Goal: Task Accomplishment & Management: Manage account settings

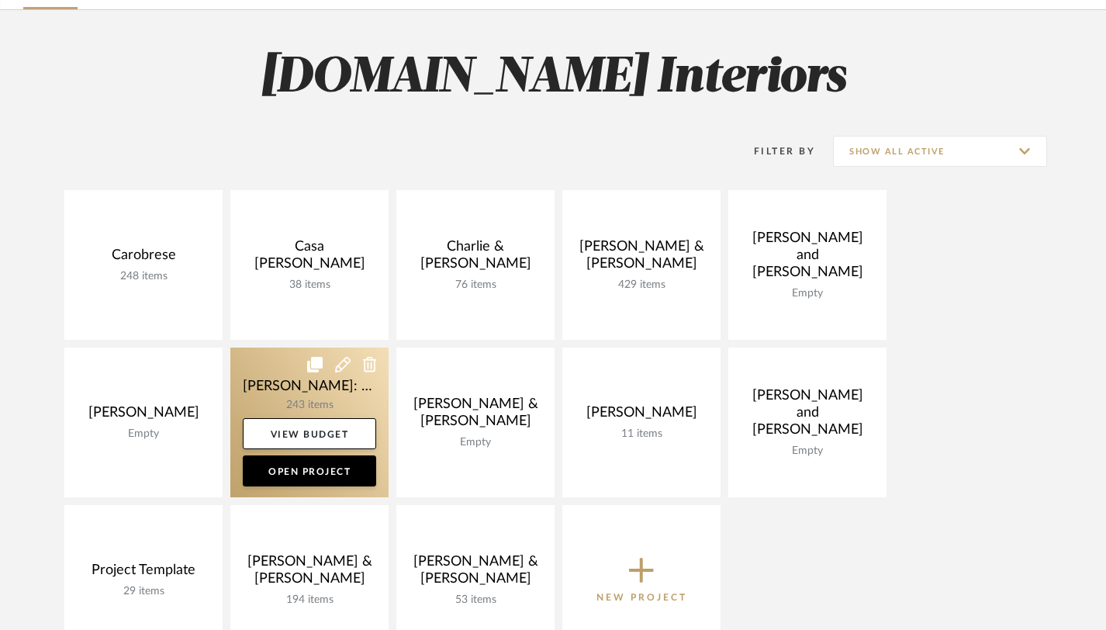
scroll to position [105, 0]
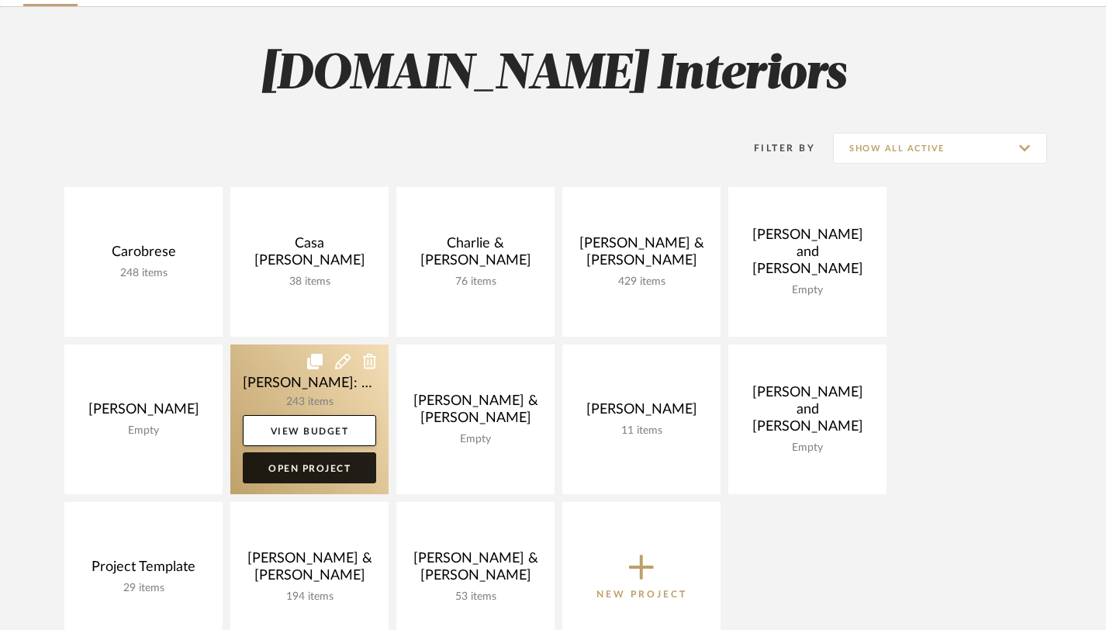
click at [322, 467] on link "Open Project" at bounding box center [309, 467] width 133 height 31
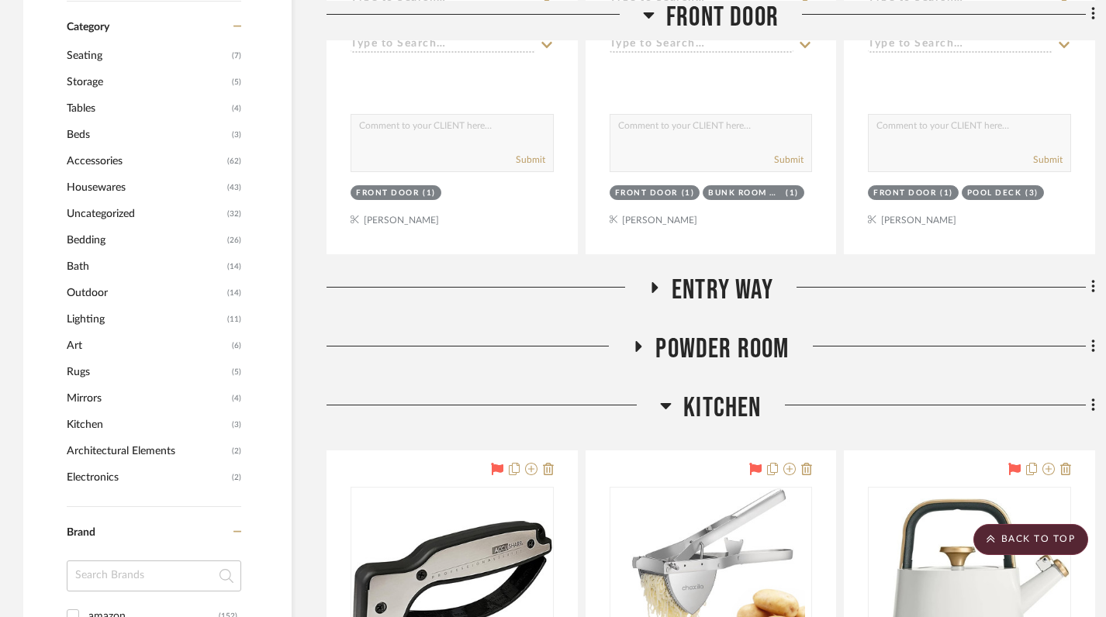
scroll to position [892, 0]
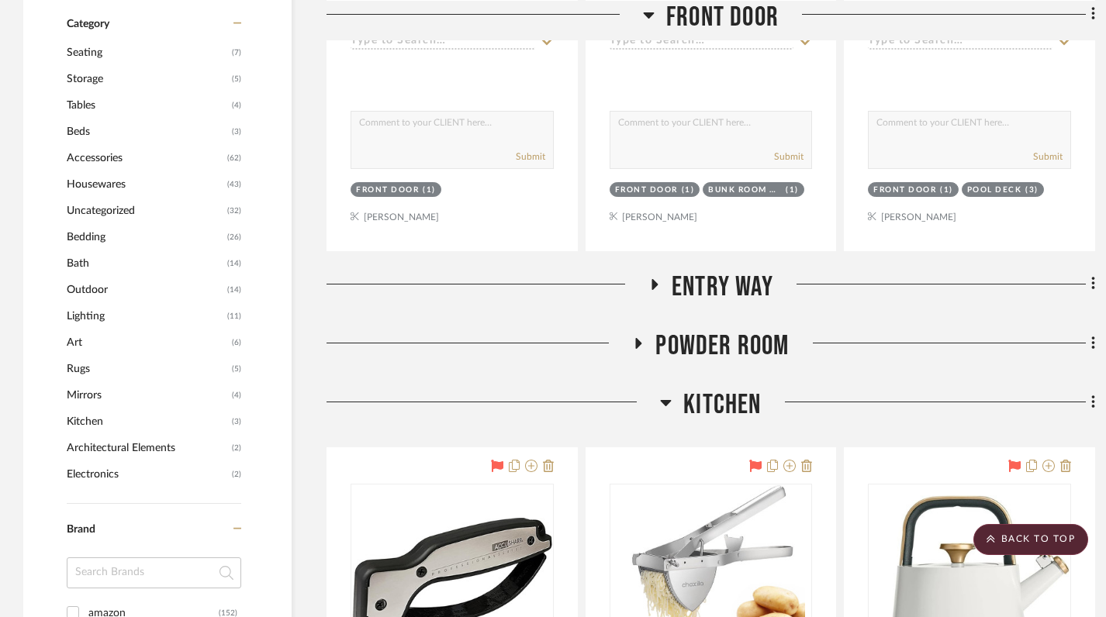
click at [645, 8] on icon at bounding box center [649, 14] width 12 height 19
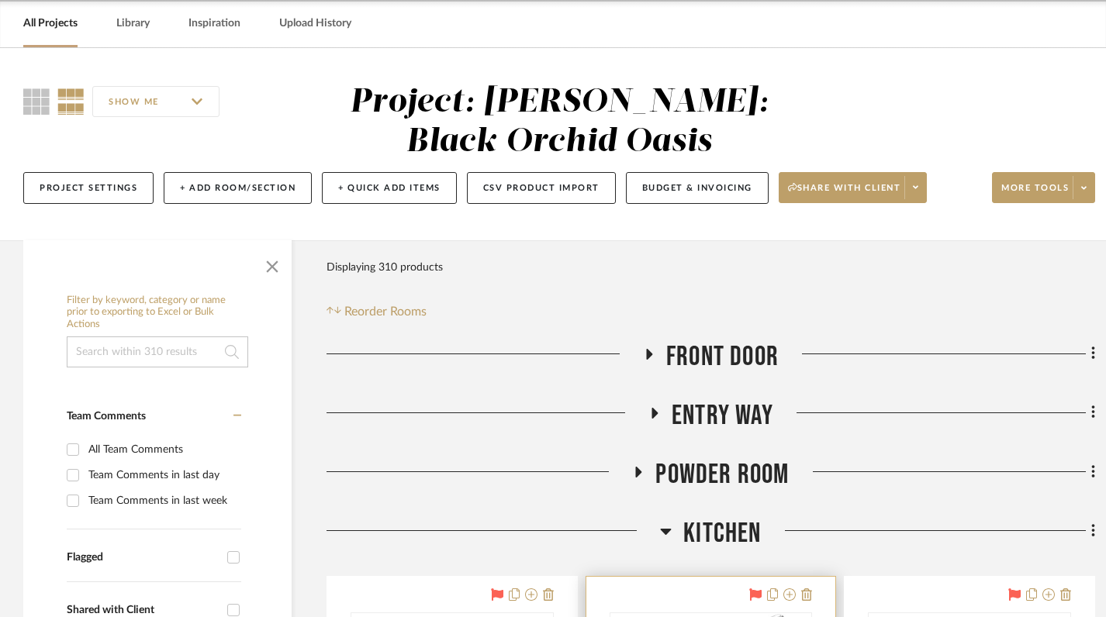
scroll to position [136, 0]
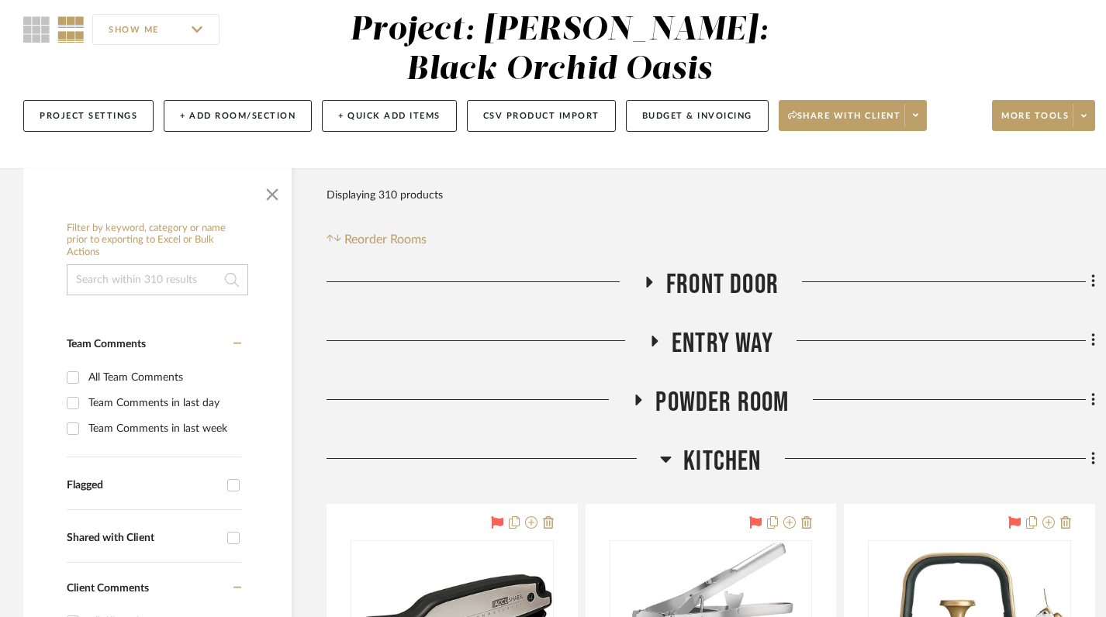
click at [654, 343] on icon at bounding box center [655, 341] width 6 height 11
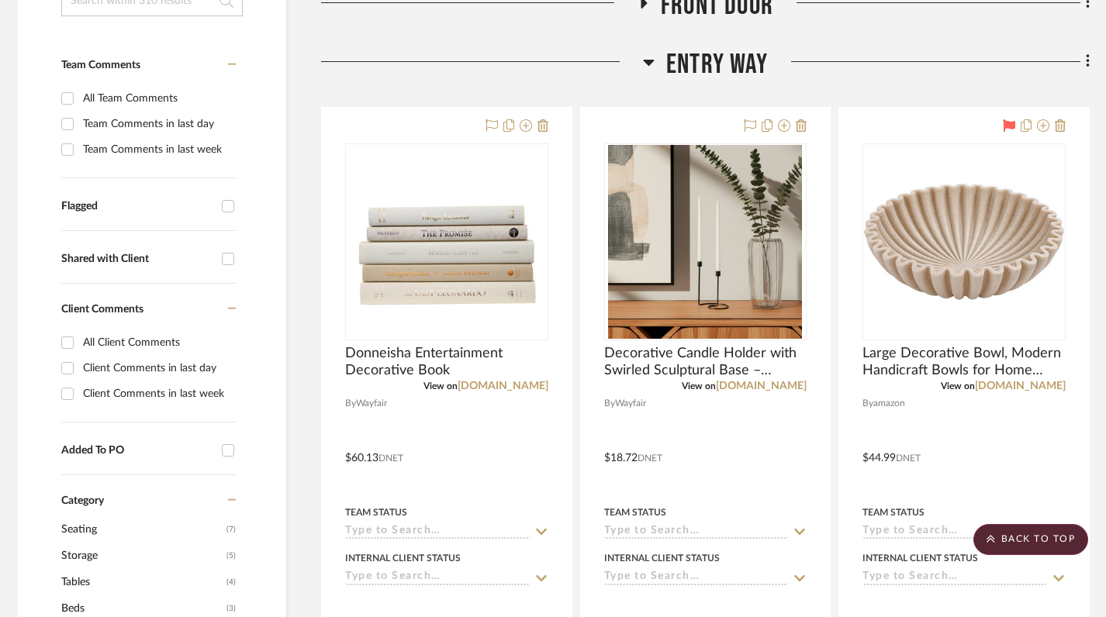
scroll to position [416, 5]
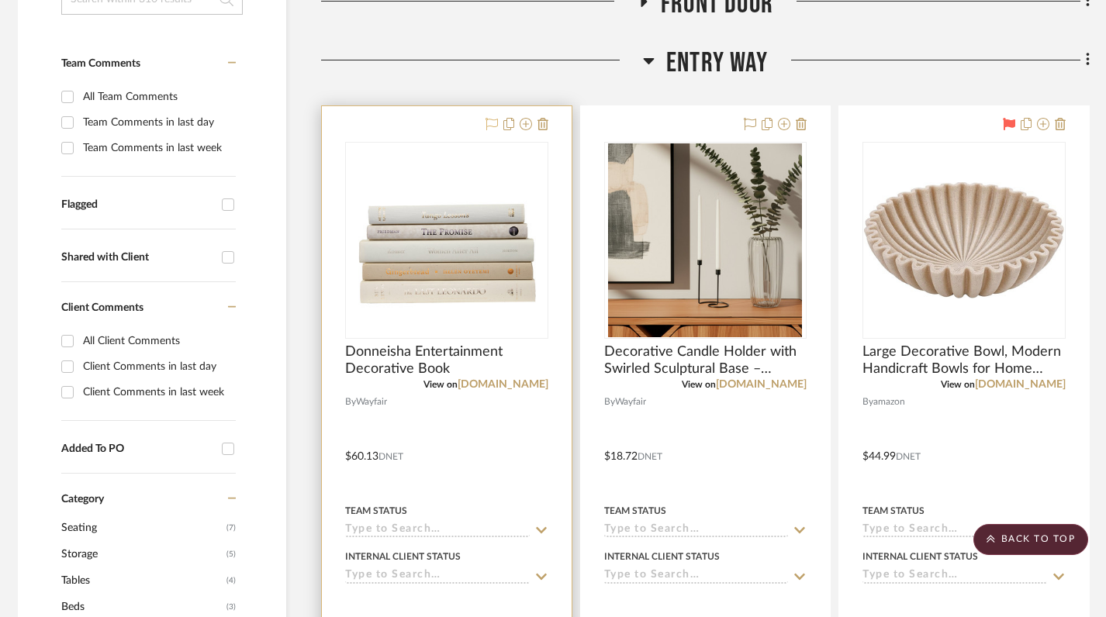
click at [490, 126] on icon at bounding box center [491, 124] width 12 height 12
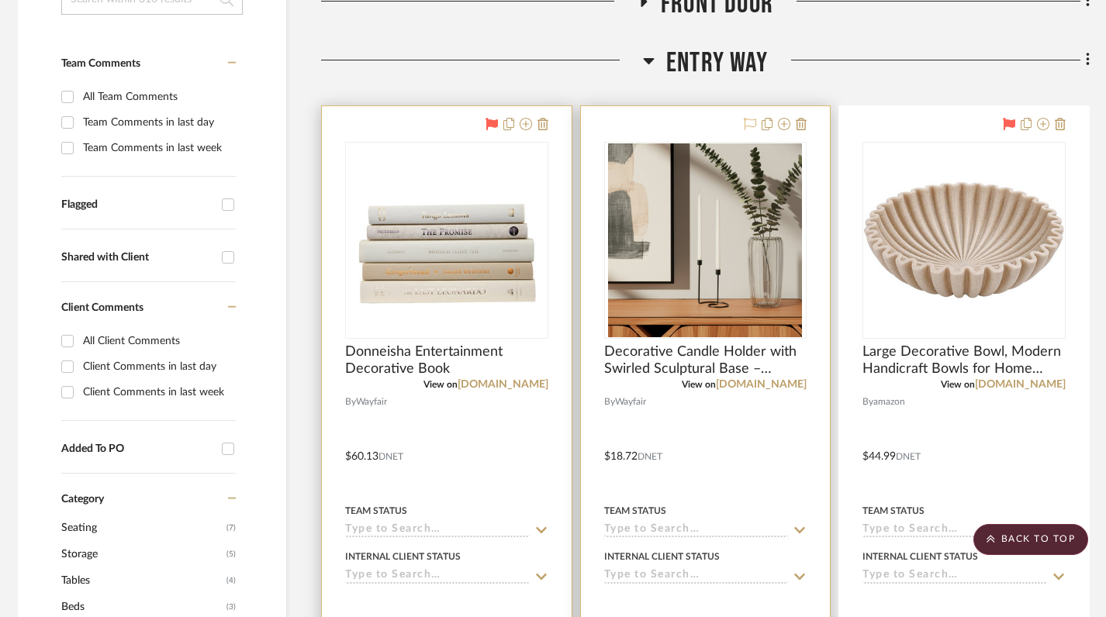
click at [746, 119] on icon at bounding box center [749, 124] width 12 height 12
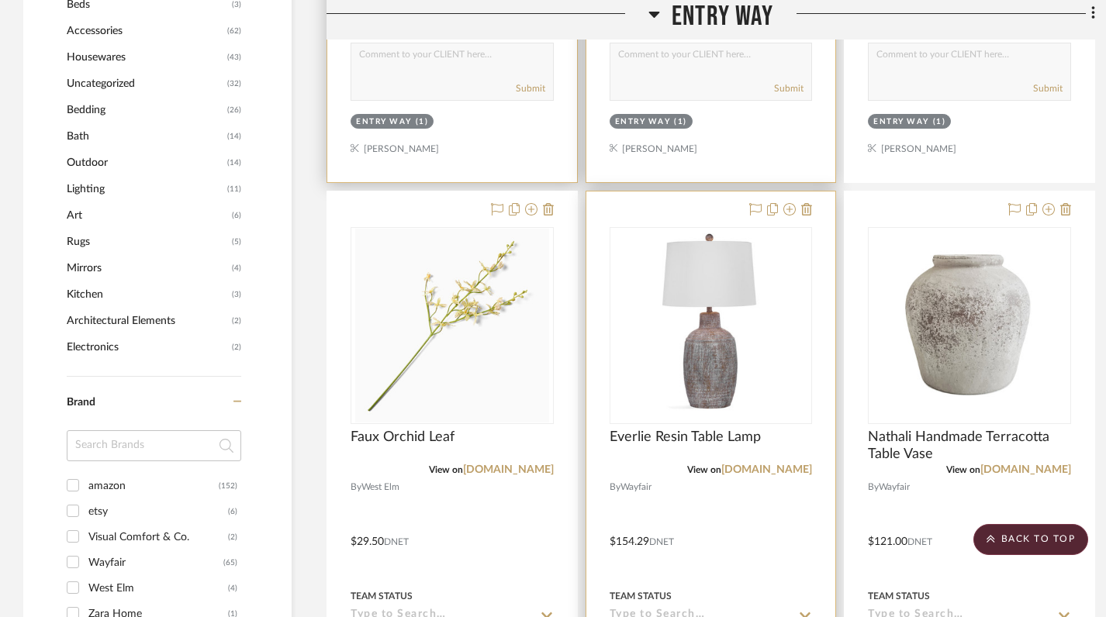
scroll to position [1017, 0]
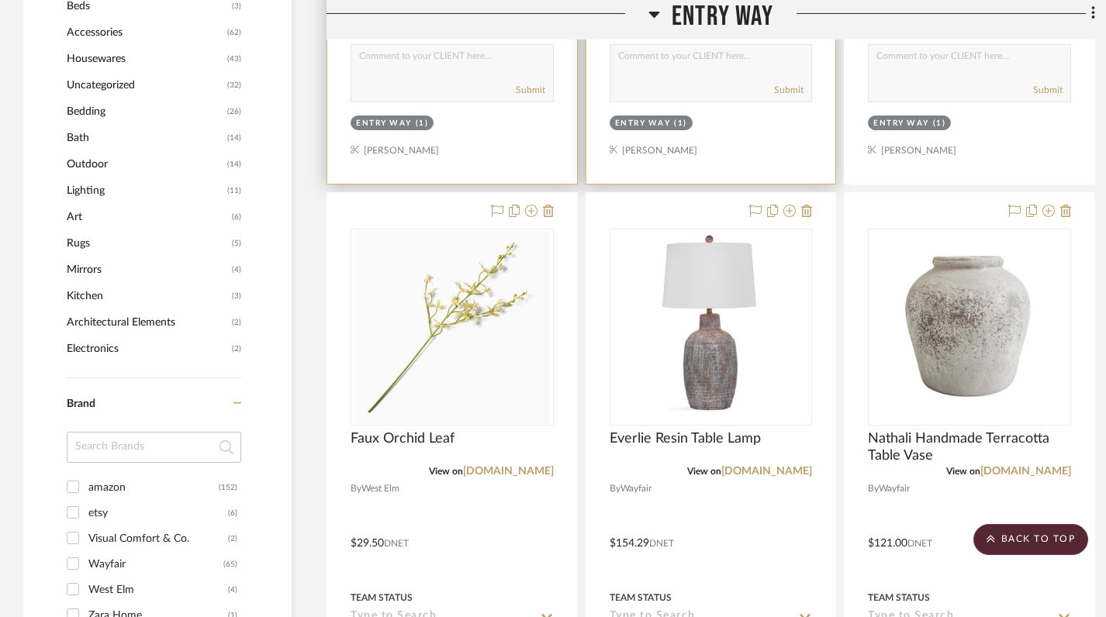
click at [655, 11] on icon at bounding box center [654, 14] width 12 height 19
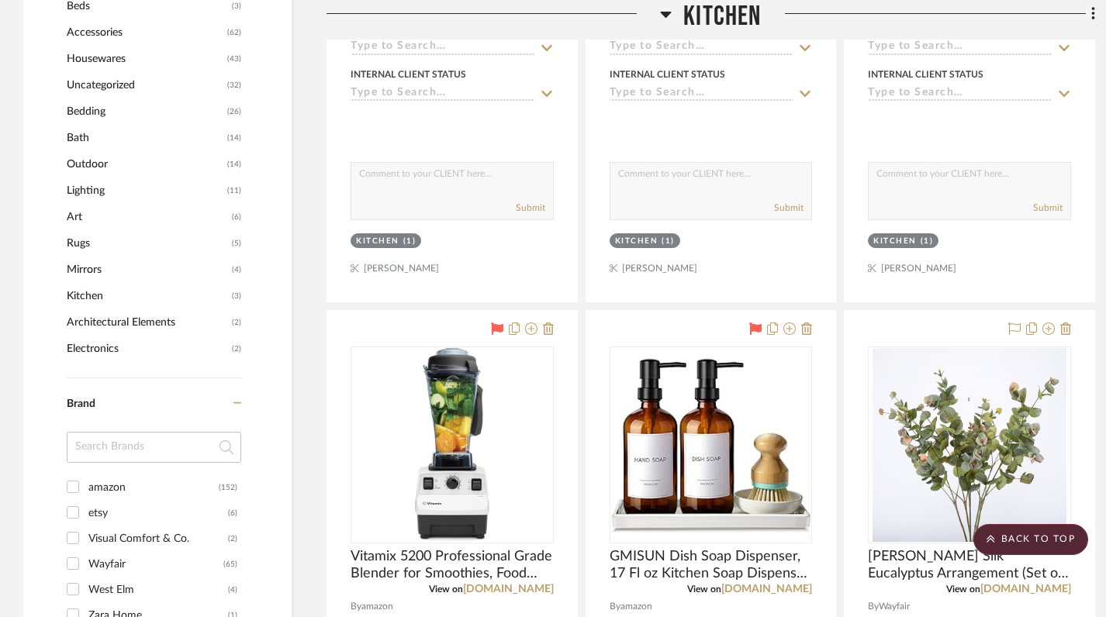
click at [666, 12] on icon at bounding box center [666, 15] width 11 height 6
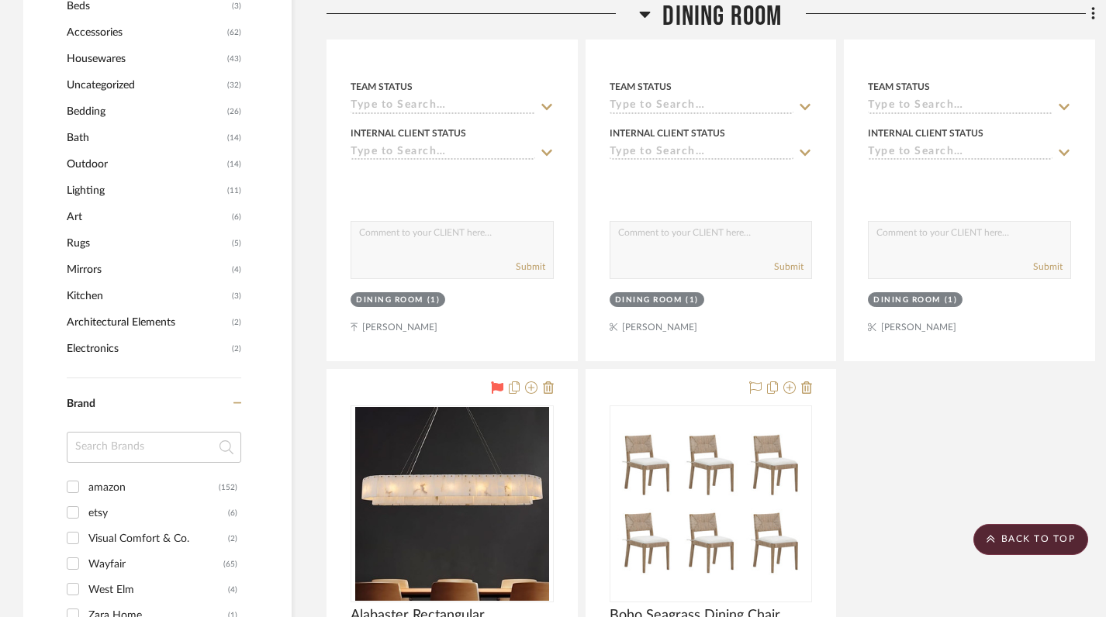
click at [643, 15] on icon at bounding box center [645, 15] width 11 height 6
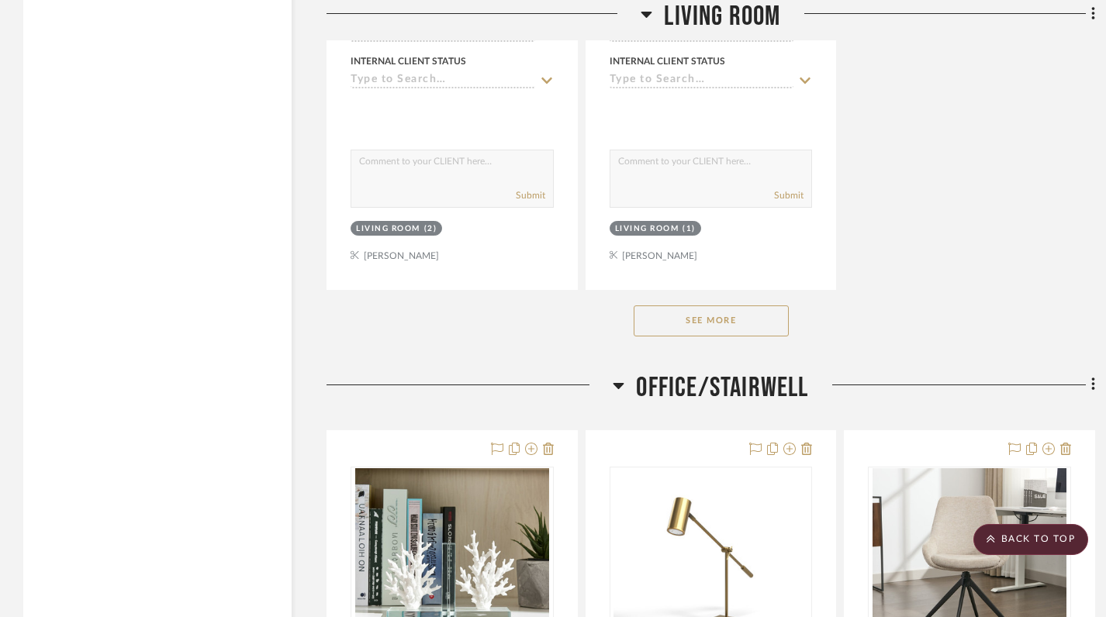
scroll to position [2526, 0]
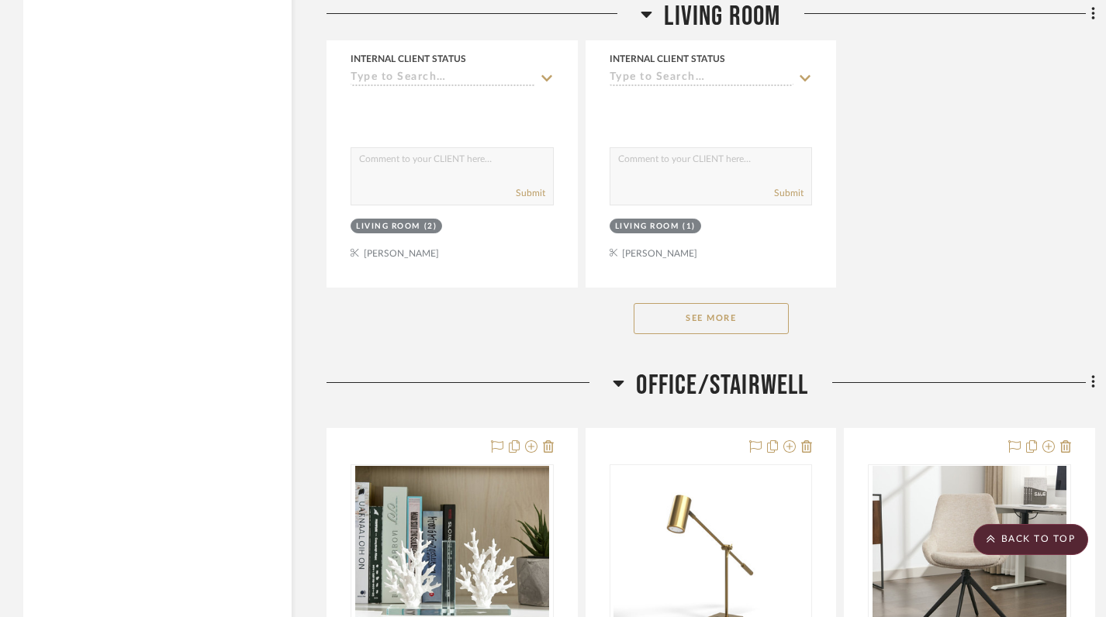
click at [701, 316] on button "See More" at bounding box center [710, 318] width 155 height 31
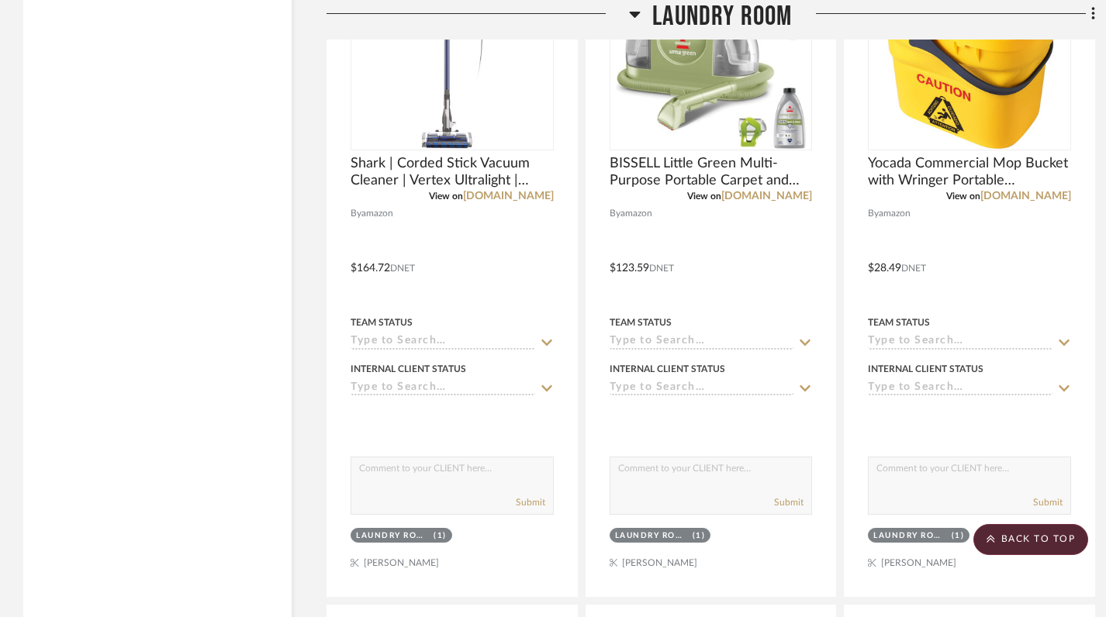
scroll to position [23315, 0]
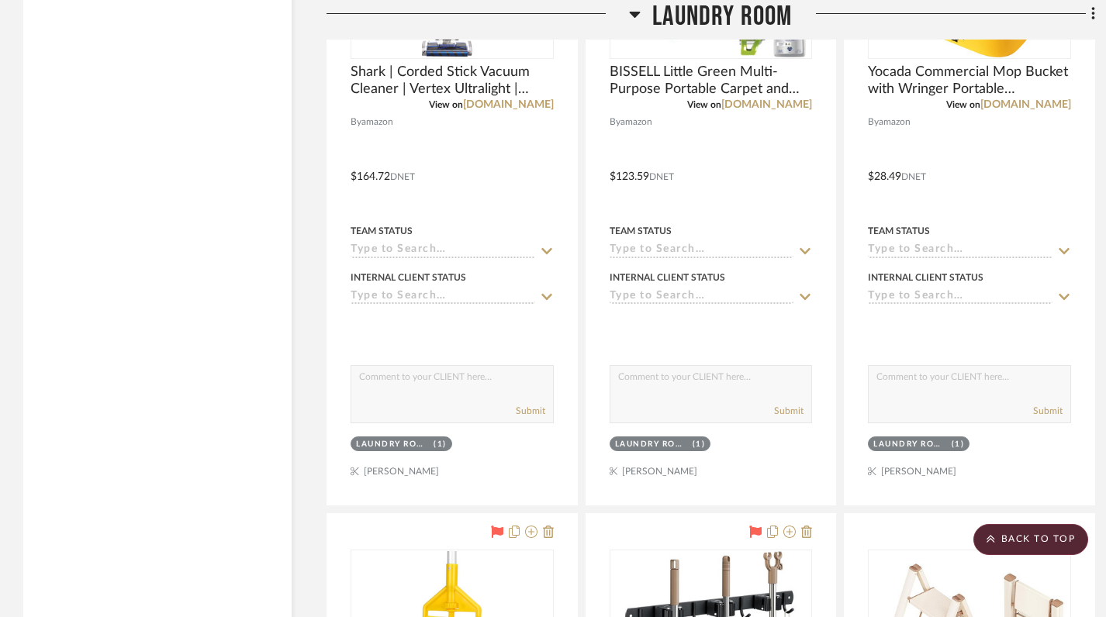
click at [635, 14] on icon at bounding box center [635, 15] width 11 height 6
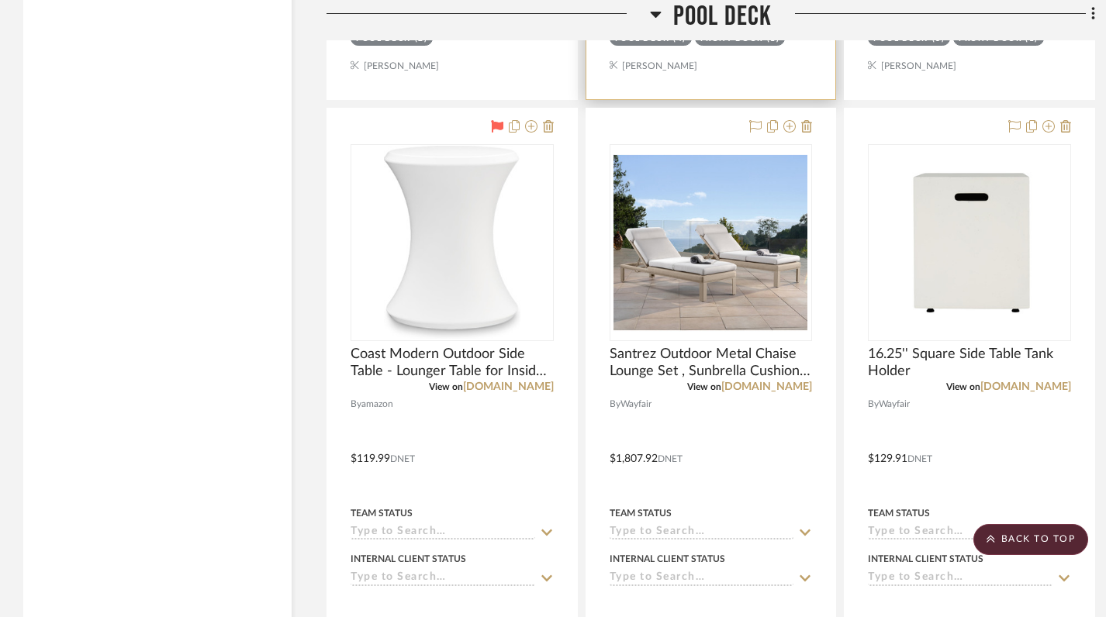
scroll to position [23824, 0]
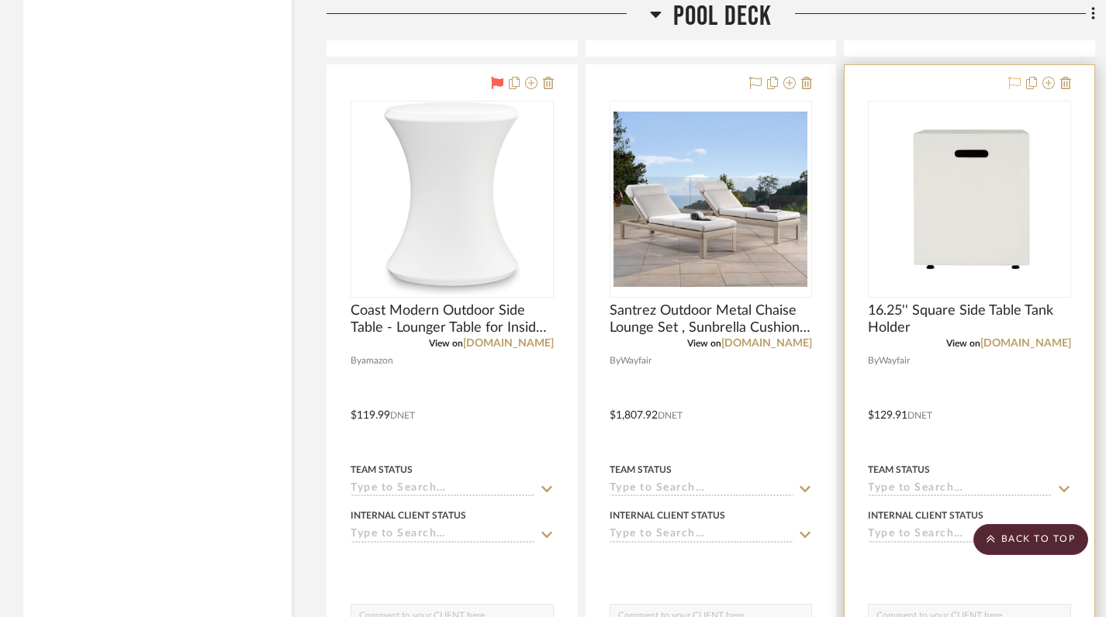
click at [1011, 77] on icon at bounding box center [1014, 83] width 12 height 12
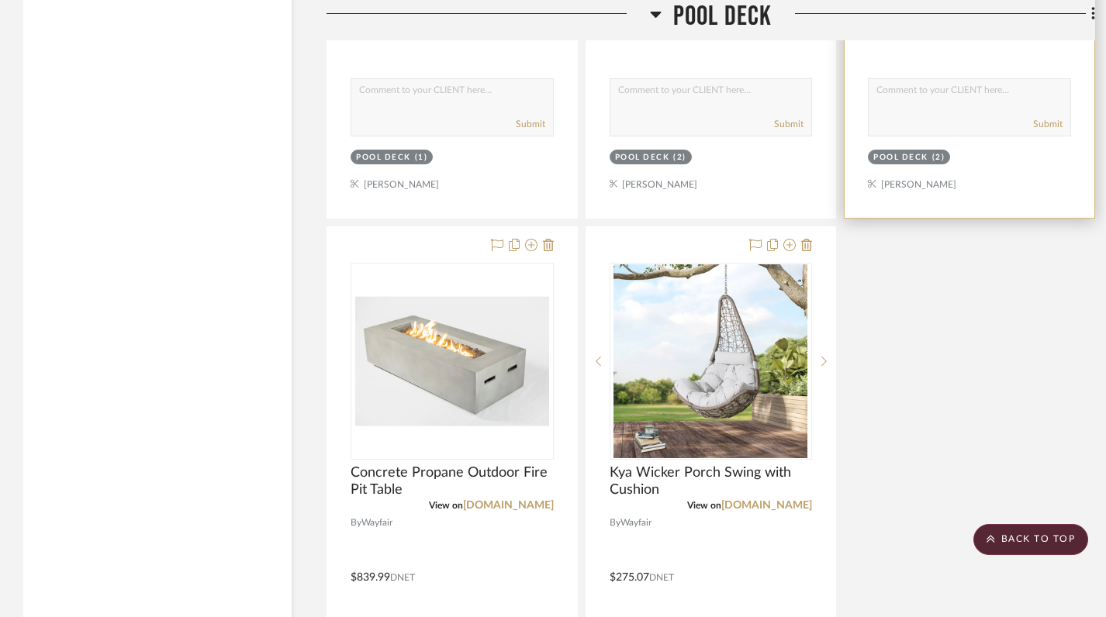
scroll to position [24353, 0]
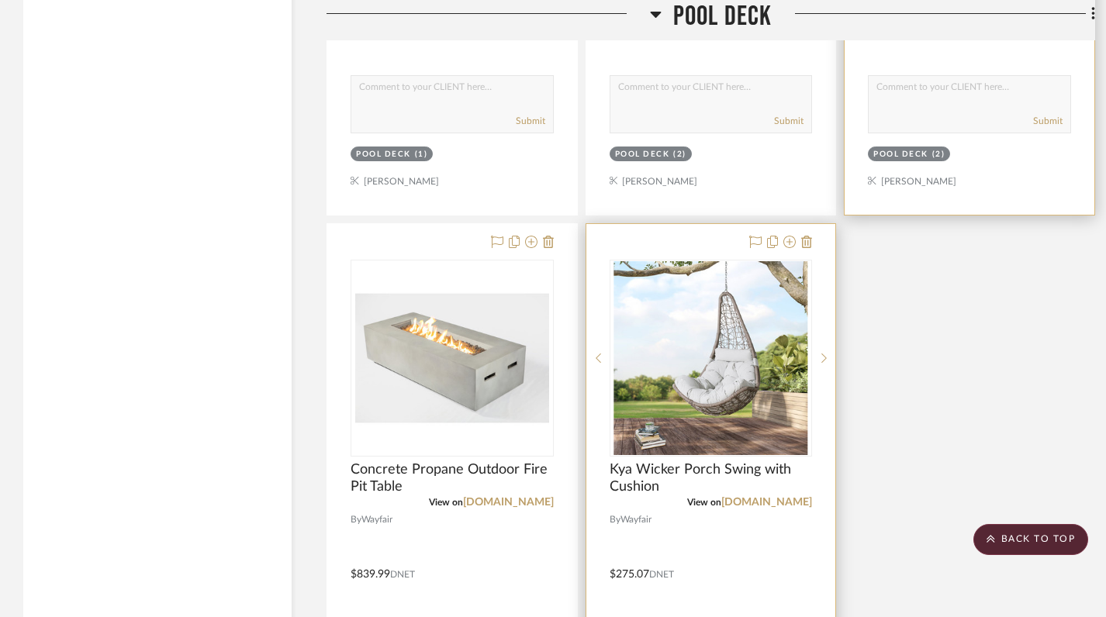
click at [705, 303] on img "0" at bounding box center [710, 358] width 194 height 194
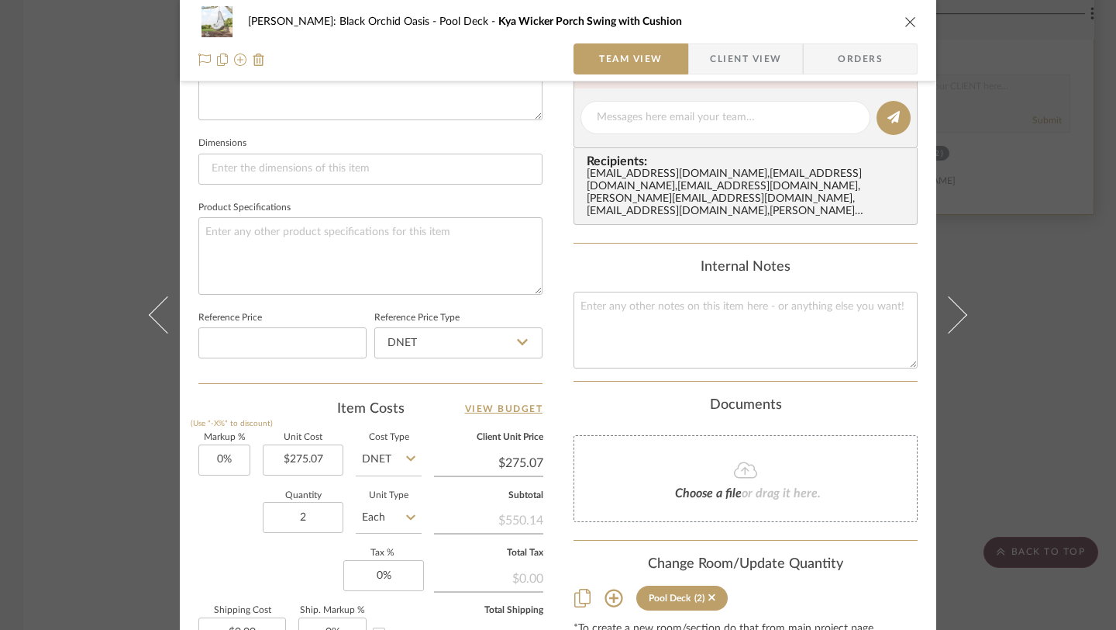
scroll to position [681, 0]
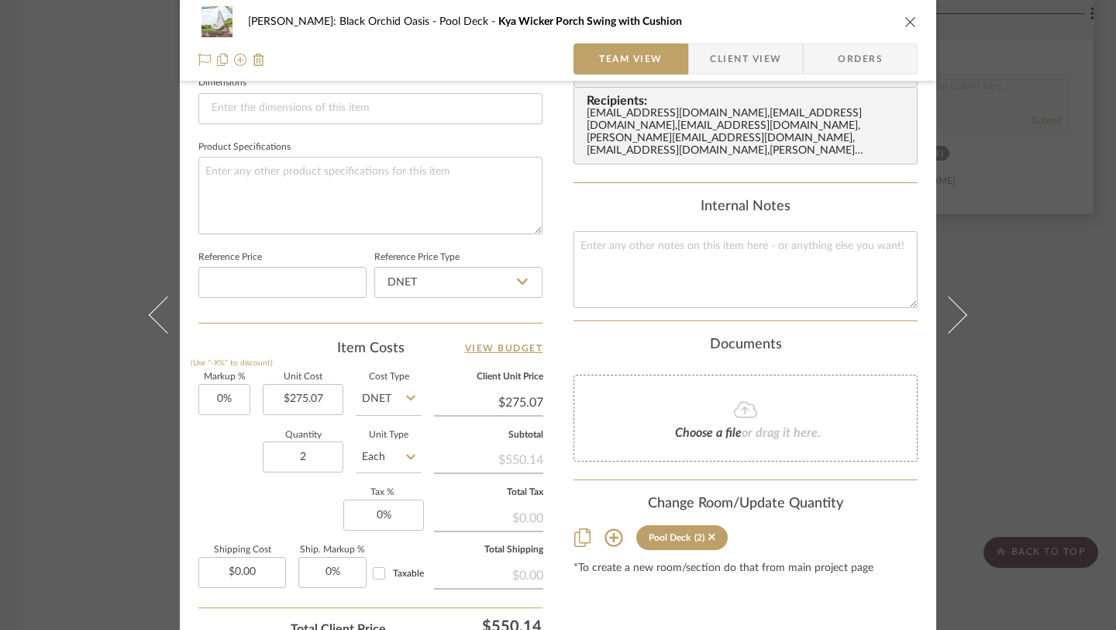
click at [905, 26] on icon "close" at bounding box center [911, 22] width 12 height 12
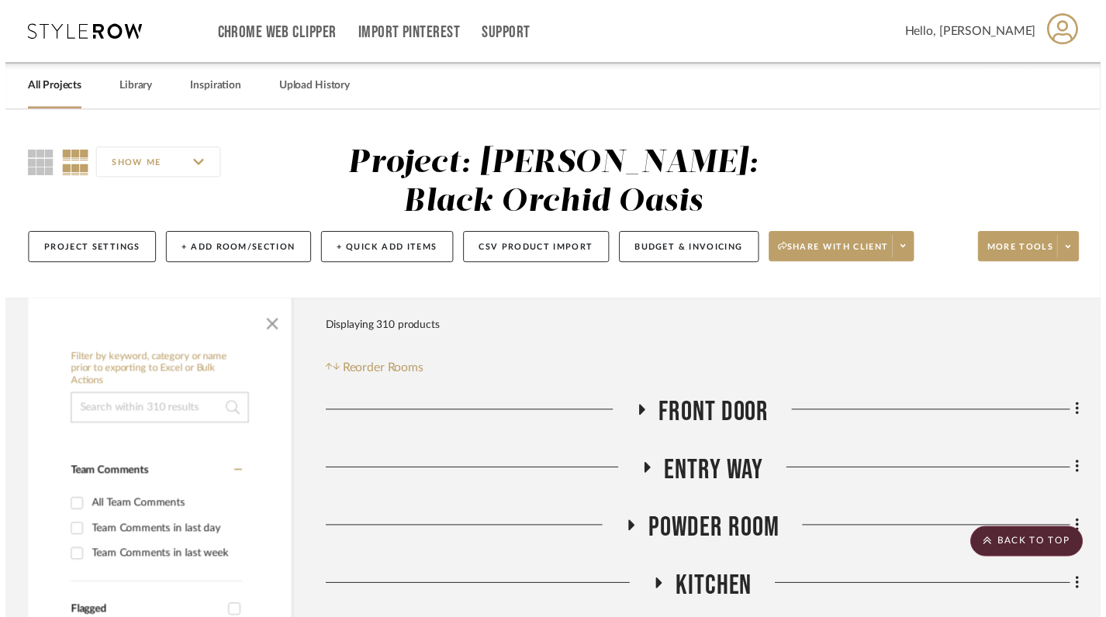
scroll to position [24353, 0]
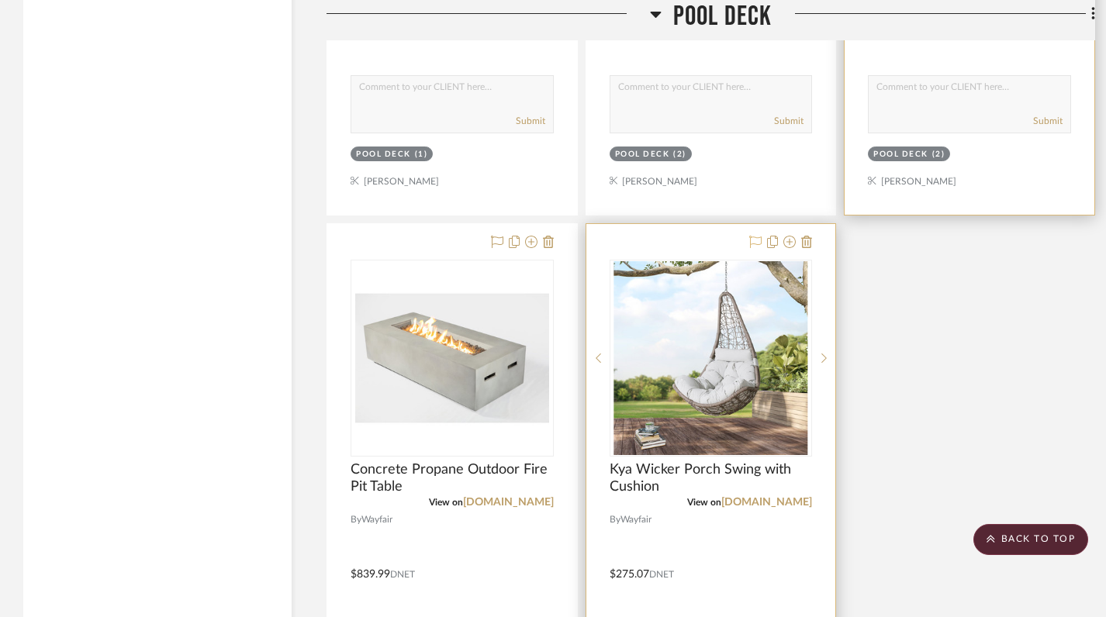
click at [755, 236] on icon at bounding box center [755, 242] width 12 height 12
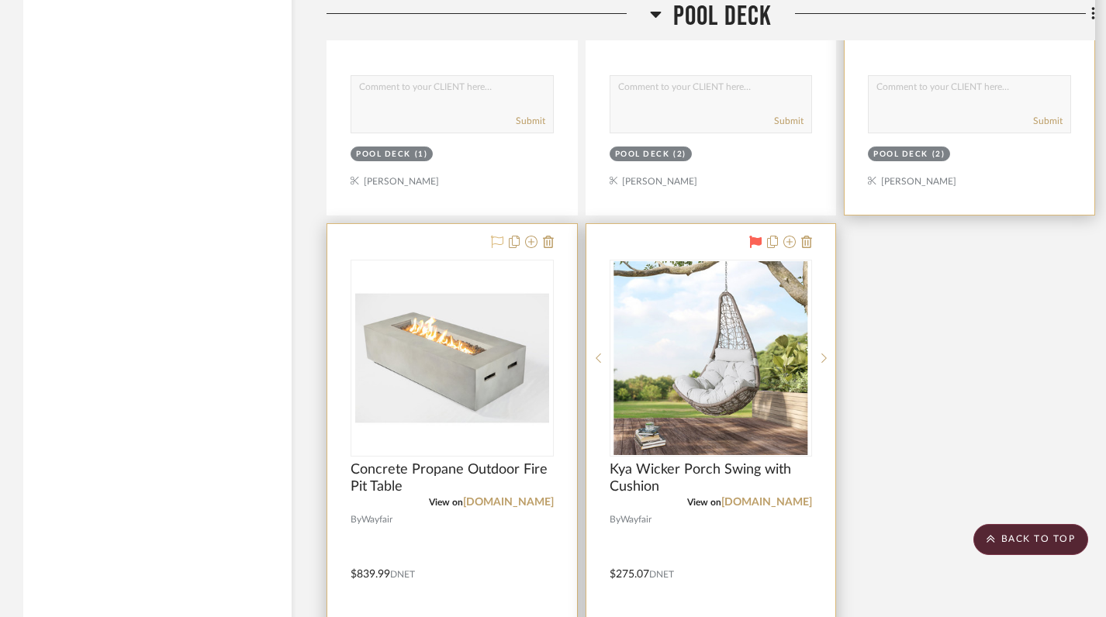
click at [494, 236] on icon at bounding box center [497, 242] width 12 height 12
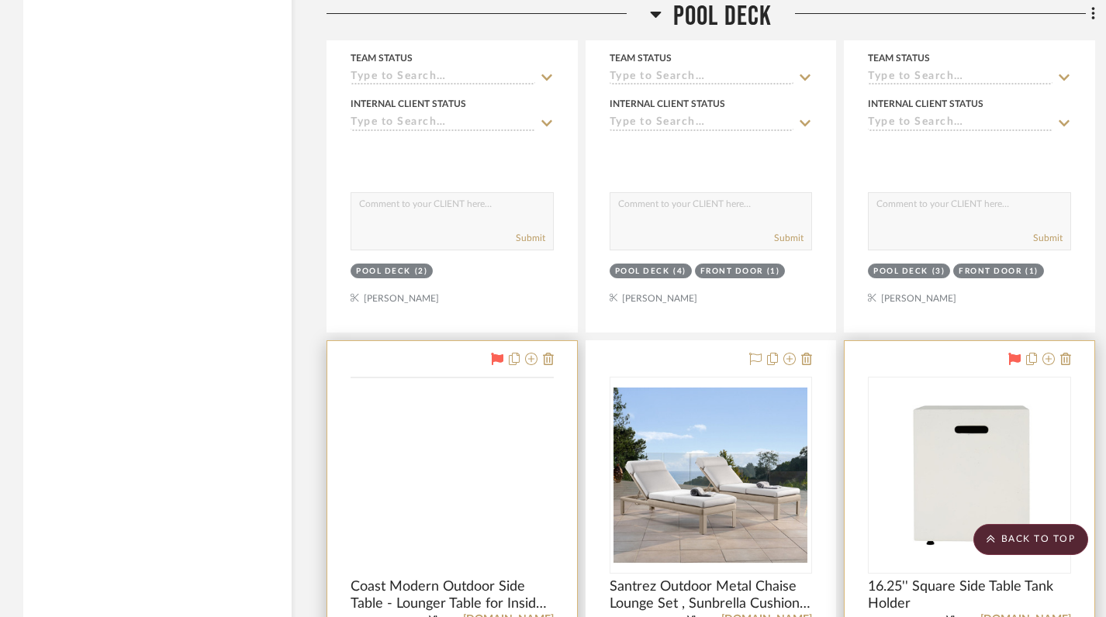
scroll to position [23585, 0]
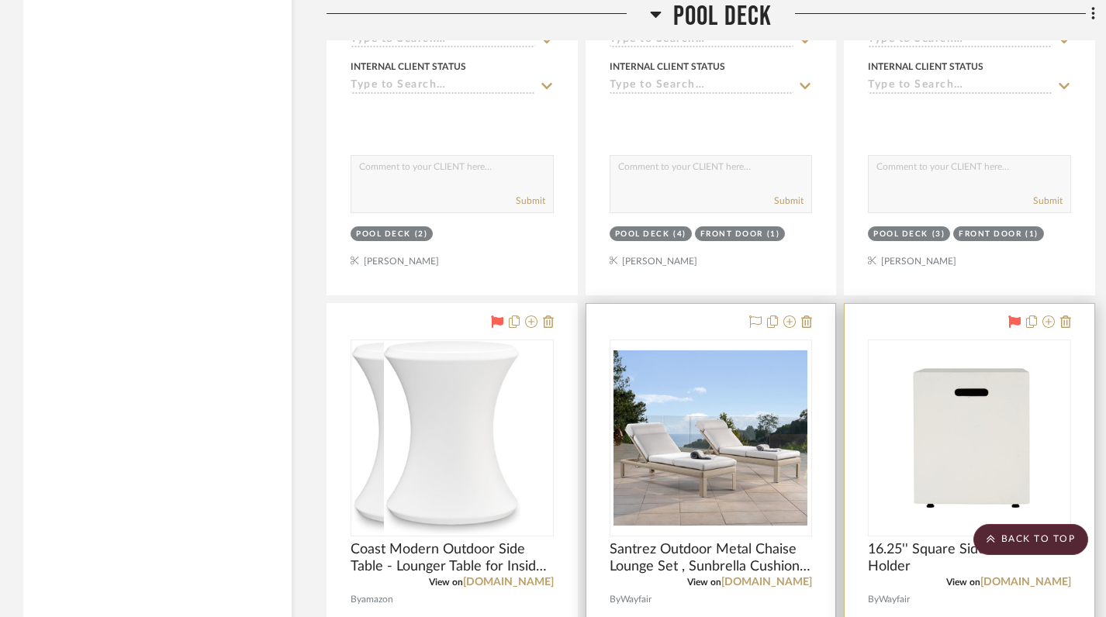
click at [674, 364] on img "0" at bounding box center [710, 438] width 194 height 194
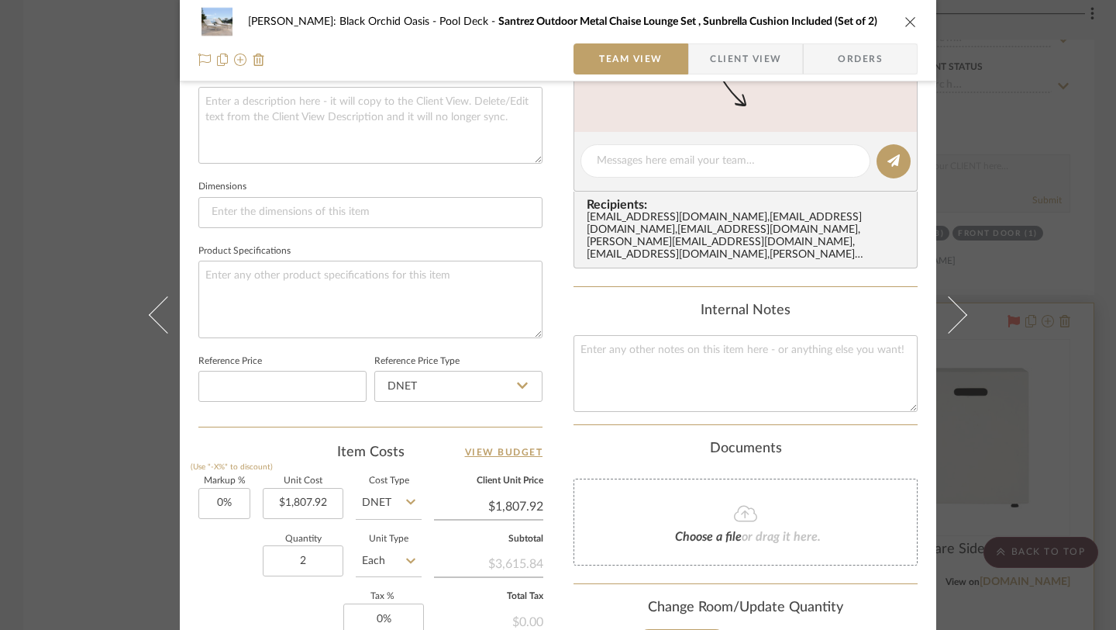
scroll to position [578, 0]
click at [905, 19] on icon "close" at bounding box center [911, 22] width 12 height 12
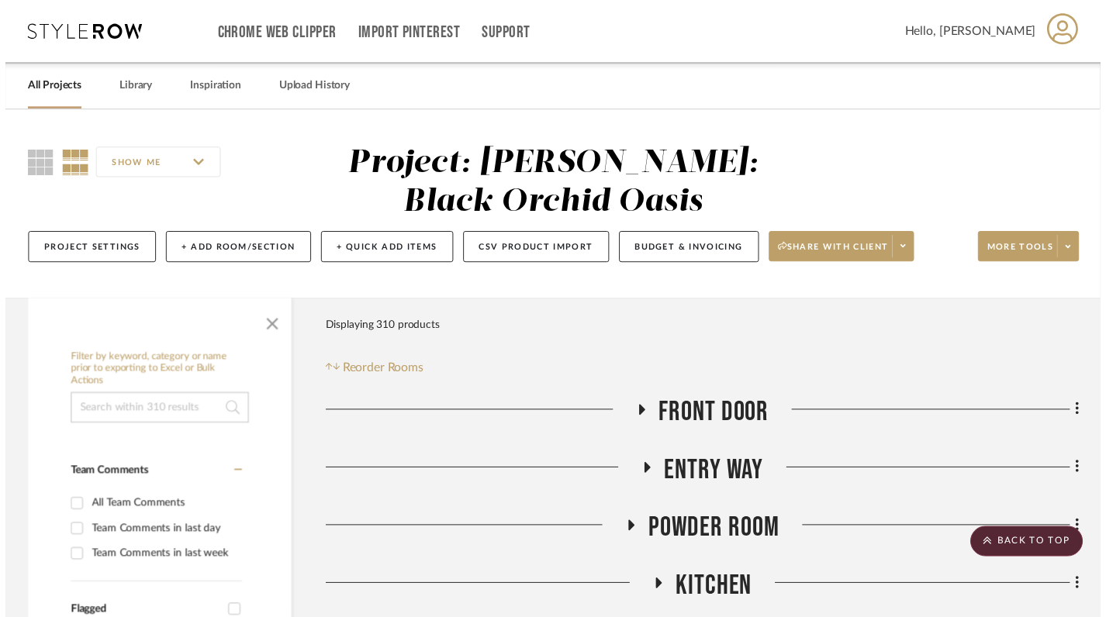
scroll to position [23585, 0]
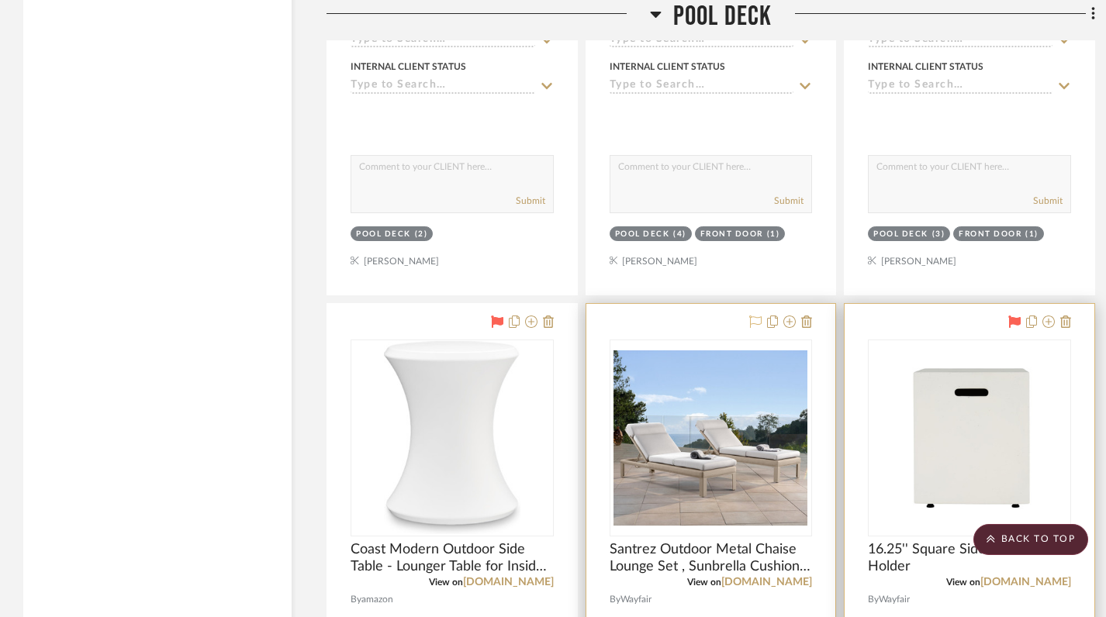
click at [758, 316] on icon at bounding box center [755, 322] width 12 height 12
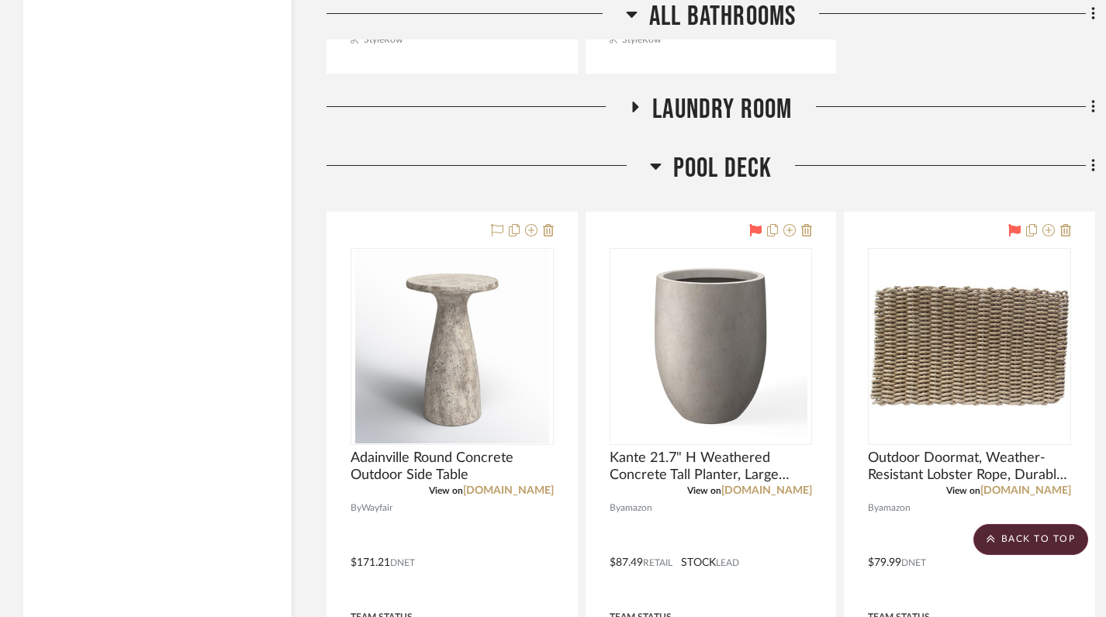
scroll to position [22990, 0]
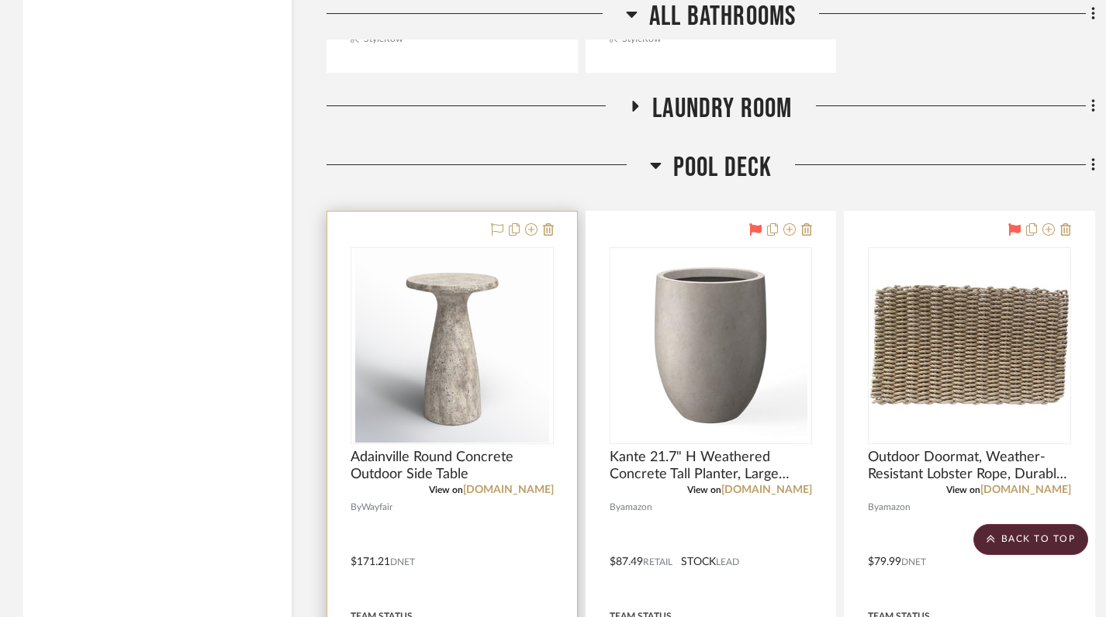
click at [0, 0] on img at bounding box center [0, 0] width 0 height 0
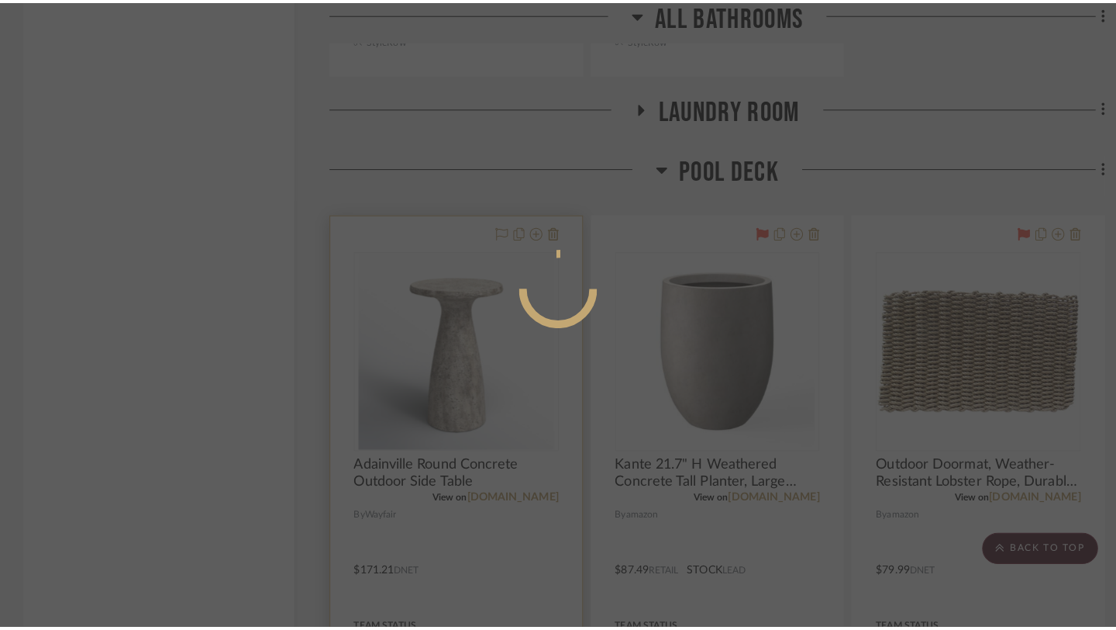
scroll to position [0, 0]
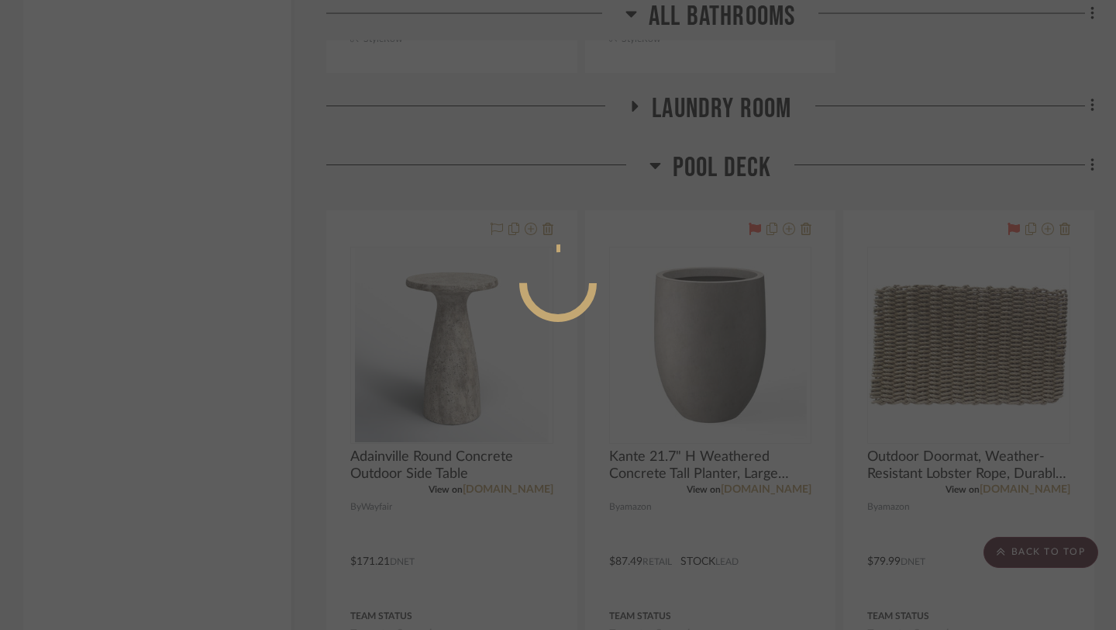
click at [258, 211] on div at bounding box center [558, 315] width 1116 height 630
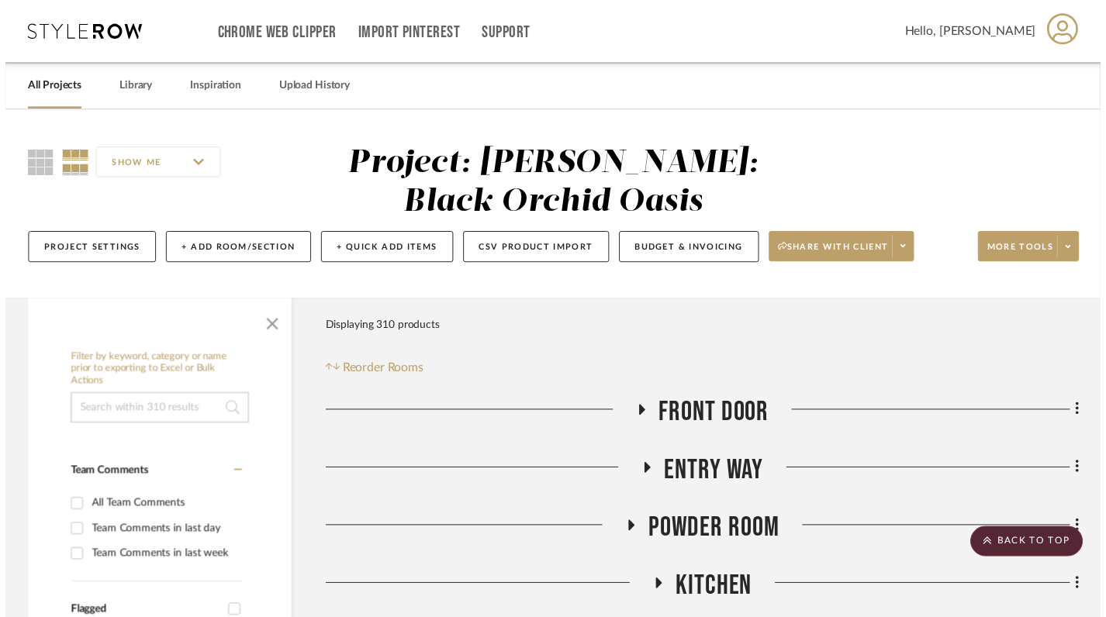
scroll to position [22990, 0]
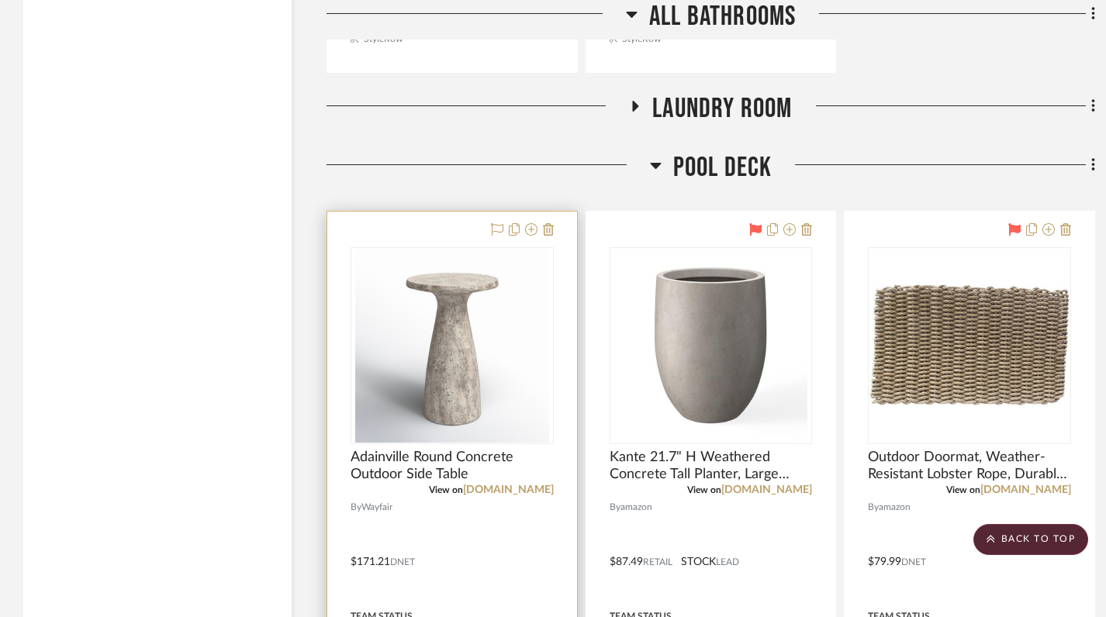
click at [441, 375] on img "0" at bounding box center [452, 346] width 194 height 194
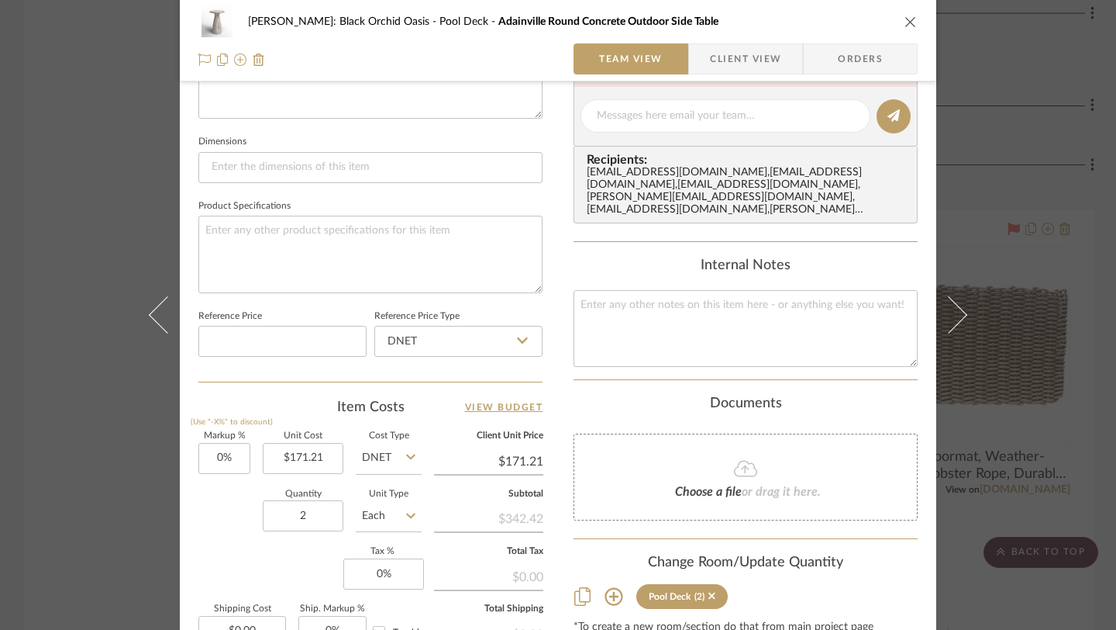
scroll to position [635, 0]
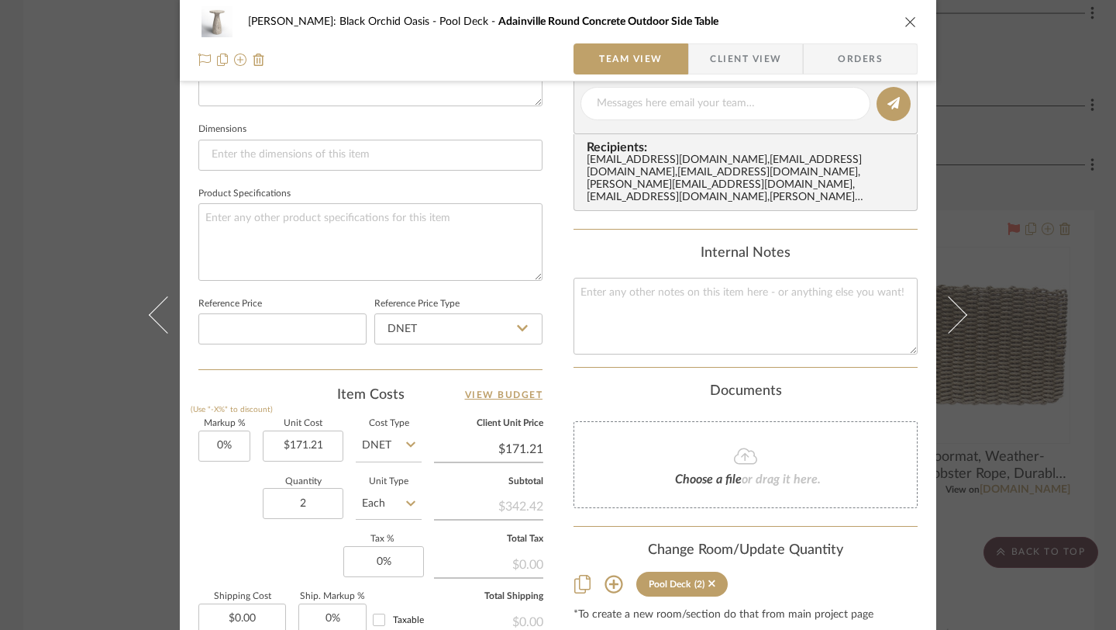
click at [905, 21] on icon "close" at bounding box center [911, 22] width 12 height 12
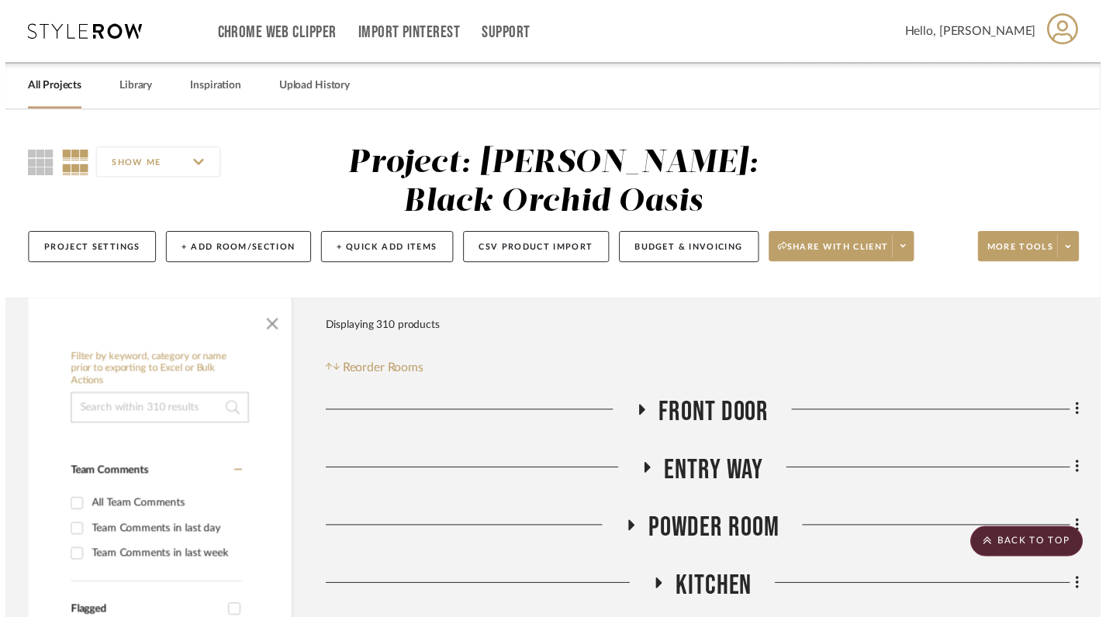
scroll to position [22990, 0]
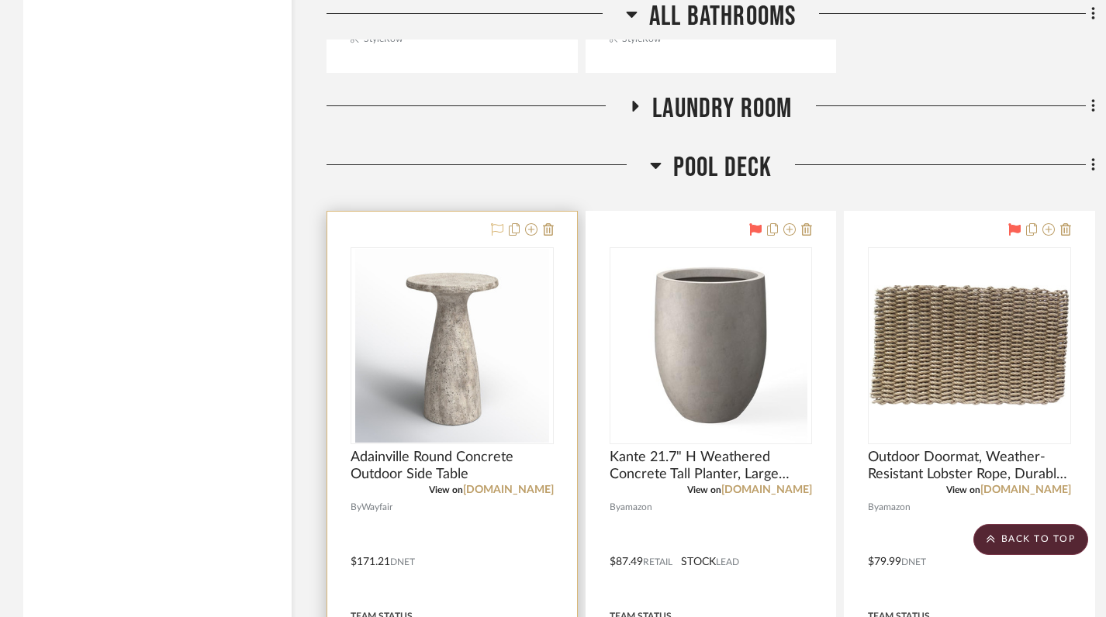
click at [495, 223] on icon at bounding box center [497, 229] width 12 height 12
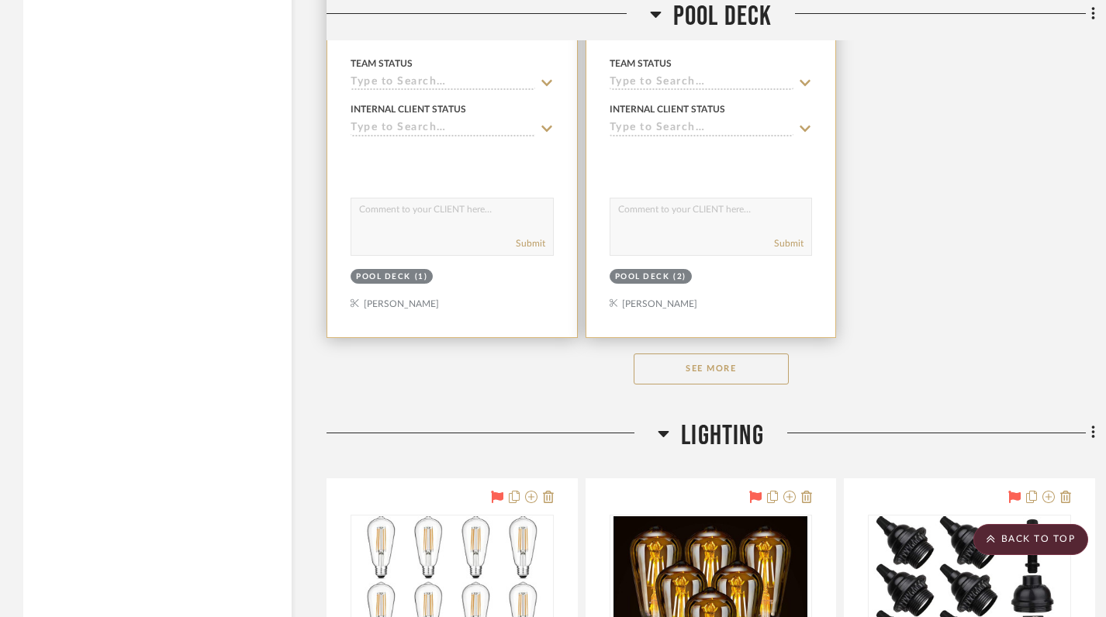
scroll to position [24945, 0]
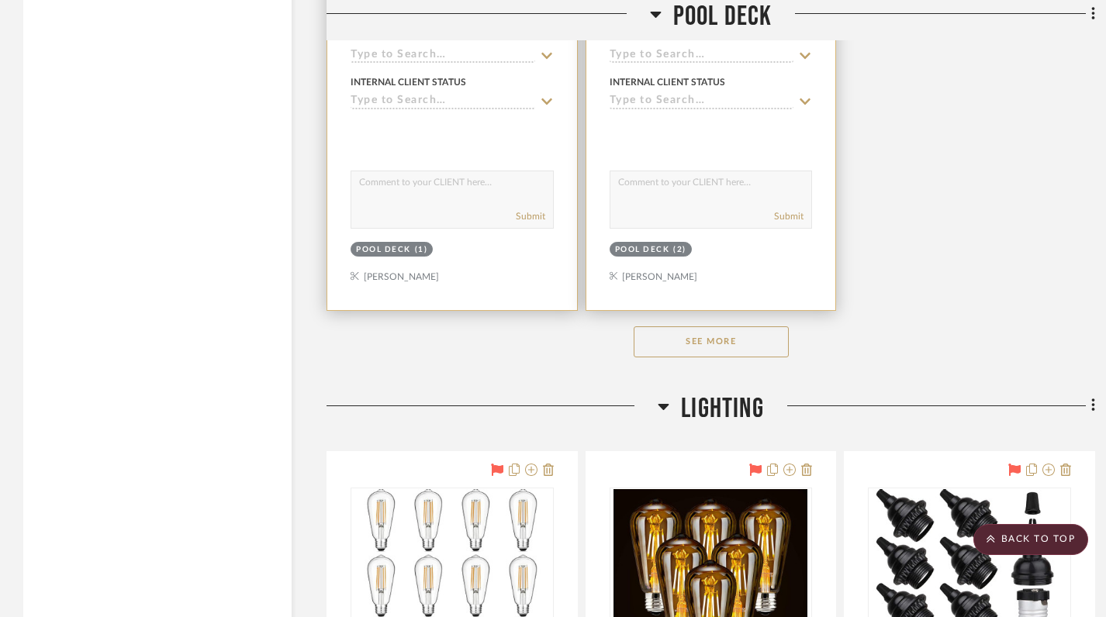
click at [670, 326] on button "See More" at bounding box center [710, 341] width 155 height 31
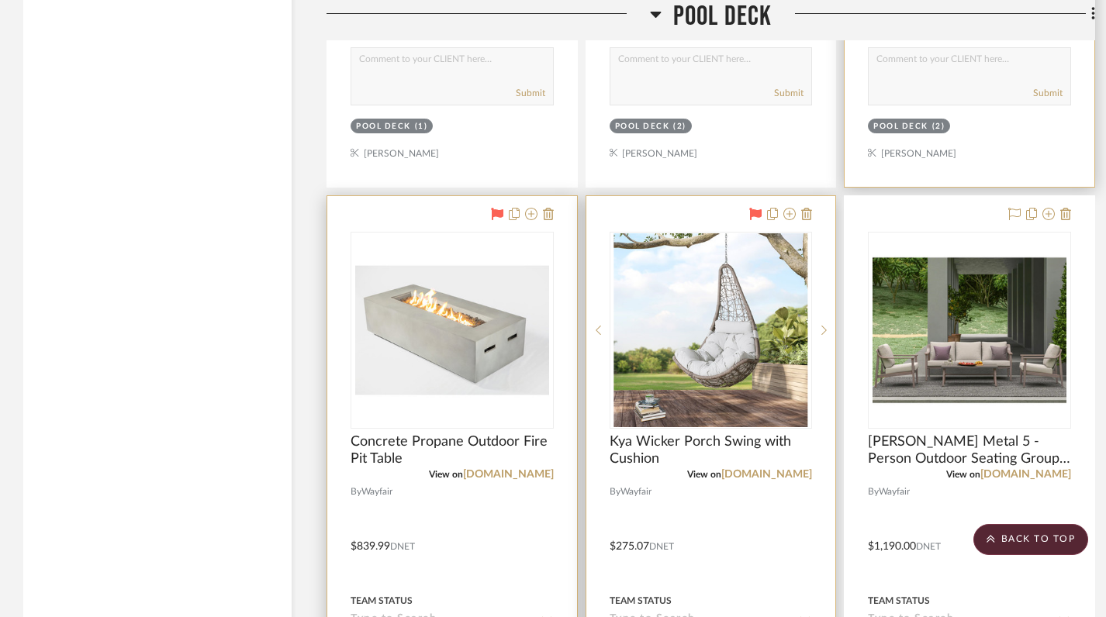
scroll to position [24453, 0]
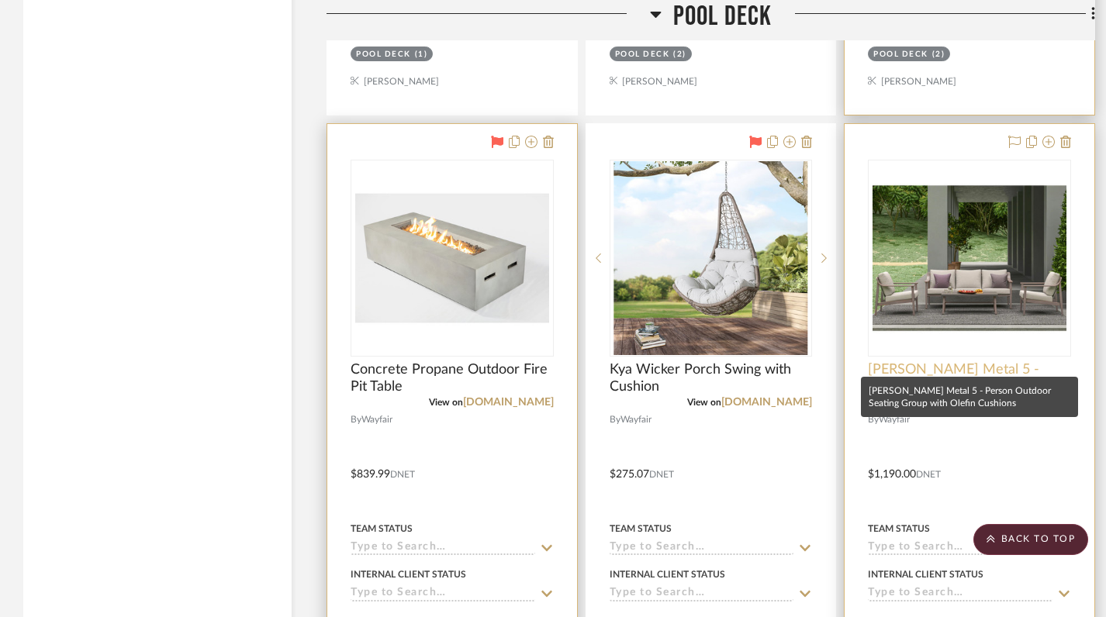
click at [995, 361] on span "[PERSON_NAME] Metal 5 - Person Outdoor Seating Group with Olefin Cushions" at bounding box center [969, 378] width 203 height 34
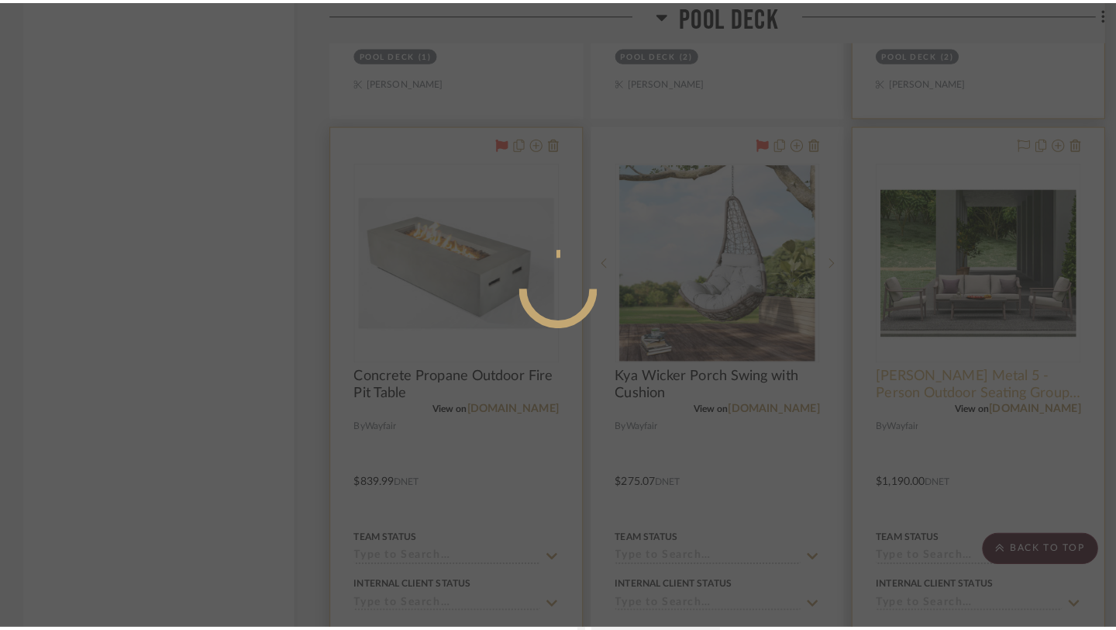
scroll to position [0, 0]
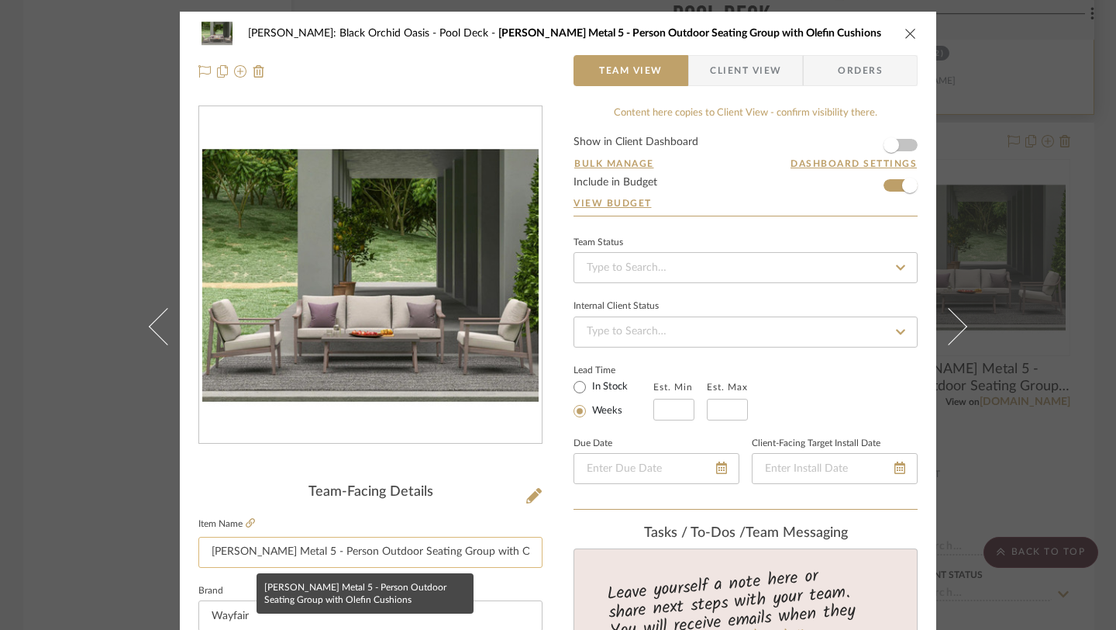
click at [433, 554] on input "[PERSON_NAME] Metal 5 - Person Outdoor Seating Group with Olefin Cushions" at bounding box center [370, 551] width 344 height 31
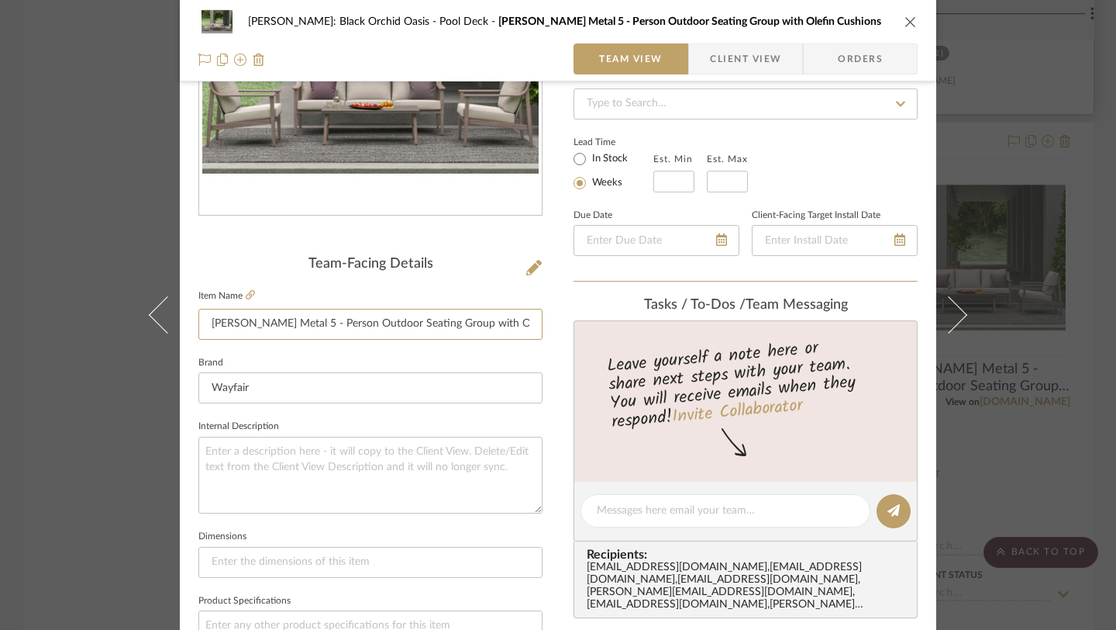
scroll to position [215, 0]
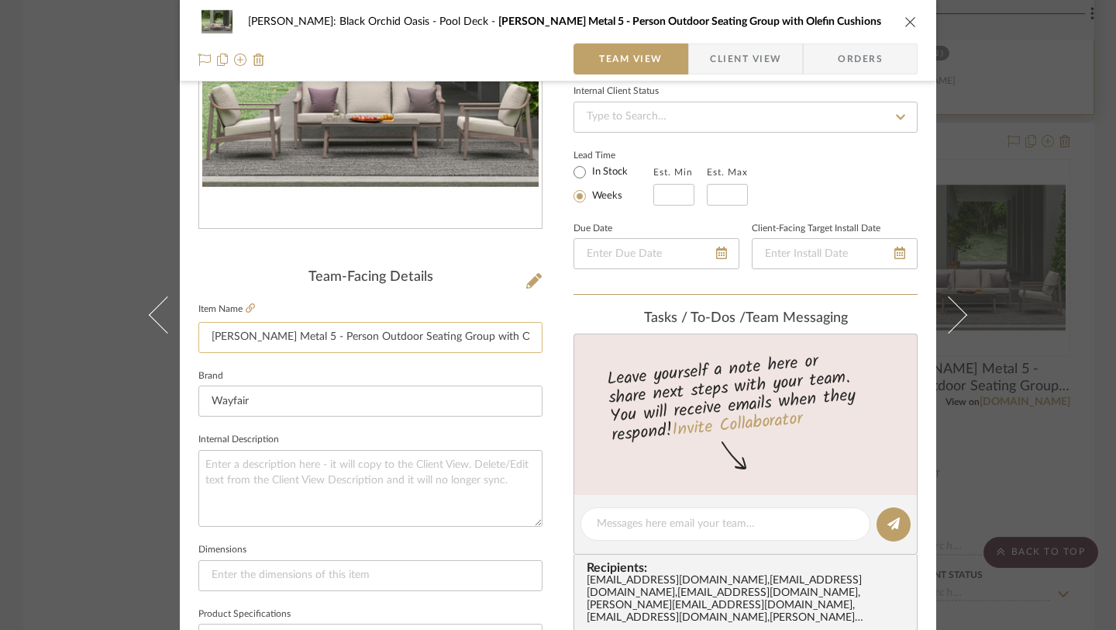
click at [477, 341] on input "[PERSON_NAME] Metal 5 - Person Outdoor Seating Group with Olefin Cushions" at bounding box center [370, 337] width 344 height 31
click at [498, 366] on fieldset "Brand Wayfair" at bounding box center [370, 391] width 344 height 52
click at [905, 17] on icon "close" at bounding box center [911, 22] width 12 height 12
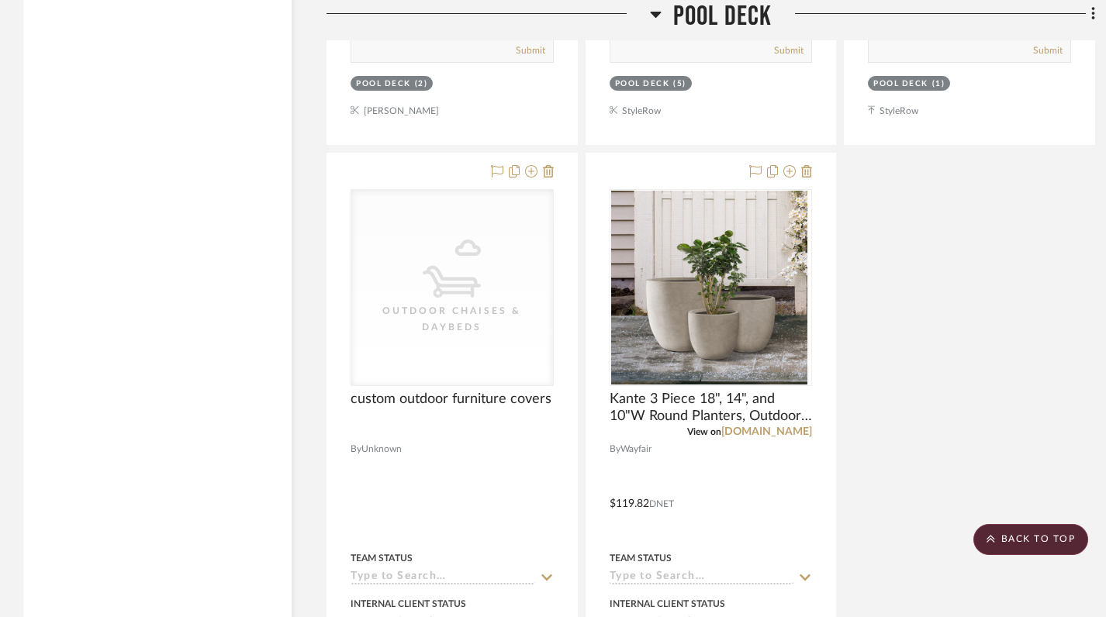
scroll to position [25800, 0]
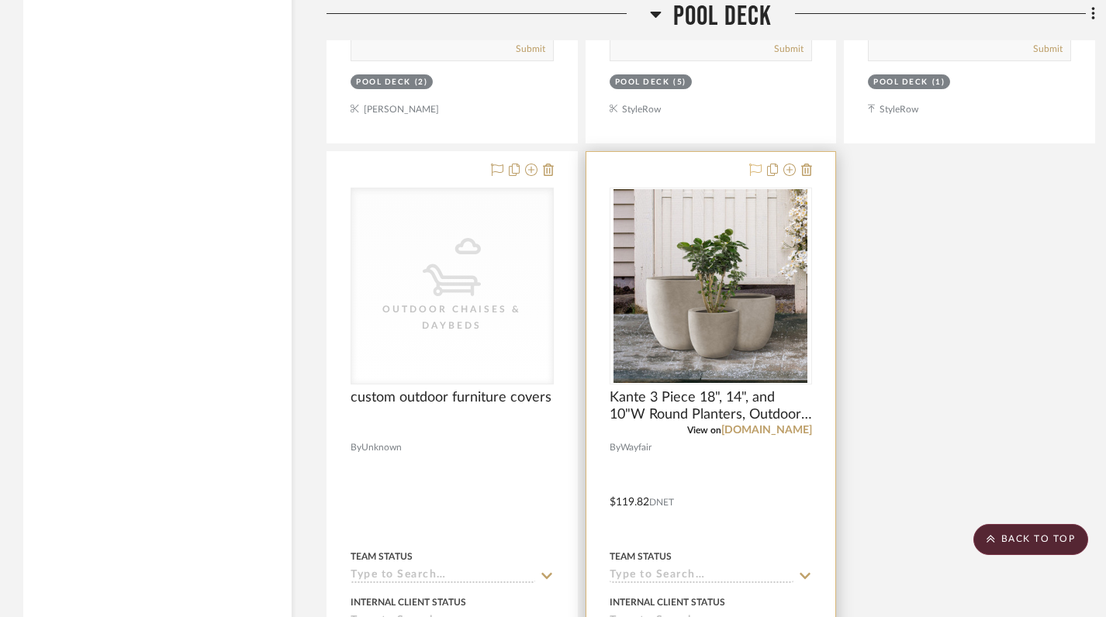
click at [754, 164] on icon at bounding box center [755, 170] width 12 height 12
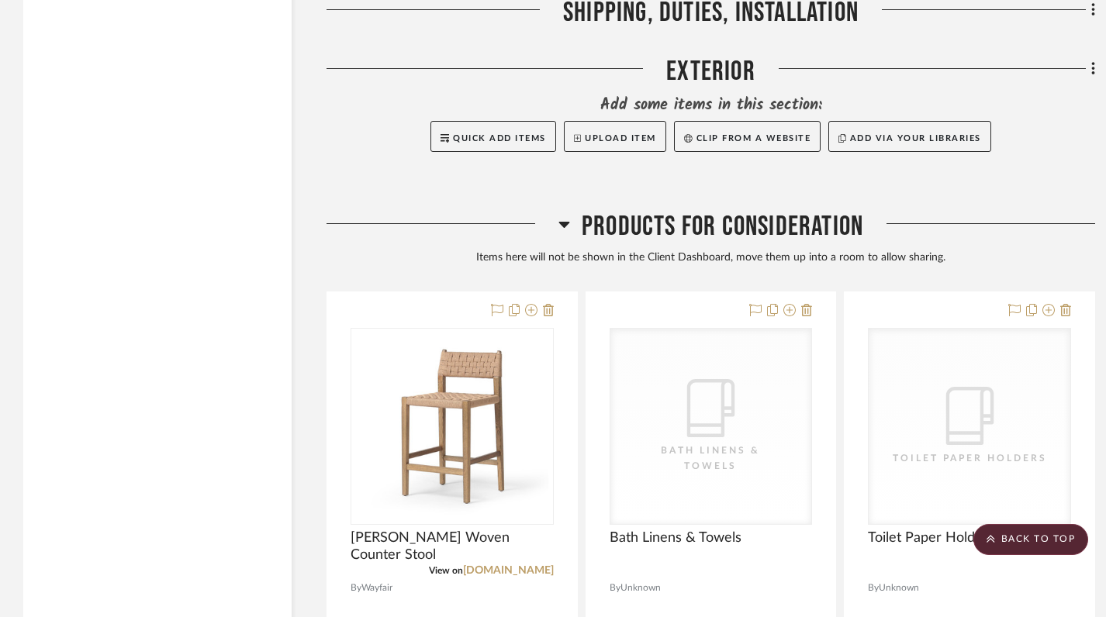
scroll to position [30414, 0]
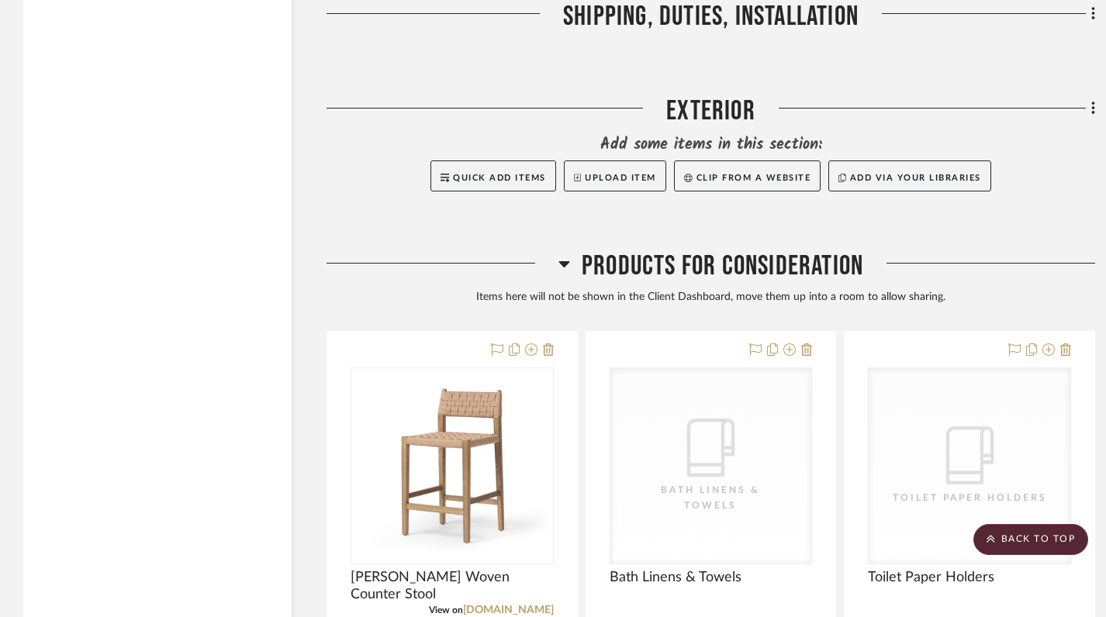
click at [566, 254] on icon at bounding box center [564, 263] width 12 height 19
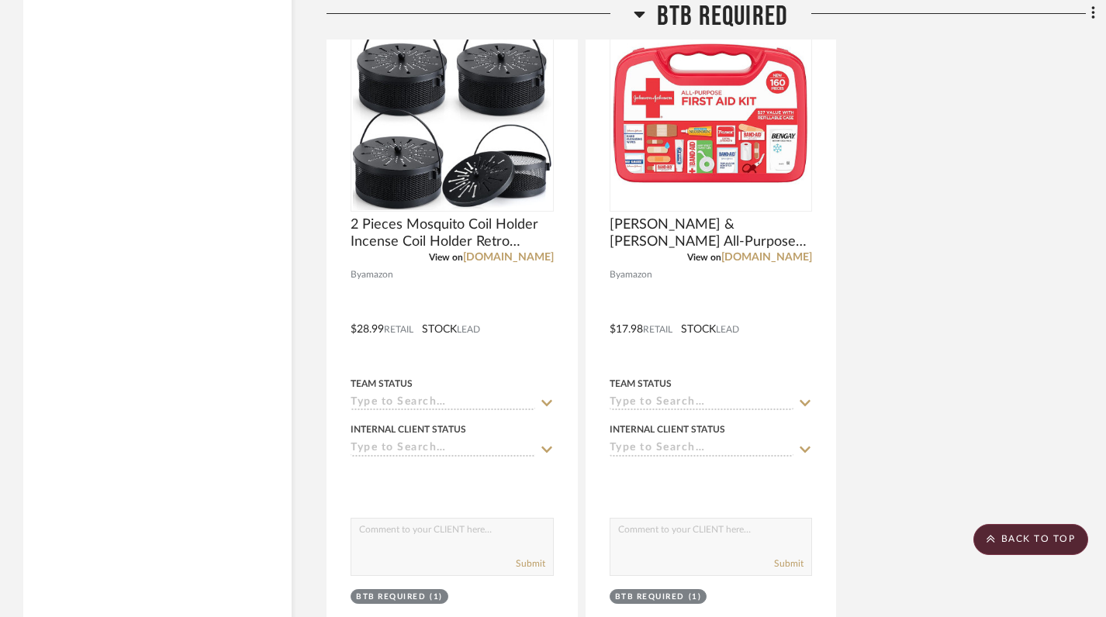
scroll to position [29579, 0]
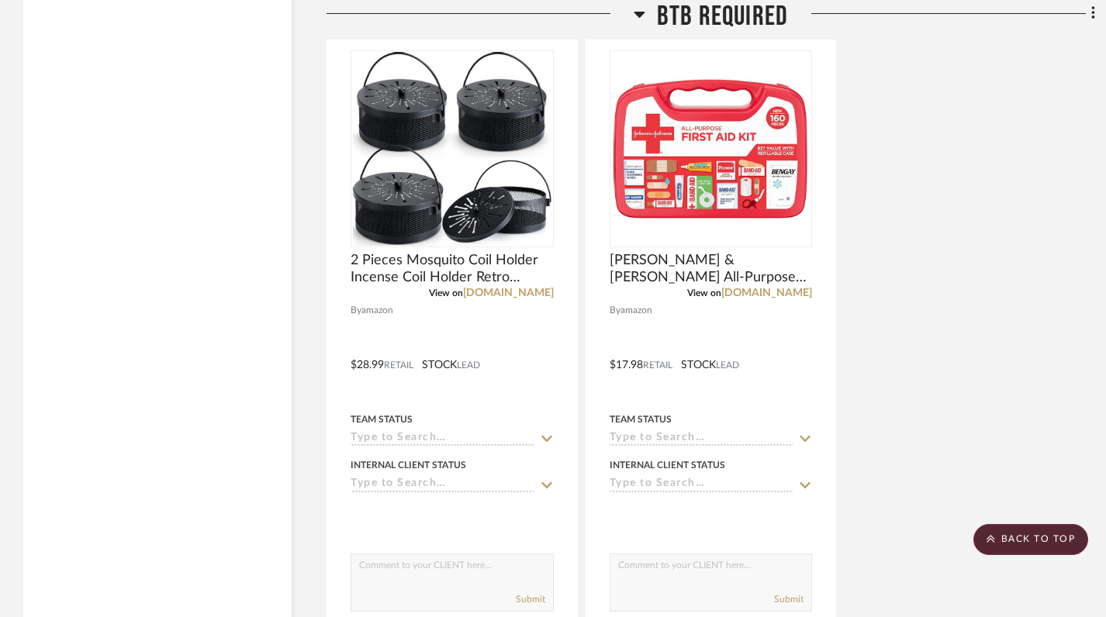
click at [640, 11] on icon at bounding box center [639, 14] width 12 height 19
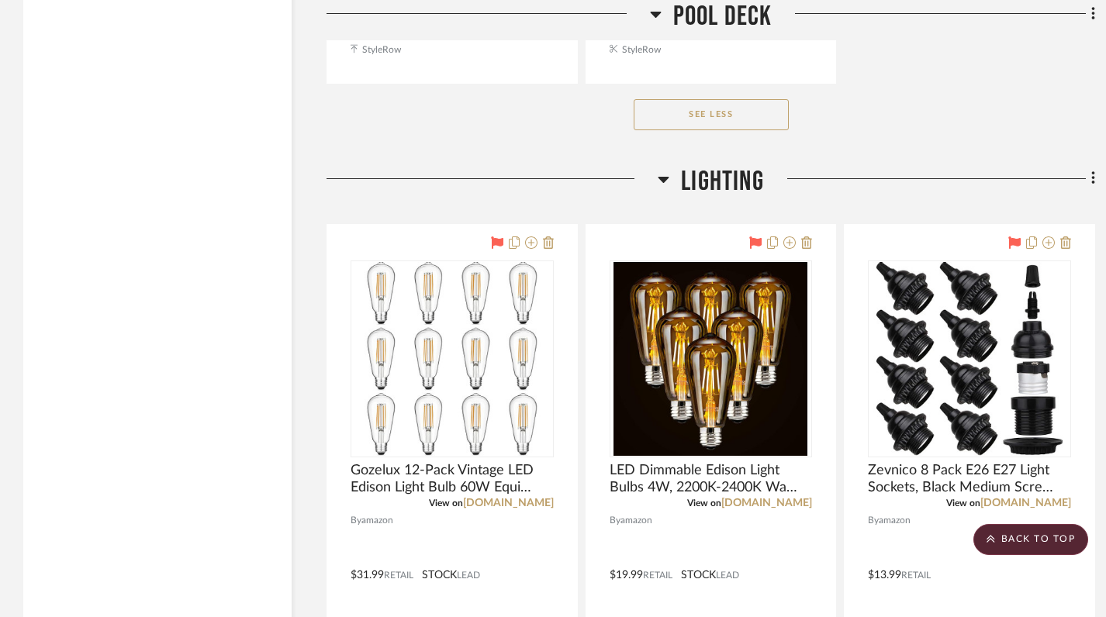
scroll to position [26542, 0]
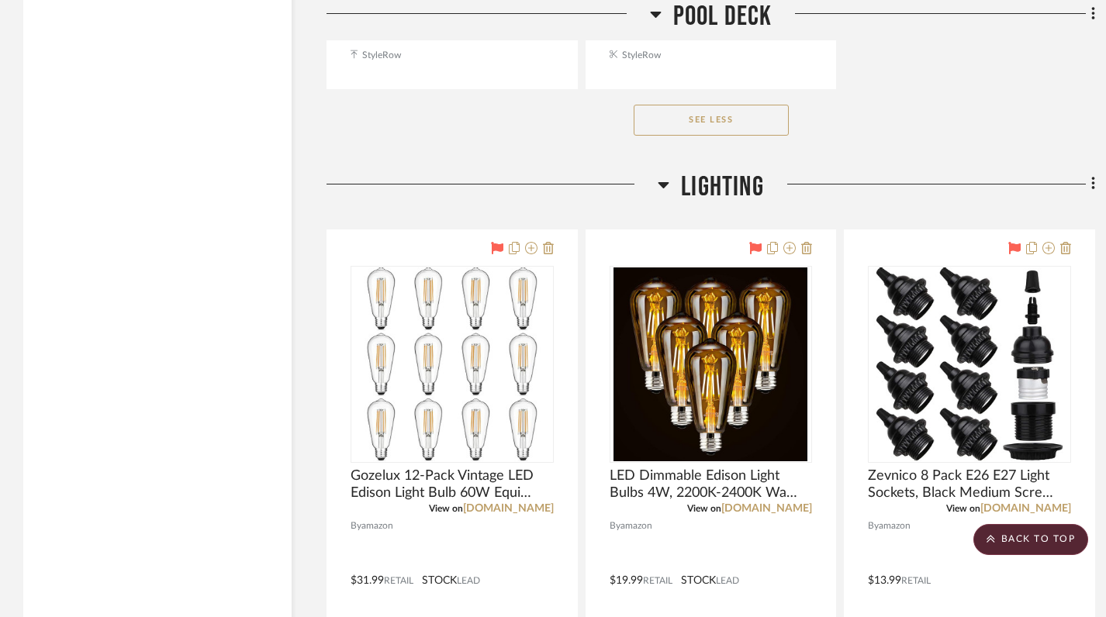
click at [659, 175] on icon at bounding box center [663, 184] width 12 height 19
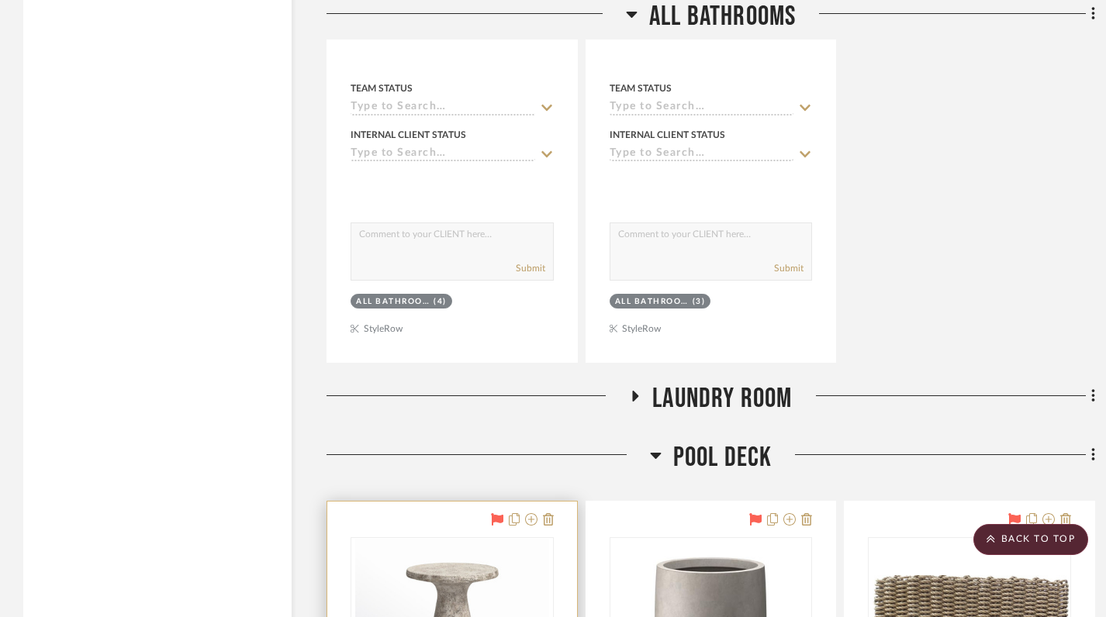
scroll to position [22665, 0]
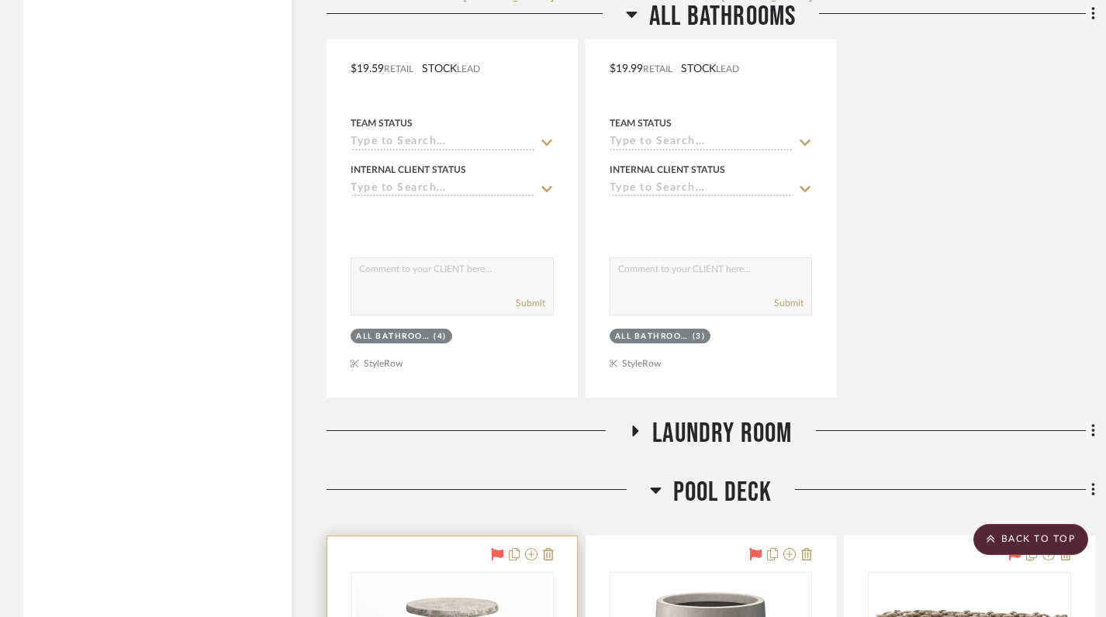
click at [635, 426] on icon at bounding box center [636, 431] width 6 height 11
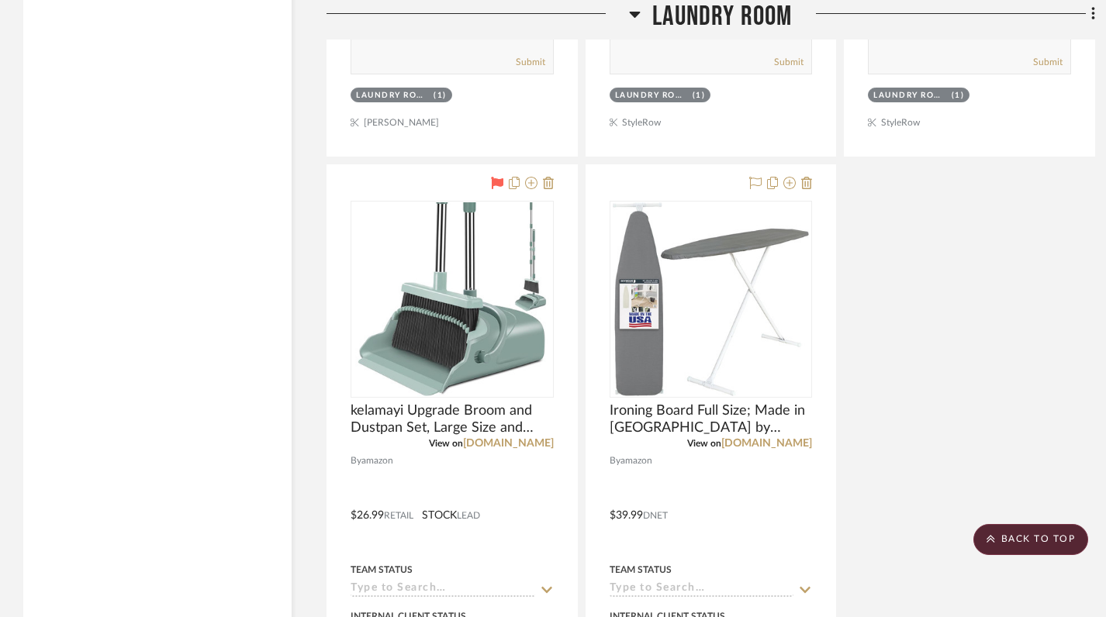
scroll to position [24335, 0]
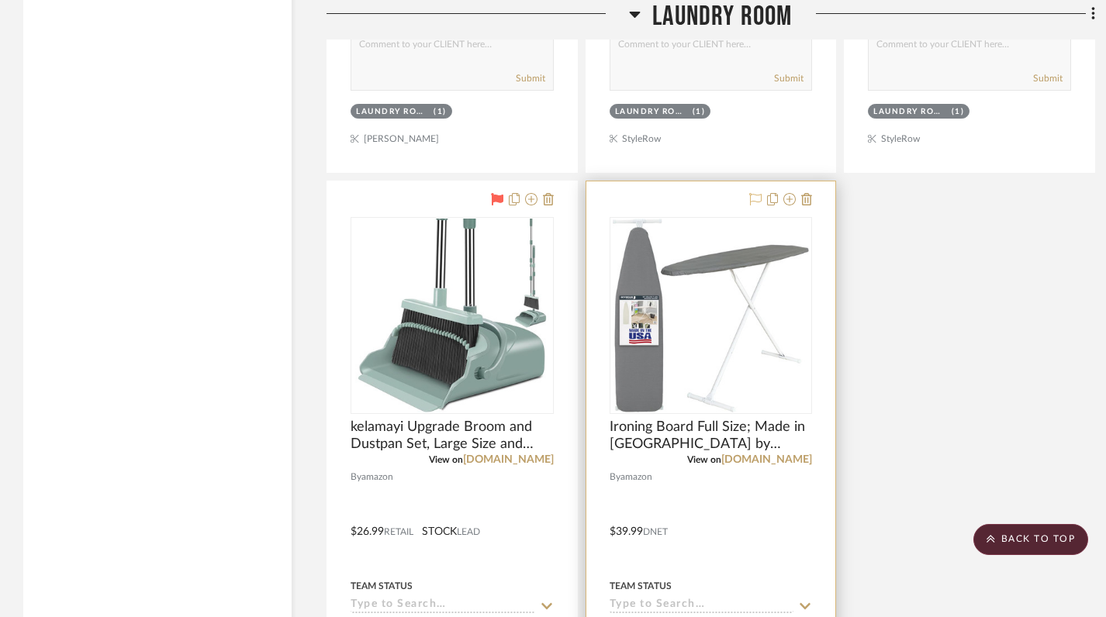
click at [750, 193] on icon at bounding box center [755, 199] width 12 height 12
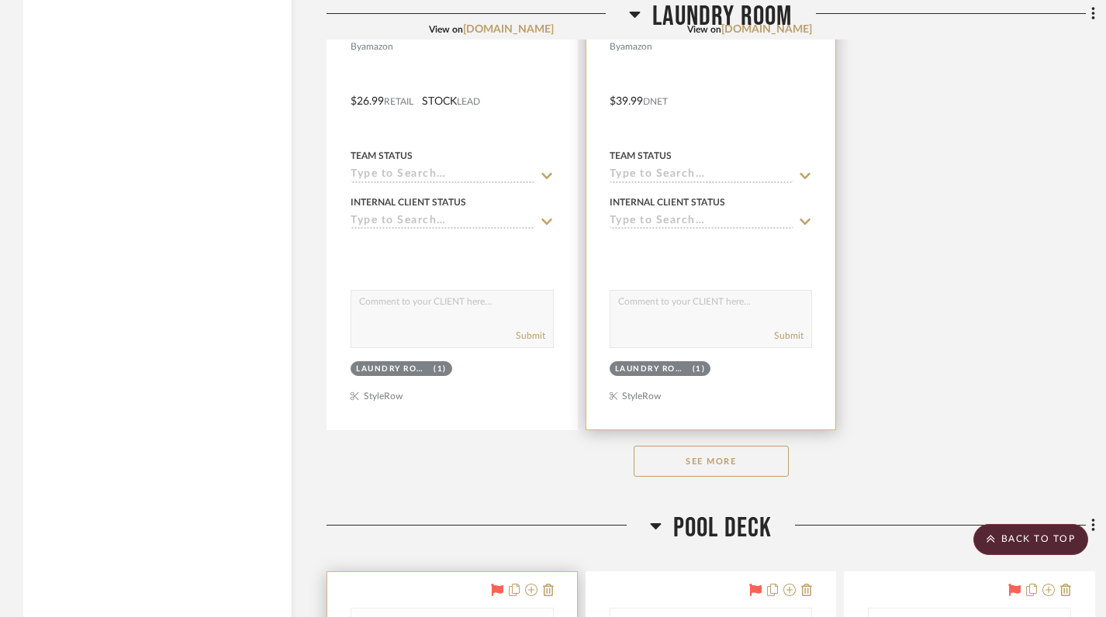
scroll to position [24852, 0]
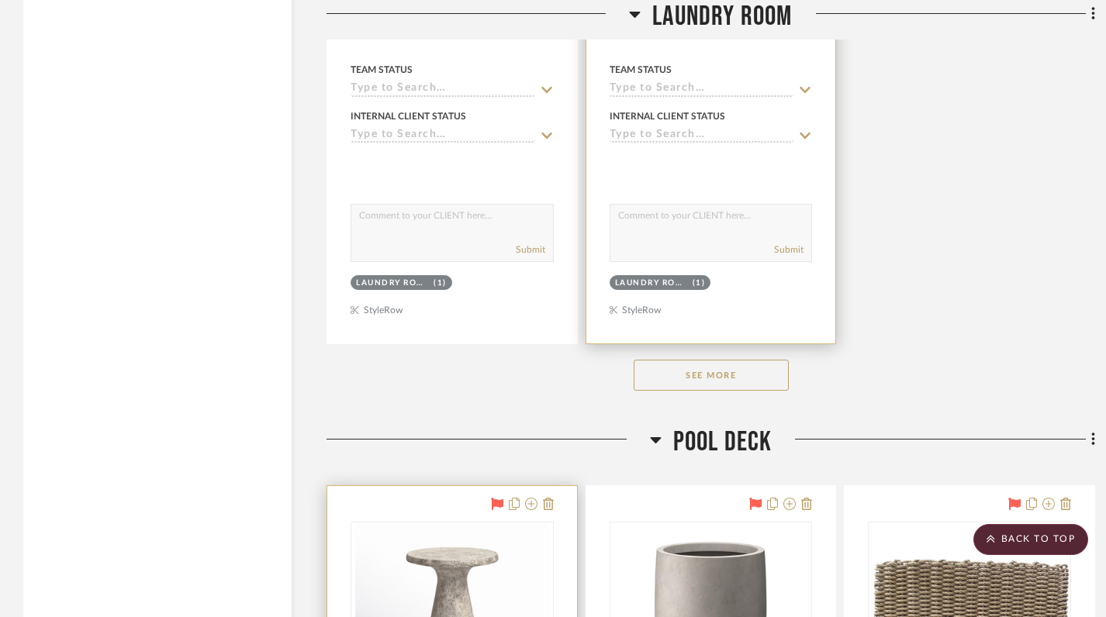
click at [711, 360] on button "See More" at bounding box center [710, 375] width 155 height 31
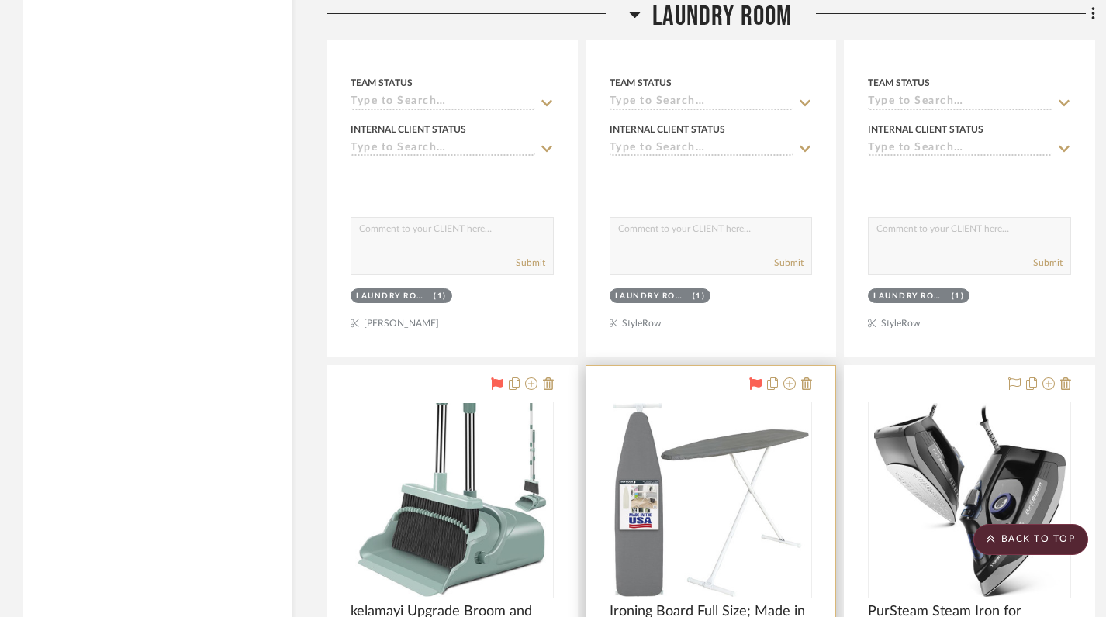
scroll to position [24156, 0]
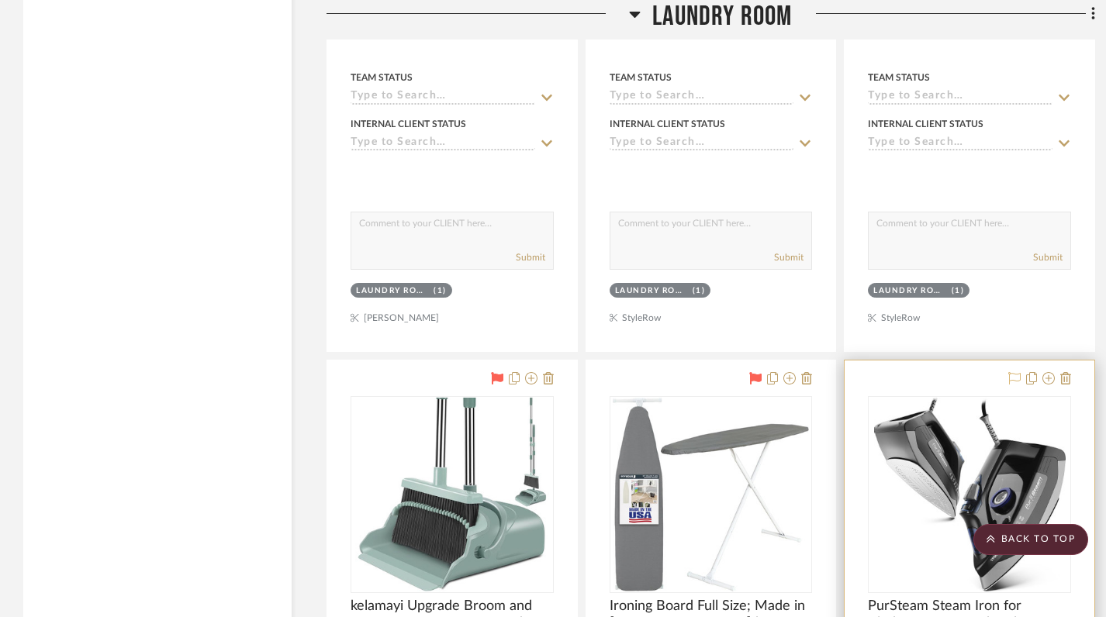
click at [1009, 372] on icon at bounding box center [1014, 378] width 12 height 12
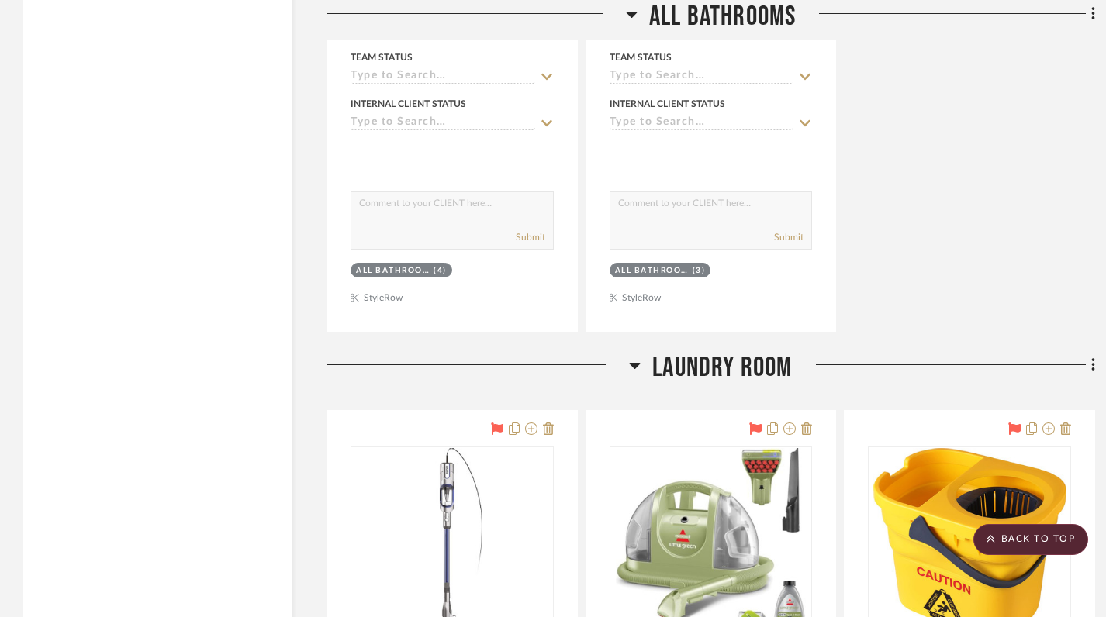
scroll to position [22707, 0]
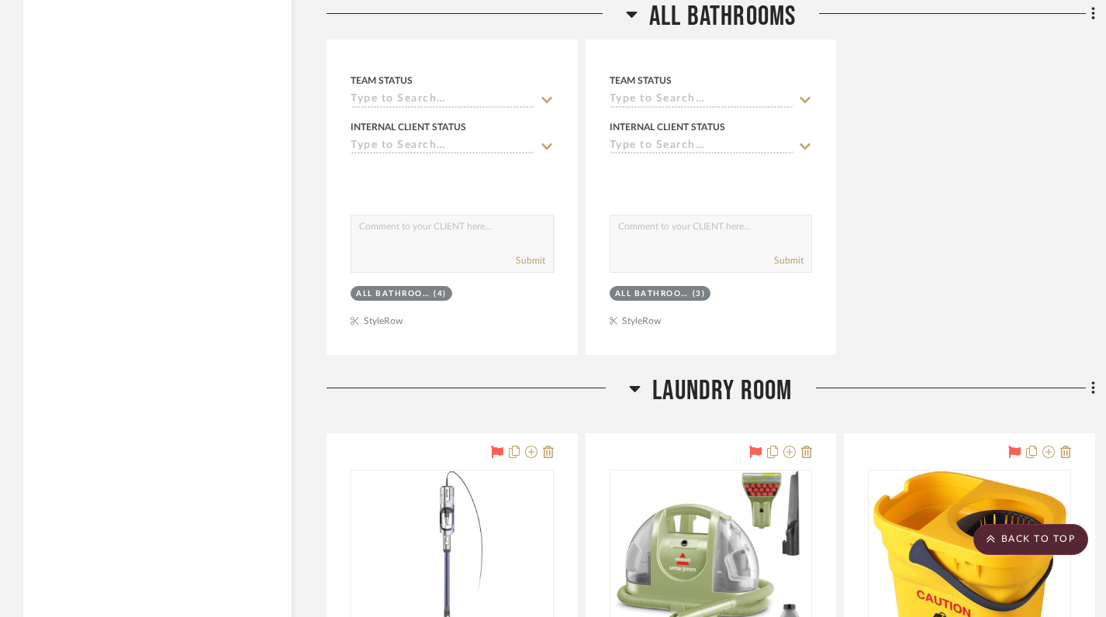
click at [635, 386] on icon at bounding box center [635, 389] width 11 height 6
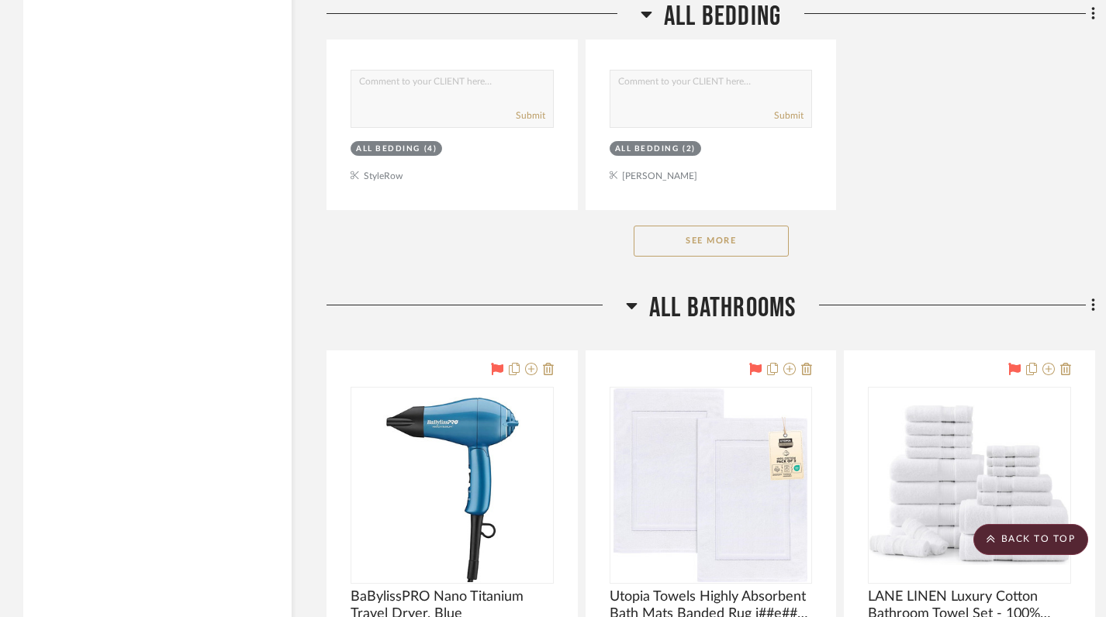
scroll to position [21295, 0]
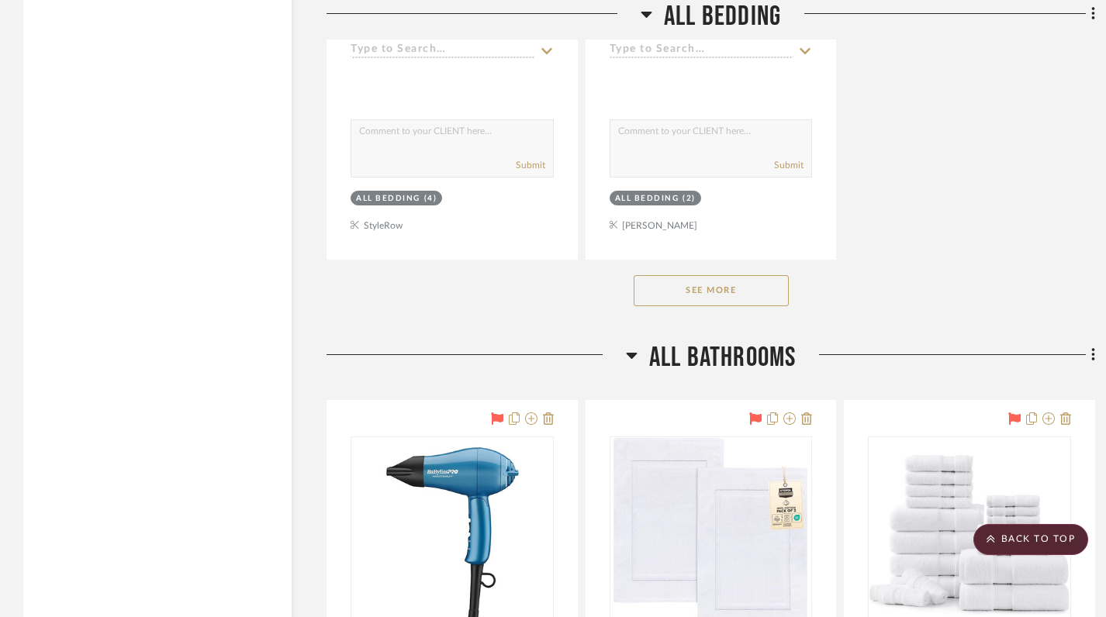
click at [634, 346] on icon at bounding box center [632, 355] width 12 height 19
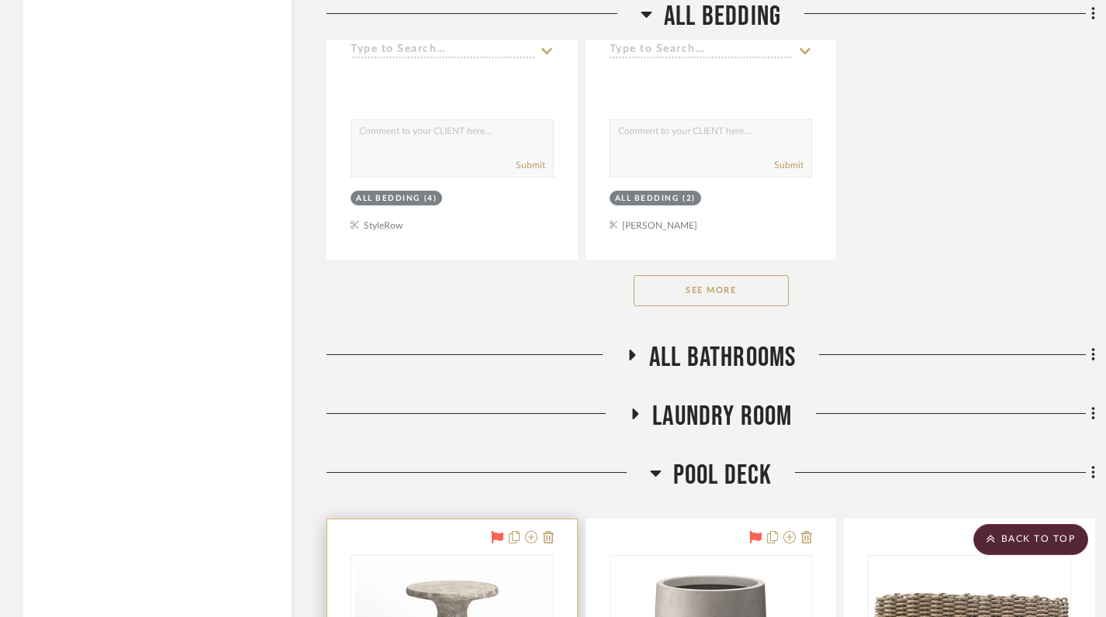
click at [689, 278] on button "See More" at bounding box center [710, 290] width 155 height 31
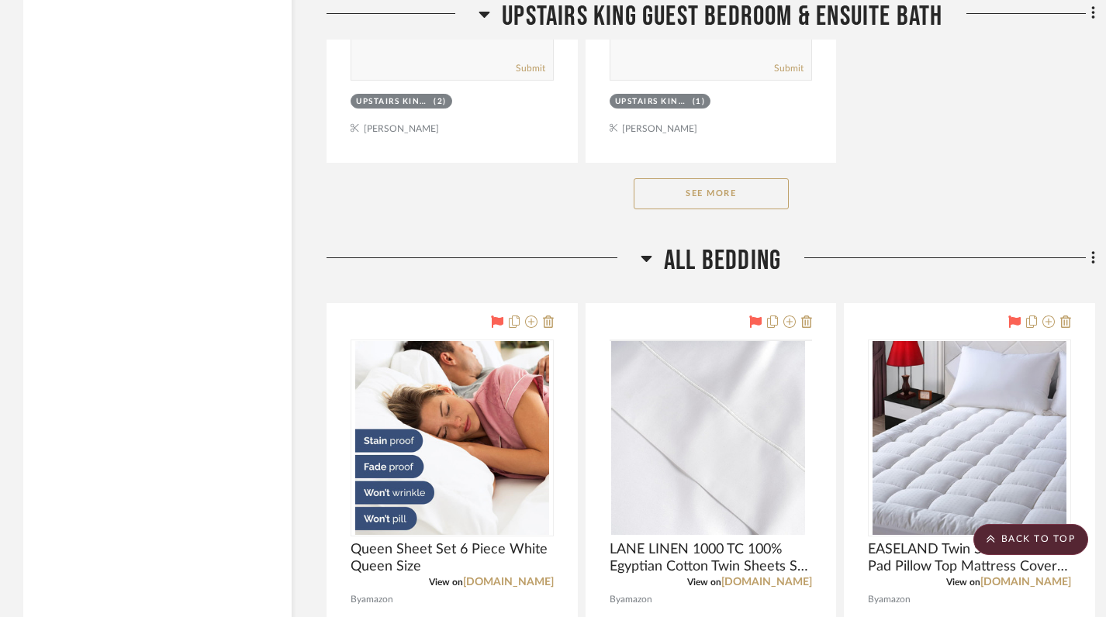
scroll to position [19106, 0]
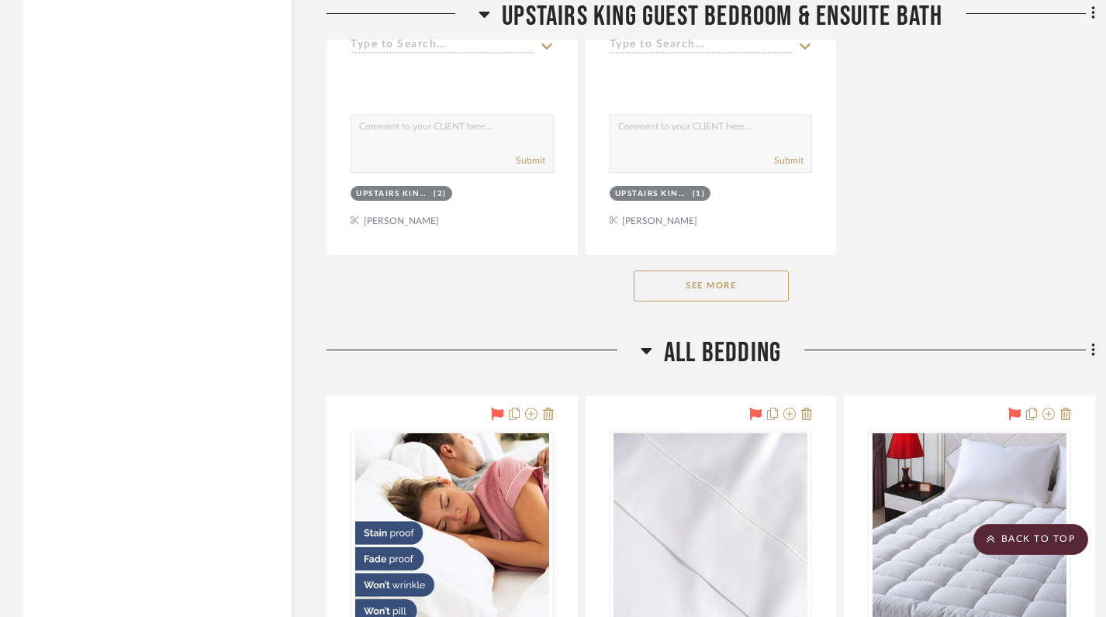
click at [648, 341] on icon at bounding box center [646, 350] width 12 height 19
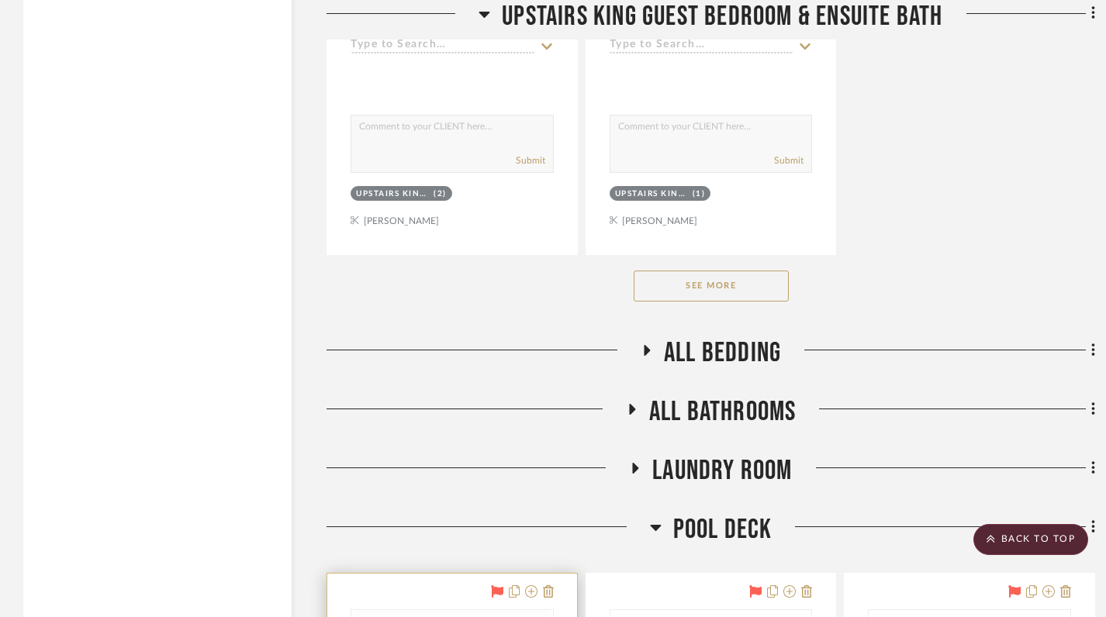
click at [677, 276] on button "See More" at bounding box center [710, 286] width 155 height 31
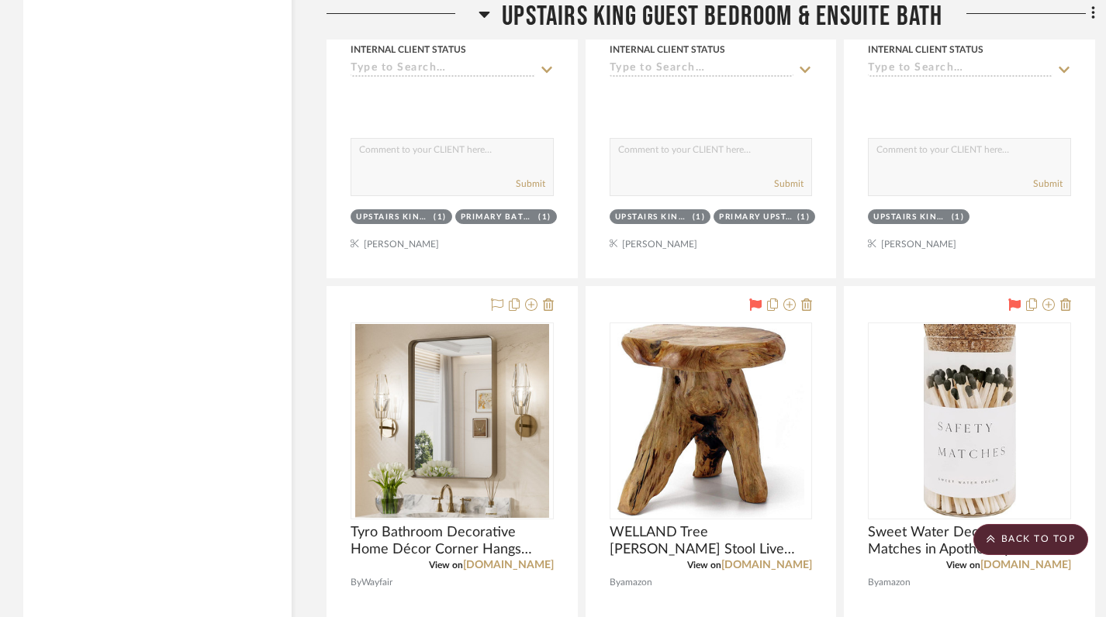
scroll to position [21876, 0]
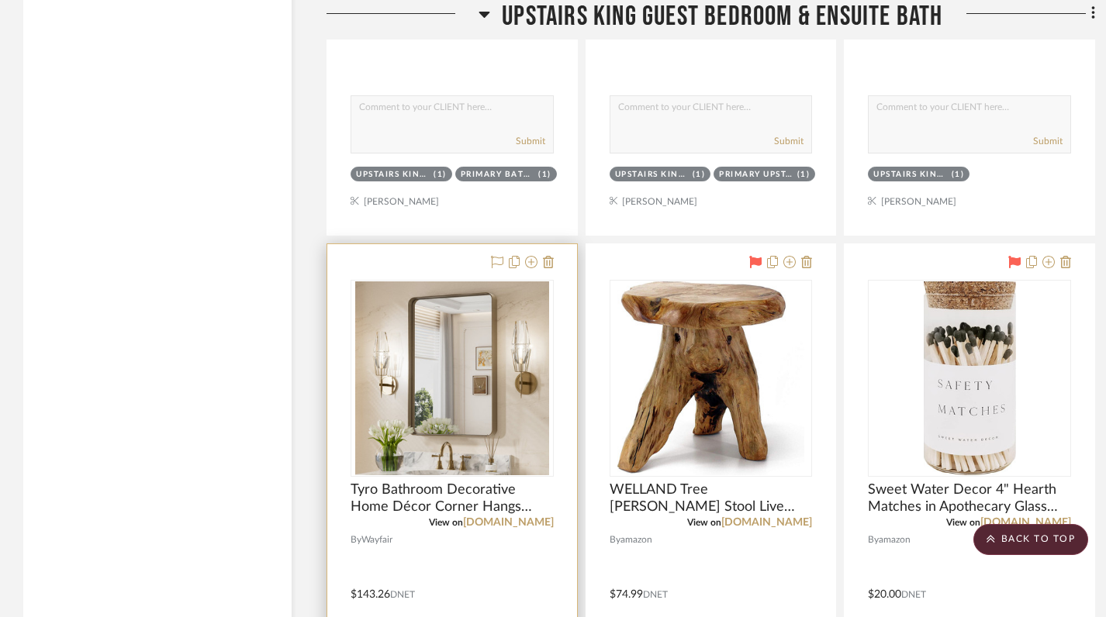
click at [502, 342] on img "0" at bounding box center [452, 378] width 194 height 194
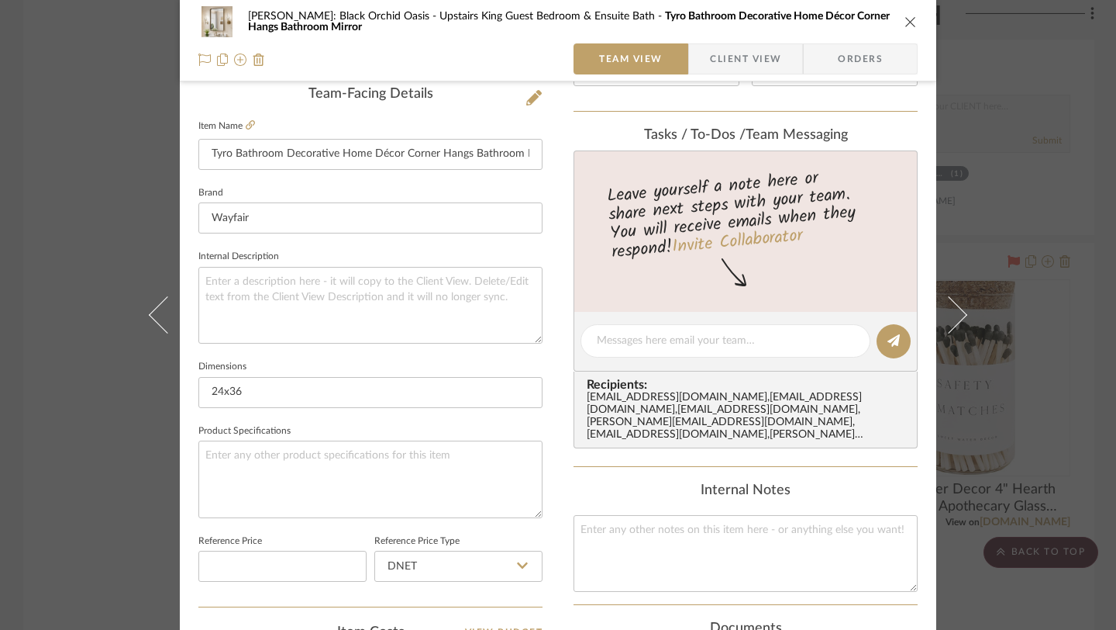
scroll to position [400, 0]
click at [908, 20] on icon "close" at bounding box center [911, 22] width 12 height 12
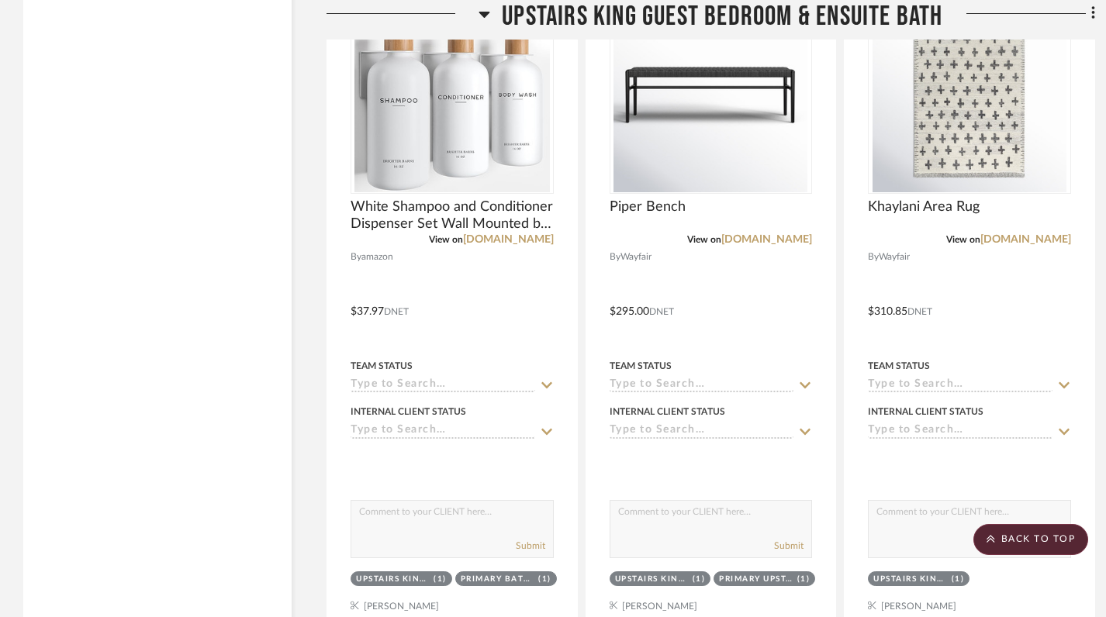
scroll to position [21395, 0]
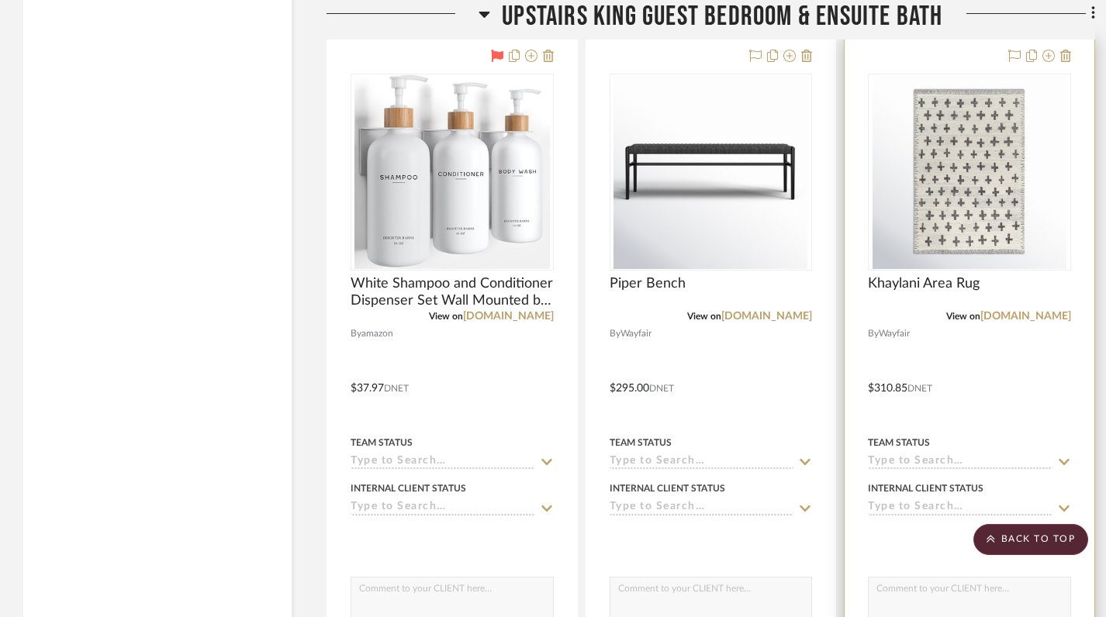
click at [0, 0] on img at bounding box center [0, 0] width 0 height 0
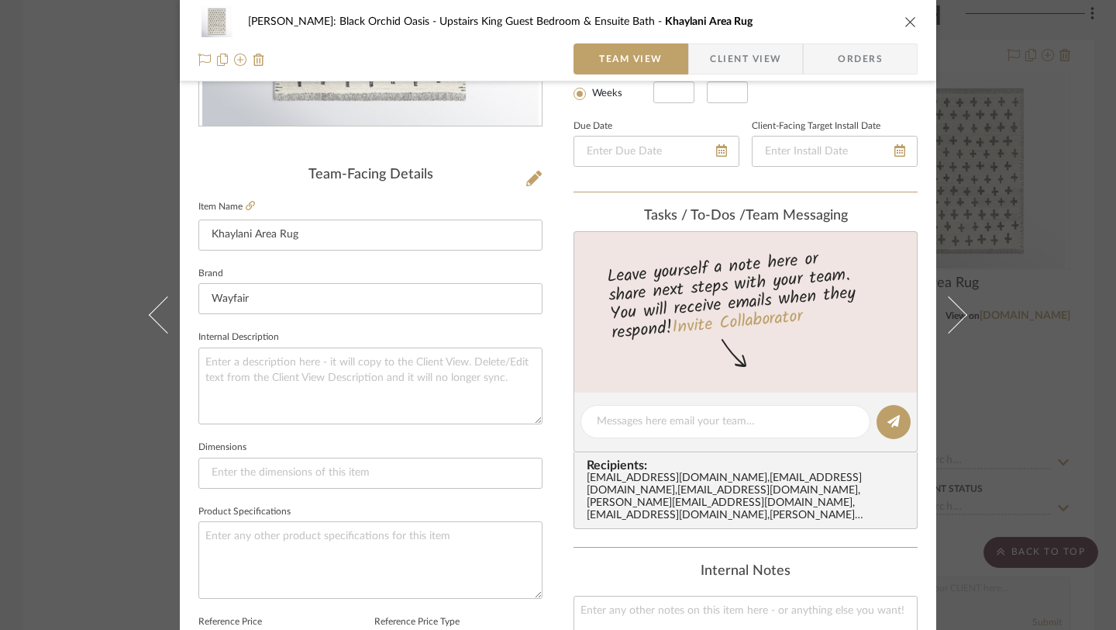
scroll to position [269, 0]
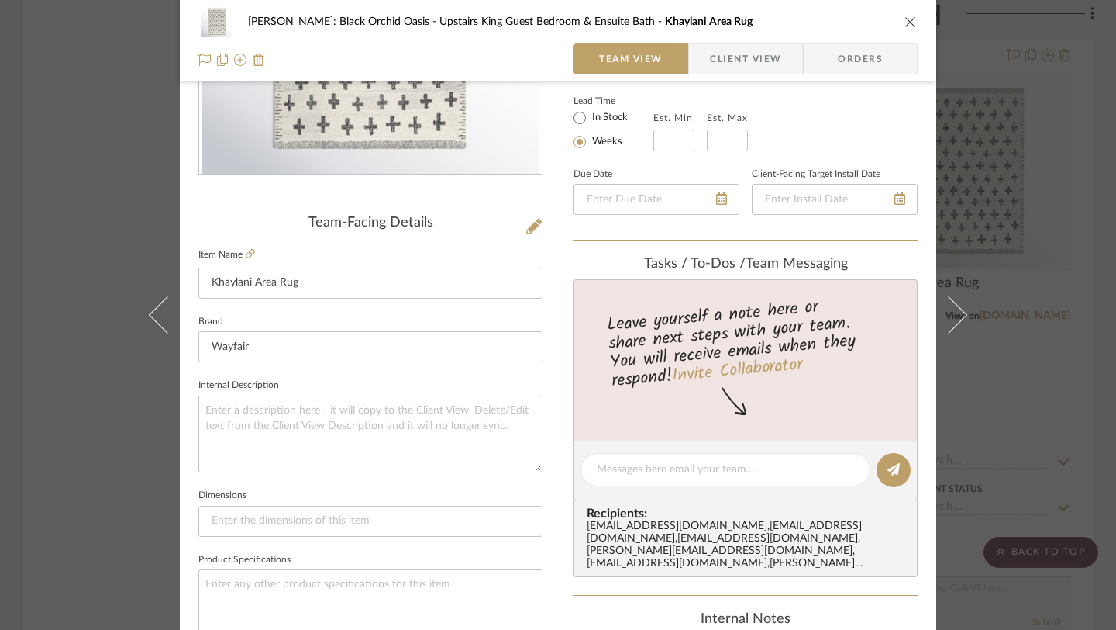
click at [905, 24] on icon "close" at bounding box center [911, 22] width 12 height 12
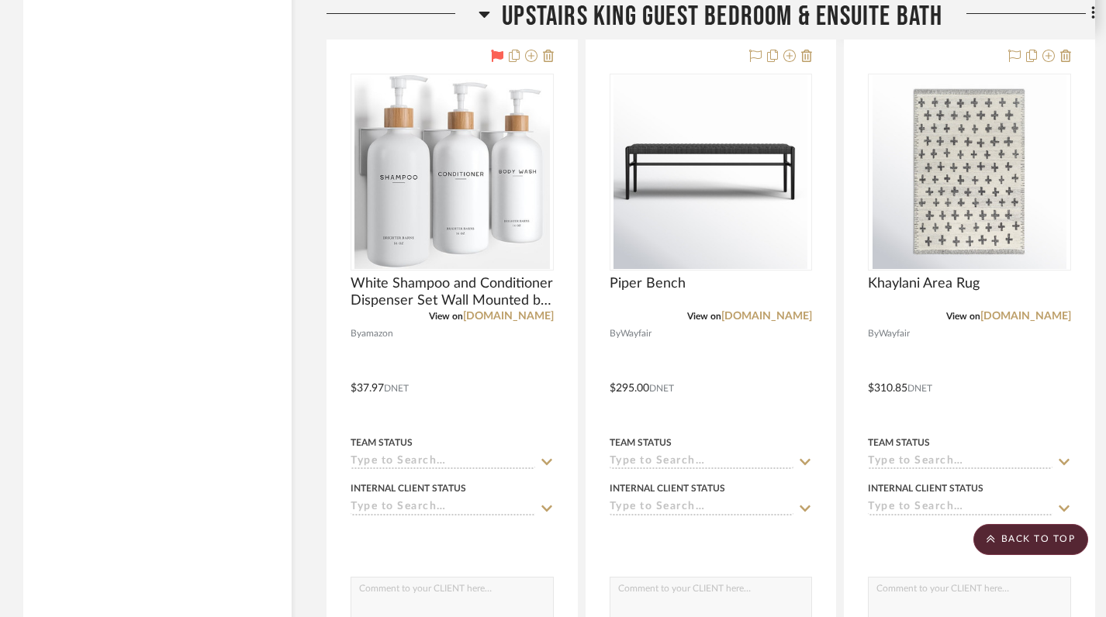
scroll to position [21252, 0]
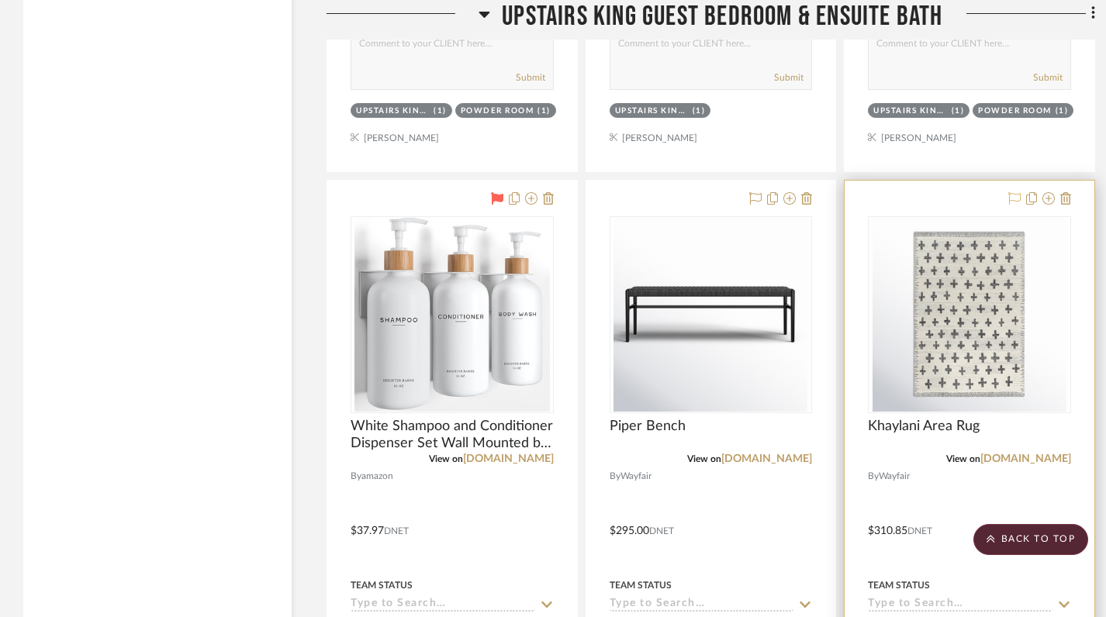
click at [1010, 192] on icon at bounding box center [1014, 198] width 12 height 12
click at [1012, 192] on icon at bounding box center [1014, 198] width 12 height 12
click at [1014, 192] on icon at bounding box center [1014, 198] width 12 height 12
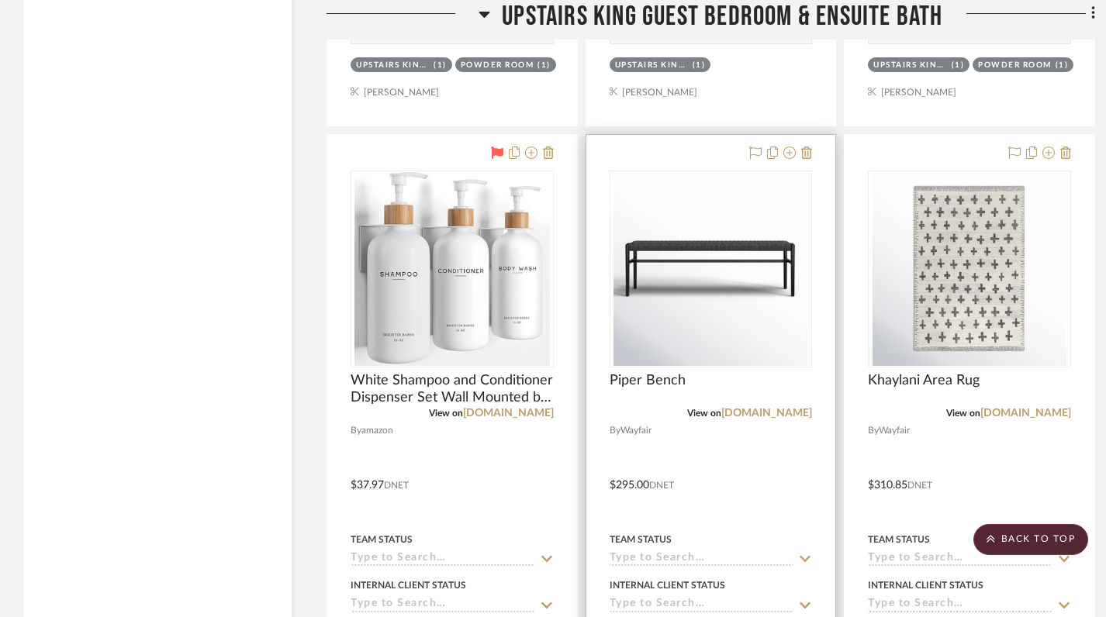
scroll to position [21232, 0]
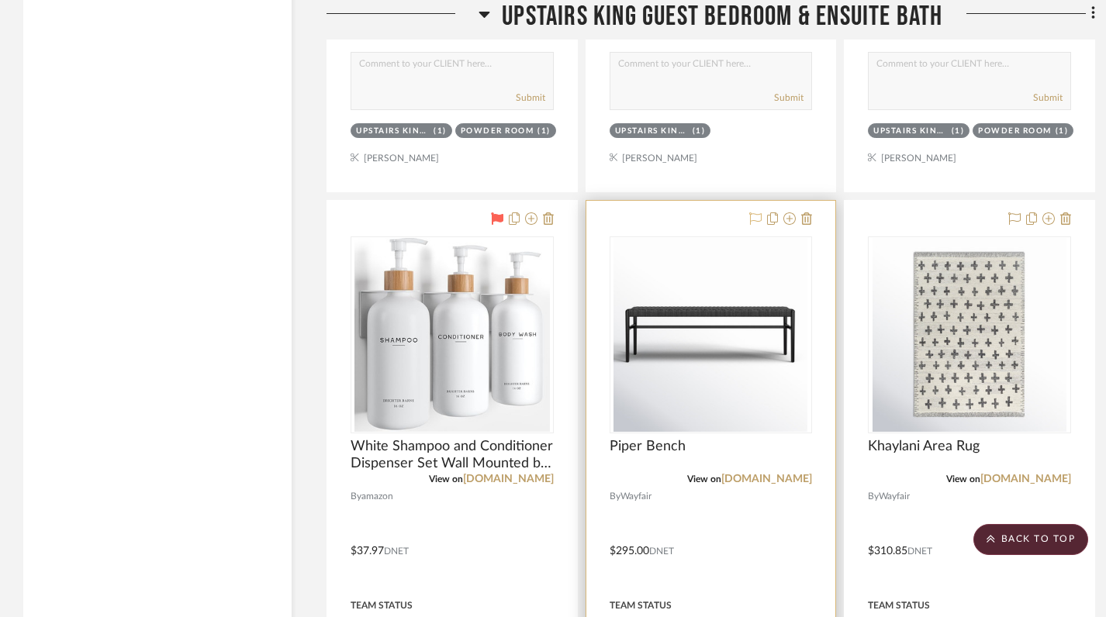
click at [754, 212] on icon at bounding box center [755, 218] width 12 height 12
click at [754, 212] on icon at bounding box center [756, 218] width 12 height 12
click at [702, 290] on img "0" at bounding box center [710, 335] width 194 height 194
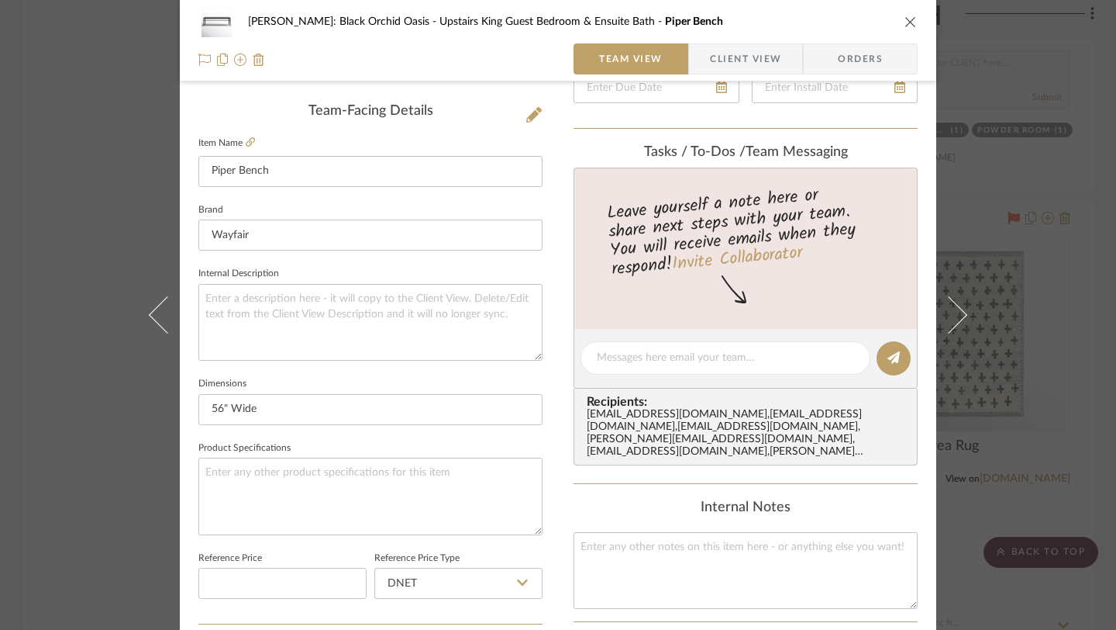
scroll to position [382, 0]
click at [905, 25] on icon "close" at bounding box center [911, 22] width 12 height 12
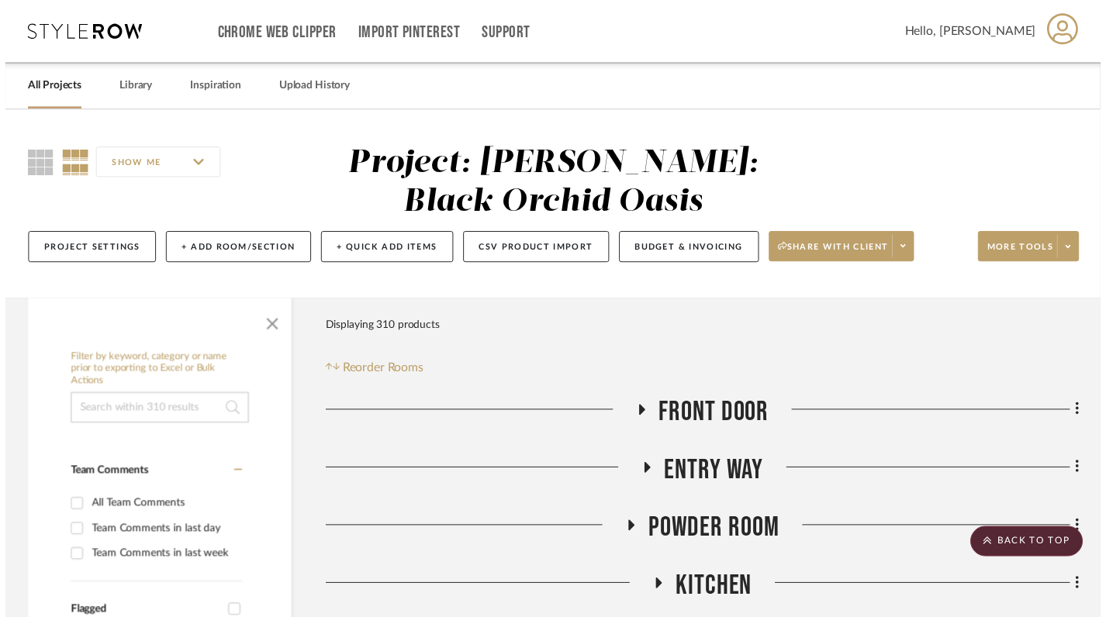
scroll to position [21232, 0]
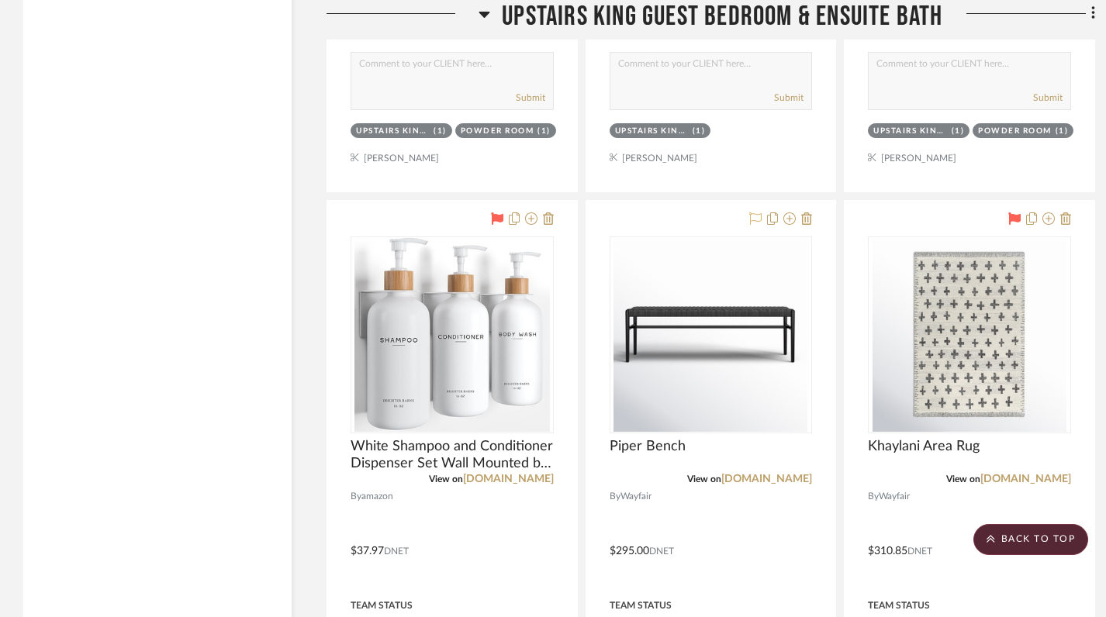
click at [755, 212] on icon at bounding box center [755, 218] width 12 height 12
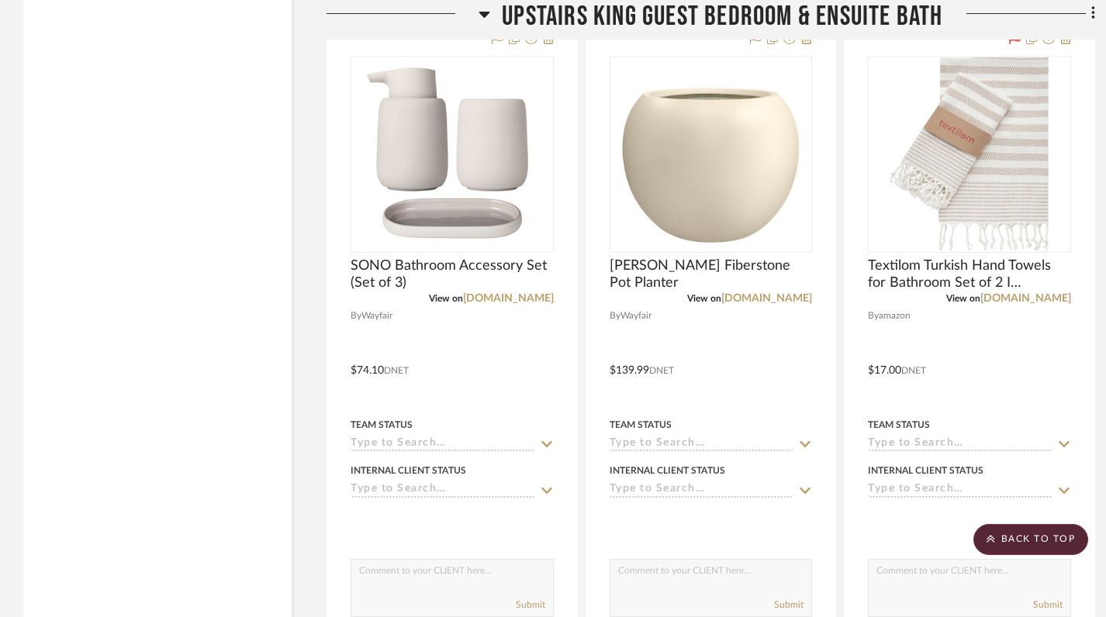
scroll to position [20726, 0]
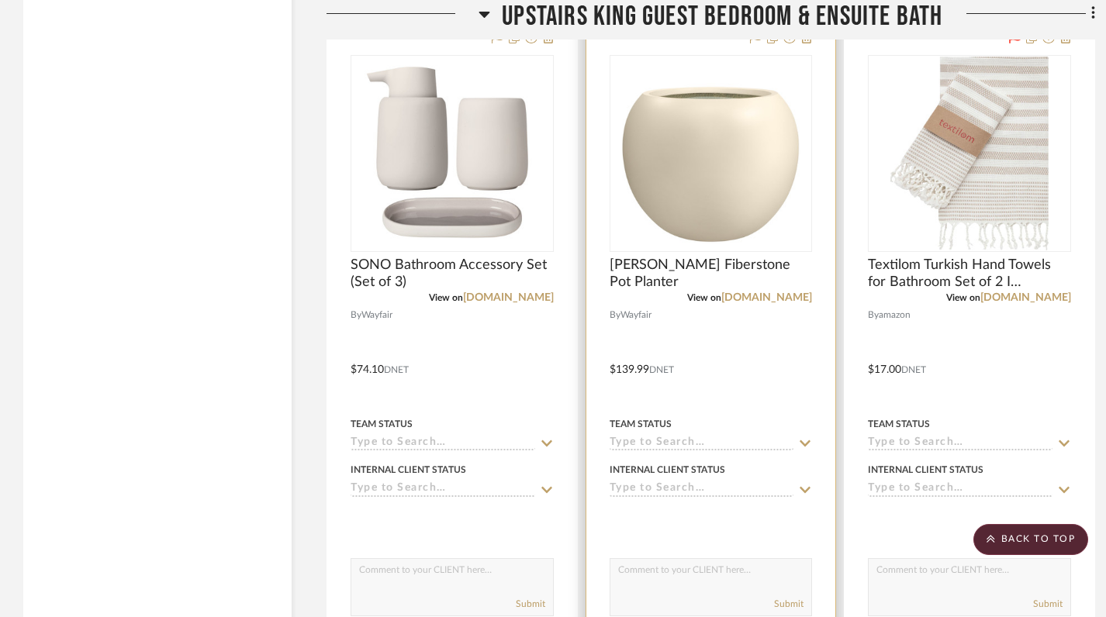
click at [688, 161] on img "0" at bounding box center [710, 154] width 194 height 194
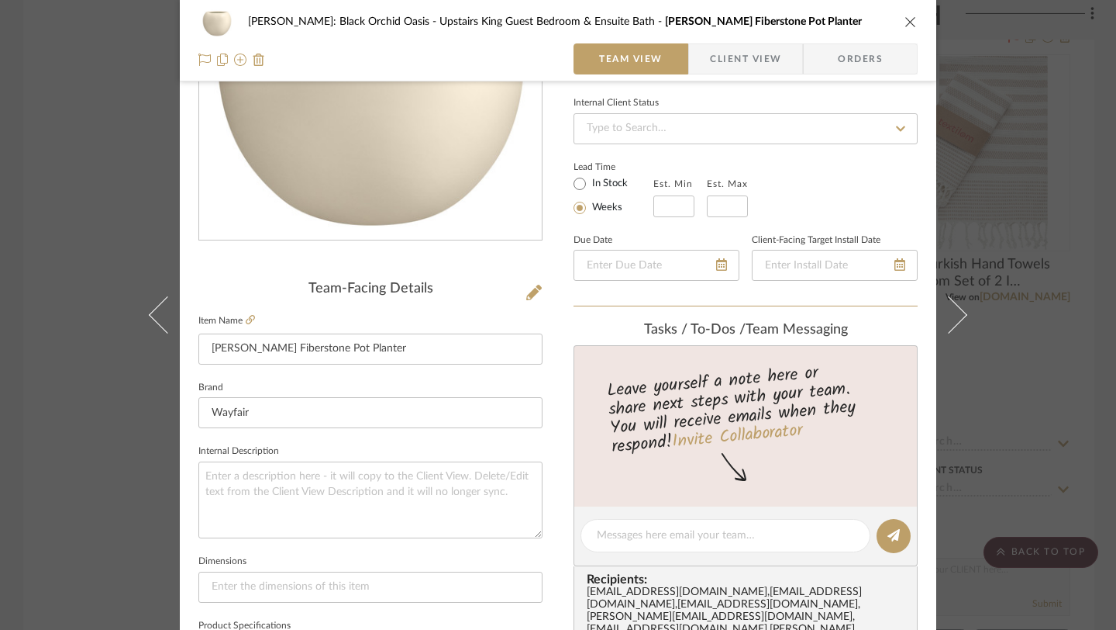
scroll to position [0, 0]
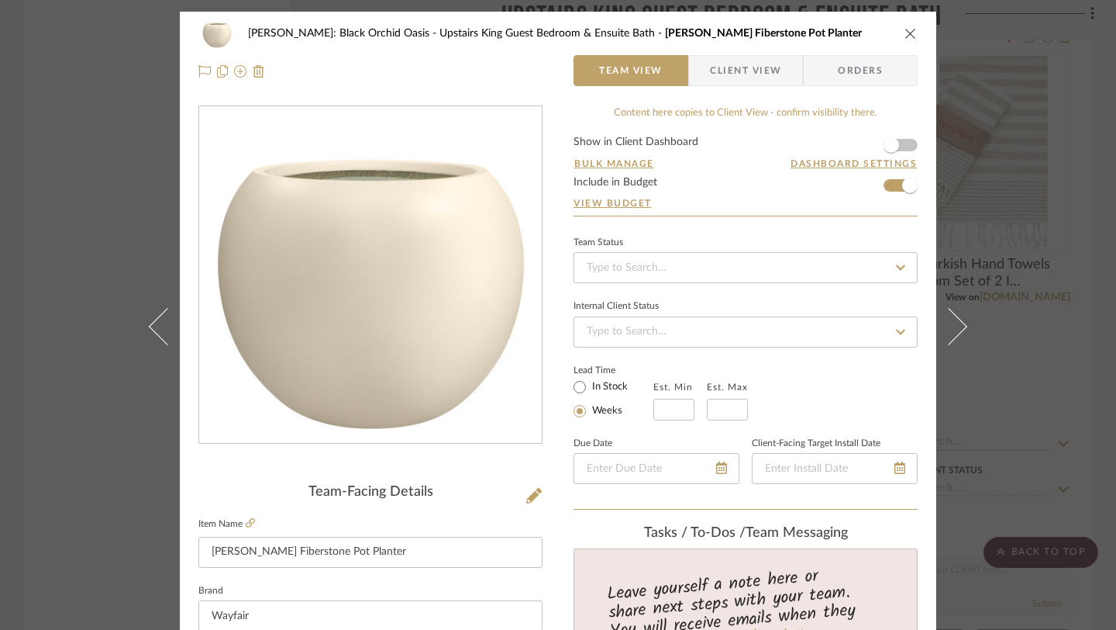
click at [906, 31] on icon "close" at bounding box center [911, 33] width 12 height 12
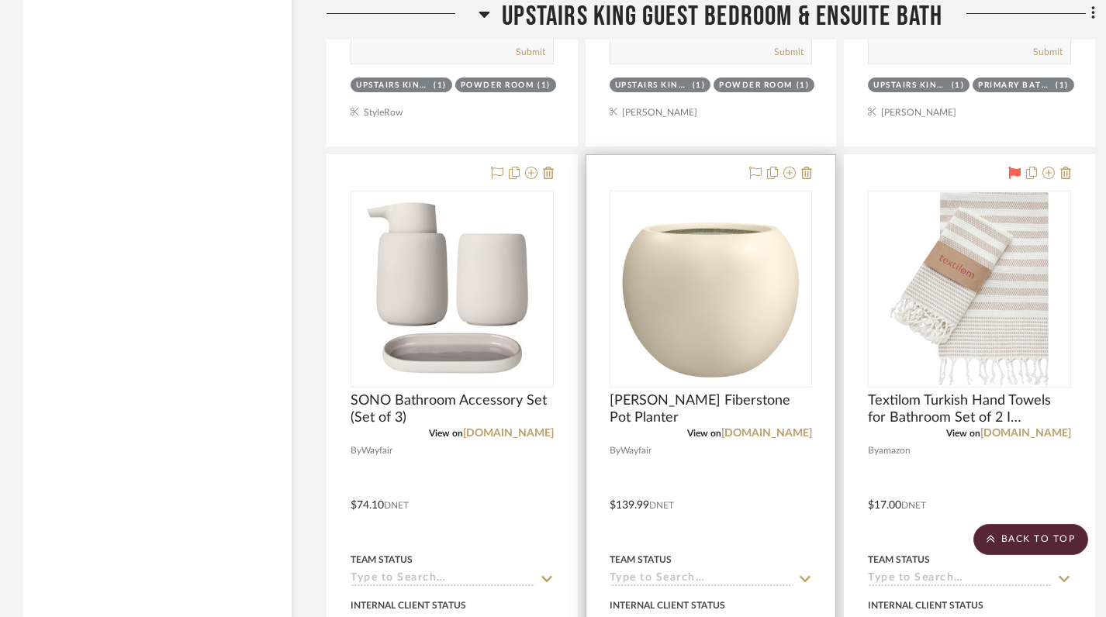
scroll to position [20551, 0]
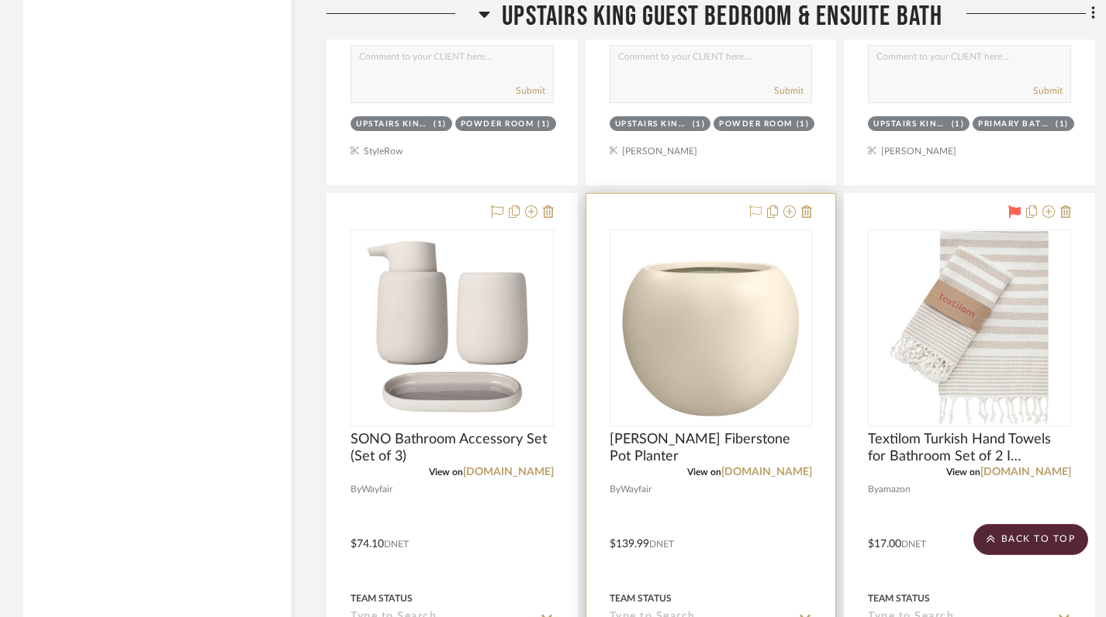
click at [757, 205] on icon at bounding box center [755, 211] width 12 height 12
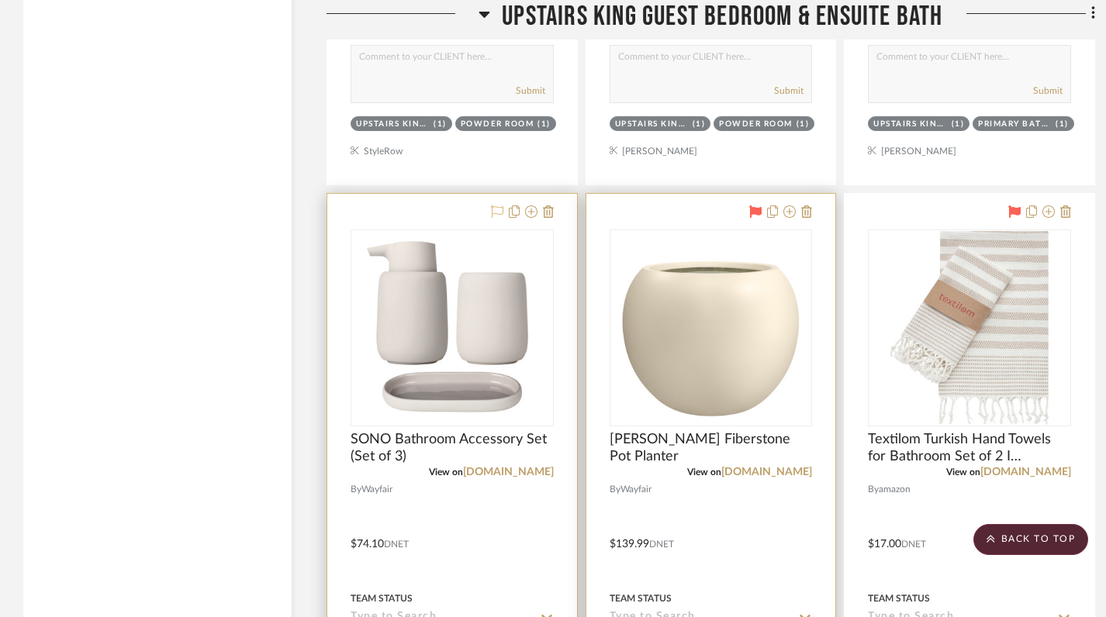
click at [498, 205] on icon at bounding box center [497, 211] width 12 height 12
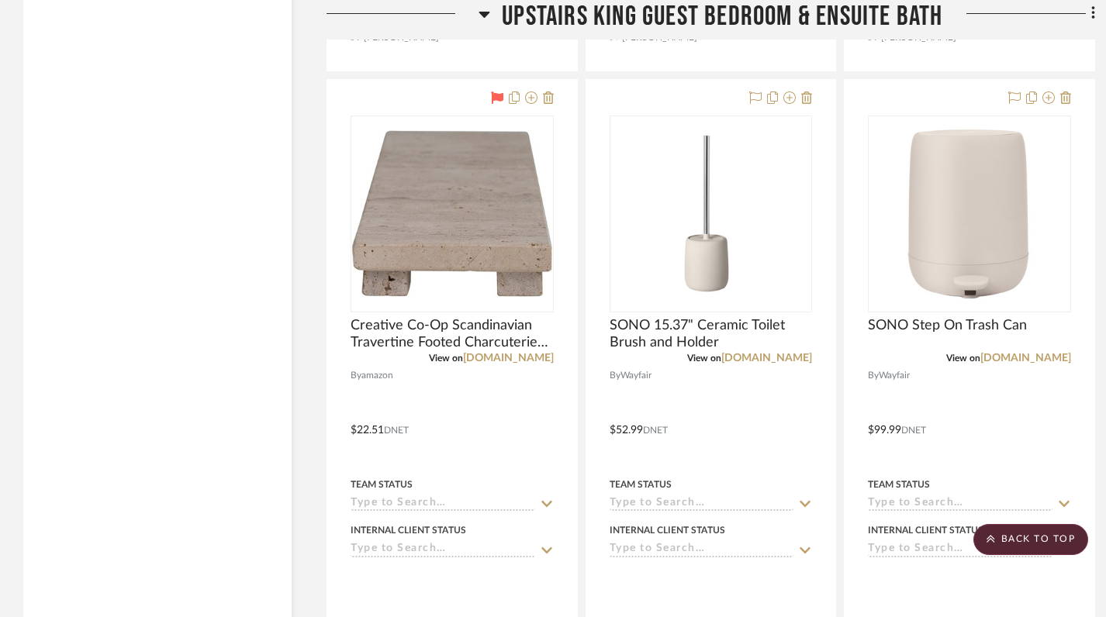
scroll to position [19972, 0]
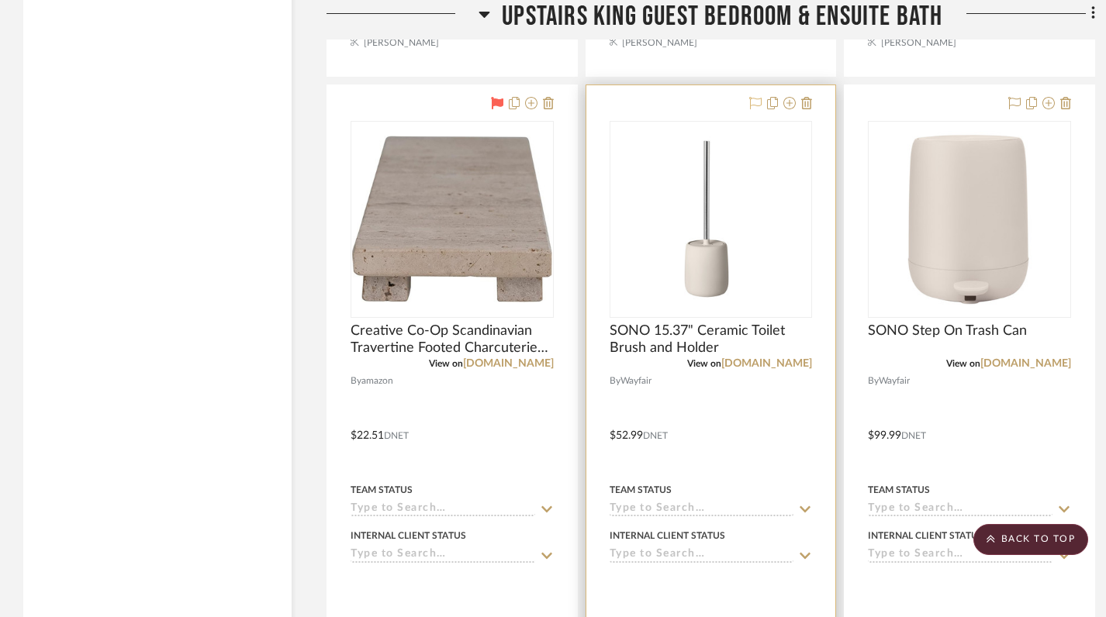
click at [751, 97] on icon at bounding box center [755, 103] width 12 height 12
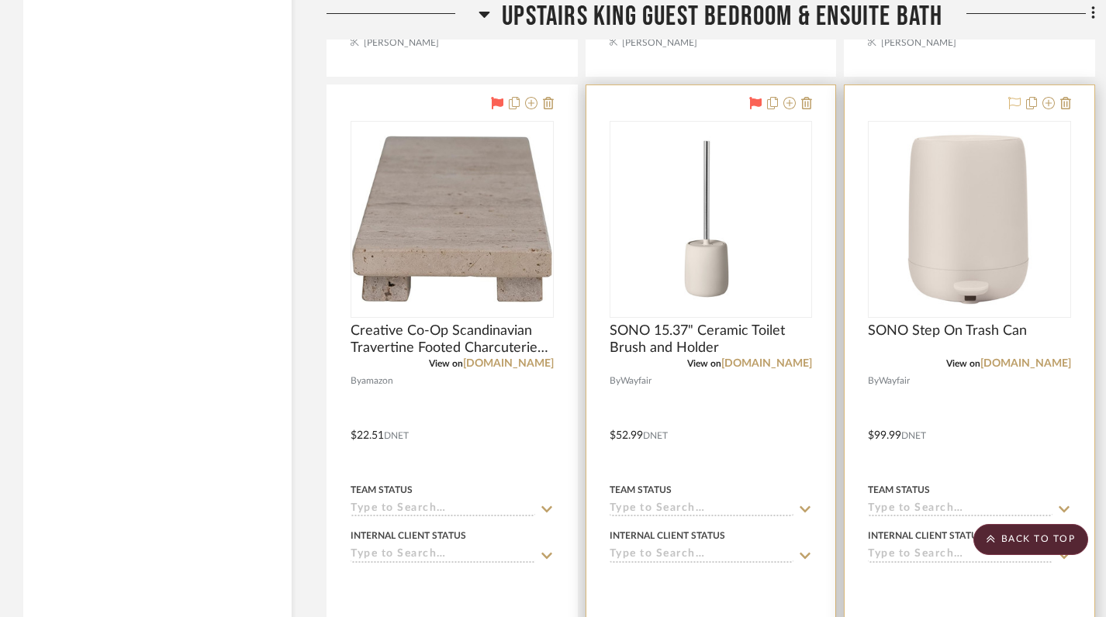
click at [1016, 97] on icon at bounding box center [1014, 103] width 12 height 12
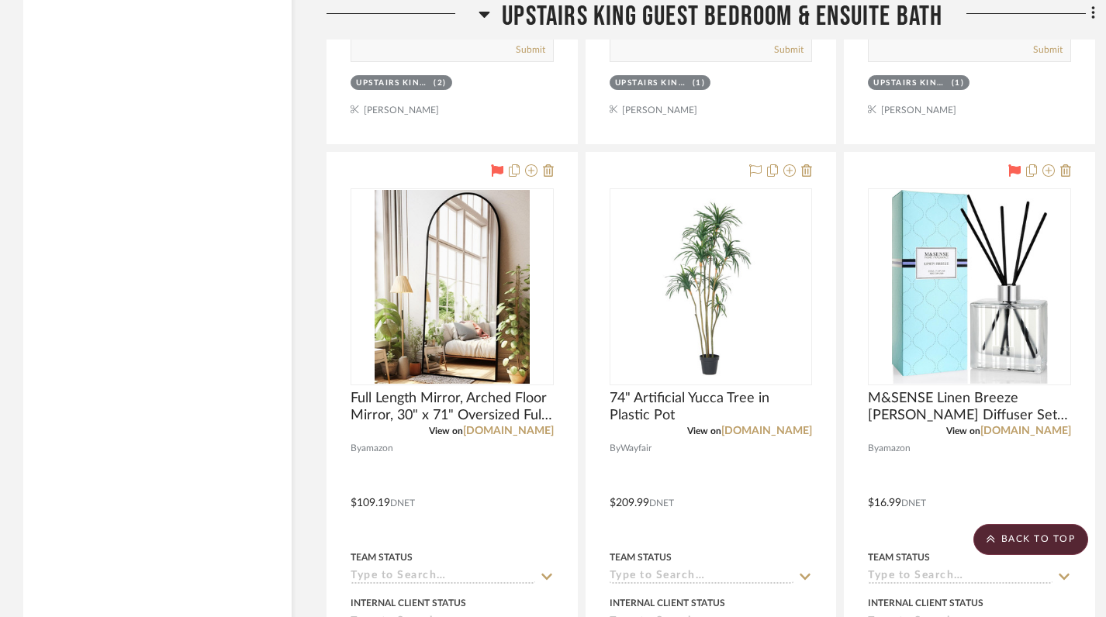
scroll to position [19161, 0]
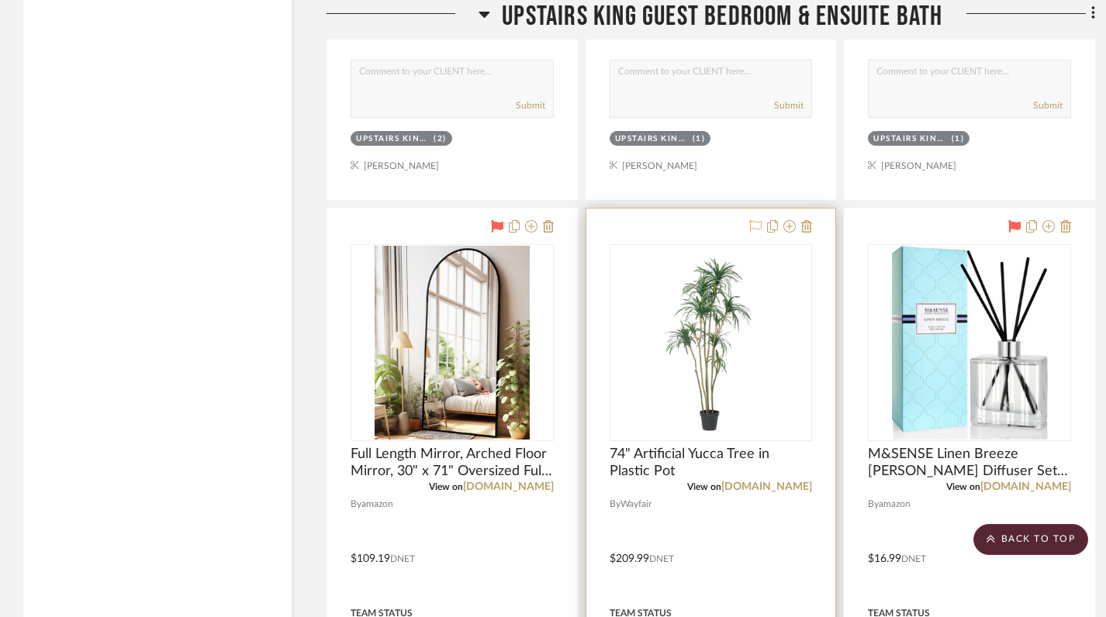
click at [754, 220] on icon at bounding box center [755, 226] width 12 height 12
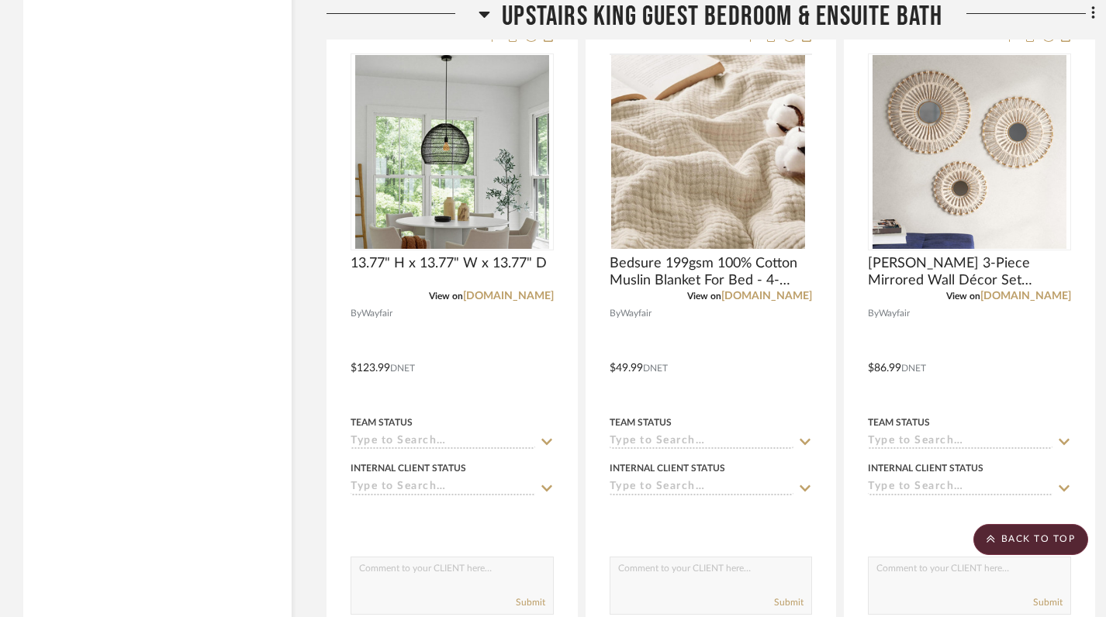
scroll to position [18599, 0]
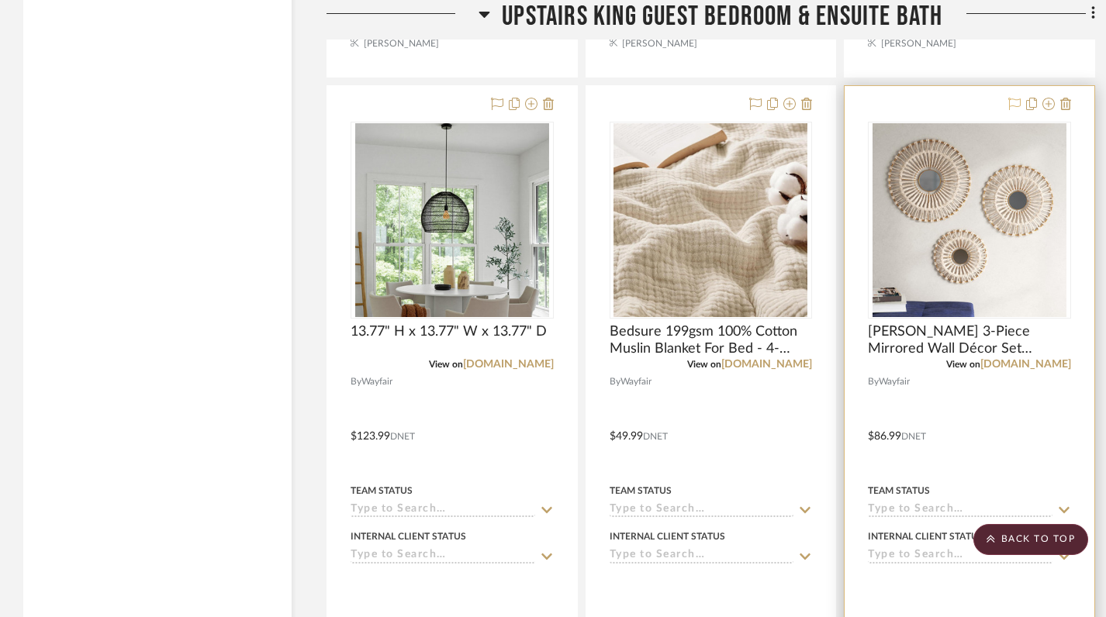
click at [1011, 98] on icon at bounding box center [1014, 104] width 12 height 12
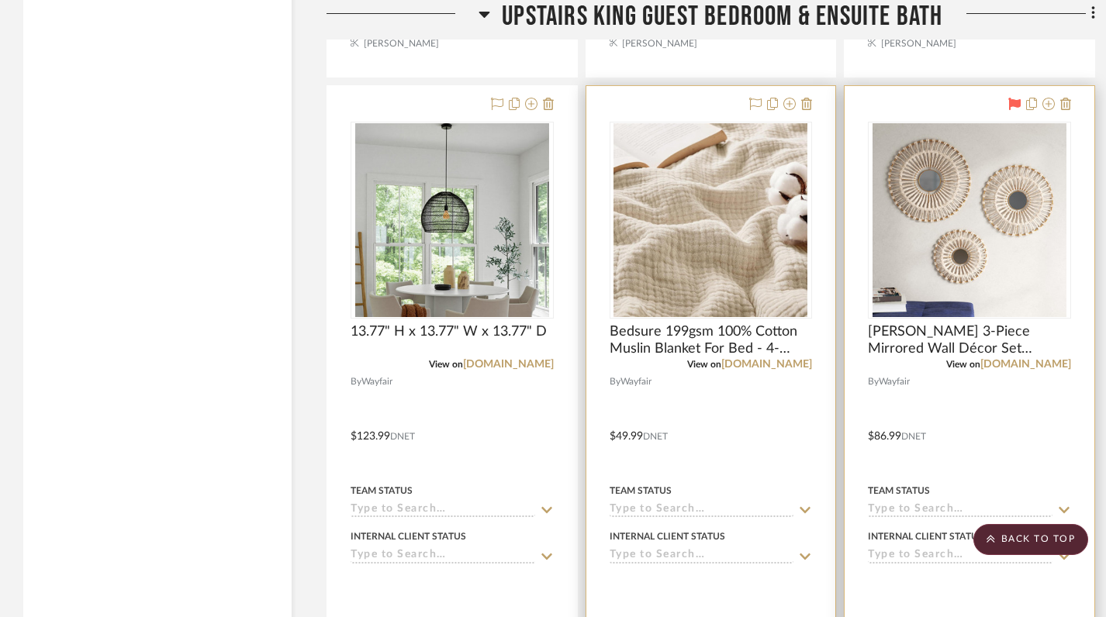
click at [778, 205] on img "0" at bounding box center [710, 220] width 194 height 194
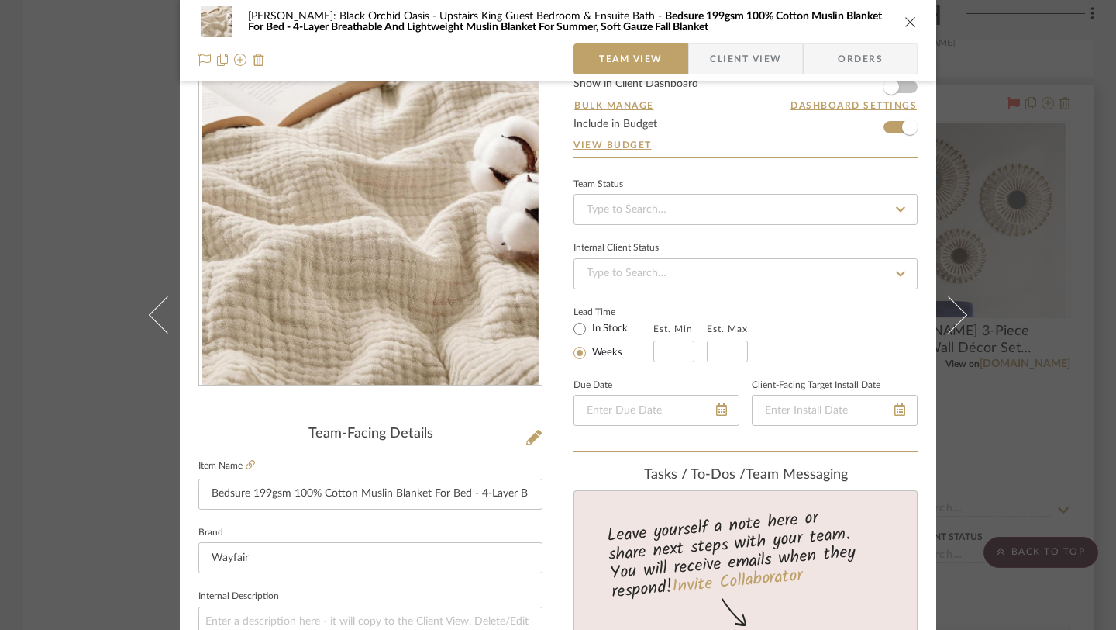
scroll to position [183, 0]
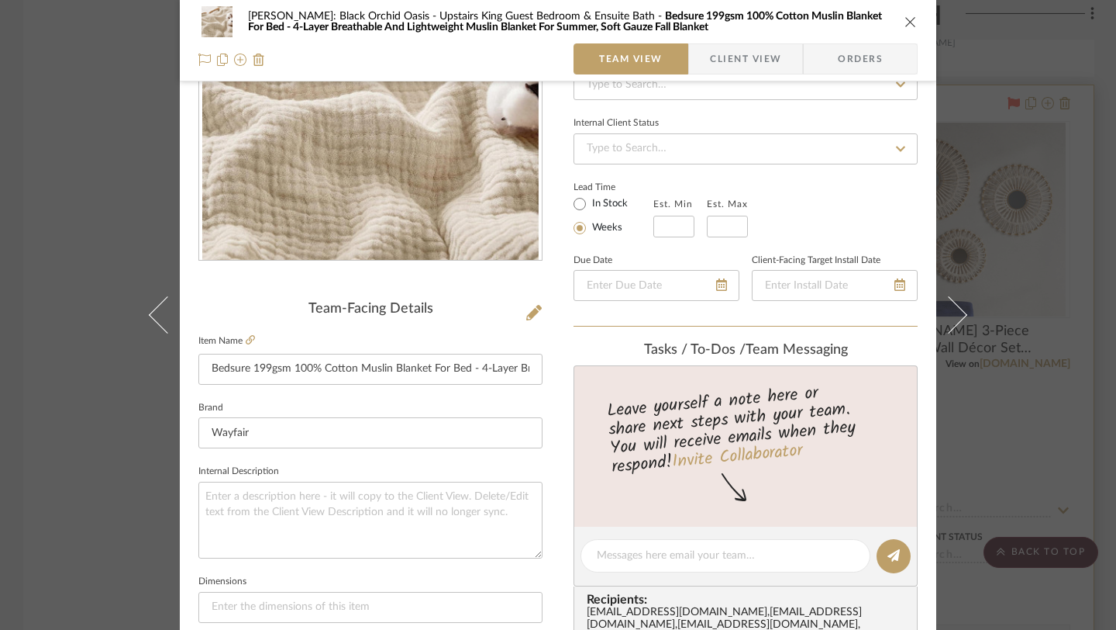
click at [906, 19] on icon "close" at bounding box center [911, 22] width 12 height 12
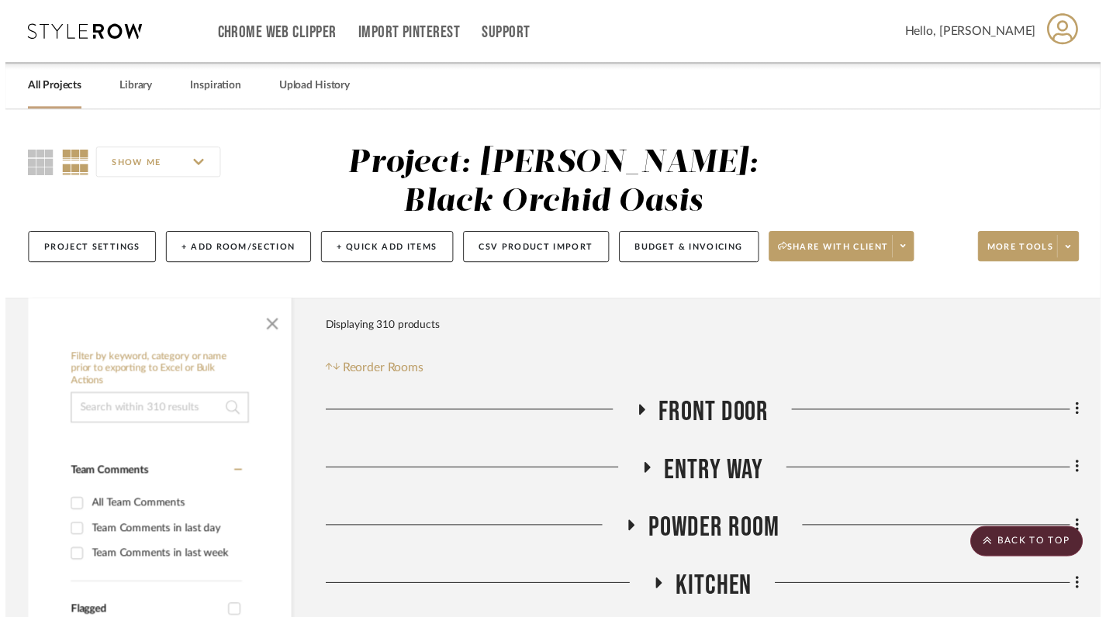
scroll to position [18599, 0]
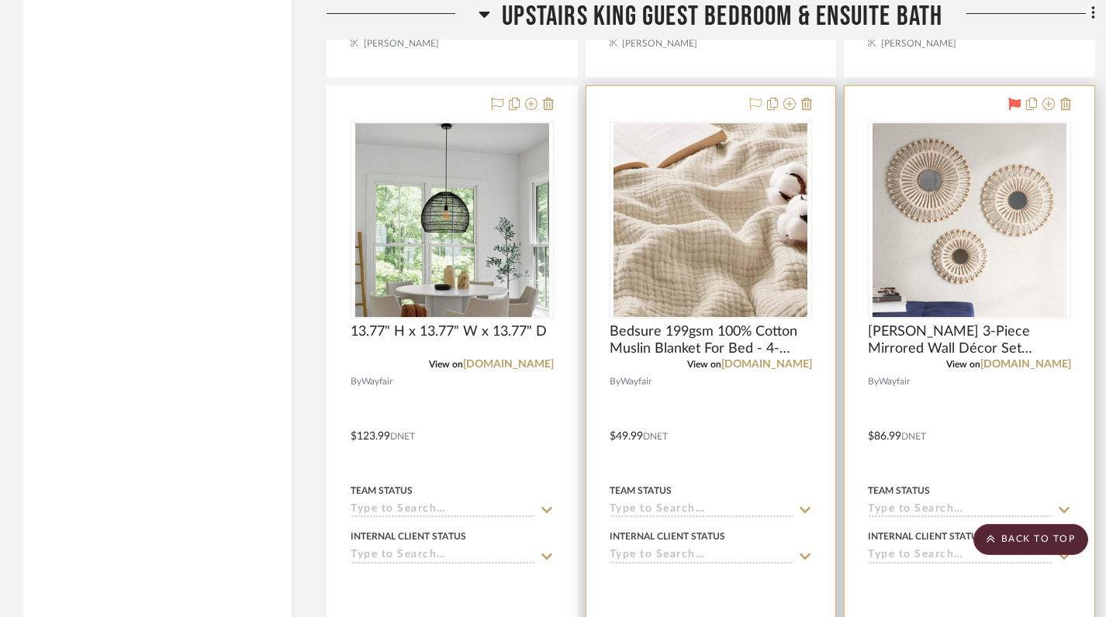
click at [750, 98] on icon at bounding box center [755, 104] width 12 height 12
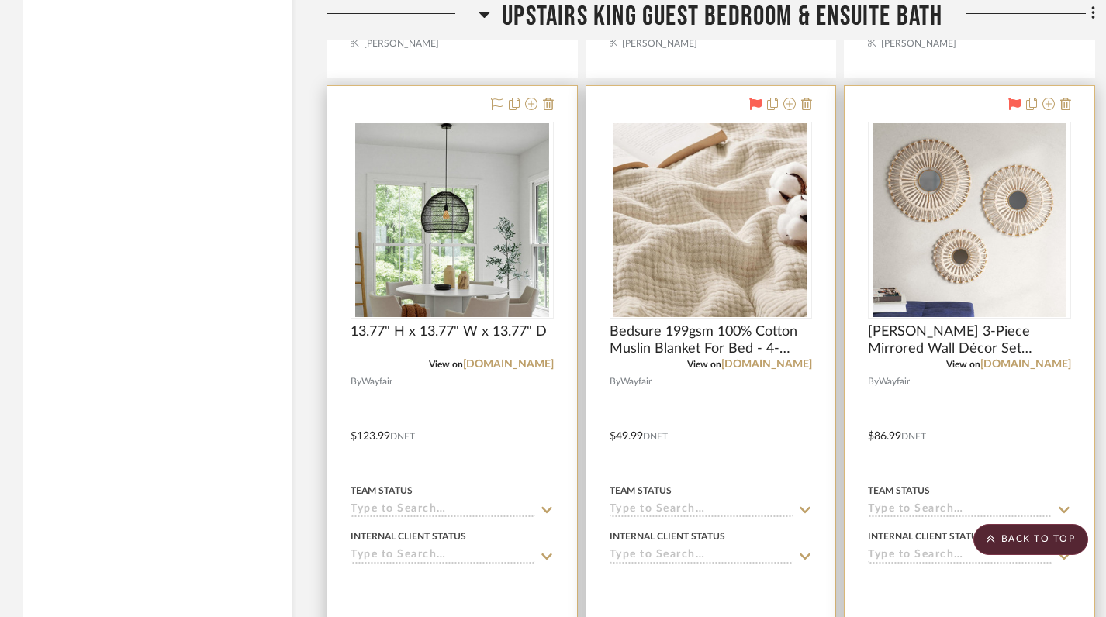
click at [439, 260] on img "0" at bounding box center [452, 220] width 194 height 194
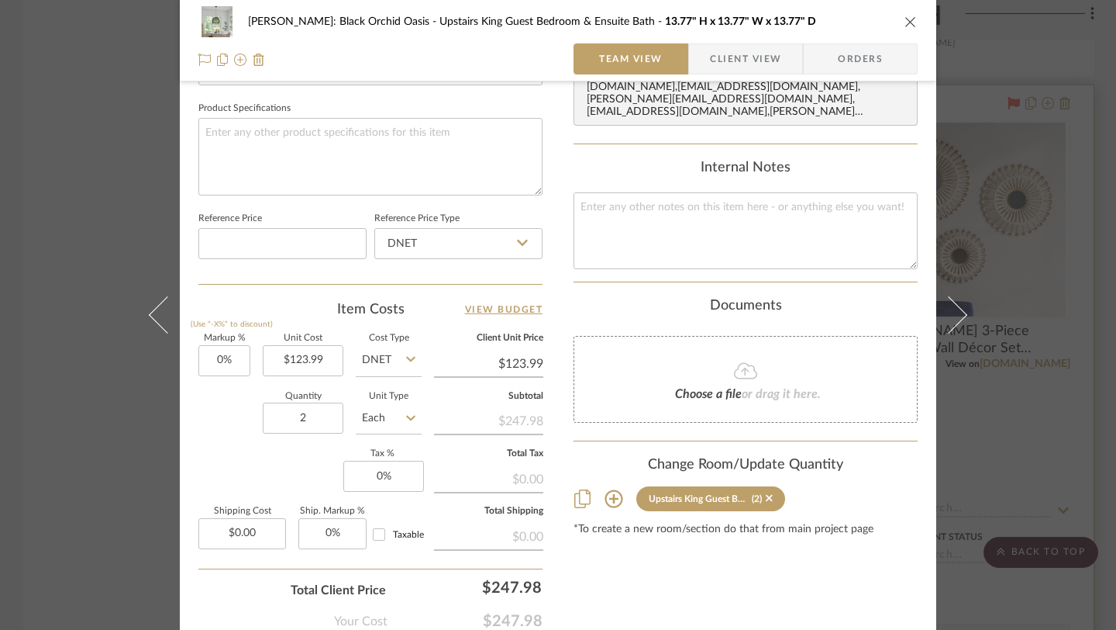
scroll to position [721, 0]
click at [905, 22] on icon "close" at bounding box center [911, 22] width 12 height 12
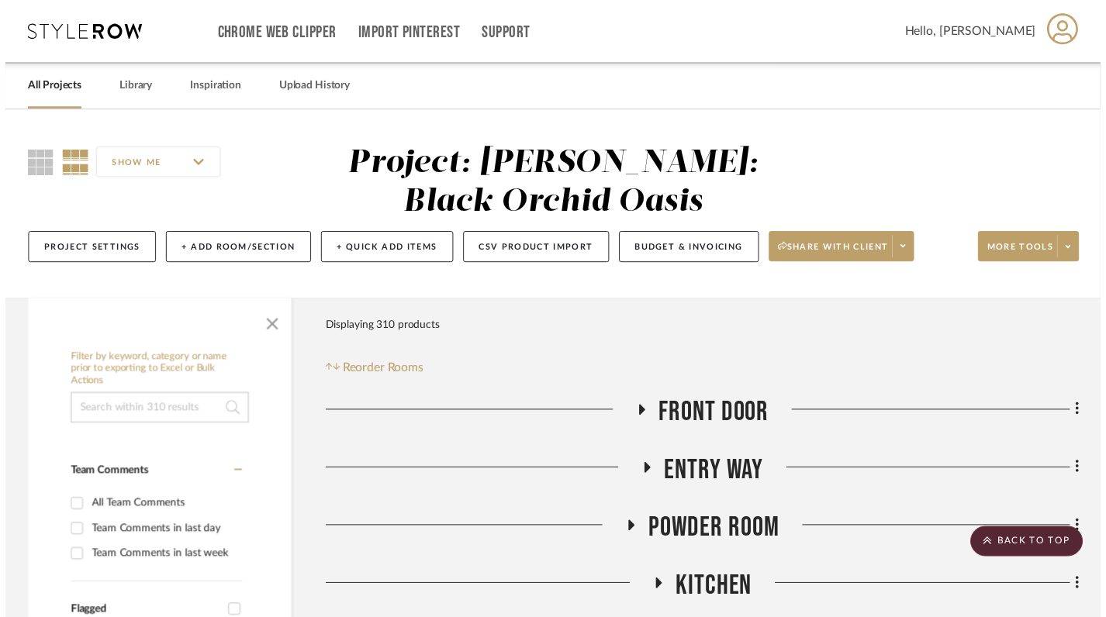
scroll to position [18599, 0]
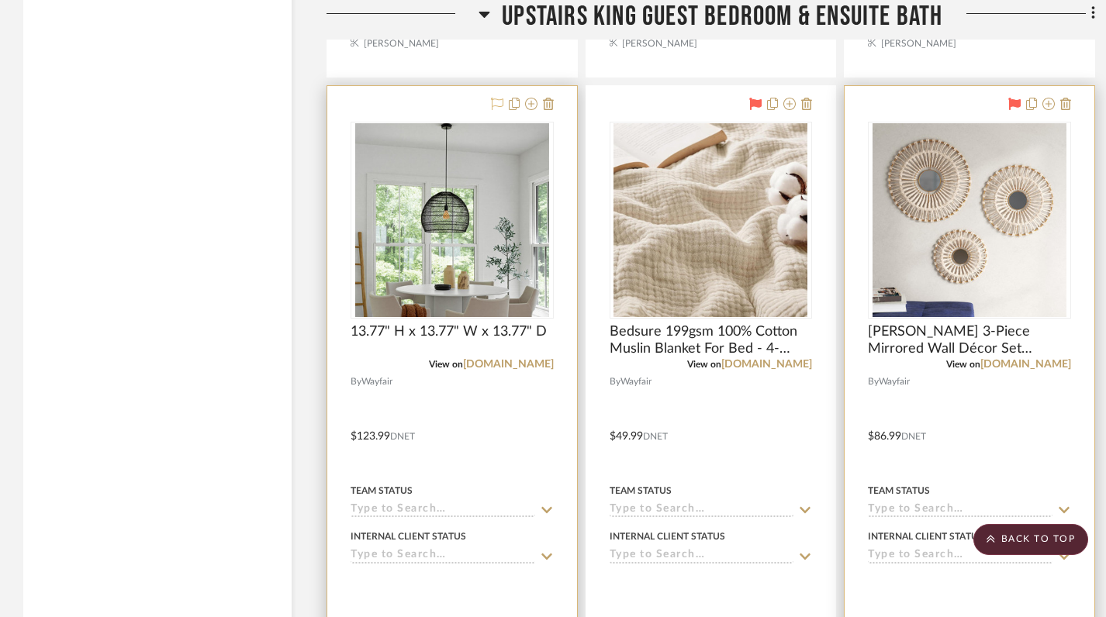
click at [494, 98] on icon at bounding box center [497, 104] width 12 height 12
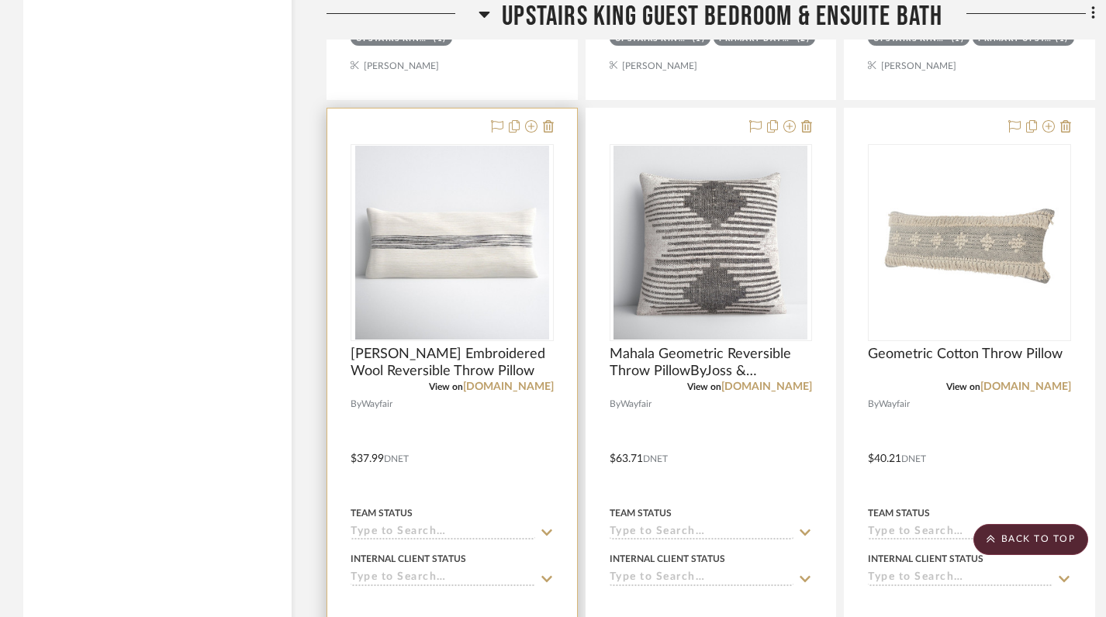
scroll to position [17888, 0]
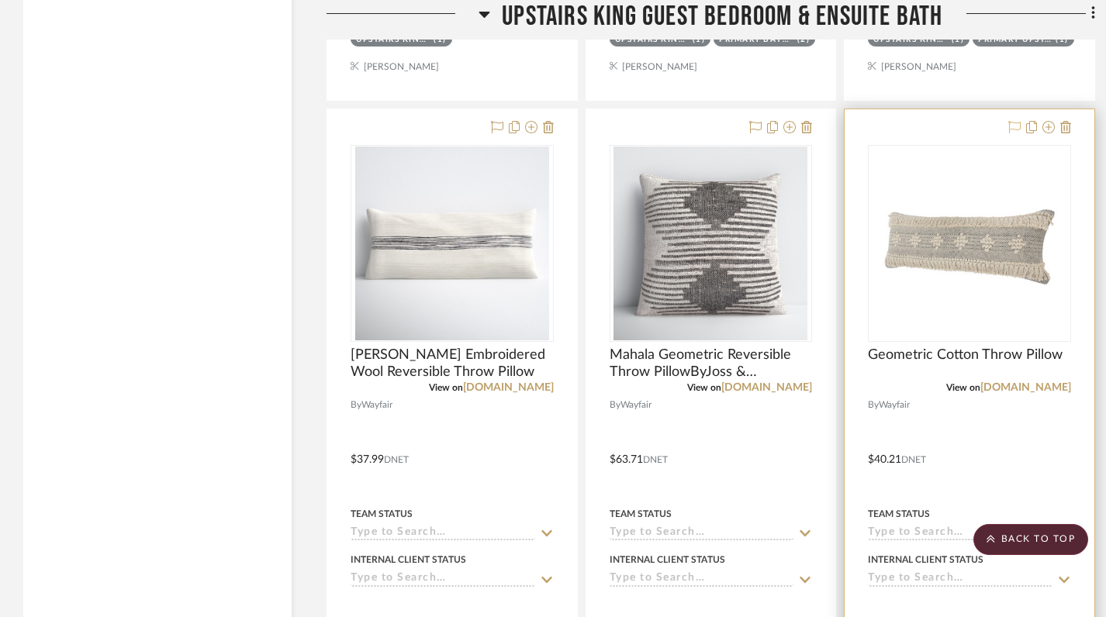
click at [1014, 121] on icon at bounding box center [1014, 127] width 12 height 12
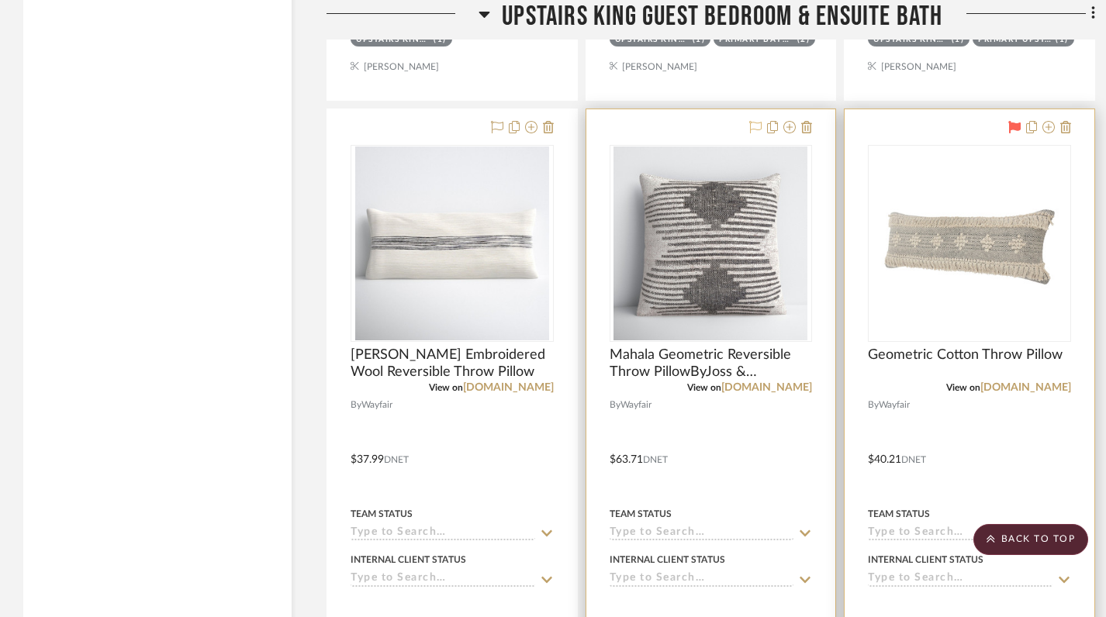
click at [753, 121] on icon at bounding box center [755, 127] width 12 height 12
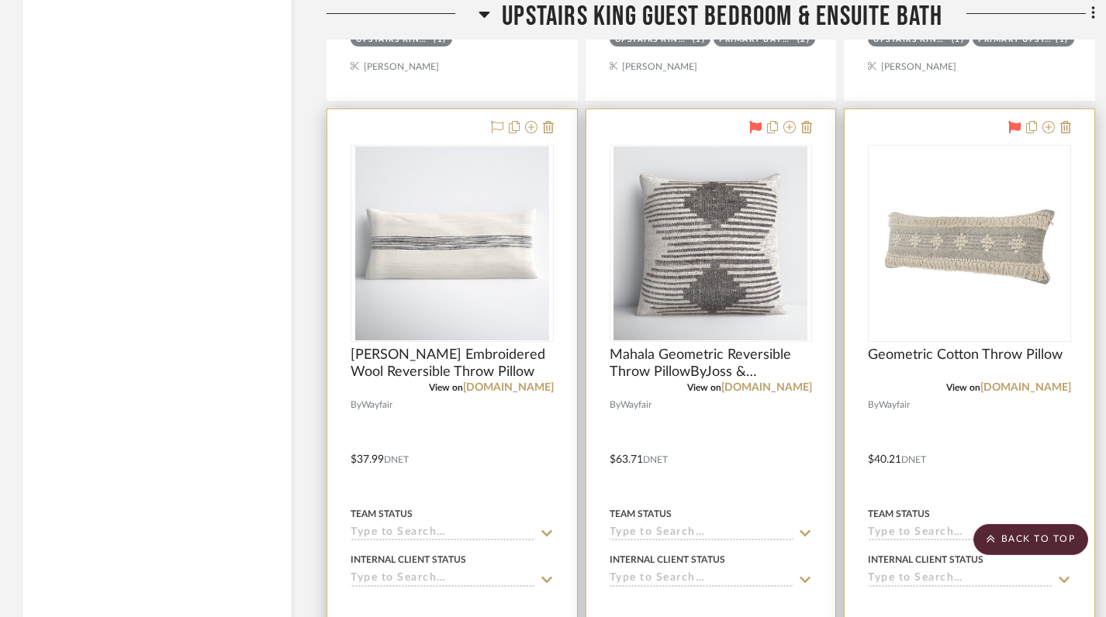
click at [485, 119] on div at bounding box center [519, 128] width 68 height 19
click at [494, 121] on icon at bounding box center [497, 127] width 12 height 12
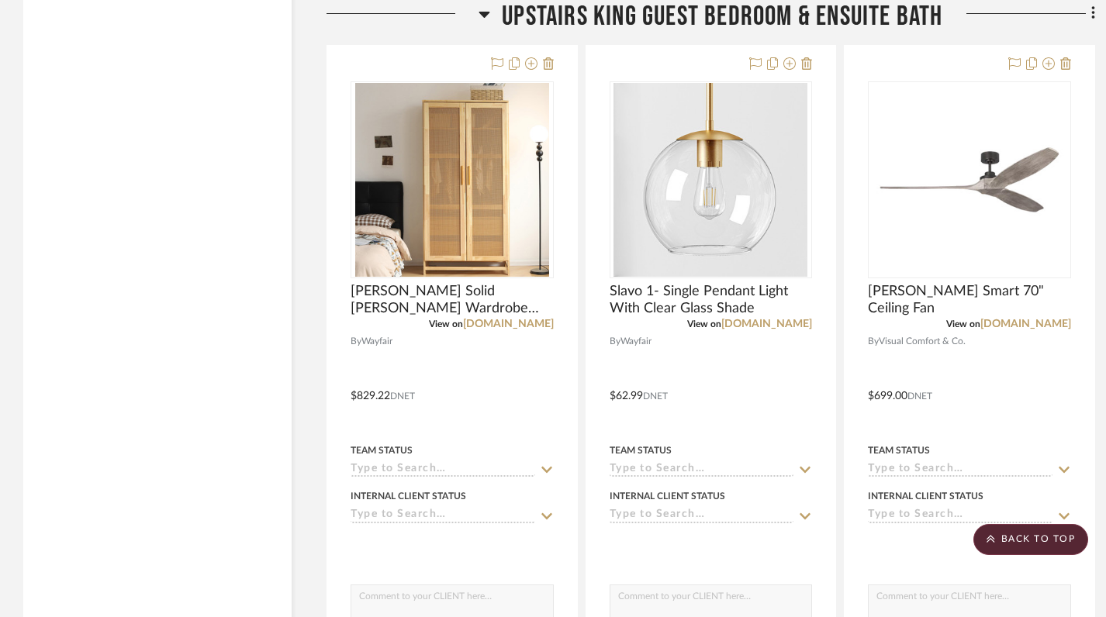
scroll to position [17257, 0]
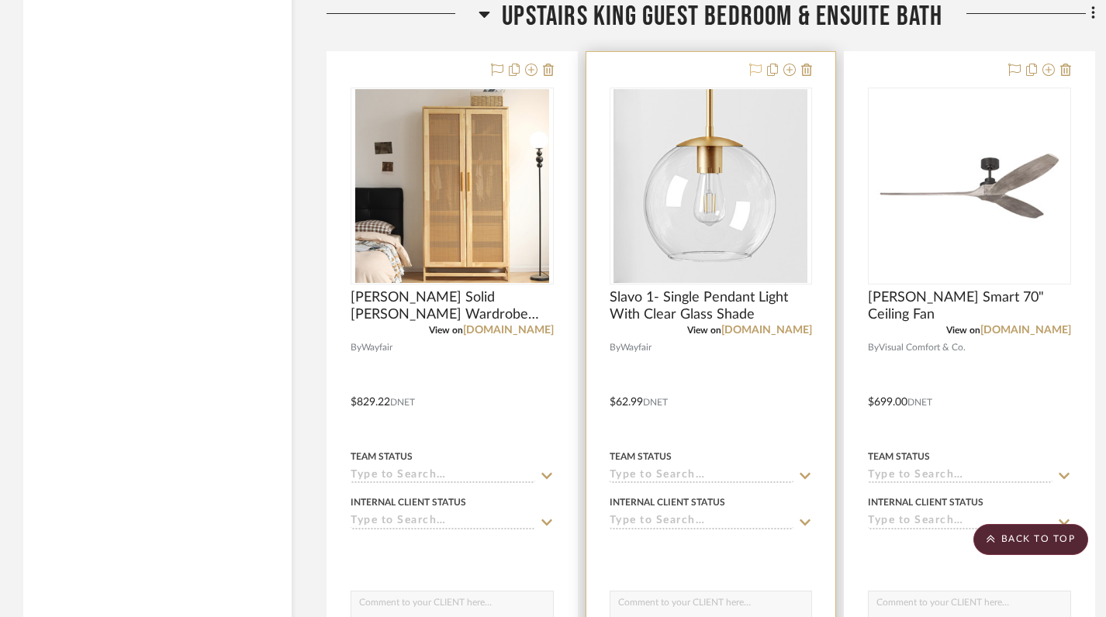
click at [757, 64] on icon at bounding box center [755, 70] width 12 height 12
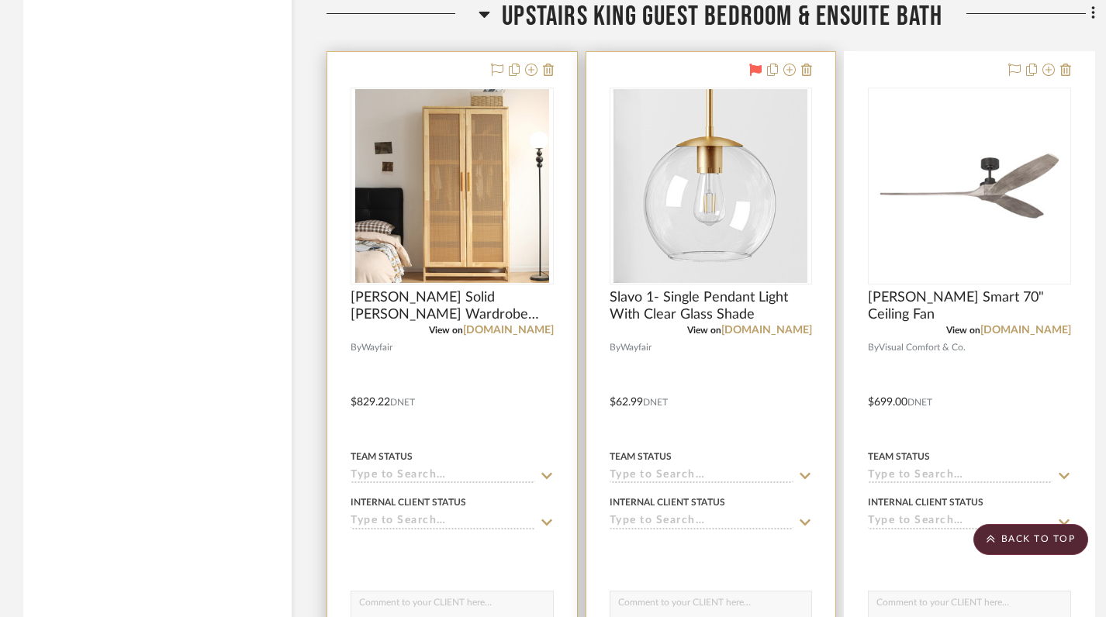
click at [488, 61] on div at bounding box center [519, 70] width 68 height 19
click at [494, 64] on icon at bounding box center [497, 70] width 12 height 12
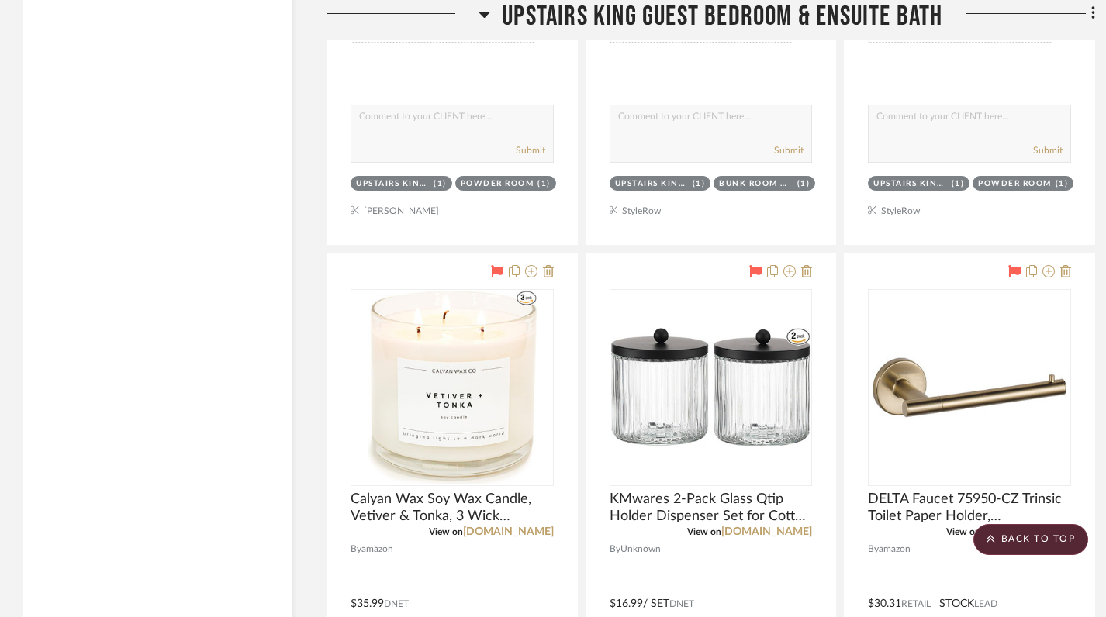
scroll to position [22547, 0]
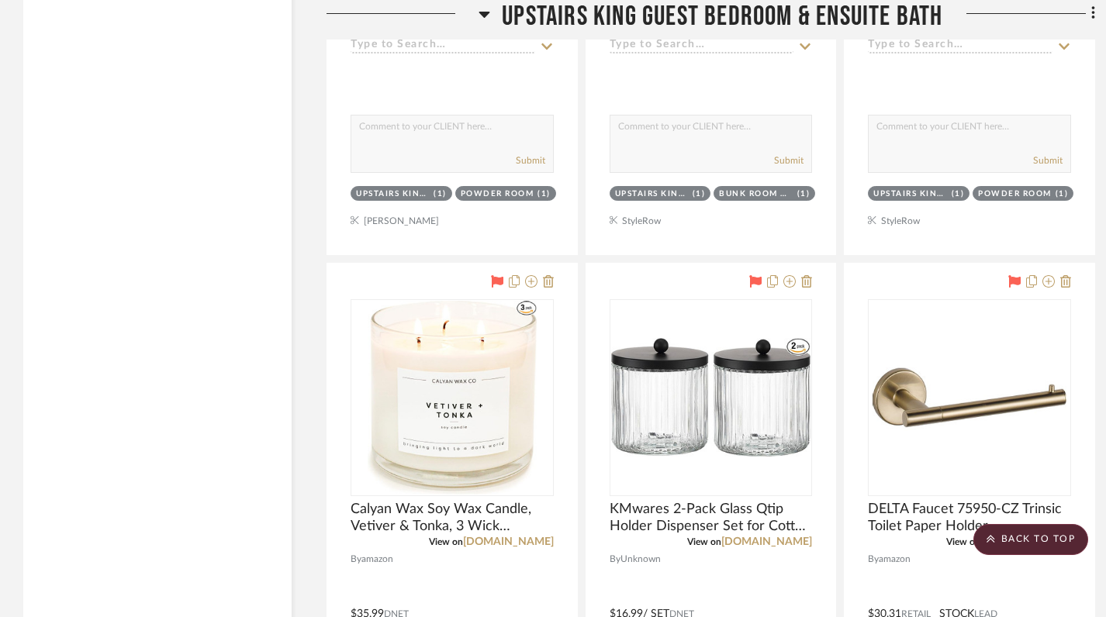
click at [487, 12] on icon at bounding box center [484, 15] width 11 height 6
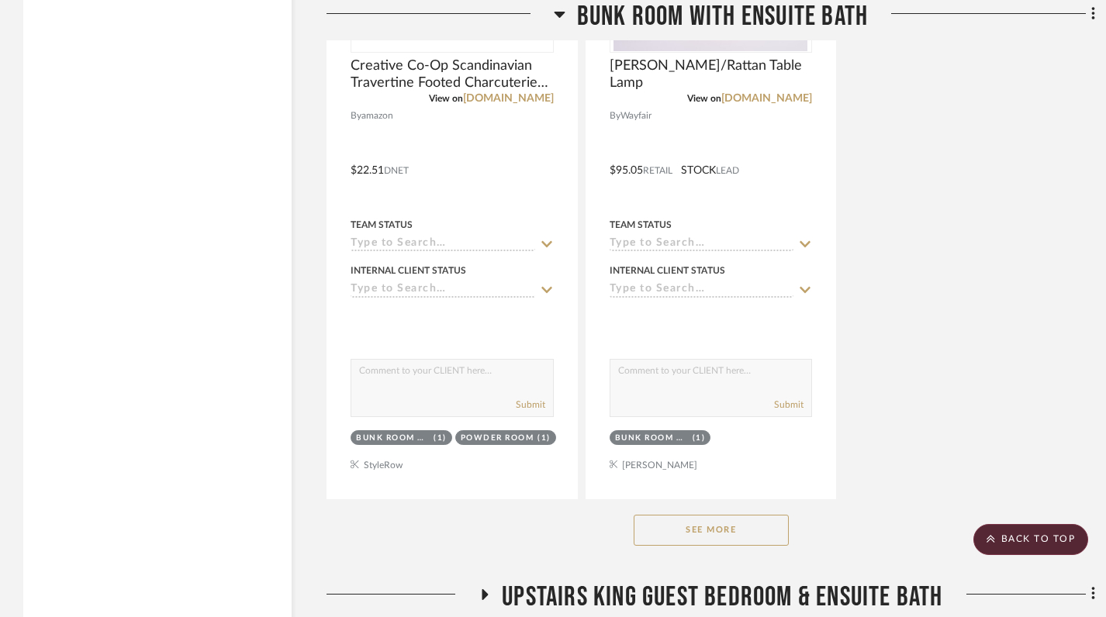
scroll to position [16712, 0]
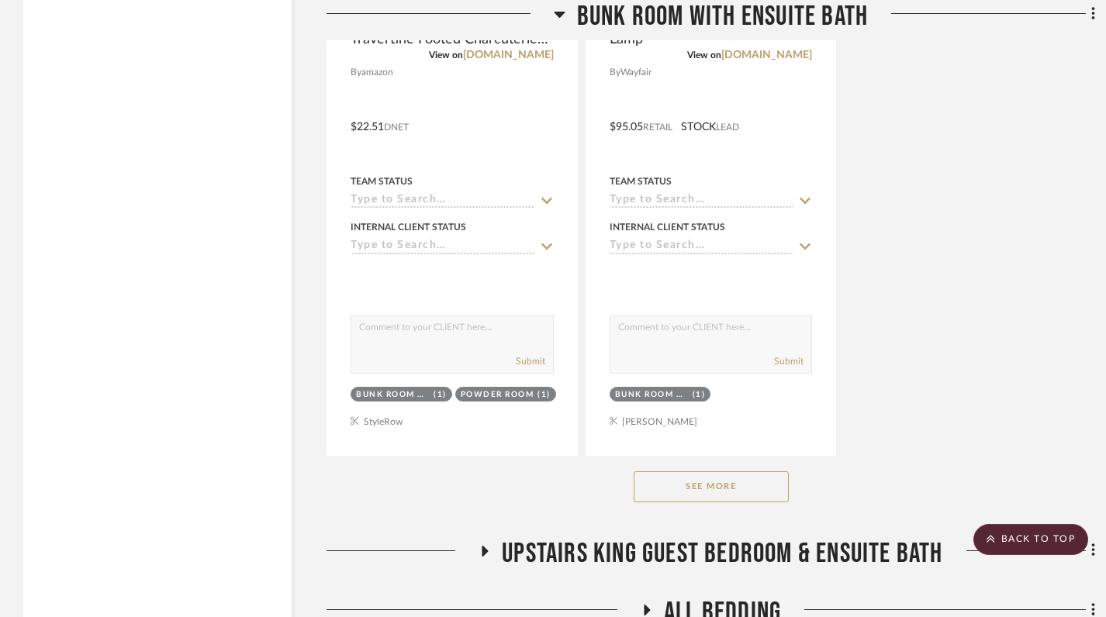
click at [688, 471] on button "See More" at bounding box center [710, 486] width 155 height 31
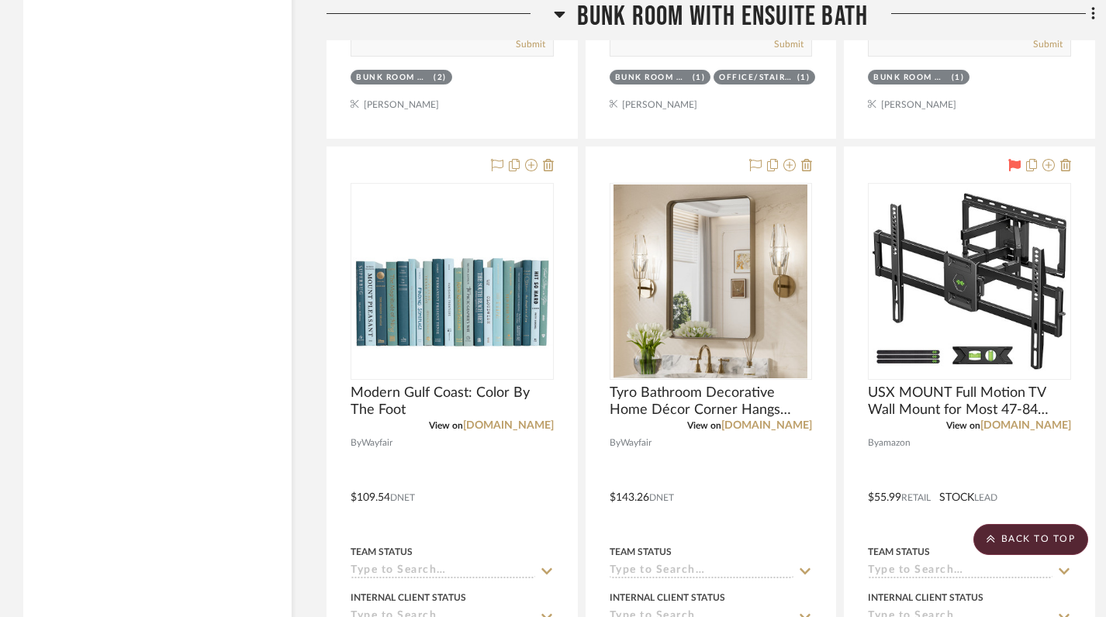
scroll to position [18411, 0]
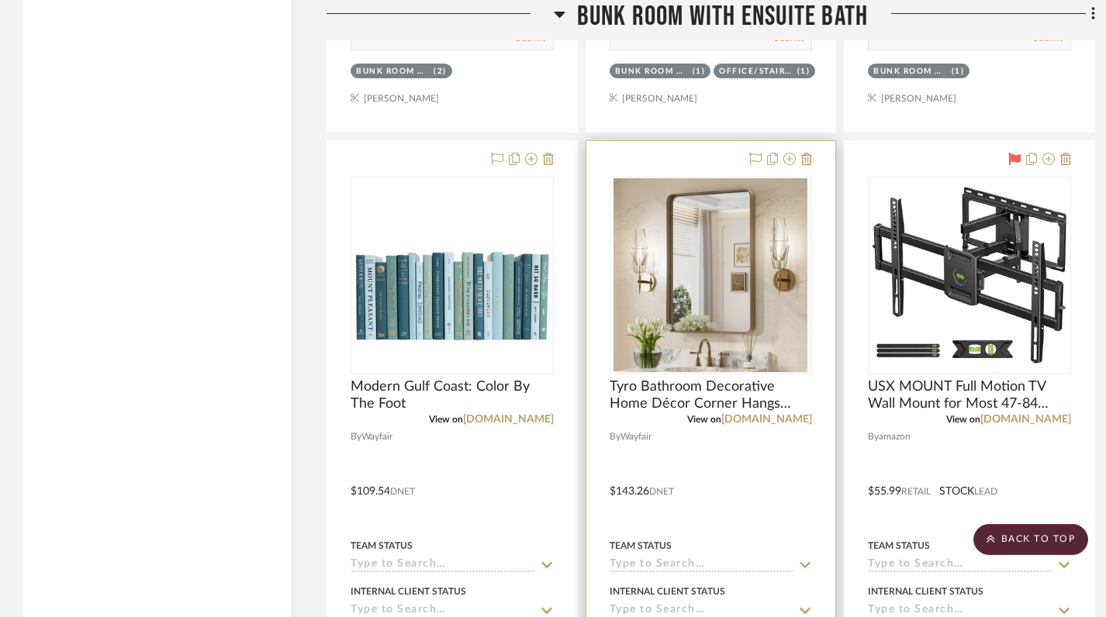
click at [692, 297] on img "0" at bounding box center [710, 275] width 194 height 194
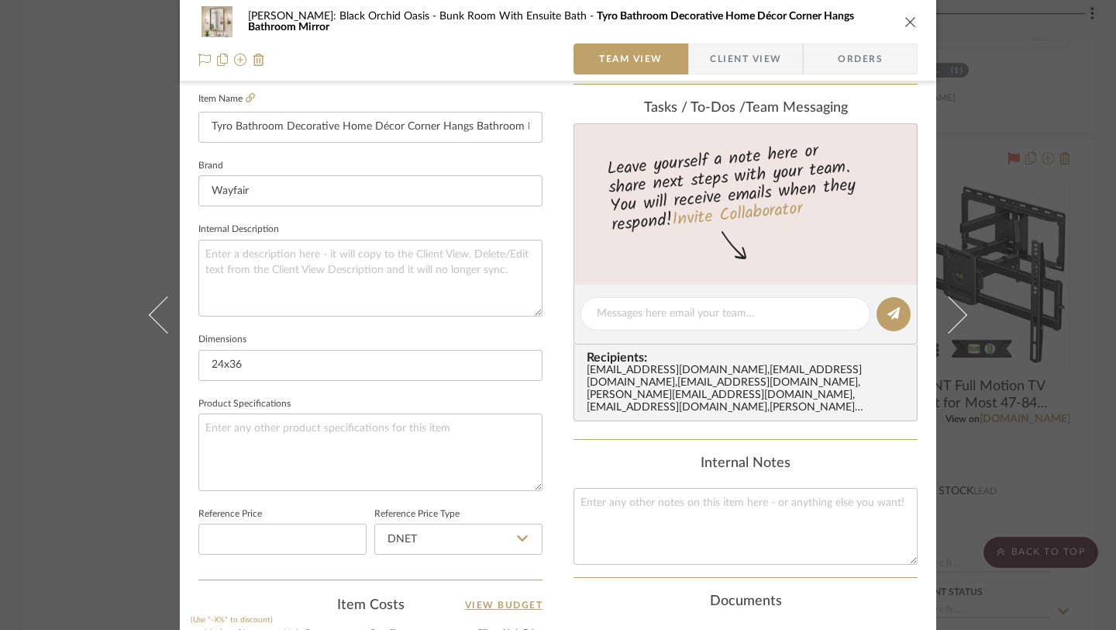
scroll to position [435, 0]
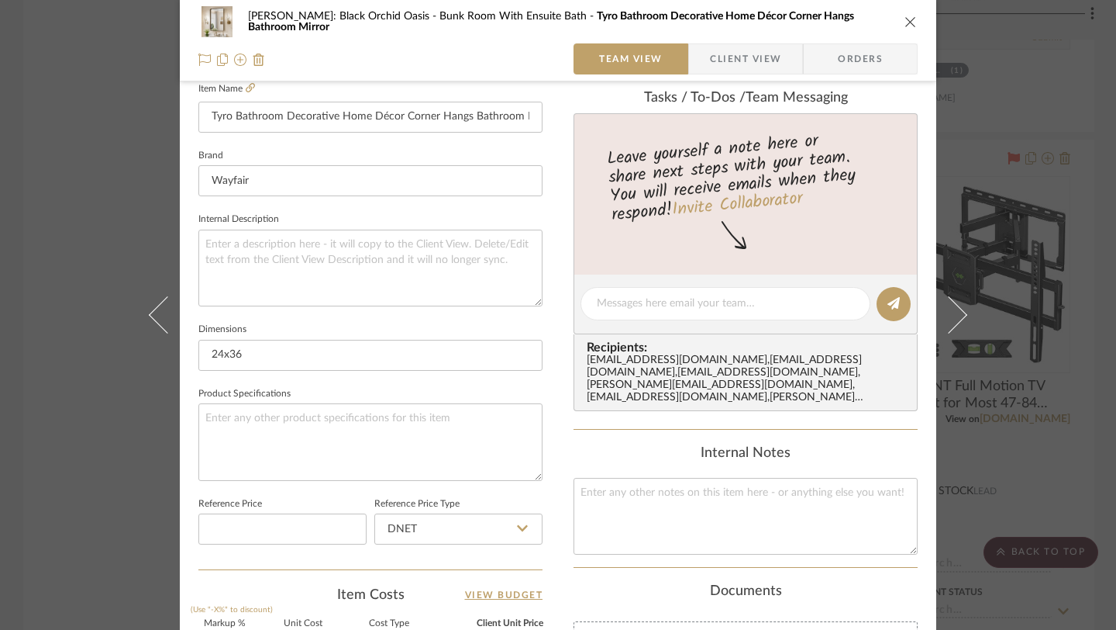
click at [905, 26] on icon "close" at bounding box center [911, 22] width 12 height 12
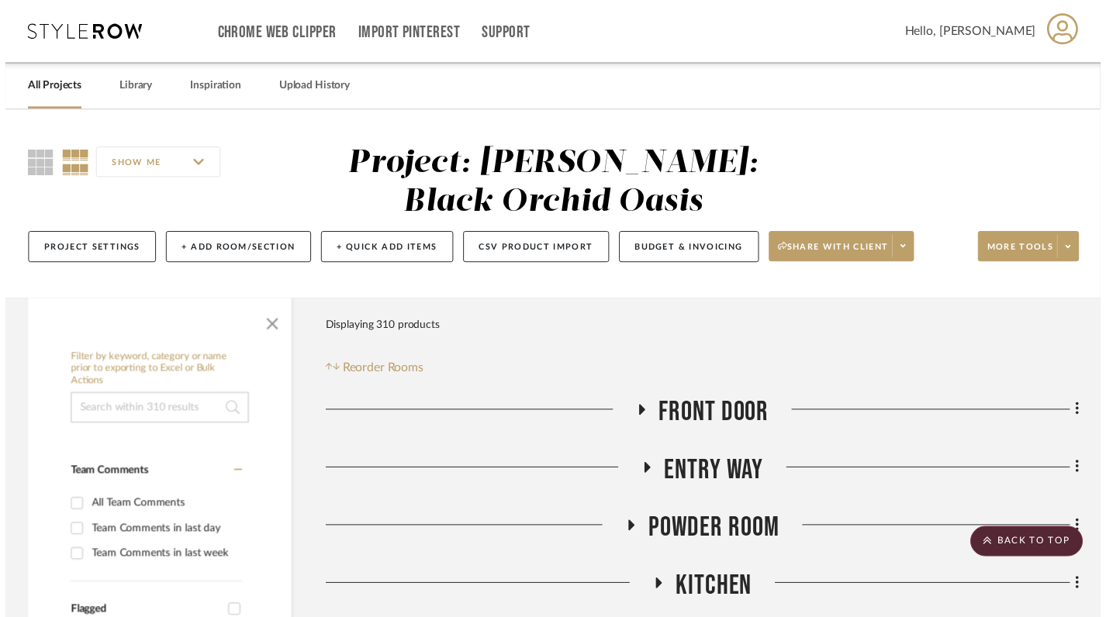
scroll to position [18411, 0]
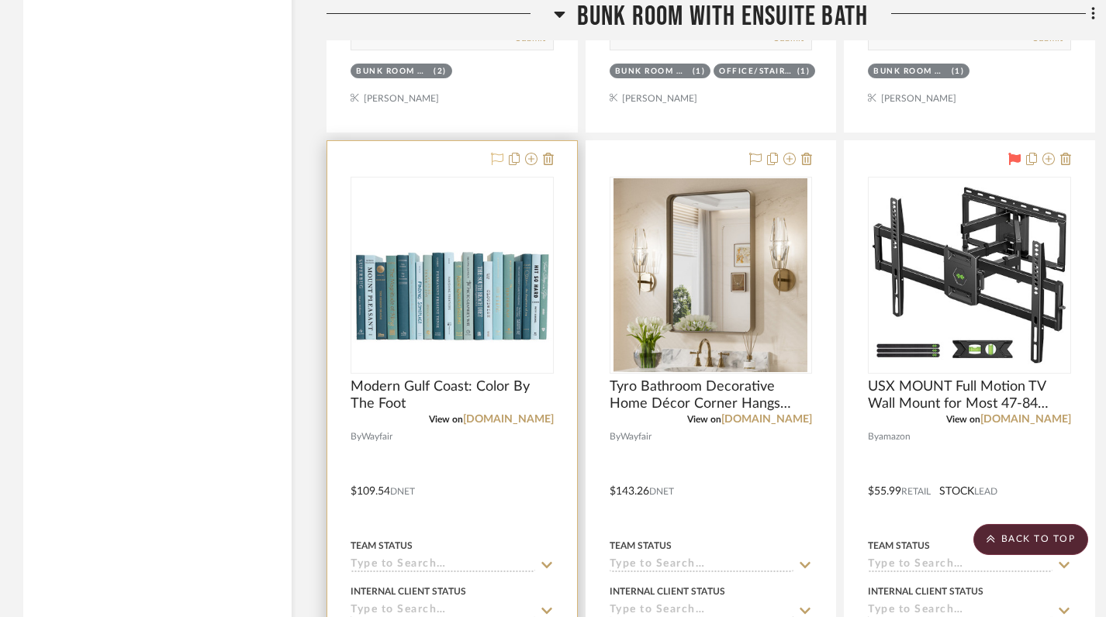
click at [496, 153] on icon at bounding box center [497, 159] width 12 height 12
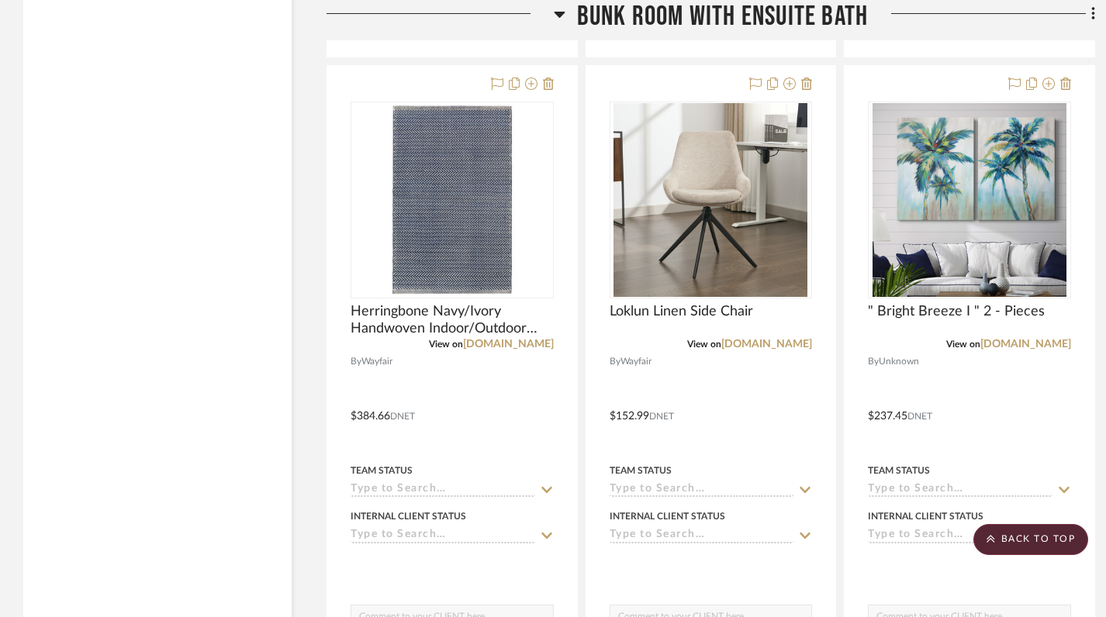
scroll to position [17773, 0]
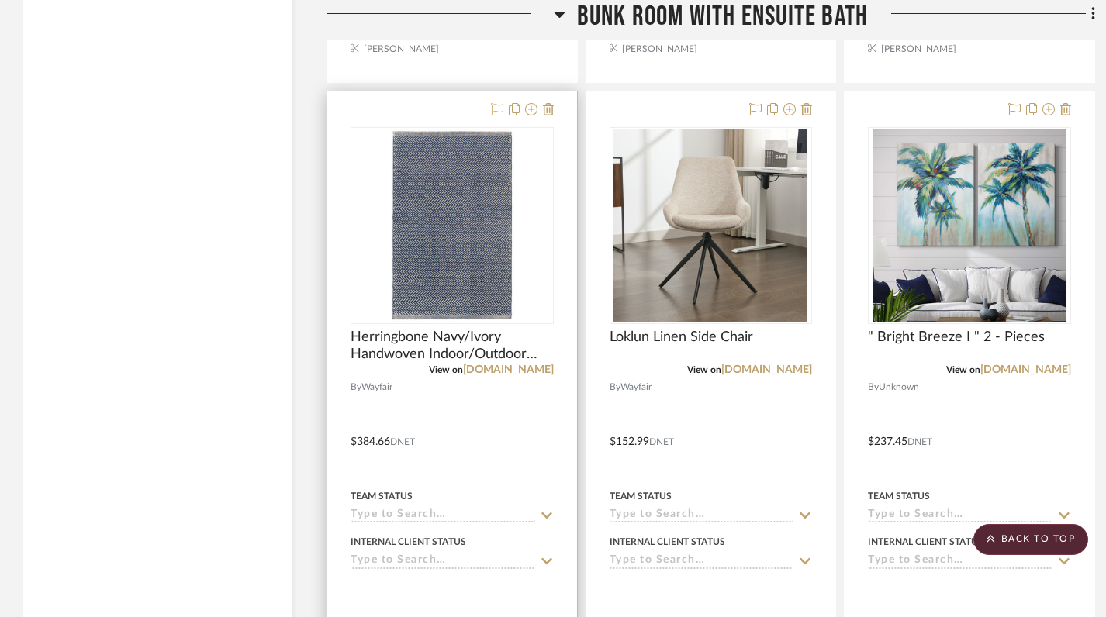
click at [497, 103] on icon at bounding box center [497, 109] width 12 height 12
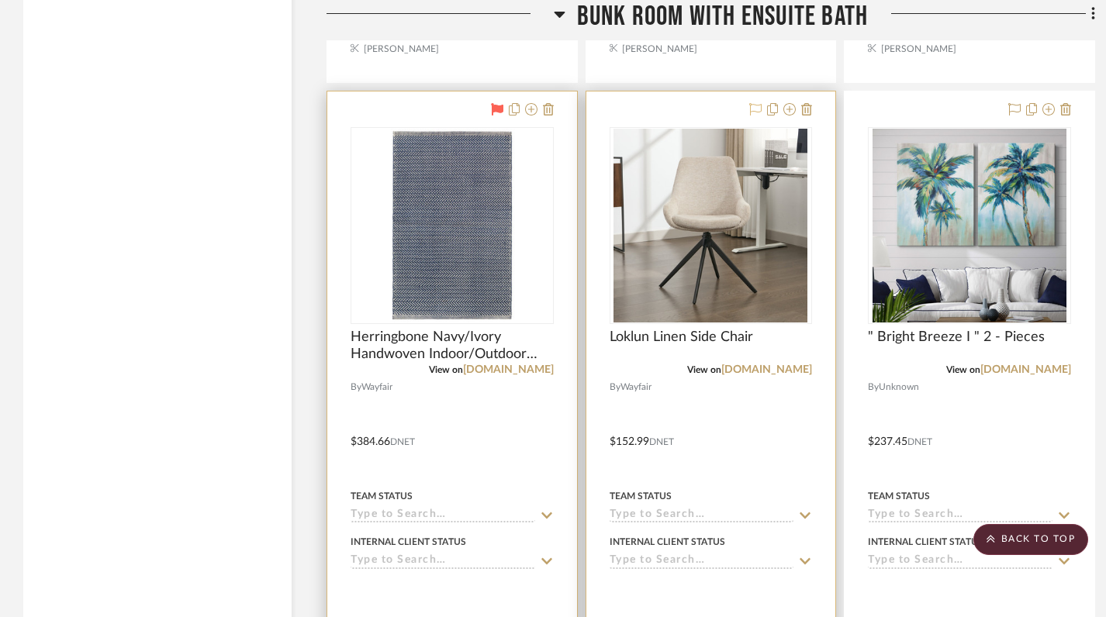
click at [755, 103] on icon at bounding box center [755, 109] width 12 height 12
click at [530, 222] on img "0" at bounding box center [452, 226] width 194 height 194
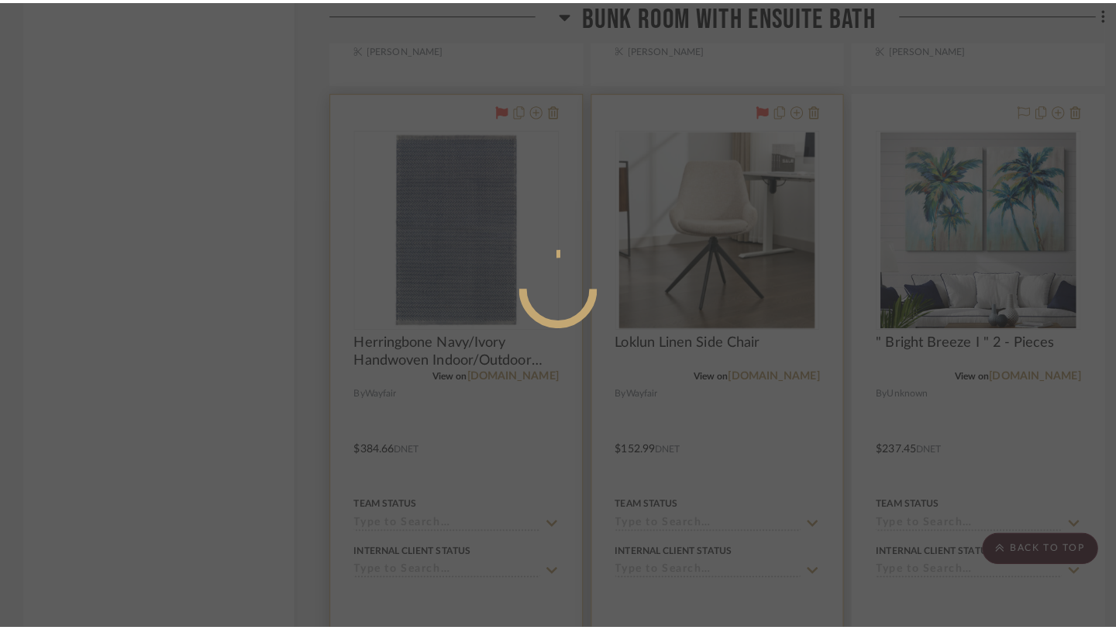
scroll to position [0, 0]
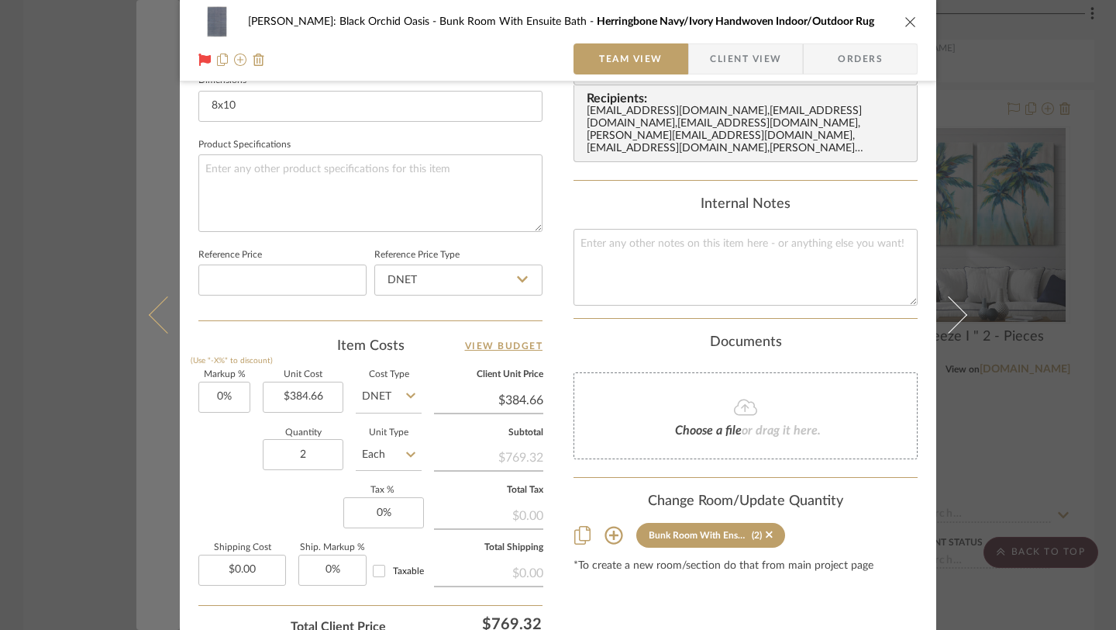
click at [136, 397] on button at bounding box center [157, 315] width 43 height 630
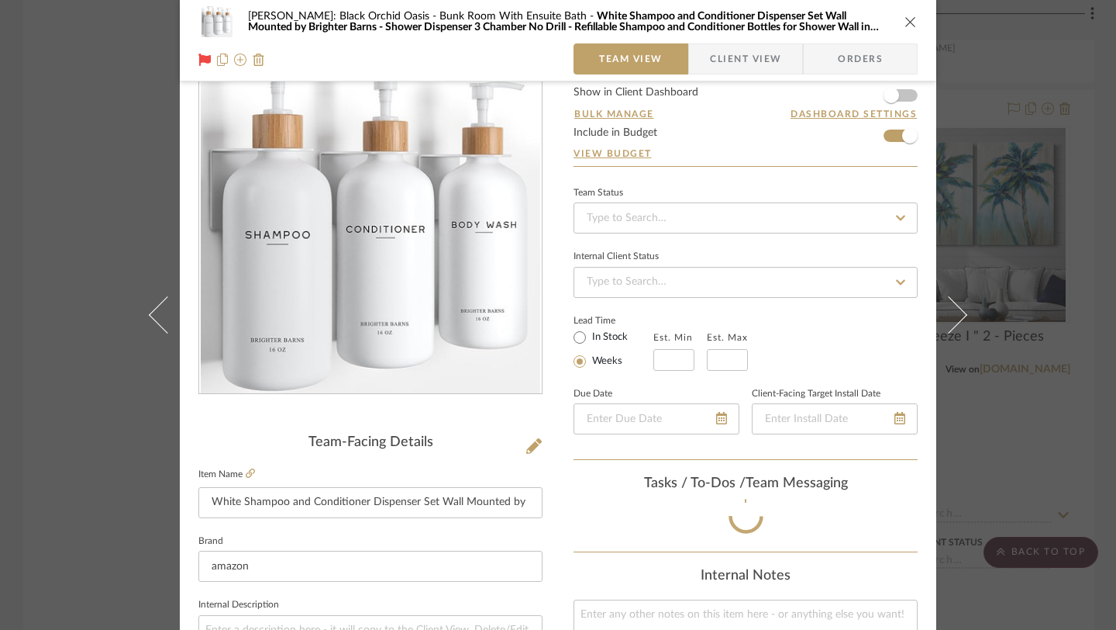
scroll to position [684, 0]
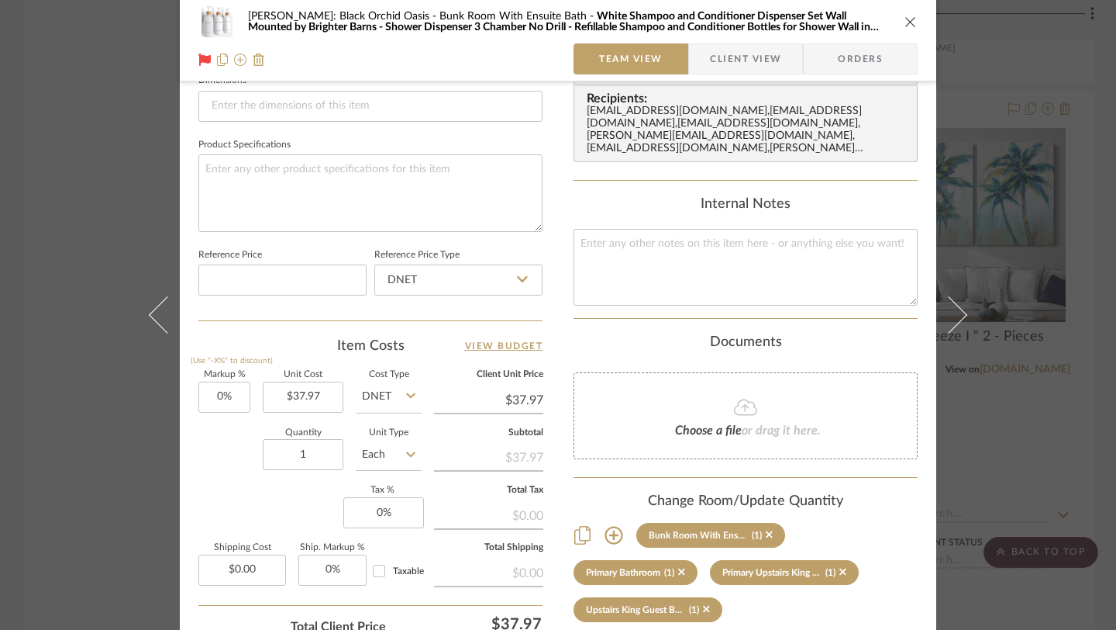
click at [906, 24] on icon "close" at bounding box center [911, 22] width 12 height 12
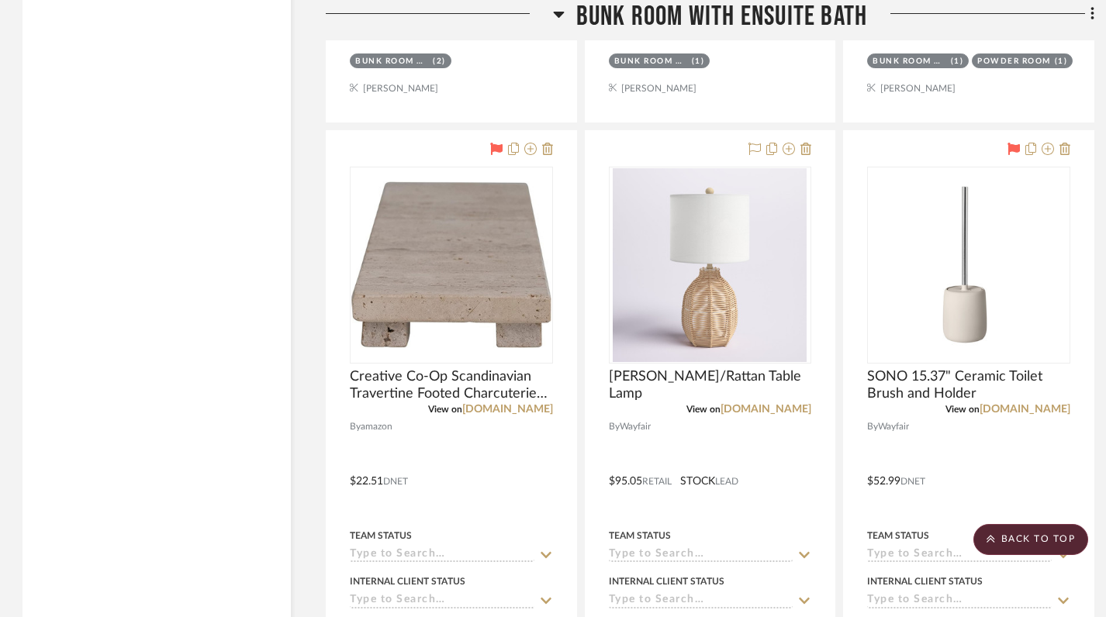
scroll to position [16358, 2]
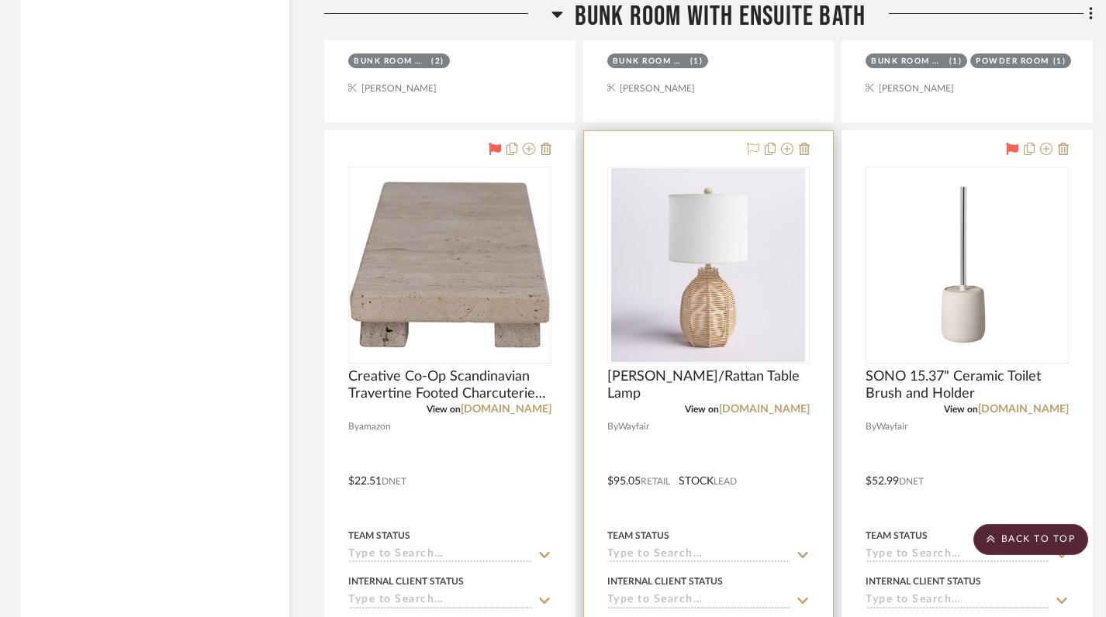
click at [752, 143] on icon at bounding box center [753, 149] width 12 height 12
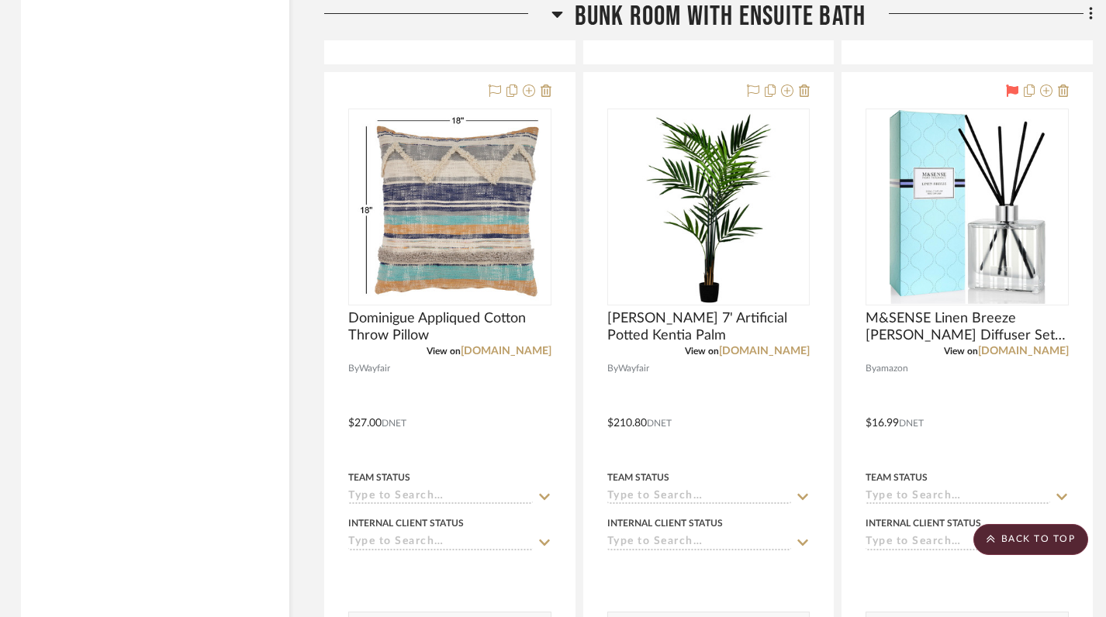
scroll to position [15731, 2]
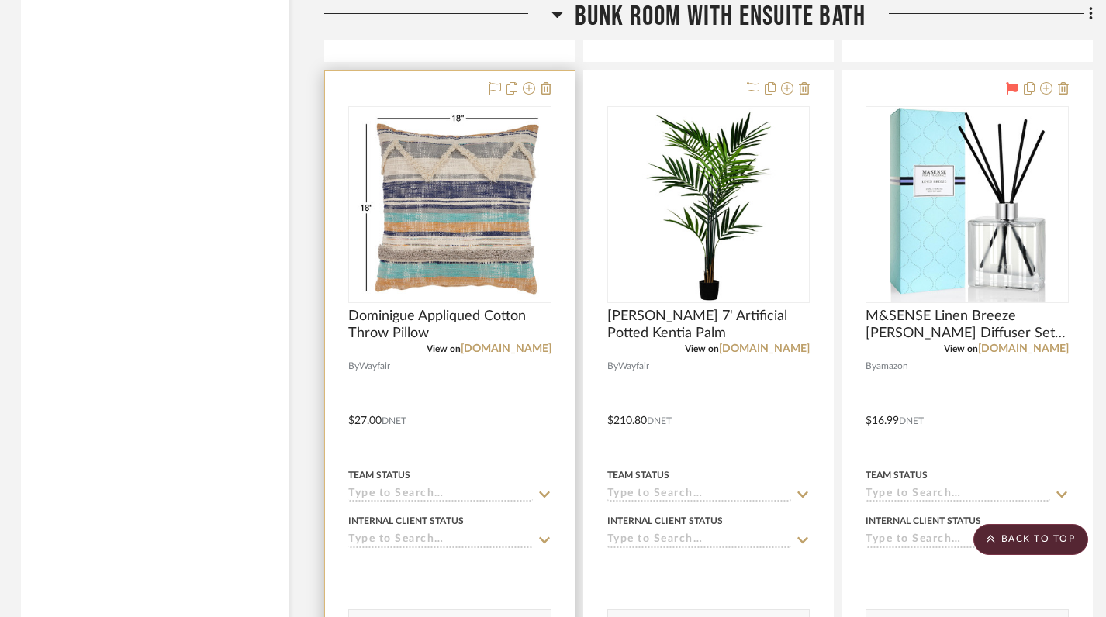
click at [0, 0] on img at bounding box center [0, 0] width 0 height 0
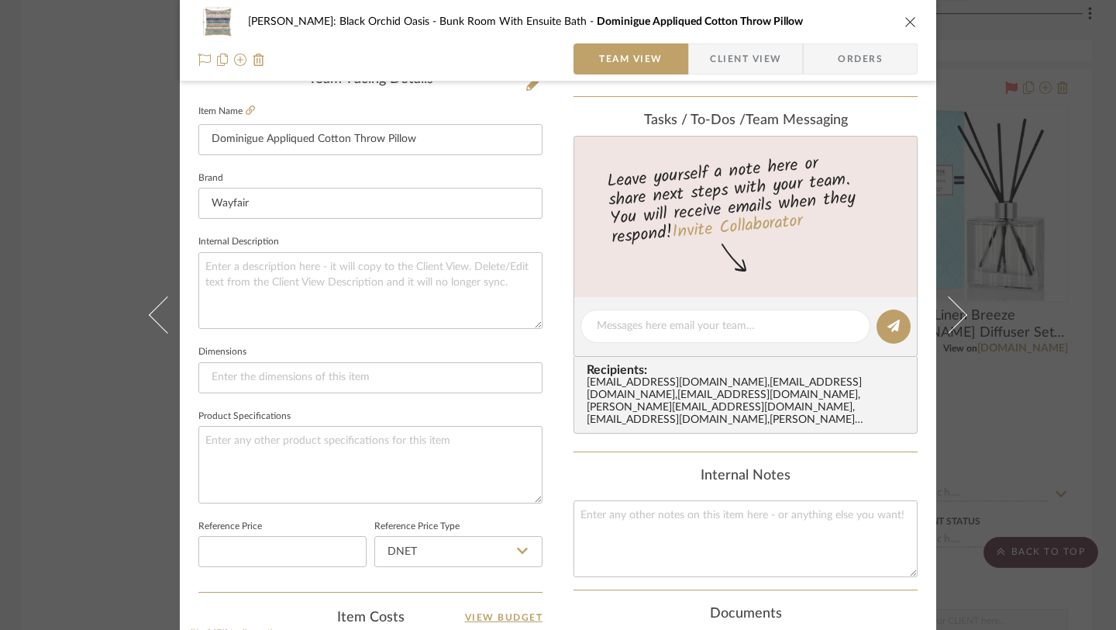
scroll to position [0, 0]
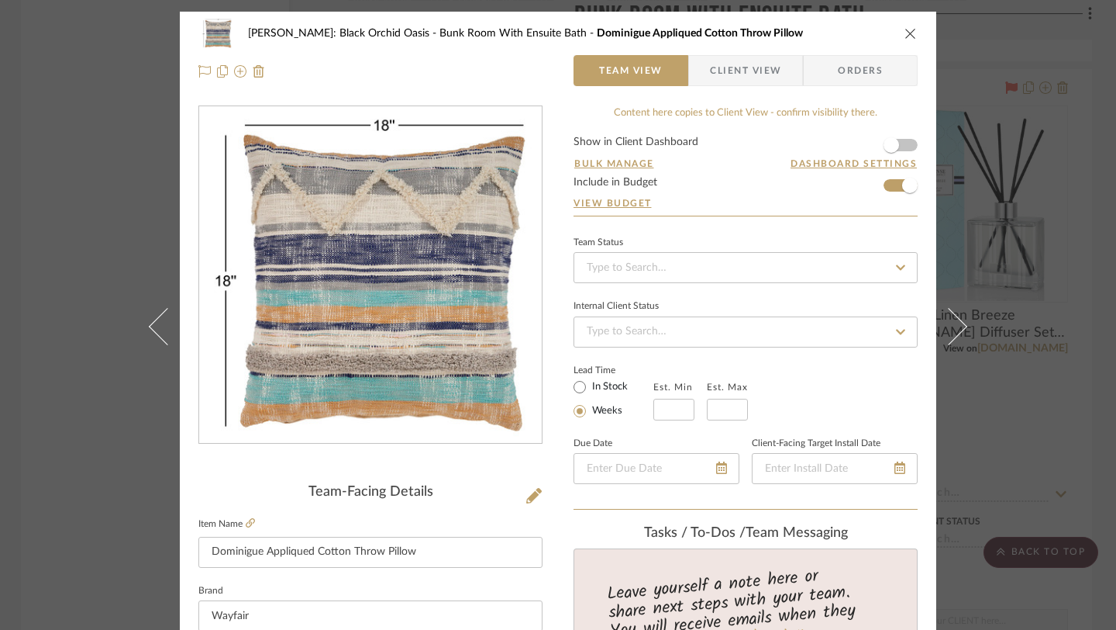
click at [906, 33] on icon "close" at bounding box center [911, 33] width 12 height 12
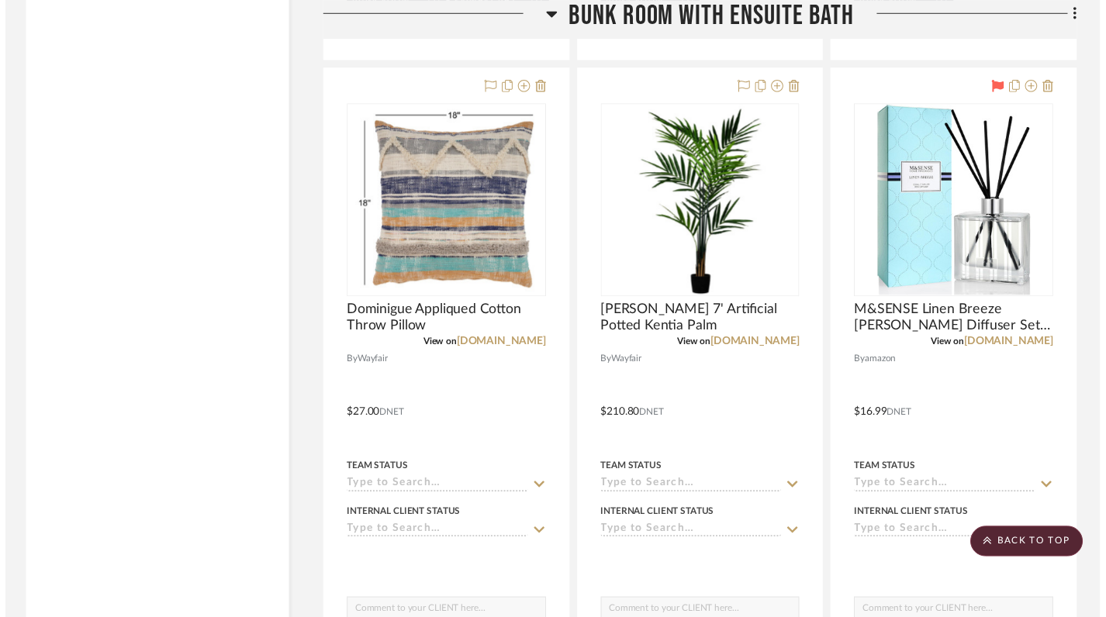
scroll to position [15731, 2]
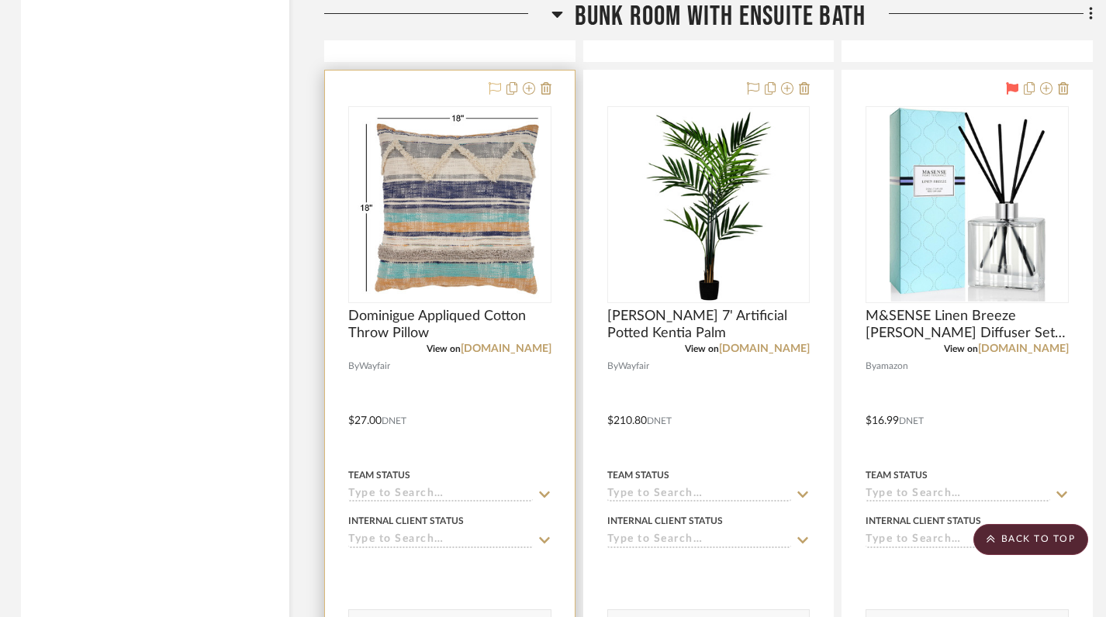
click at [493, 82] on icon at bounding box center [494, 88] width 12 height 12
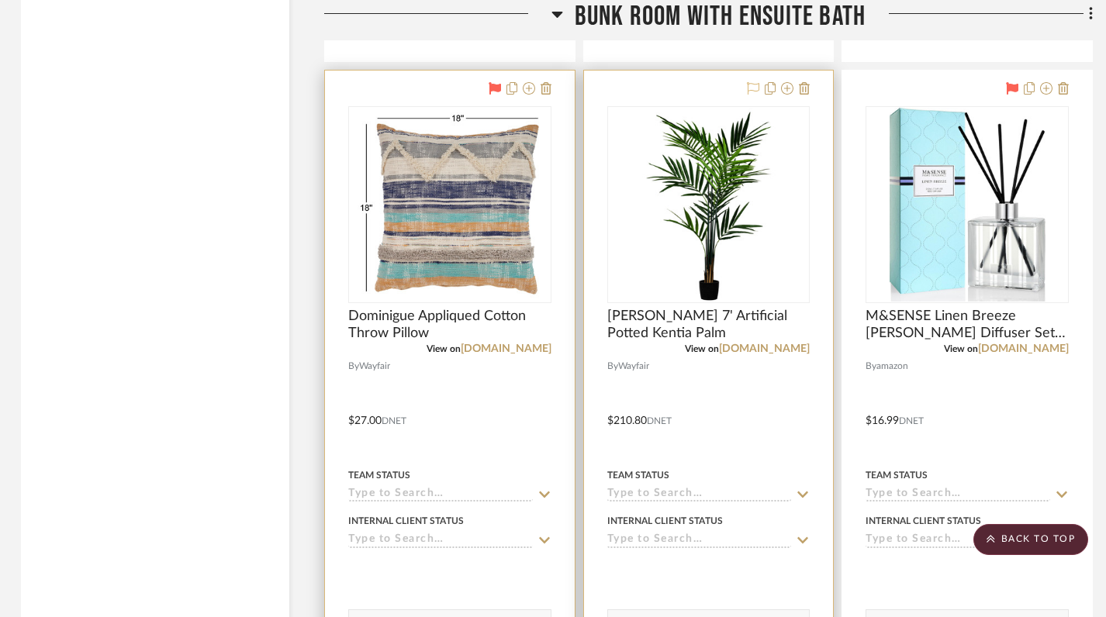
click at [753, 82] on icon at bounding box center [753, 88] width 12 height 12
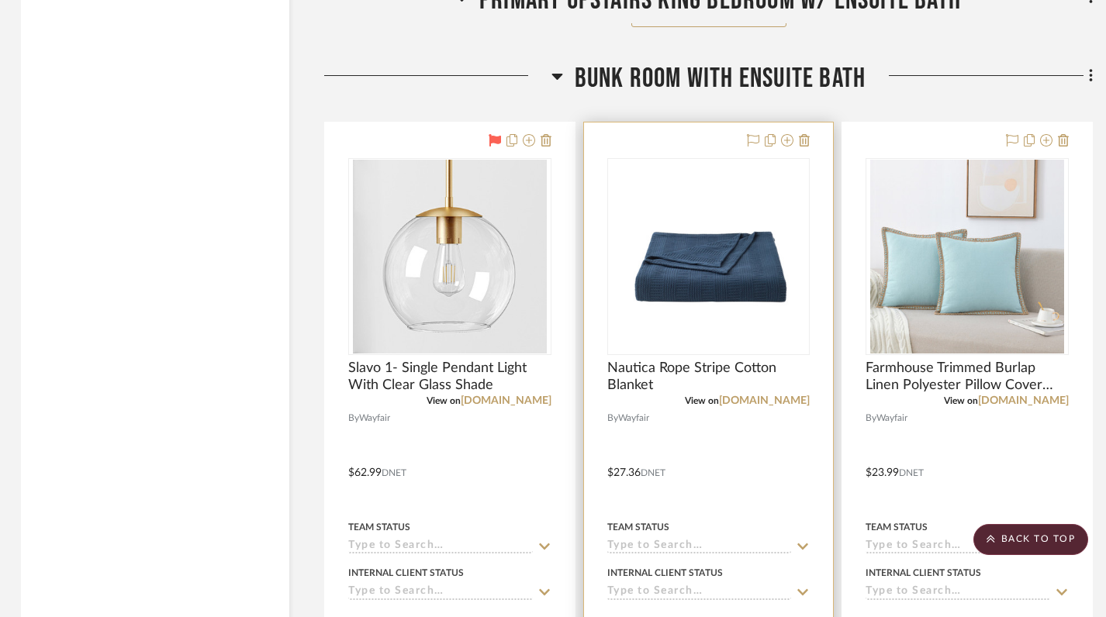
scroll to position [14990, 2]
click at [754, 135] on icon at bounding box center [753, 141] width 12 height 12
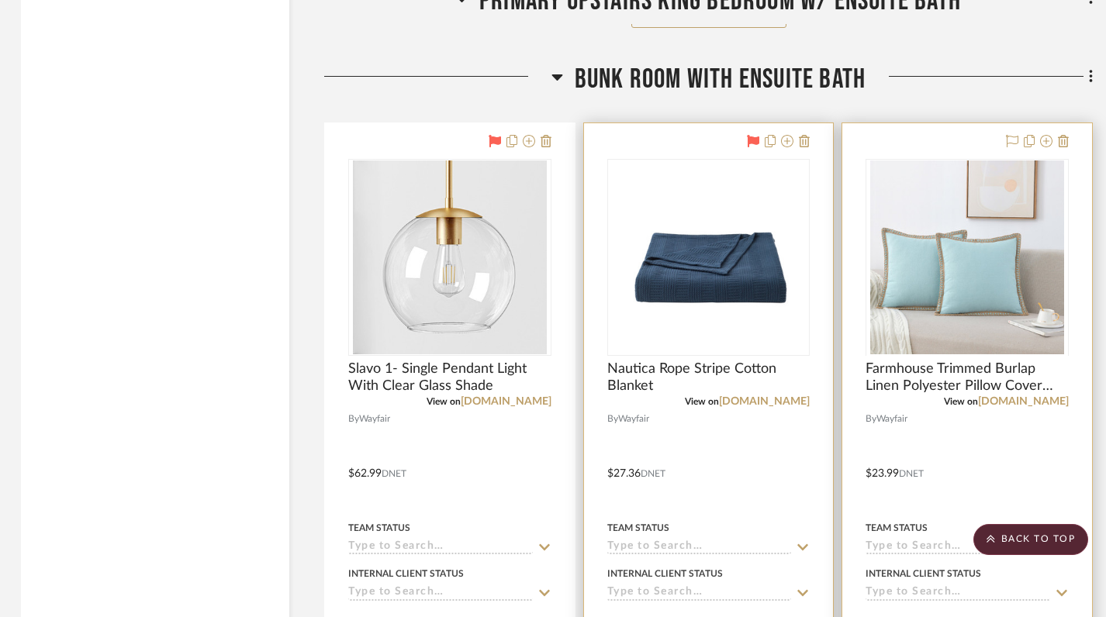
click at [982, 193] on div at bounding box center [966, 355] width 203 height 392
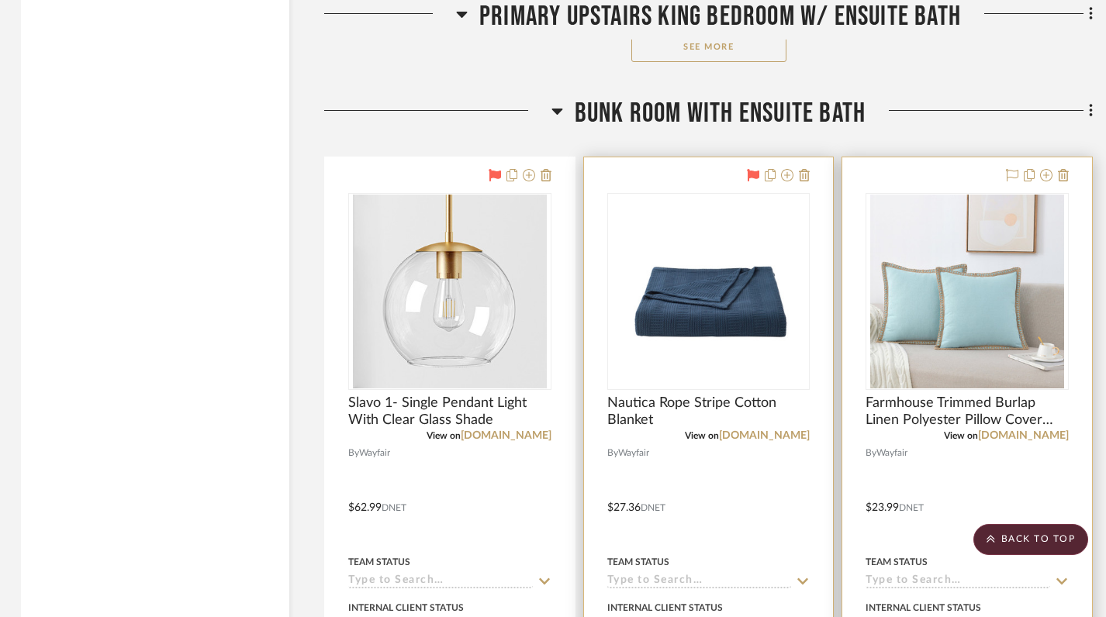
click at [949, 337] on img "0" at bounding box center [967, 292] width 194 height 194
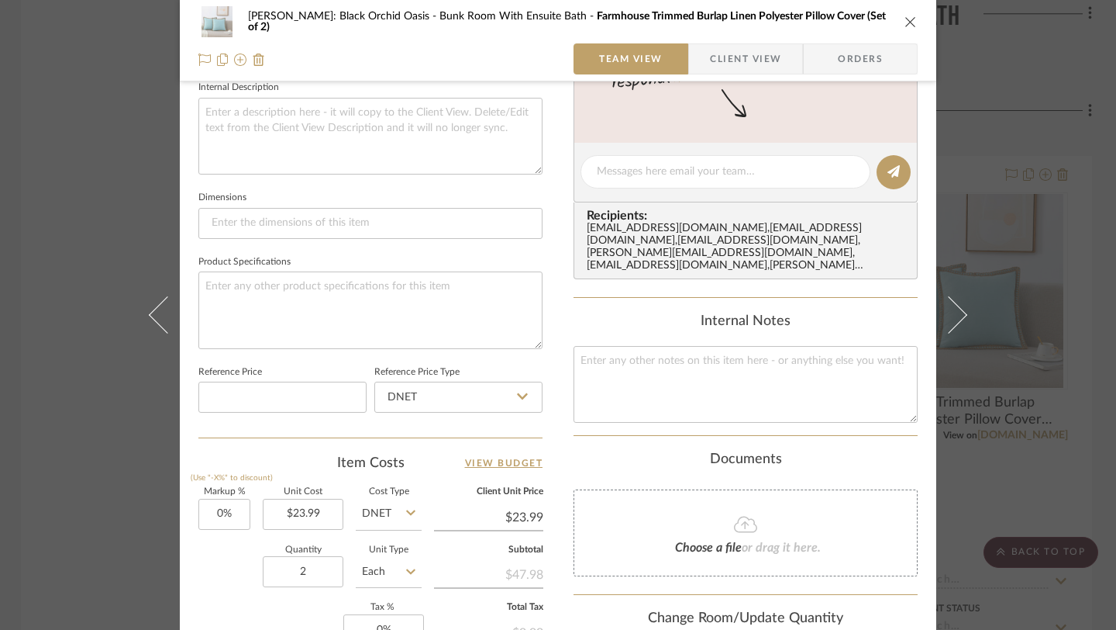
scroll to position [0, 0]
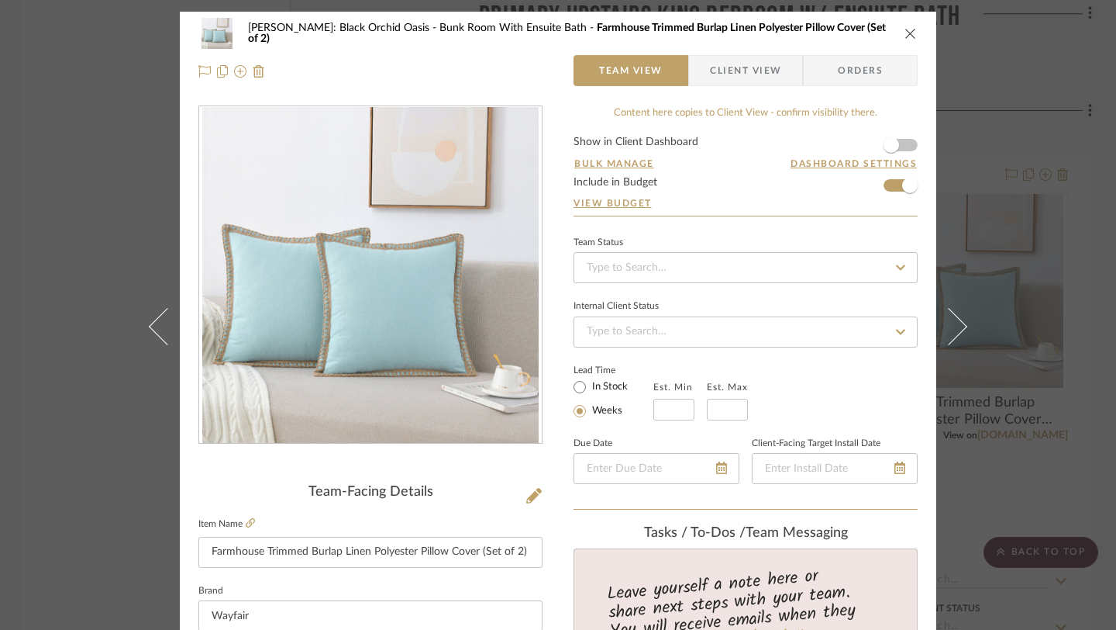
click at [905, 34] on icon "close" at bounding box center [911, 33] width 12 height 12
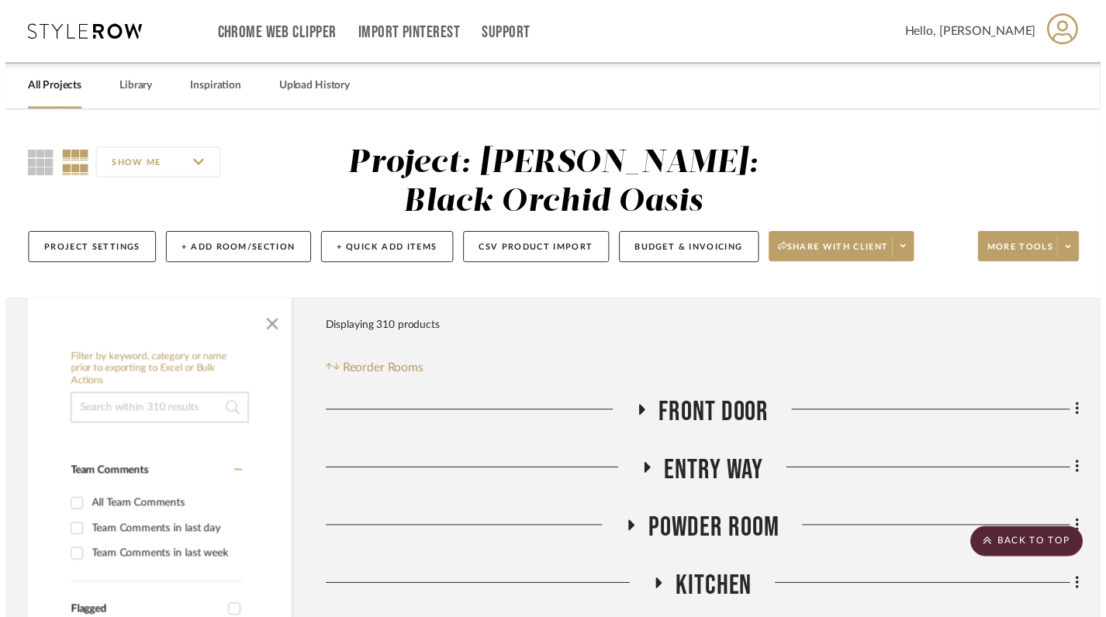
scroll to position [14956, 2]
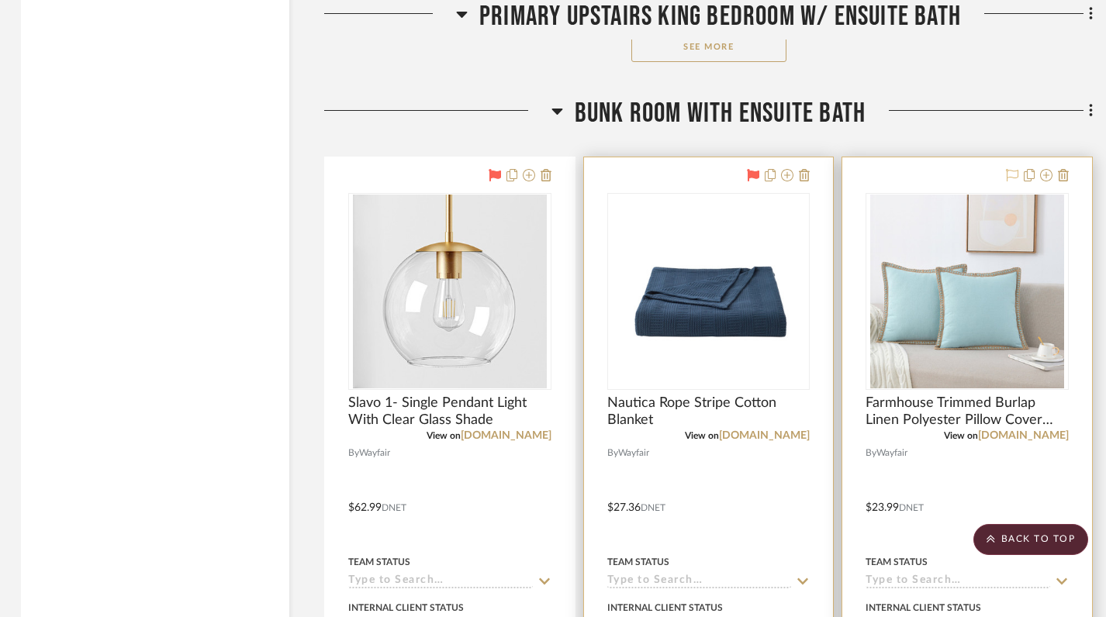
click at [1006, 169] on icon at bounding box center [1012, 175] width 12 height 12
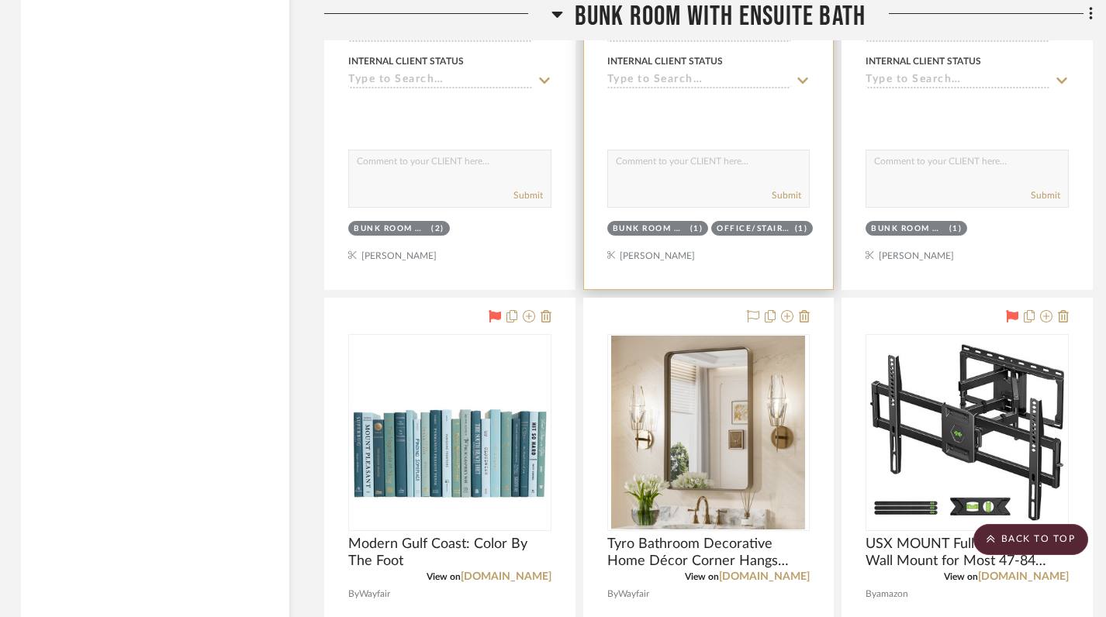
scroll to position [18177, 2]
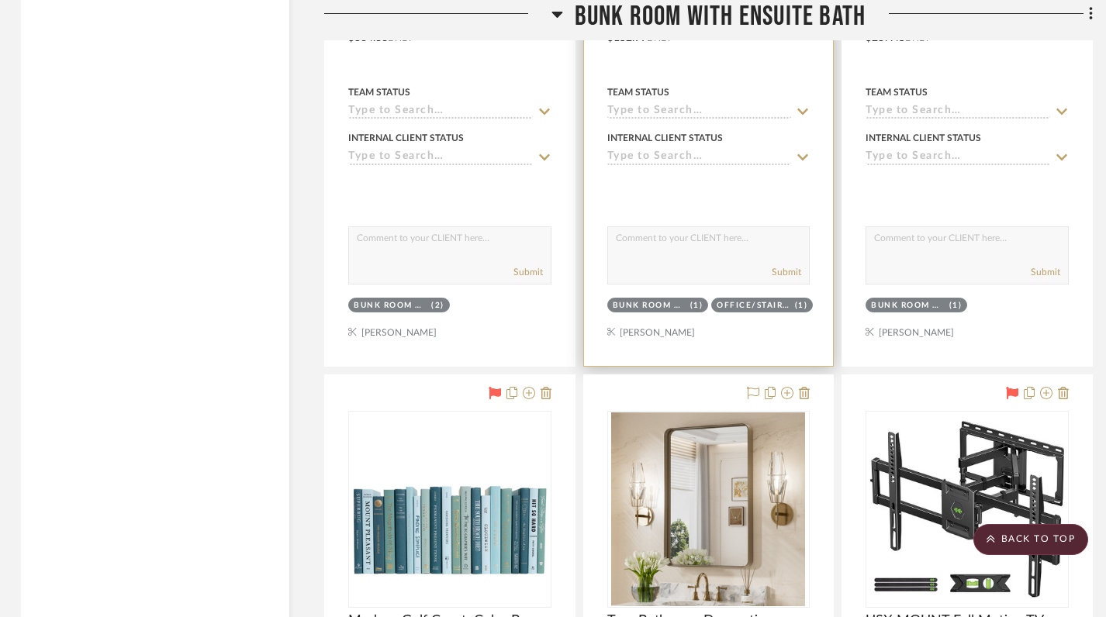
click at [555, 10] on icon at bounding box center [557, 14] width 12 height 19
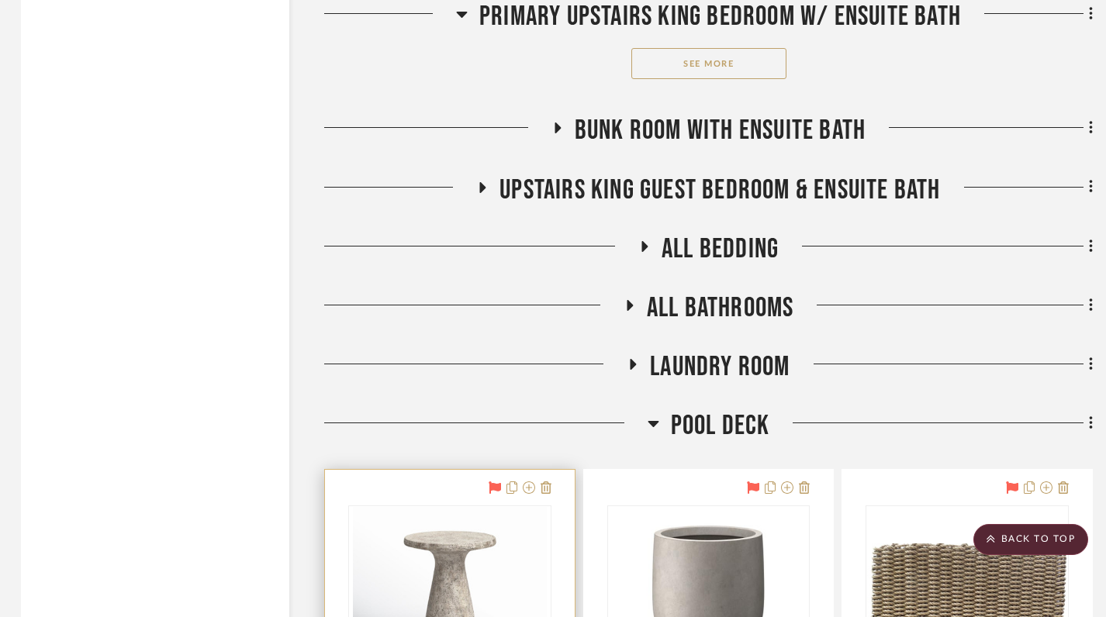
scroll to position [14920, 2]
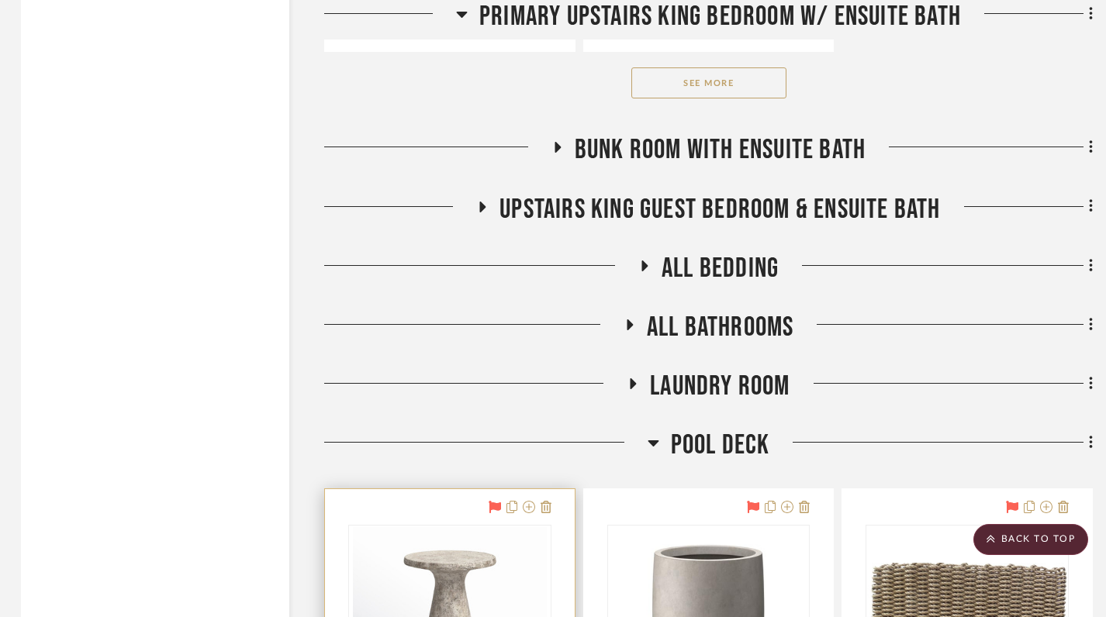
click at [552, 142] on icon at bounding box center [556, 148] width 19 height 12
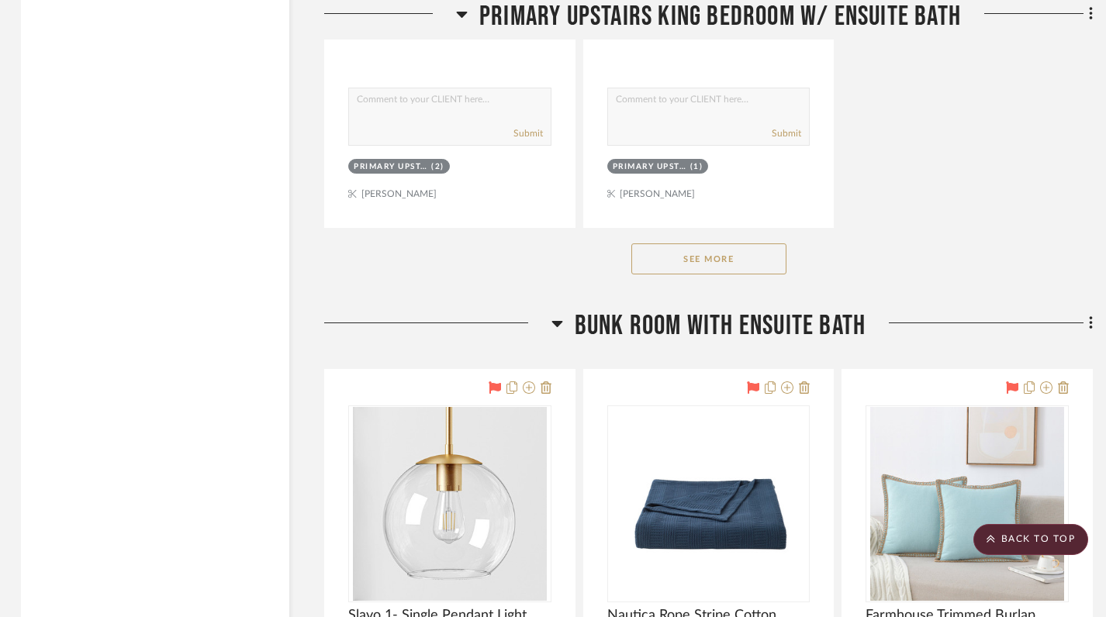
scroll to position [14728, 2]
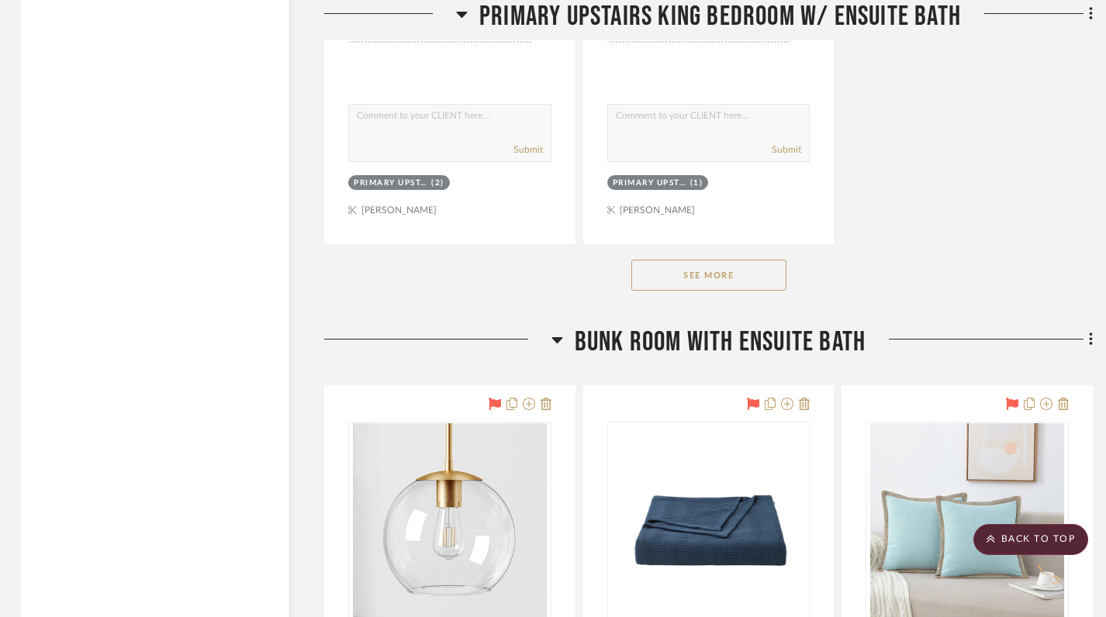
click at [666, 268] on button "See More" at bounding box center [708, 275] width 155 height 31
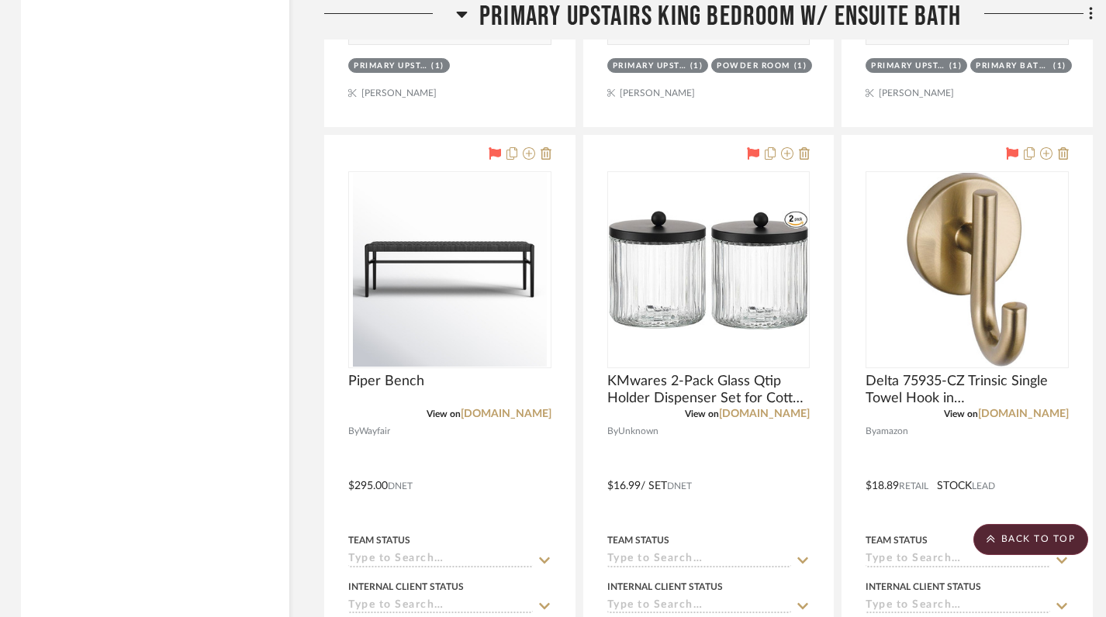
scroll to position [16906, 2]
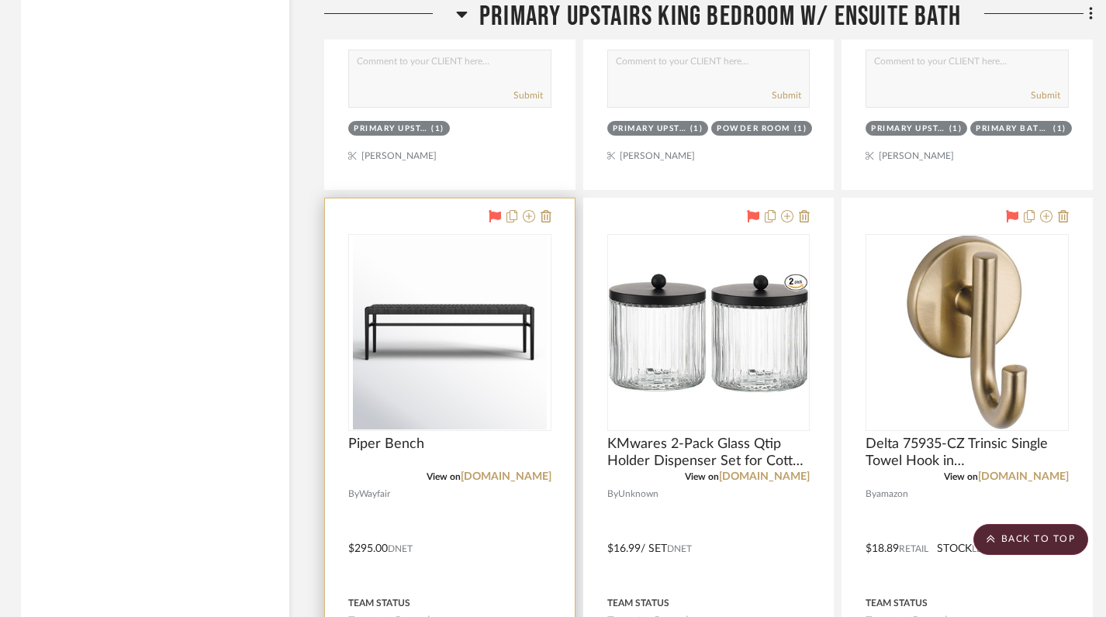
click at [0, 0] on img at bounding box center [0, 0] width 0 height 0
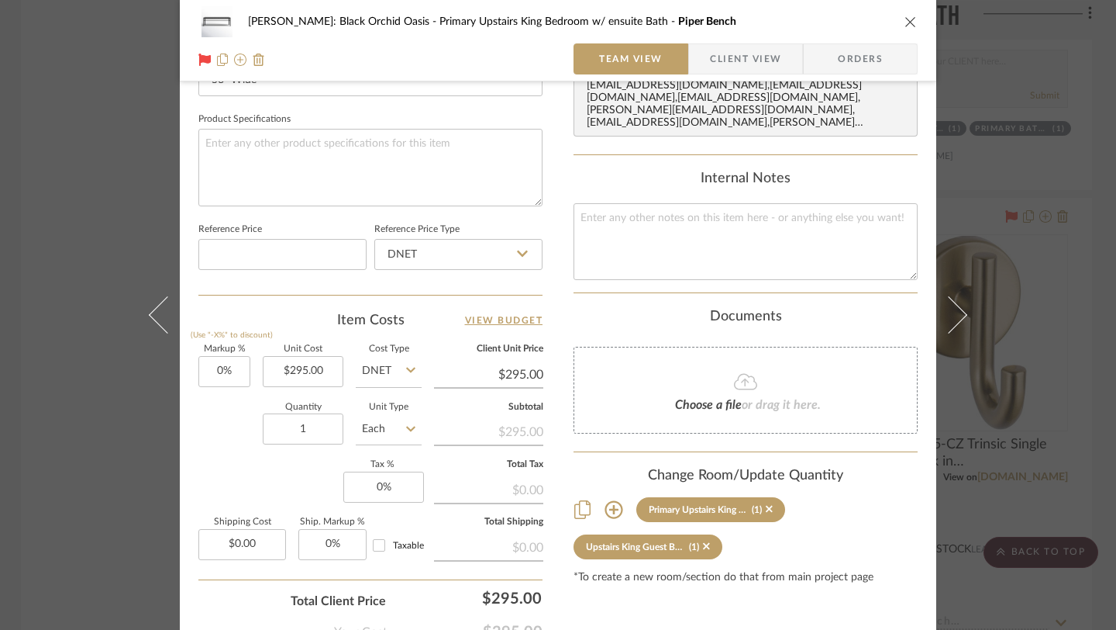
scroll to position [811, 0]
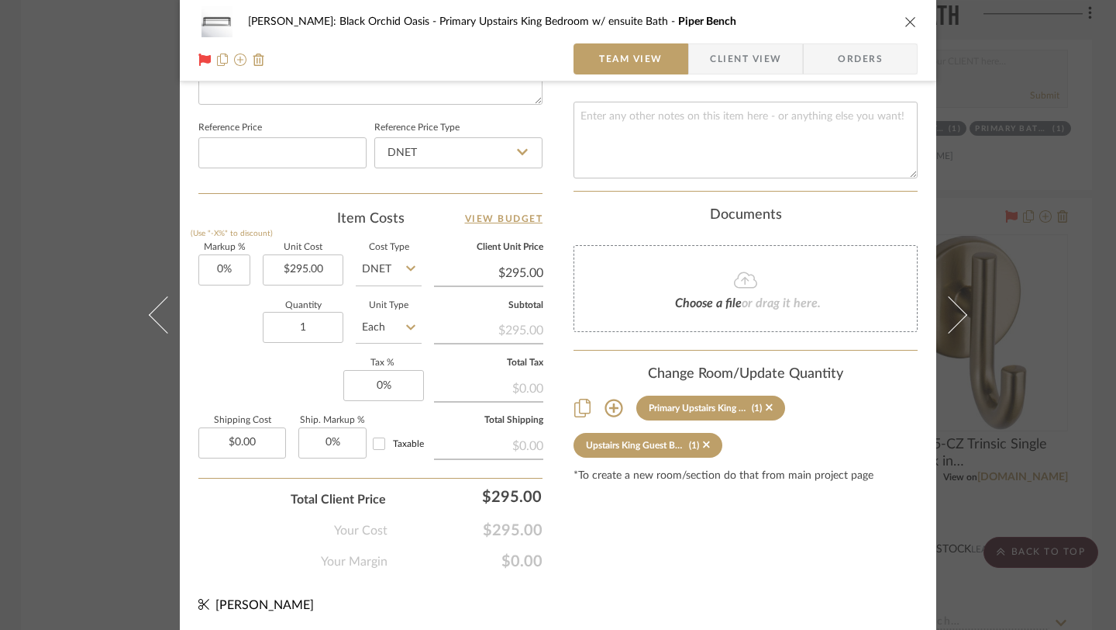
click at [908, 22] on icon "close" at bounding box center [911, 22] width 12 height 12
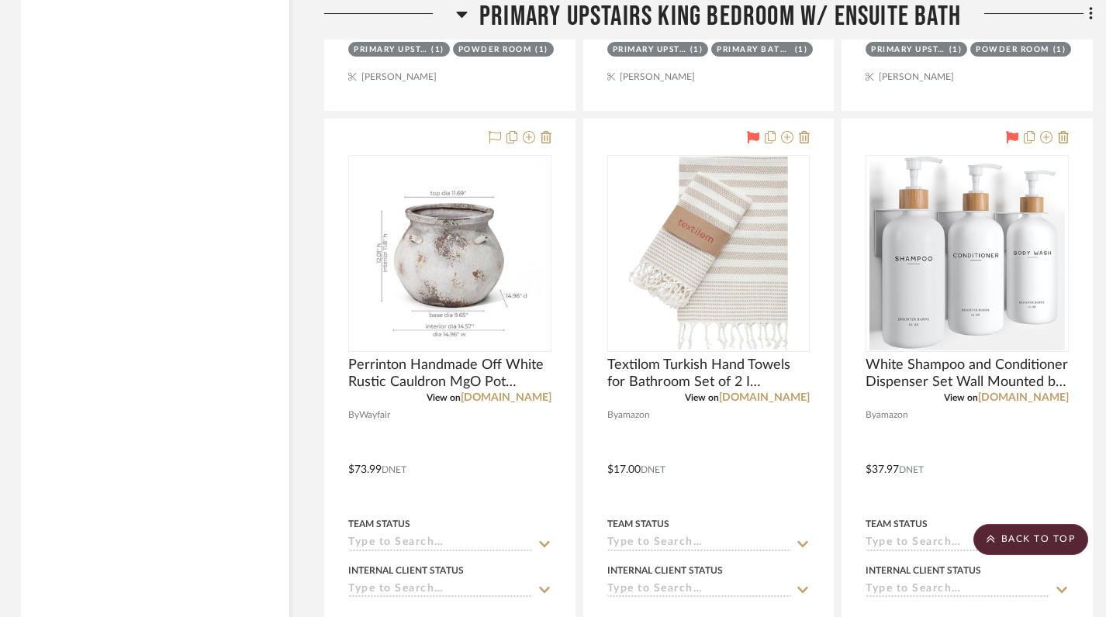
scroll to position [16246, 2]
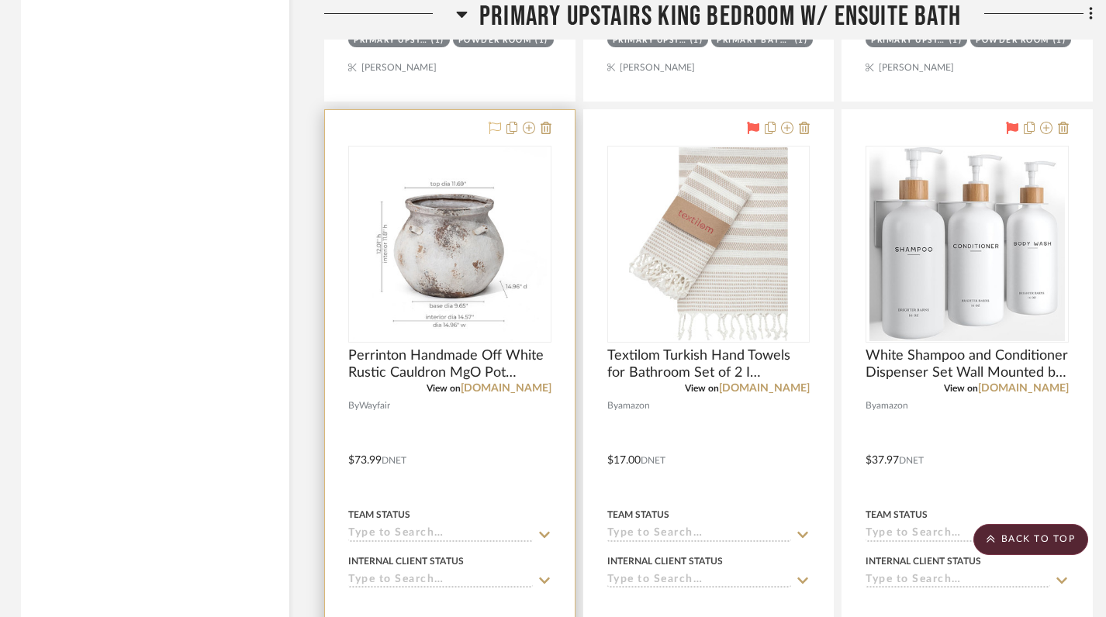
click at [492, 122] on icon at bounding box center [494, 128] width 12 height 12
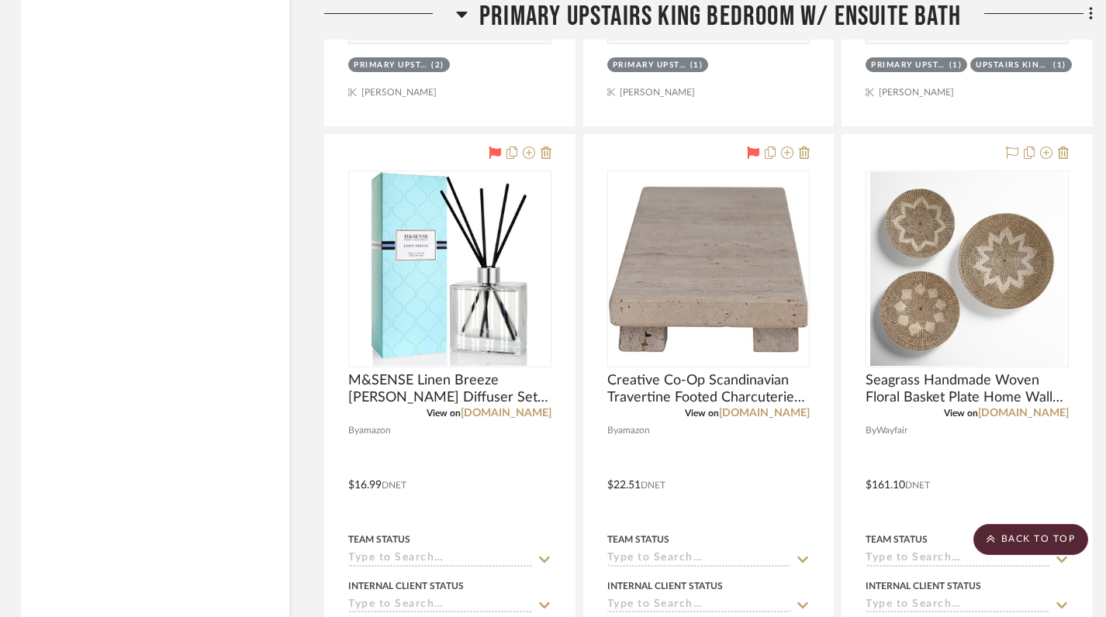
scroll to position [14863, 2]
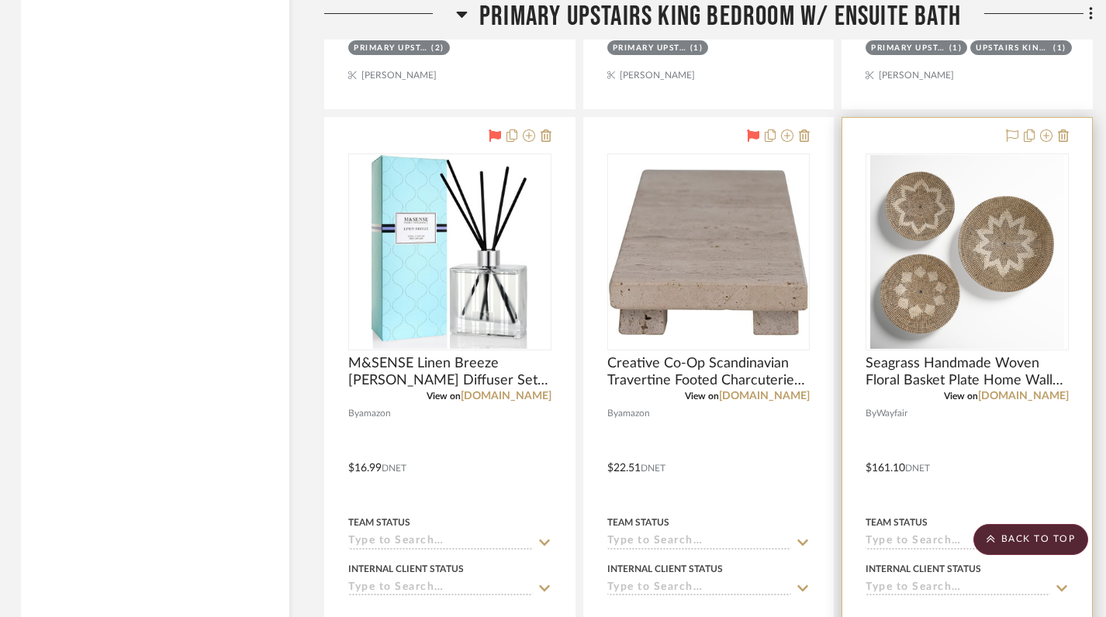
click at [0, 0] on img at bounding box center [0, 0] width 0 height 0
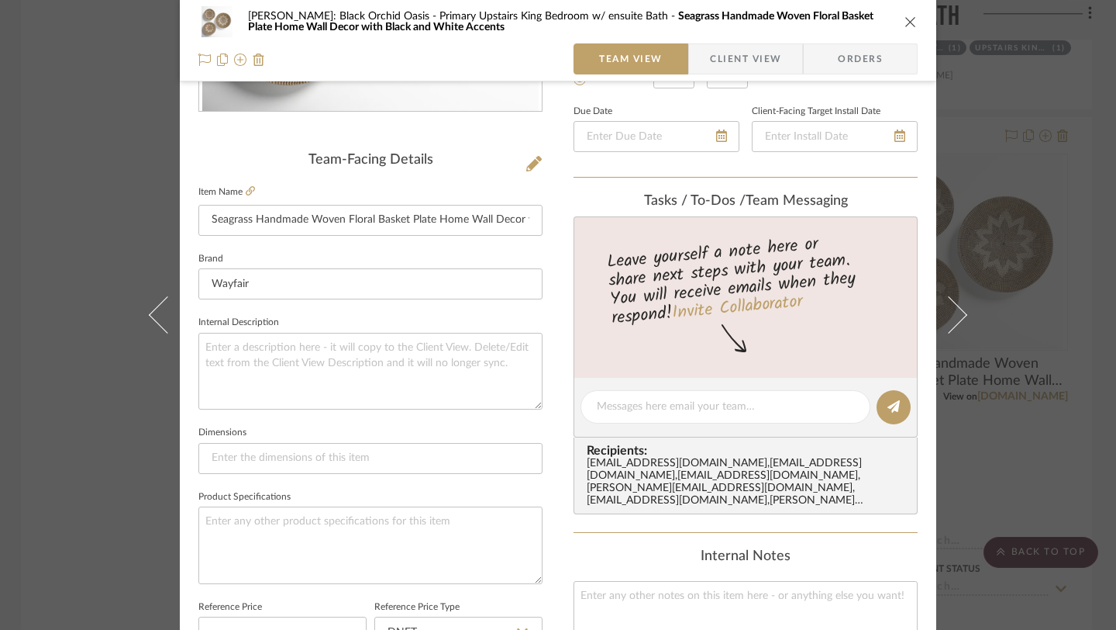
scroll to position [212, 0]
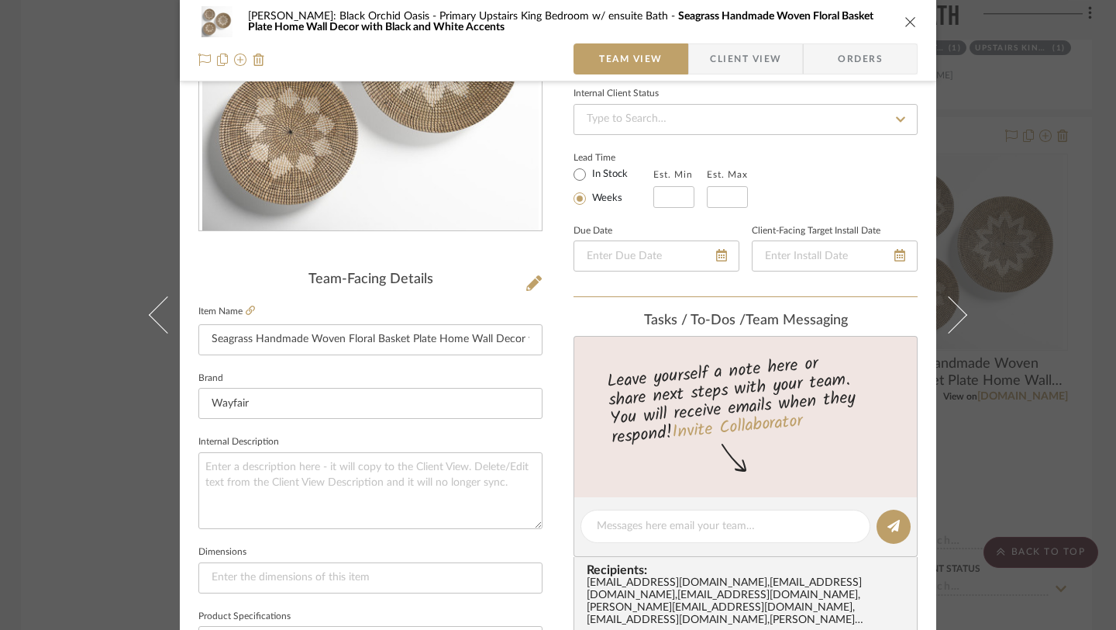
click at [905, 19] on icon "close" at bounding box center [911, 22] width 12 height 12
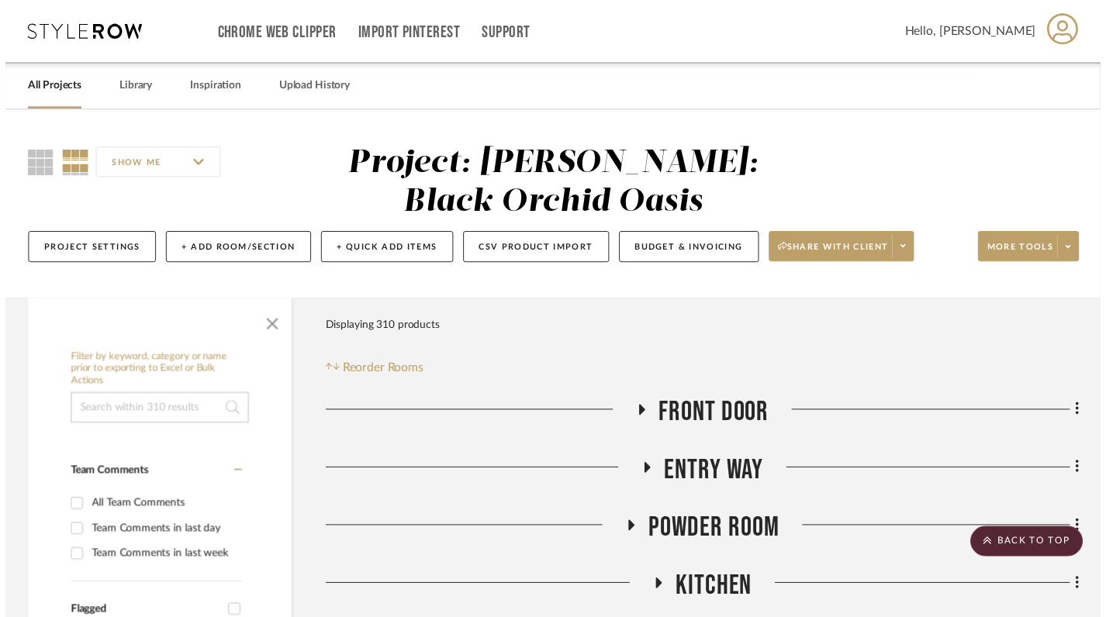
scroll to position [14863, 2]
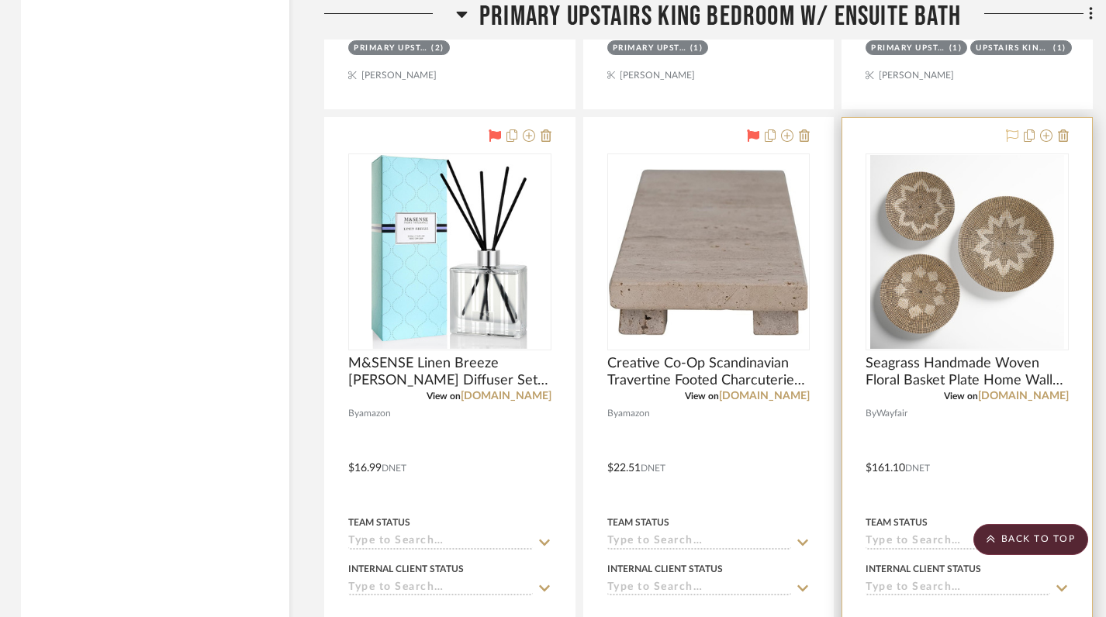
click at [1009, 129] on icon at bounding box center [1012, 135] width 12 height 12
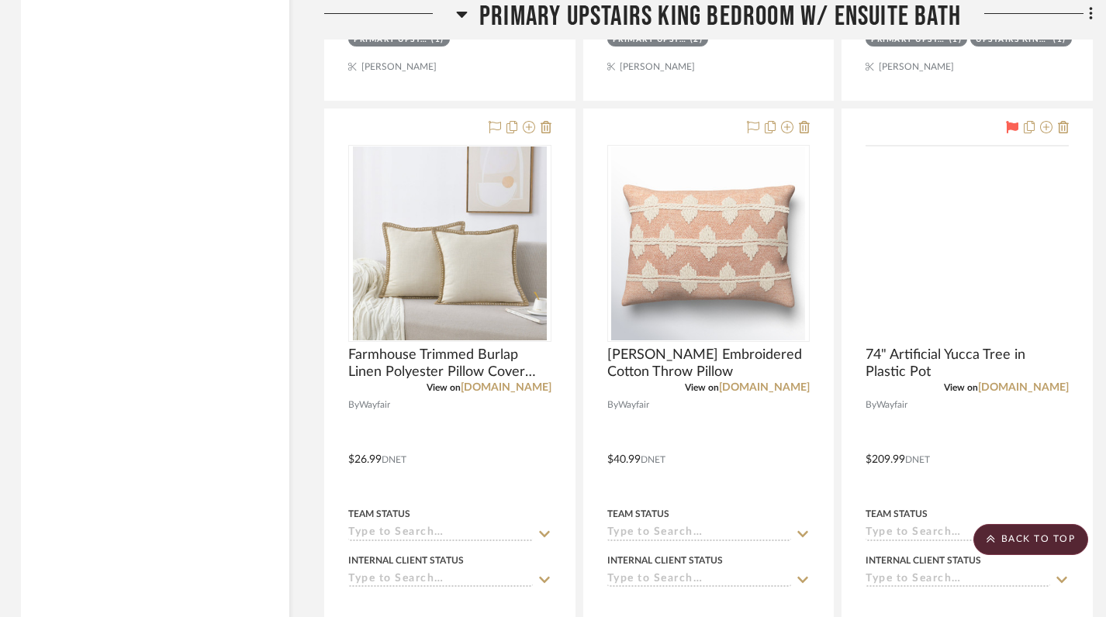
scroll to position [14183, 2]
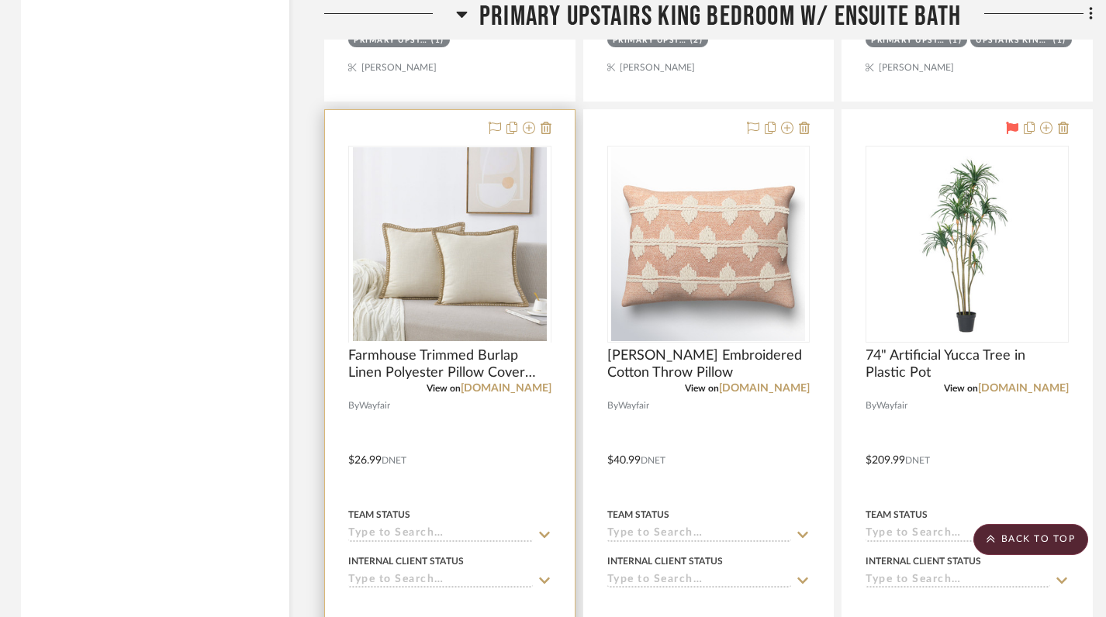
click at [459, 209] on div at bounding box center [449, 342] width 203 height 392
click at [471, 278] on img "0" at bounding box center [450, 244] width 194 height 194
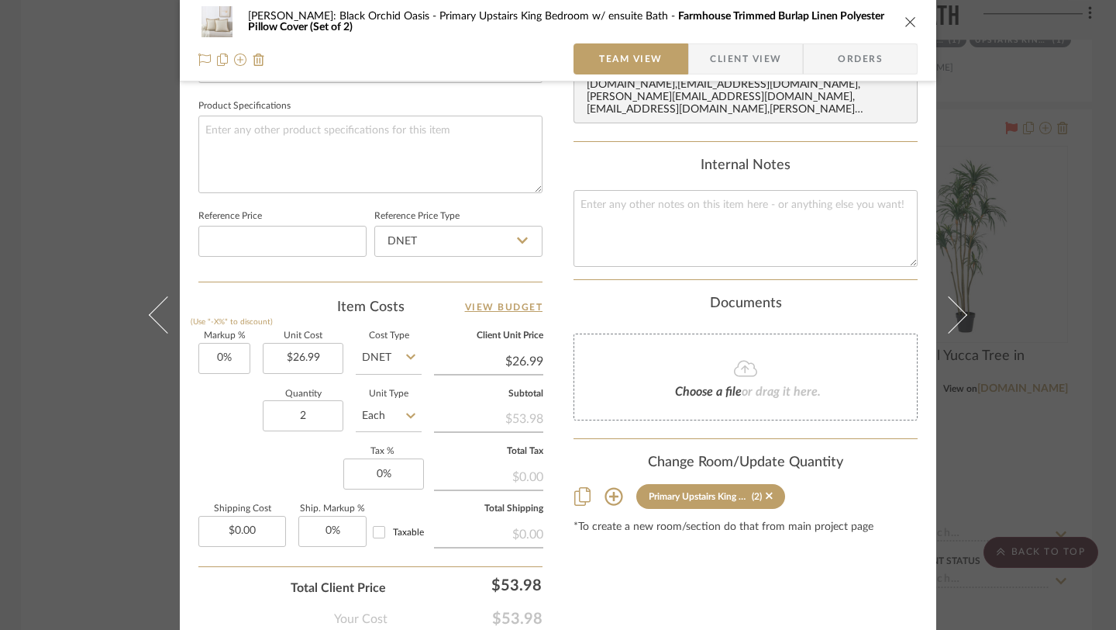
scroll to position [811, 0]
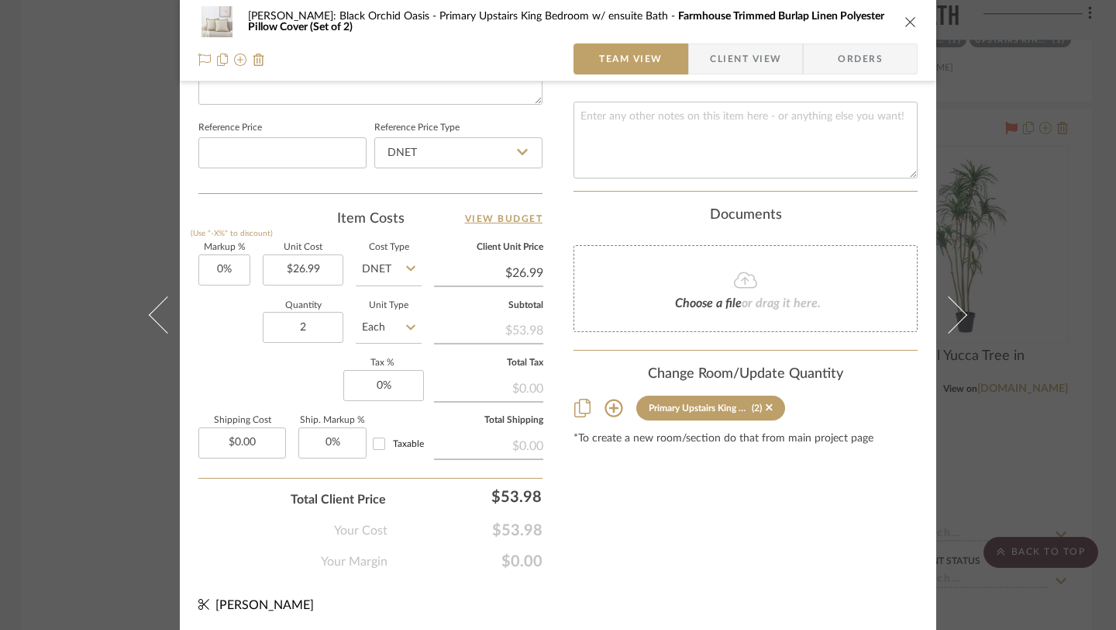
click at [905, 26] on icon "close" at bounding box center [911, 22] width 12 height 12
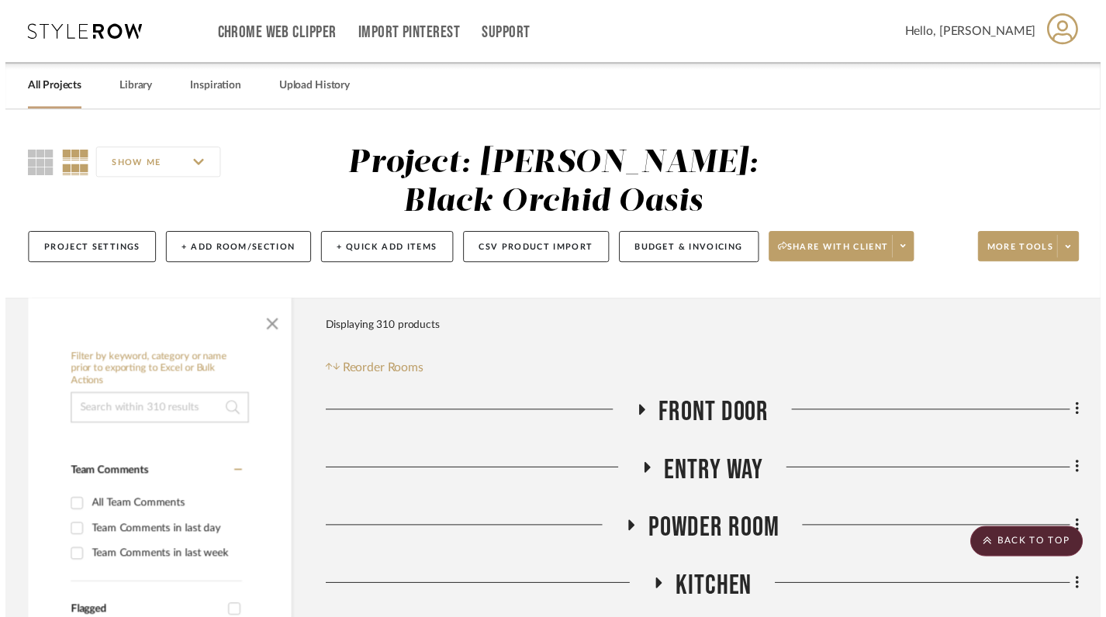
scroll to position [14183, 2]
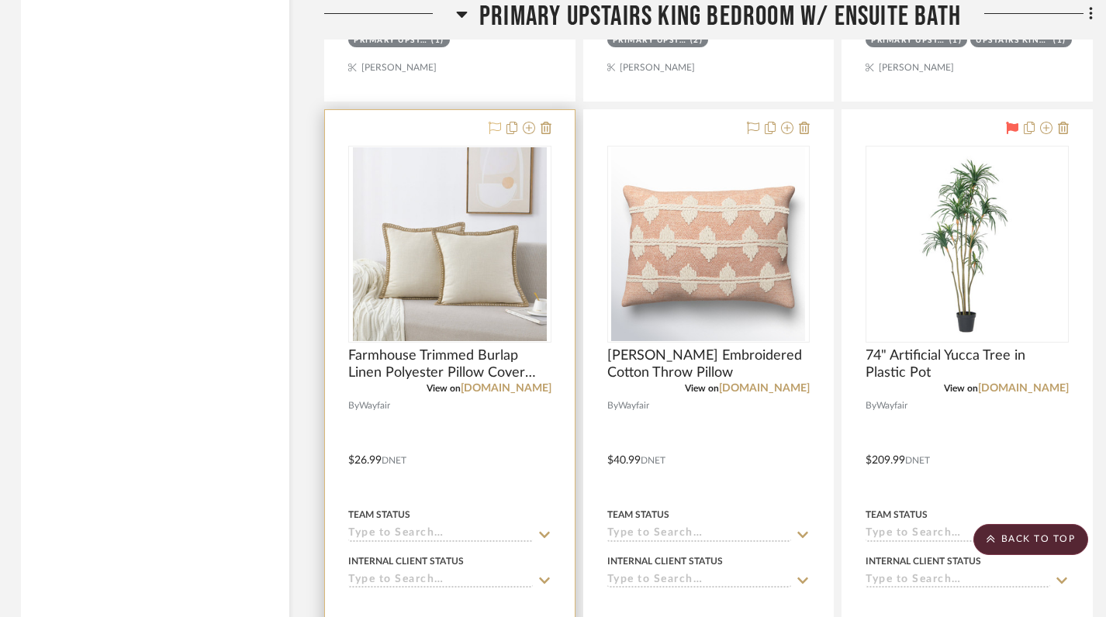
click at [495, 122] on icon at bounding box center [494, 128] width 12 height 12
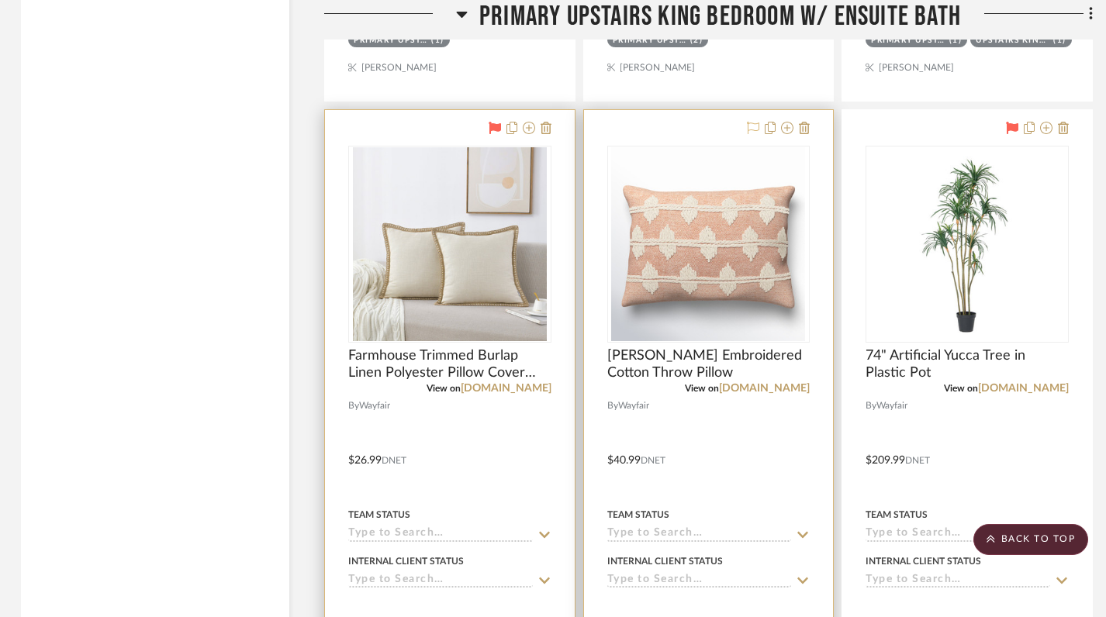
click at [747, 122] on icon at bounding box center [753, 128] width 12 height 12
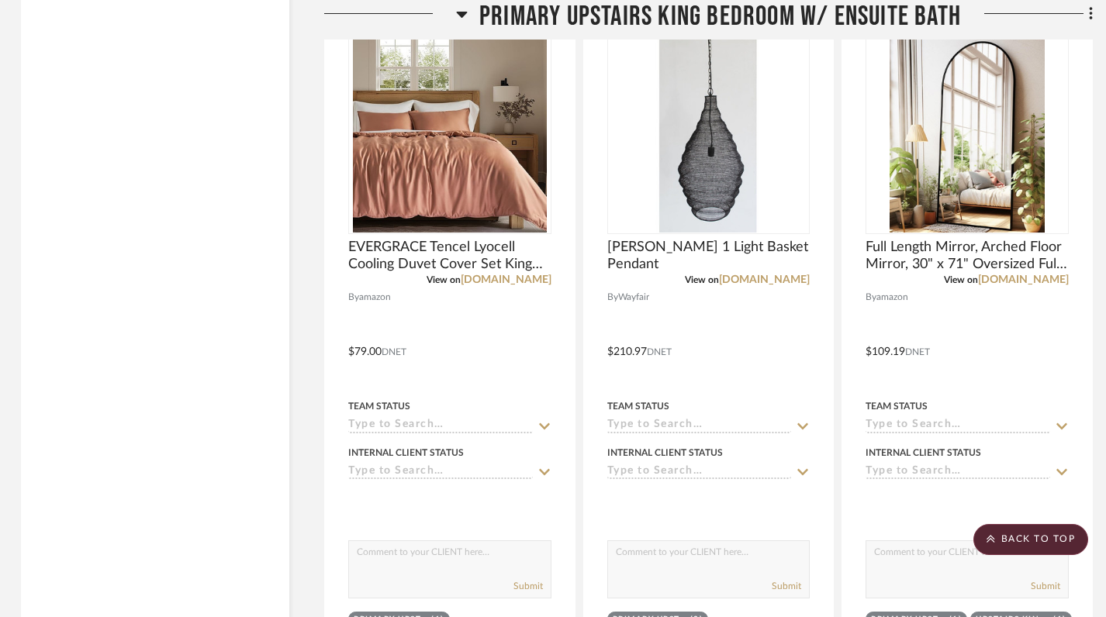
scroll to position [13571, 2]
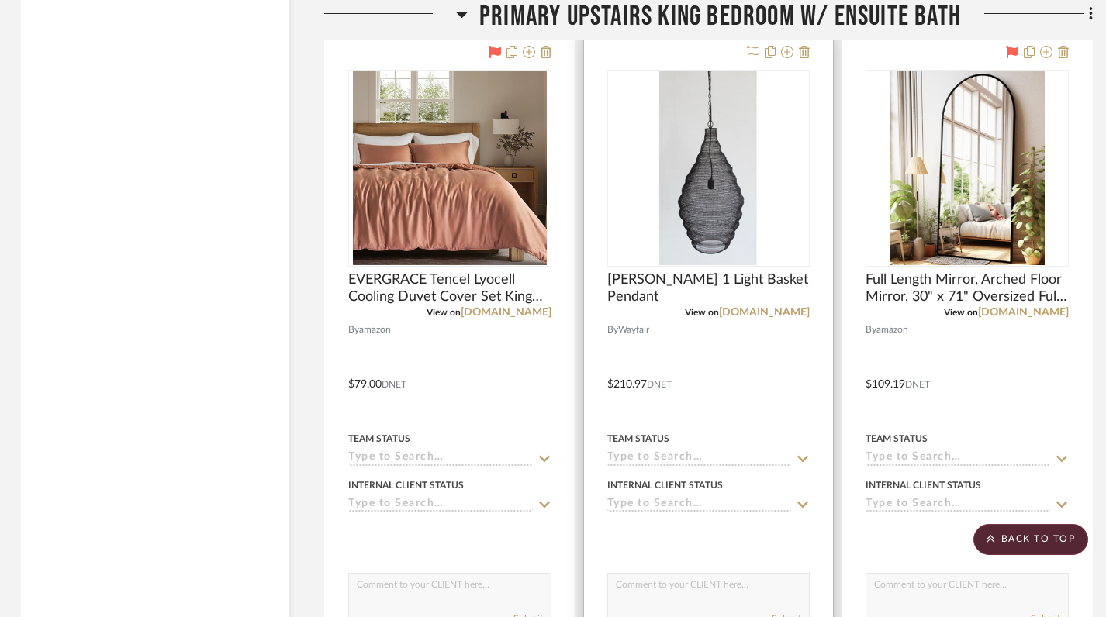
click at [714, 178] on img "0" at bounding box center [708, 168] width 194 height 194
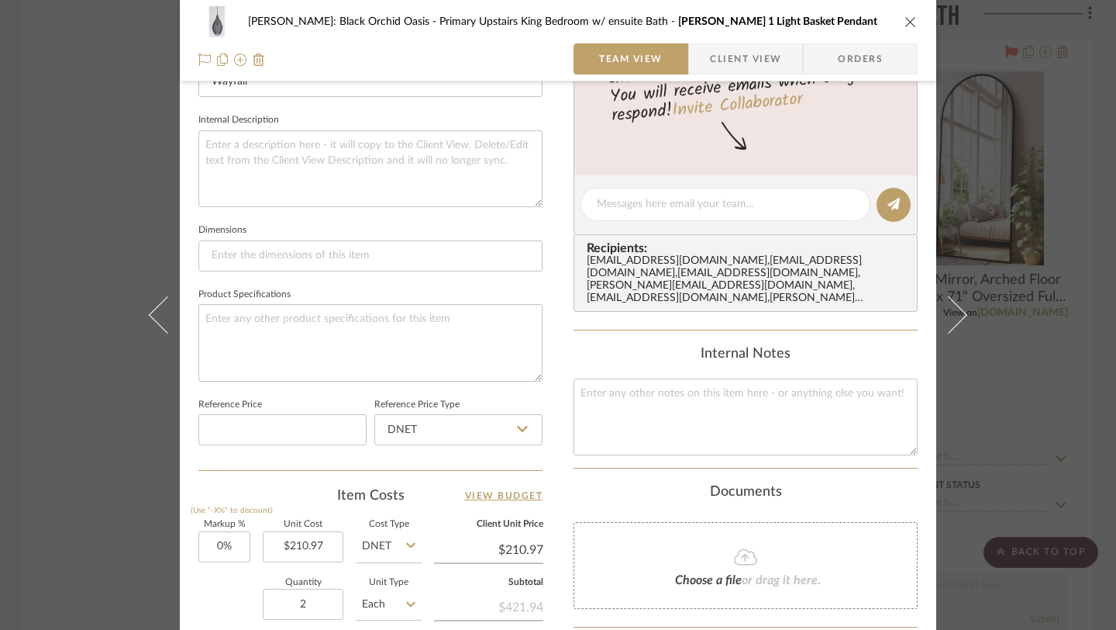
scroll to position [584, 0]
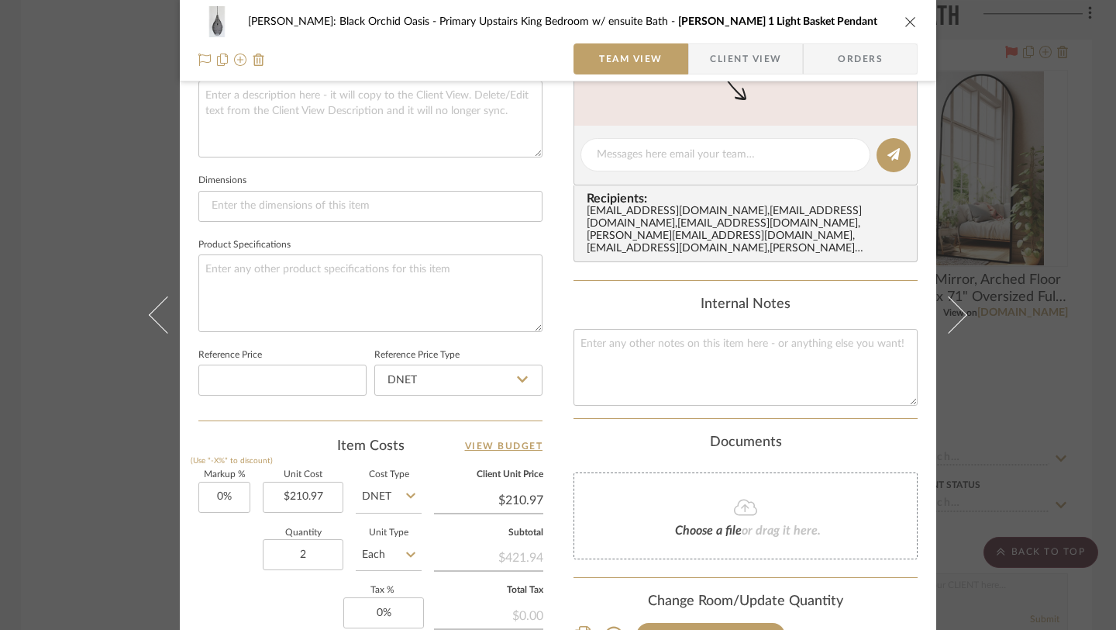
click at [905, 21] on icon "close" at bounding box center [911, 22] width 12 height 12
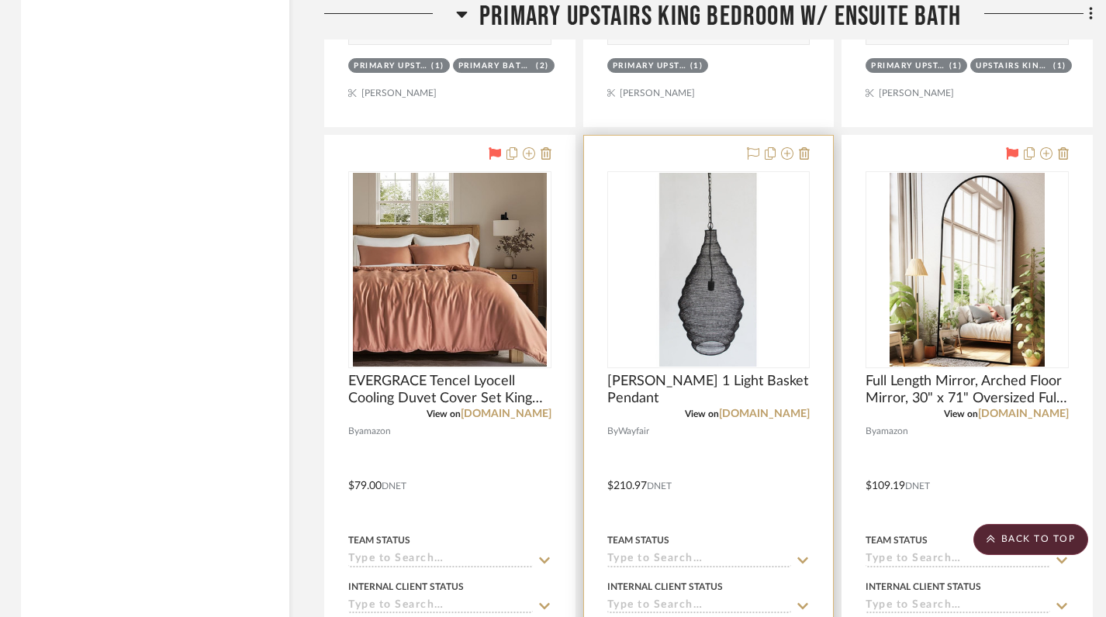
scroll to position [13455, 2]
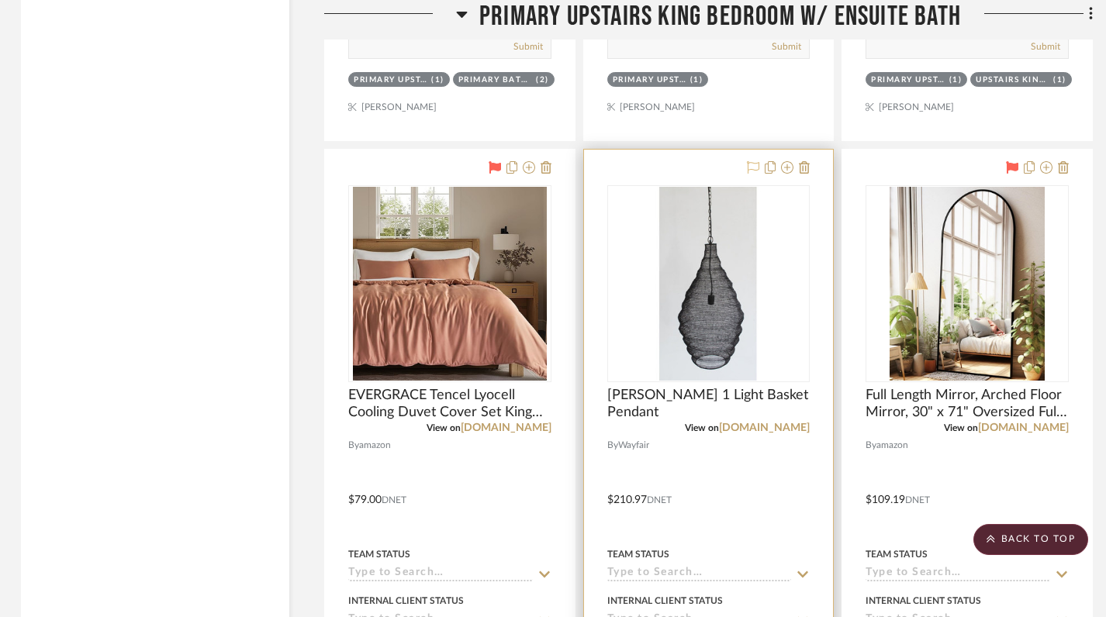
click at [754, 161] on icon at bounding box center [753, 167] width 12 height 12
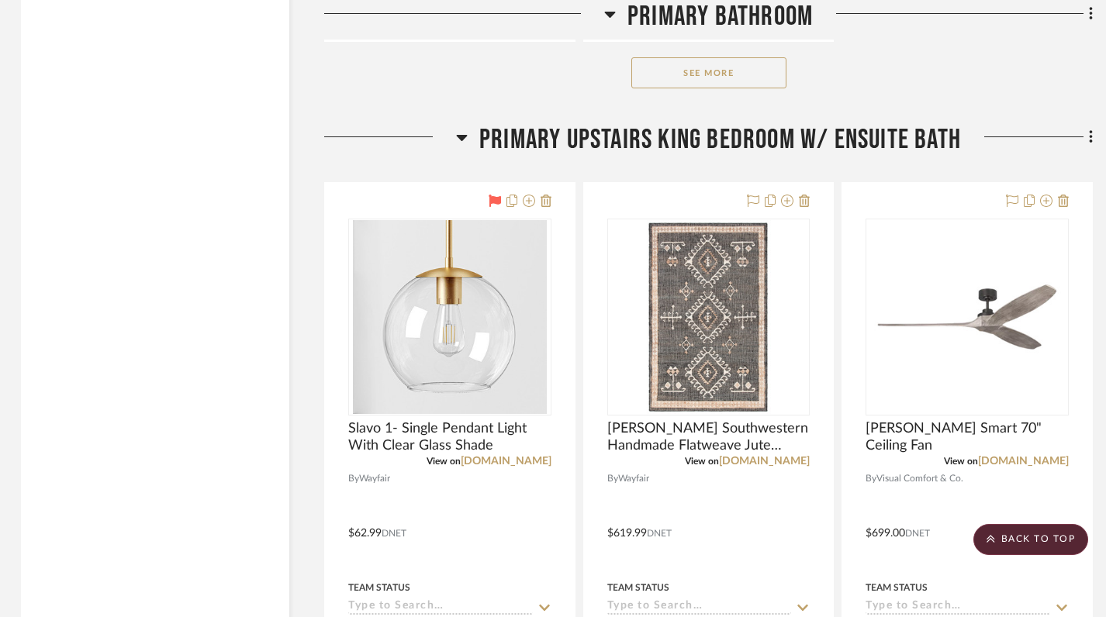
scroll to position [12732, 2]
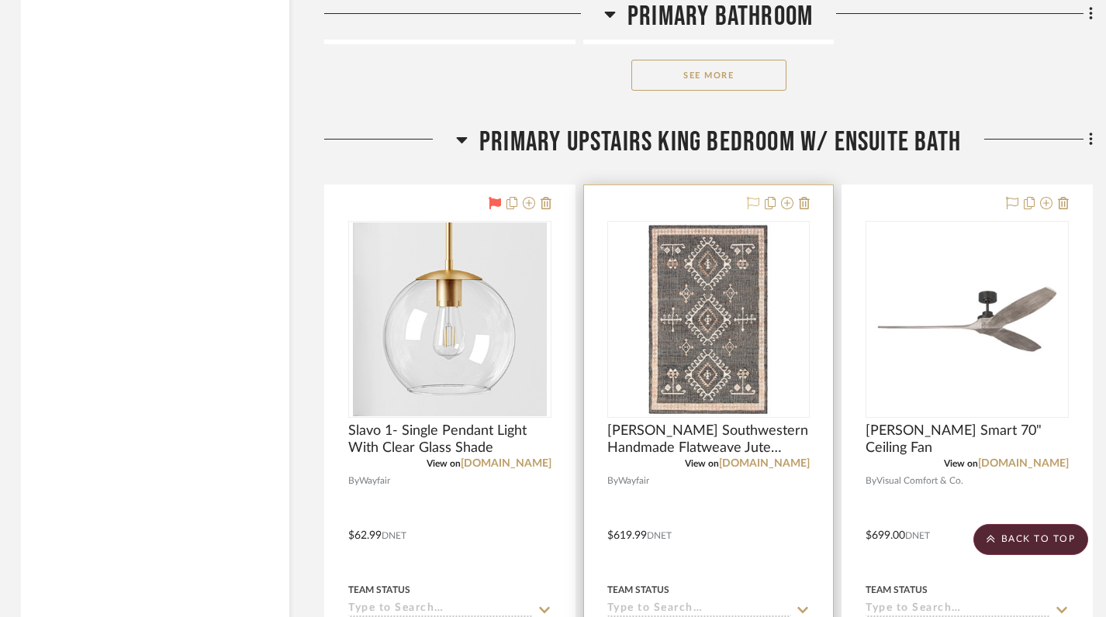
click at [752, 197] on icon at bounding box center [753, 203] width 12 height 12
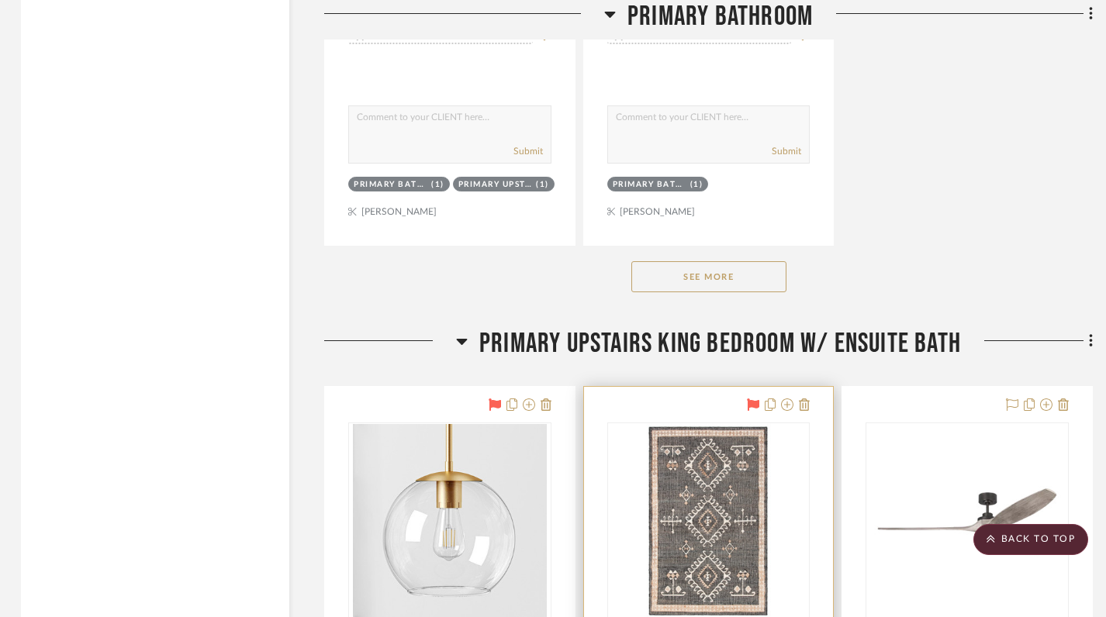
scroll to position [12527, 2]
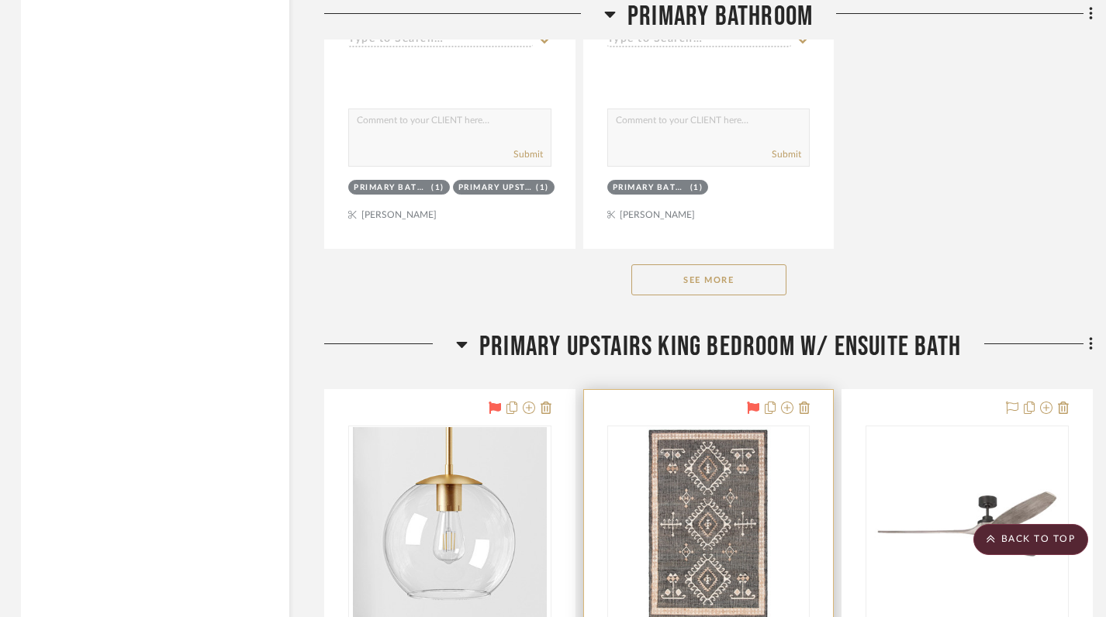
click at [745, 264] on button "See More" at bounding box center [708, 279] width 155 height 31
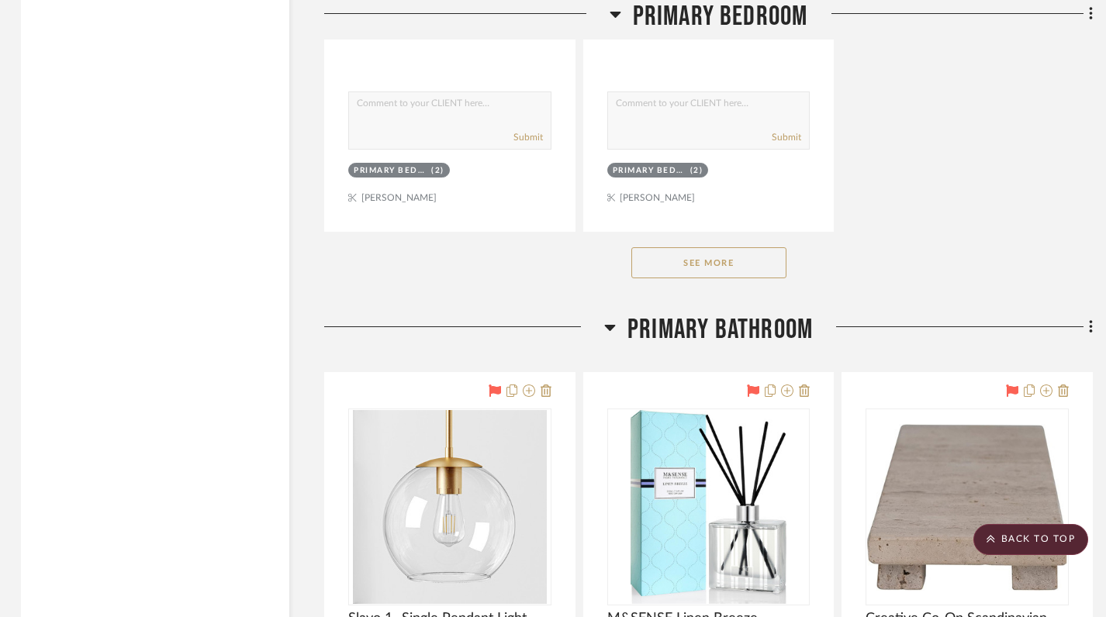
scroll to position [10337, 2]
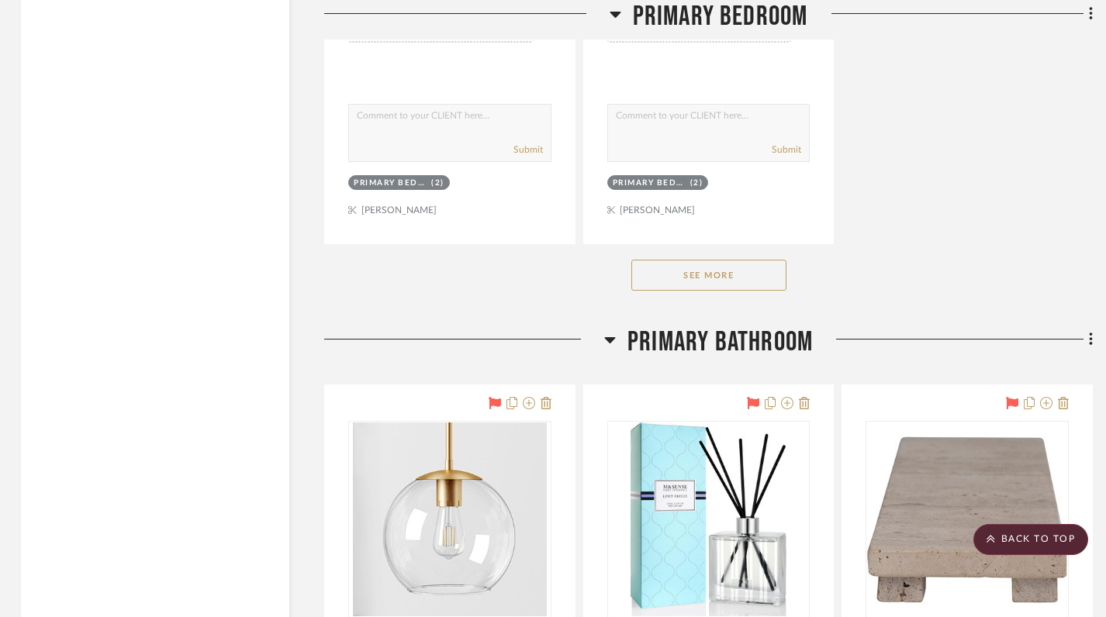
click at [745, 264] on button "See More" at bounding box center [708, 275] width 155 height 31
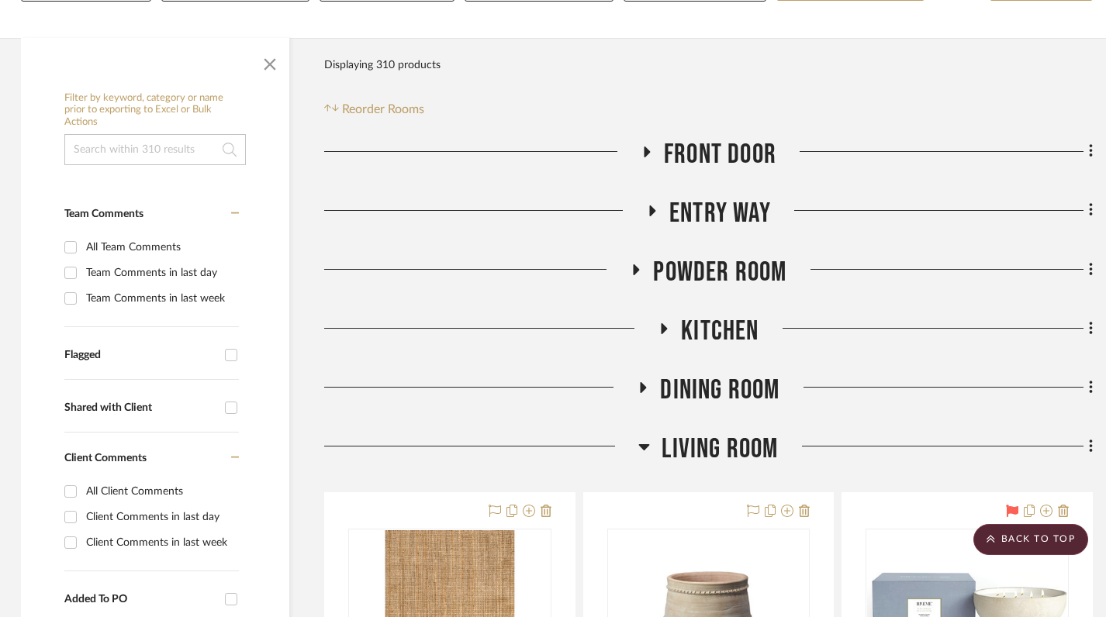
scroll to position [0, 2]
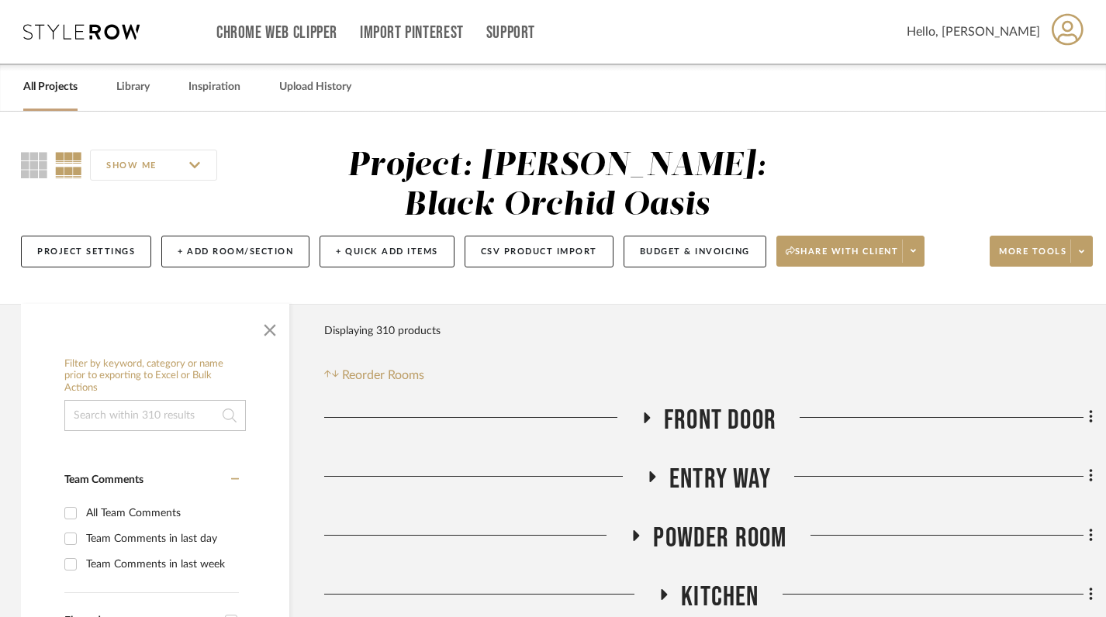
click at [649, 419] on icon at bounding box center [646, 418] width 19 height 12
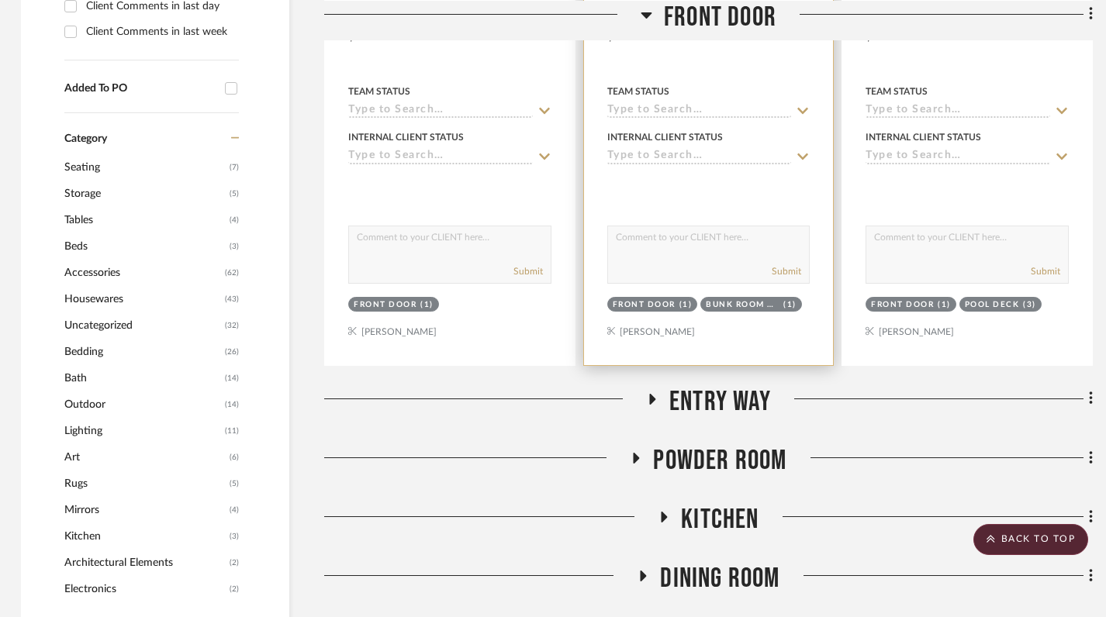
scroll to position [265, 2]
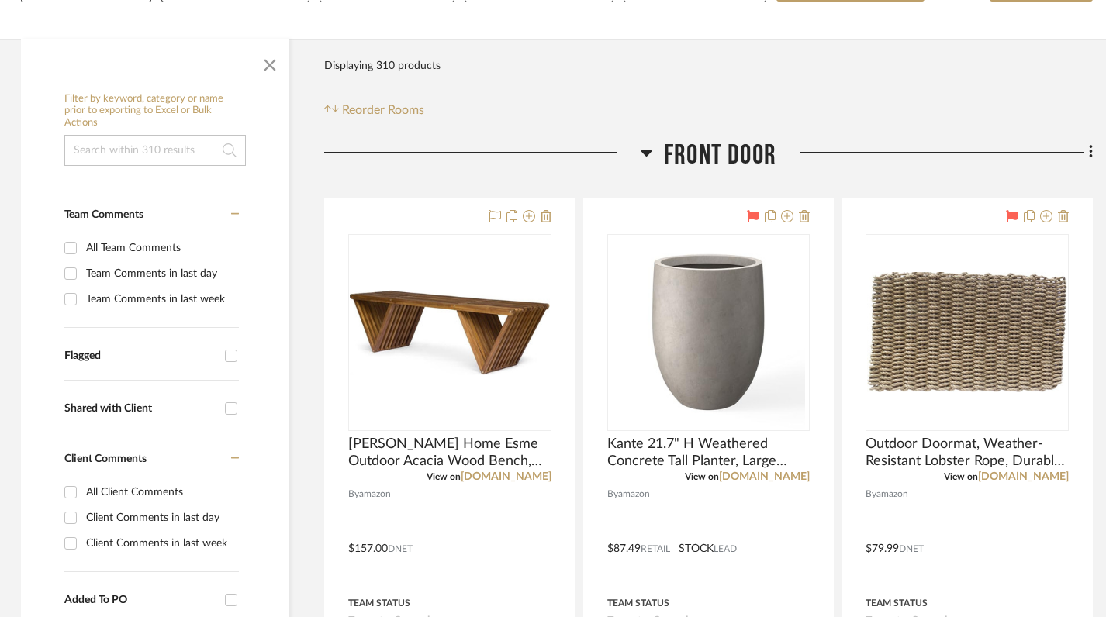
click at [647, 149] on icon at bounding box center [646, 152] width 12 height 19
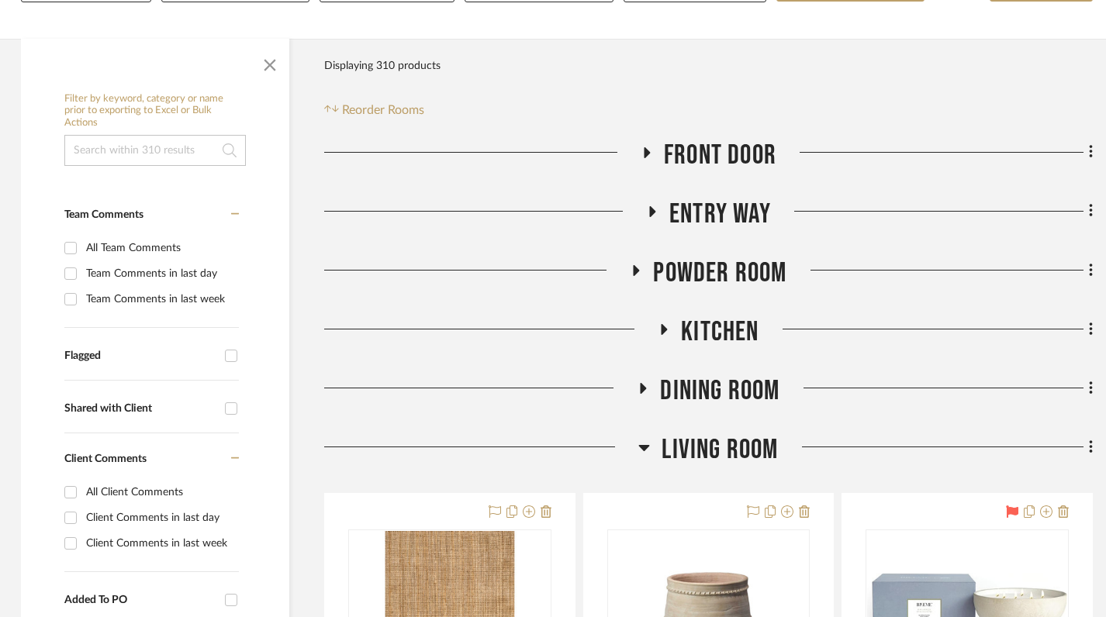
click at [650, 213] on icon at bounding box center [653, 211] width 6 height 11
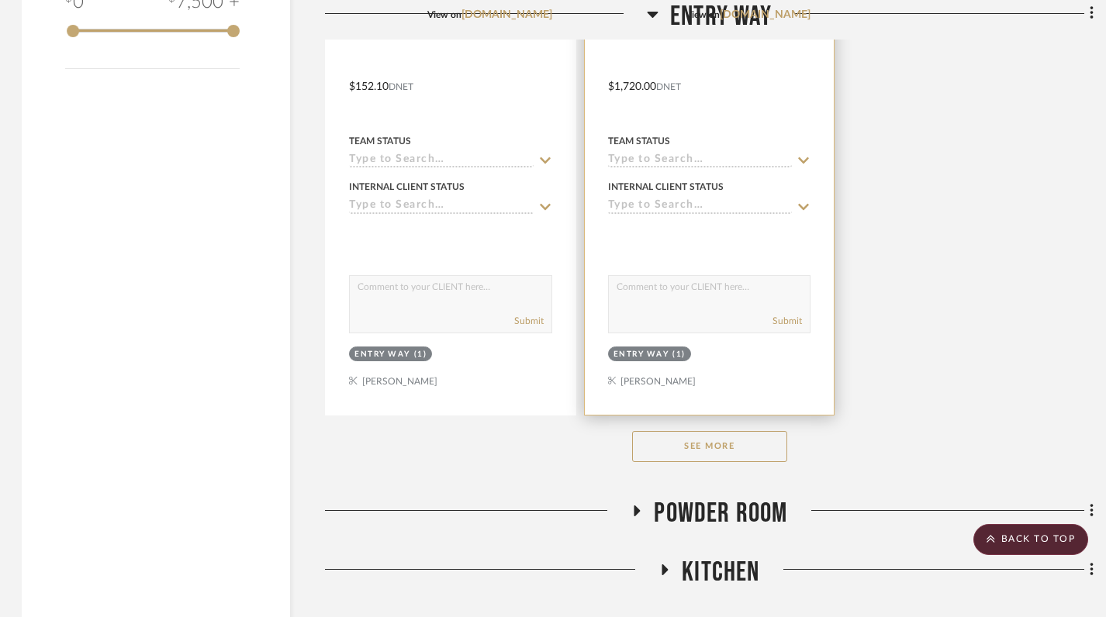
scroll to position [2196, 2]
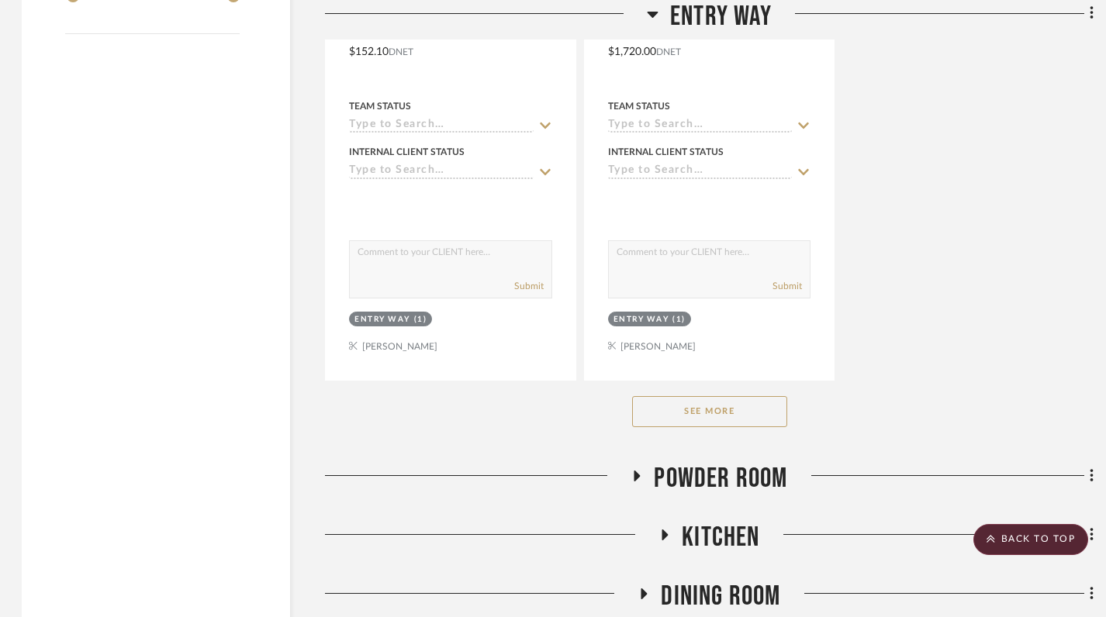
click at [668, 407] on button "See More" at bounding box center [709, 411] width 155 height 31
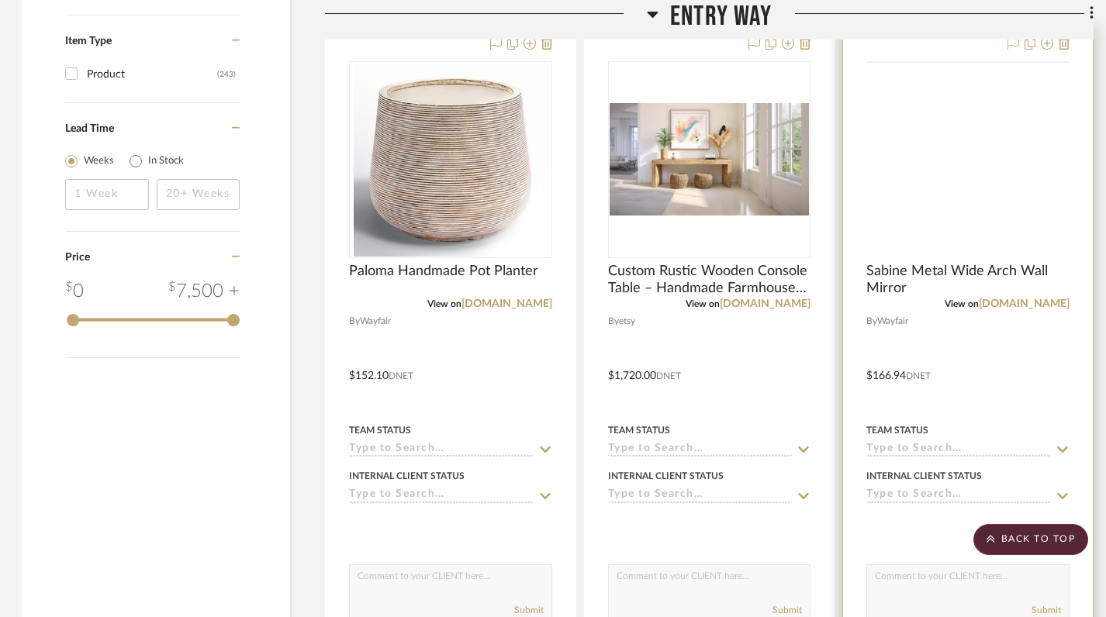
scroll to position [1748, 2]
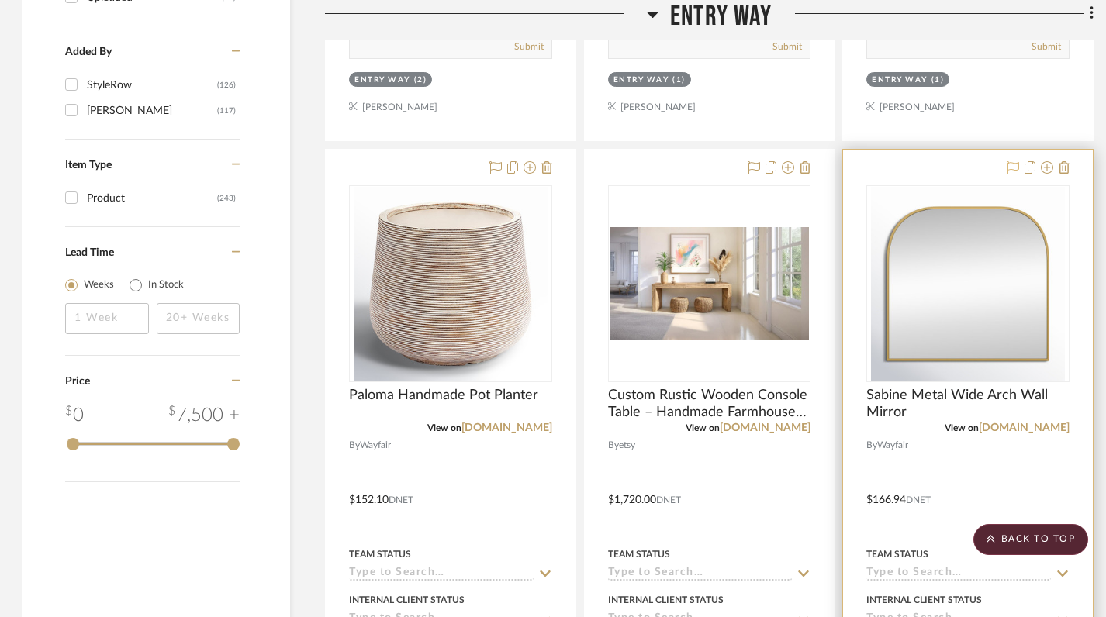
click at [1014, 165] on icon at bounding box center [1012, 167] width 12 height 12
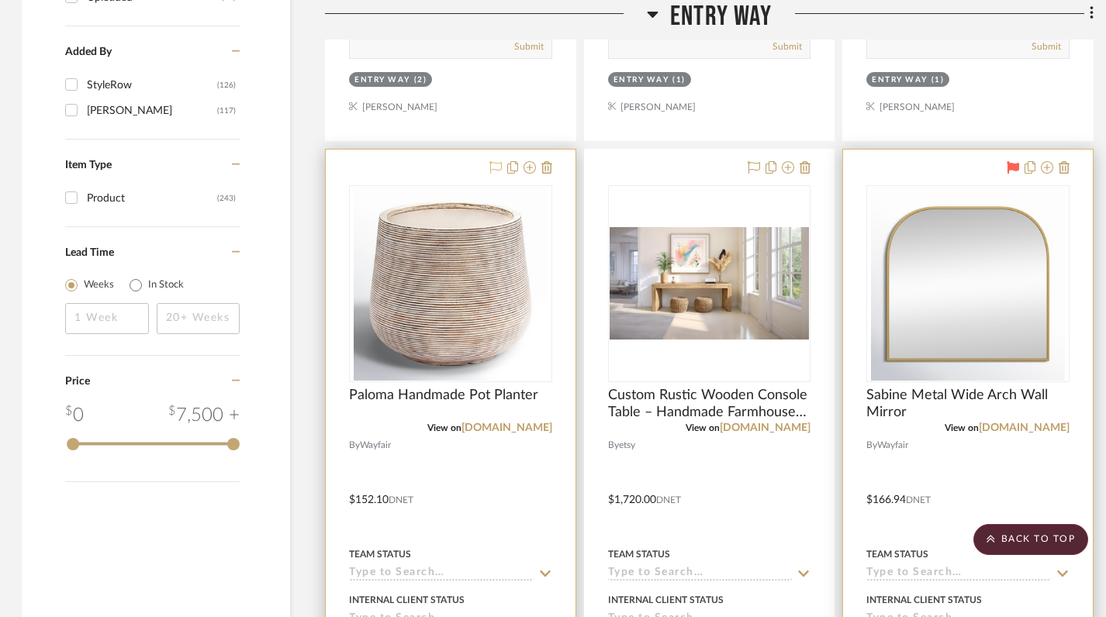
click at [491, 167] on icon at bounding box center [495, 167] width 12 height 12
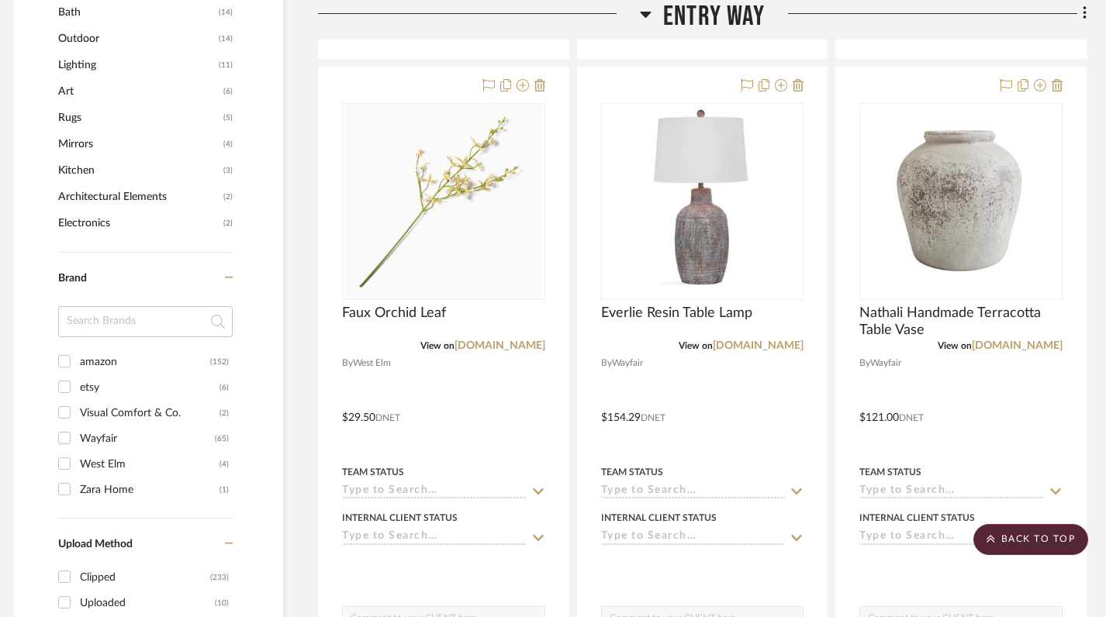
scroll to position [1126, 9]
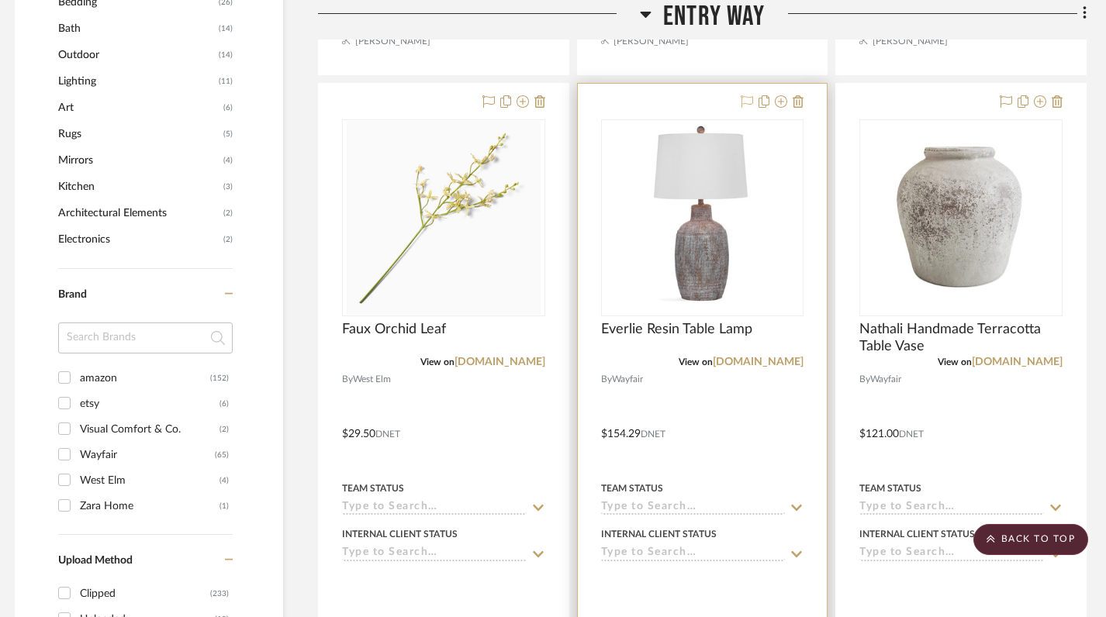
click at [745, 98] on icon at bounding box center [746, 101] width 12 height 12
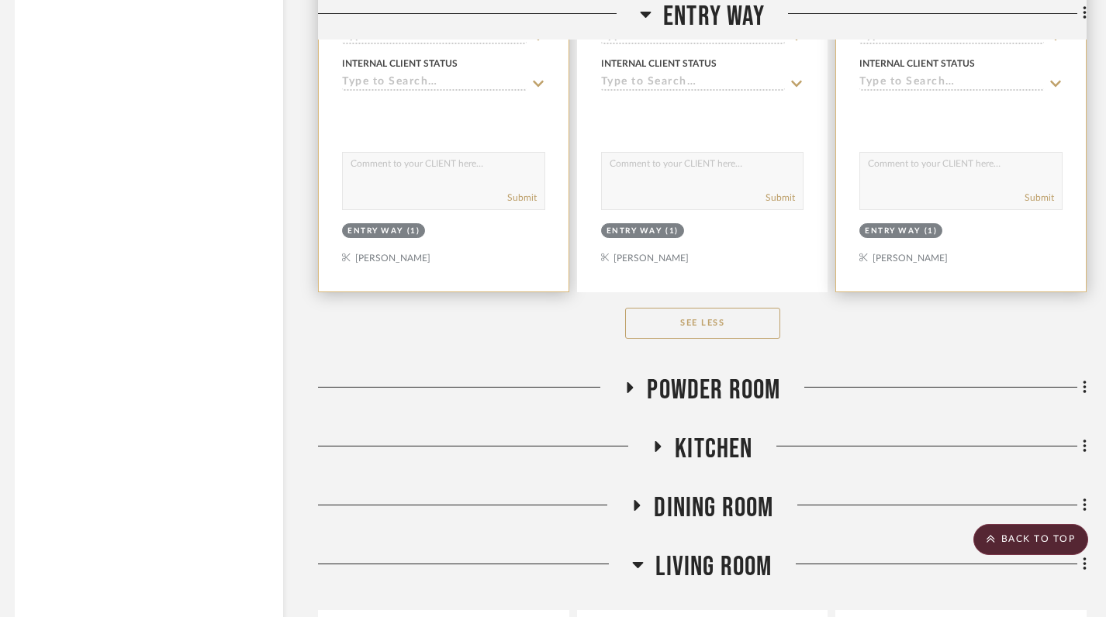
scroll to position [2299, 9]
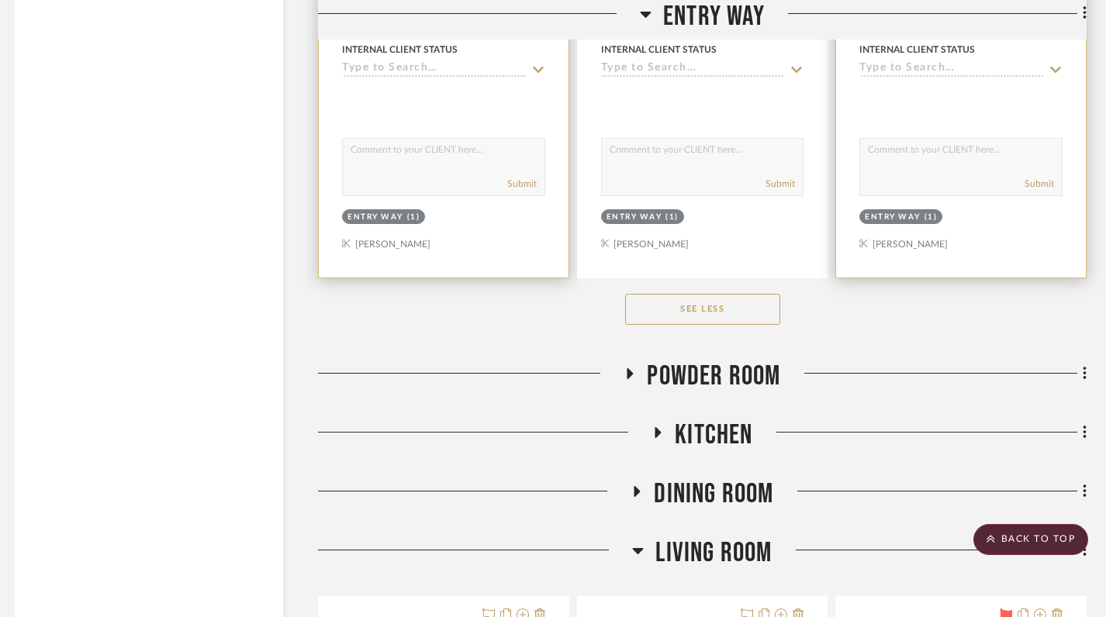
click at [635, 364] on h3 "Powder Room" at bounding box center [701, 376] width 157 height 33
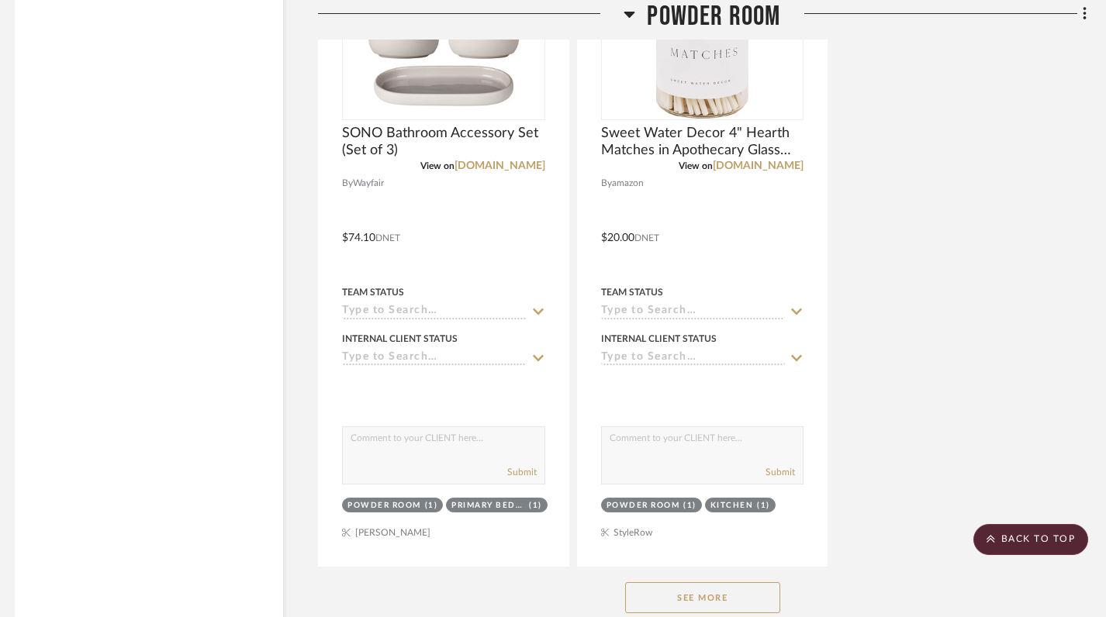
scroll to position [4259, 9]
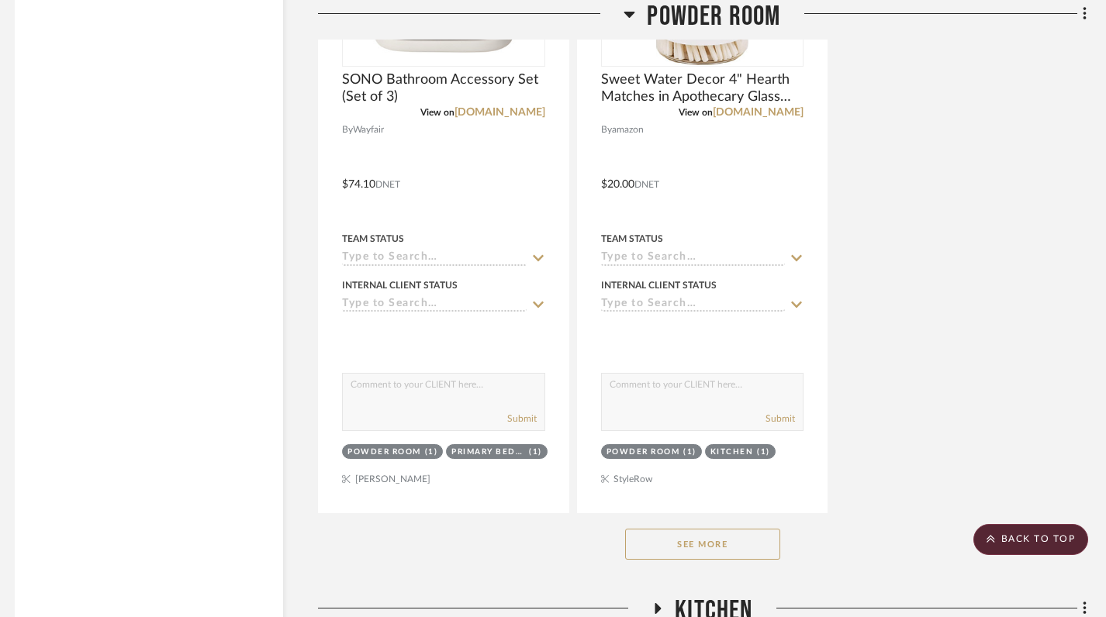
click at [670, 536] on button "See More" at bounding box center [702, 544] width 155 height 31
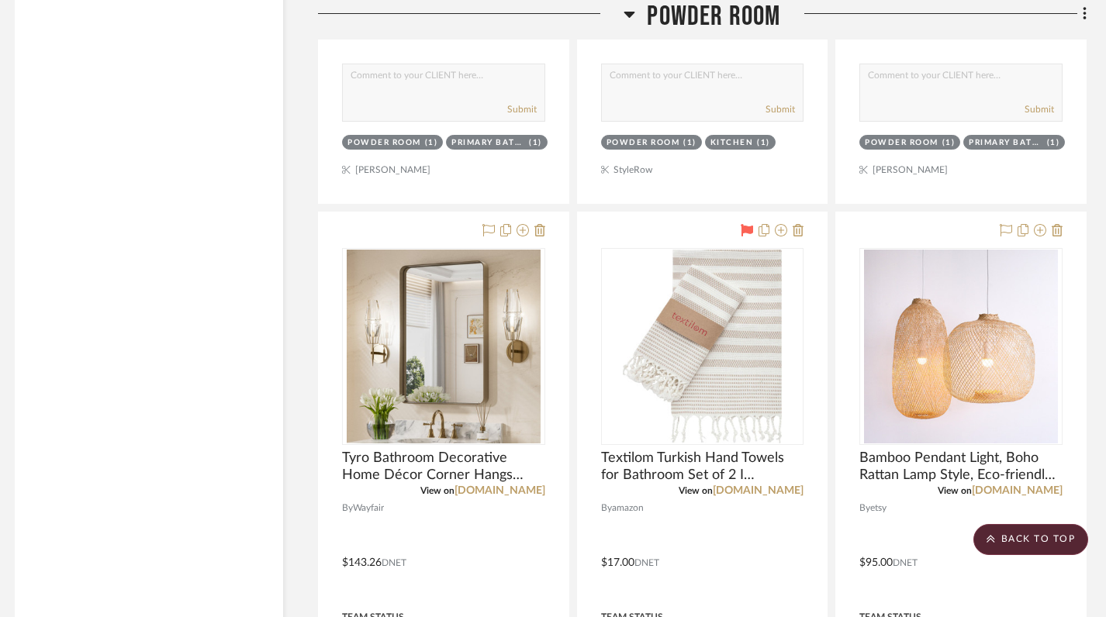
scroll to position [3183, 9]
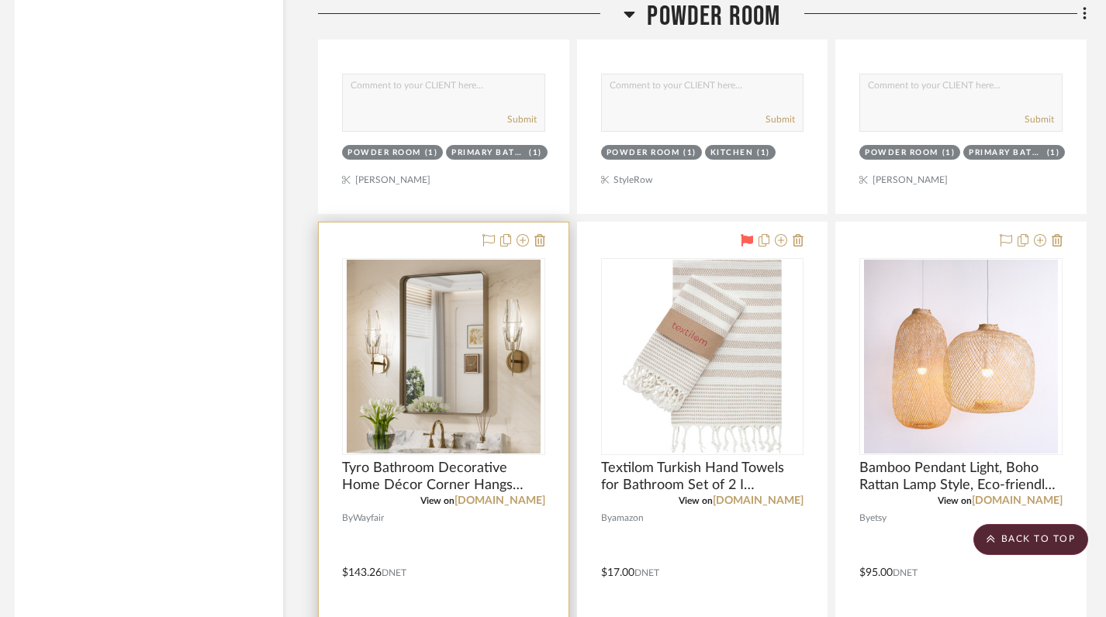
click at [0, 0] on img at bounding box center [0, 0] width 0 height 0
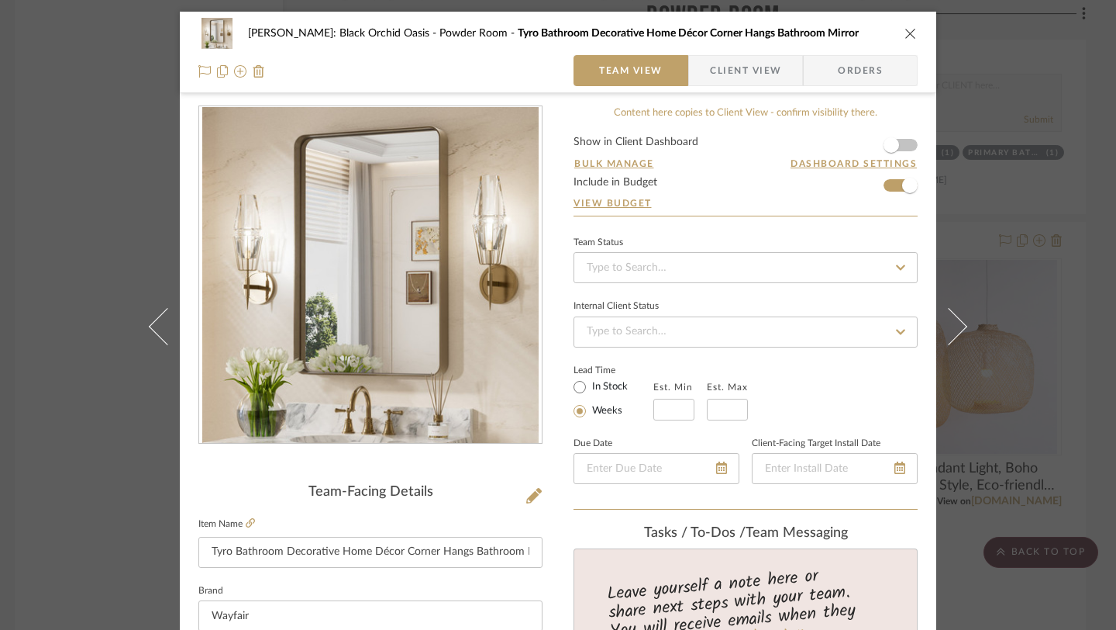
scroll to position [811, 0]
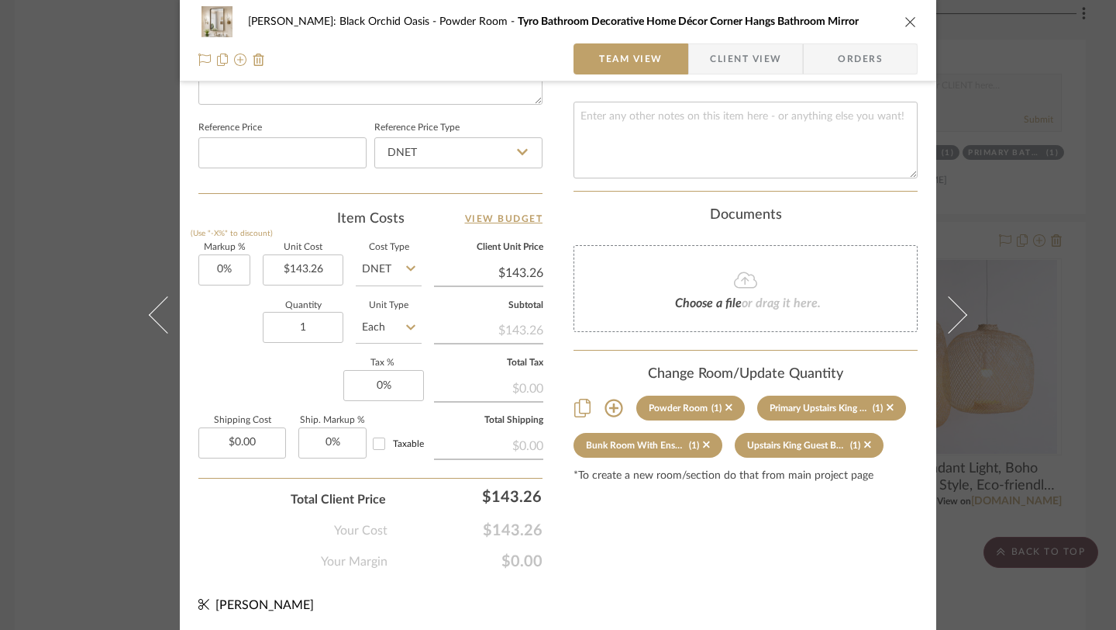
click at [905, 19] on icon "close" at bounding box center [911, 22] width 12 height 12
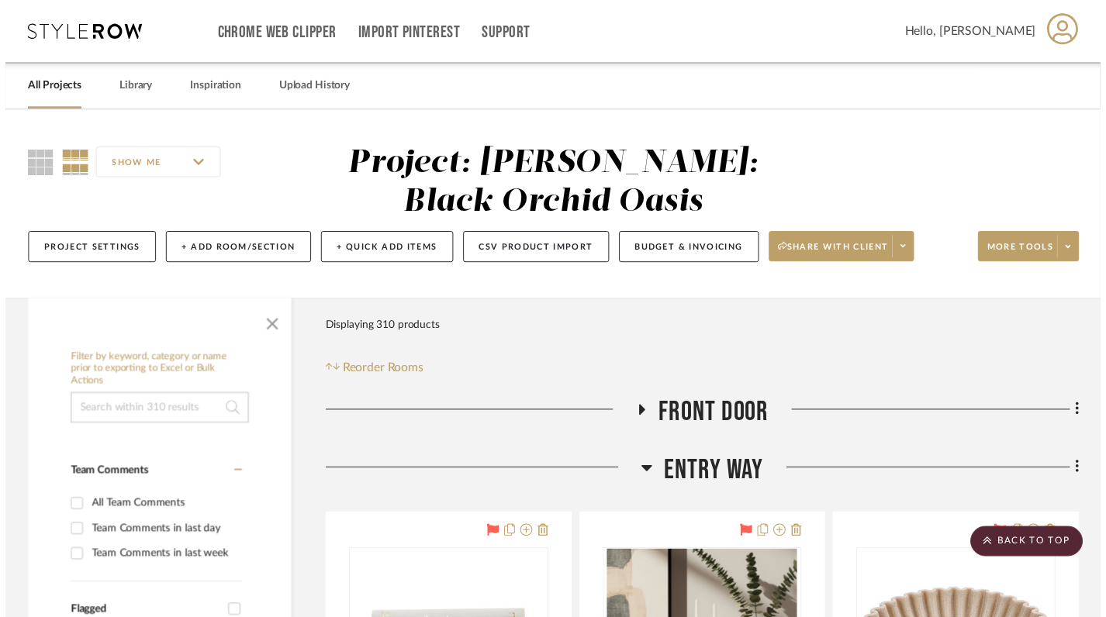
scroll to position [3183, 9]
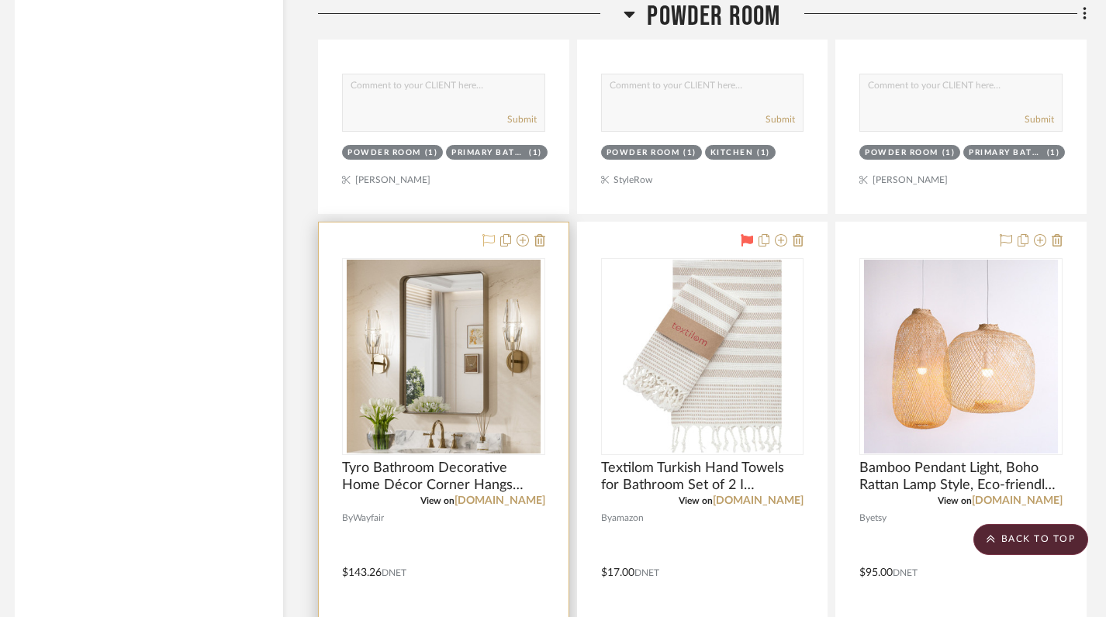
click at [485, 236] on icon at bounding box center [488, 240] width 12 height 12
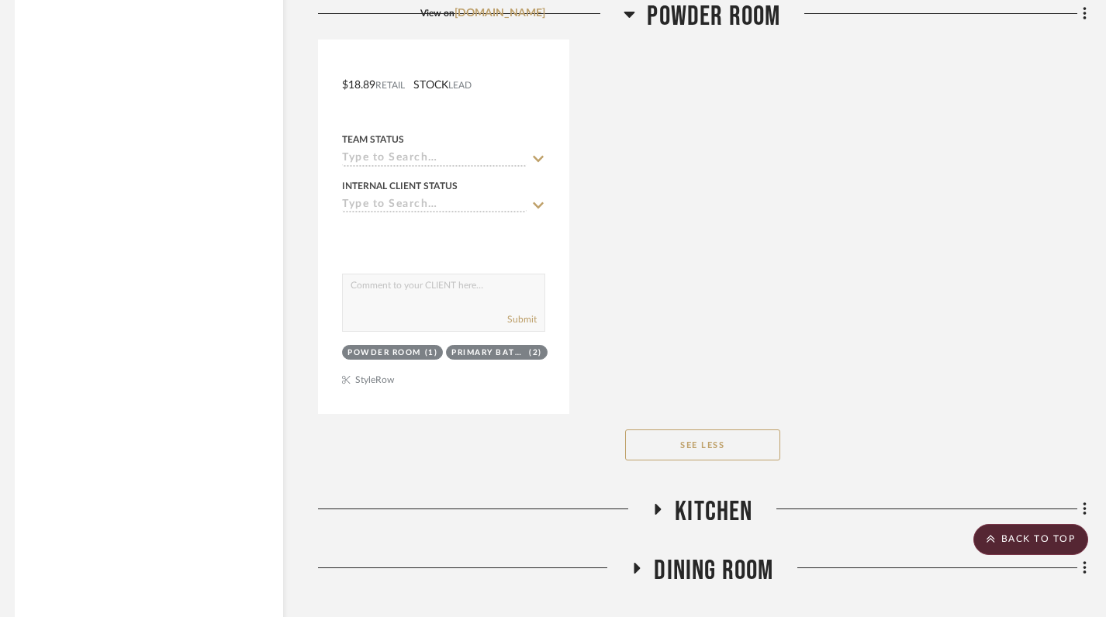
scroll to position [5743, 9]
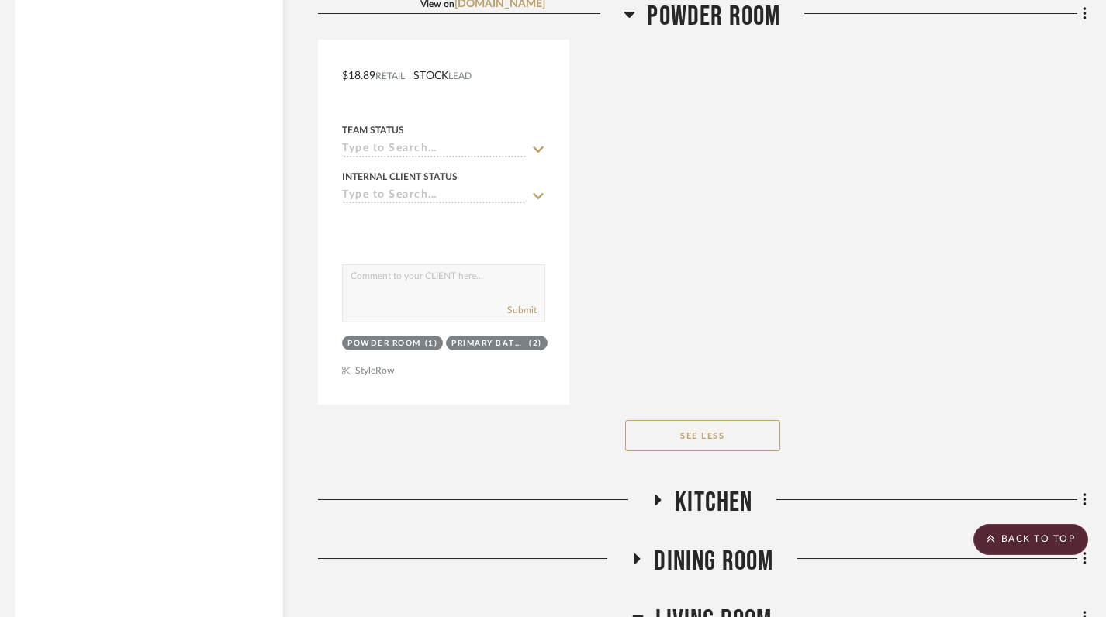
click at [626, 14] on icon at bounding box center [629, 15] width 11 height 6
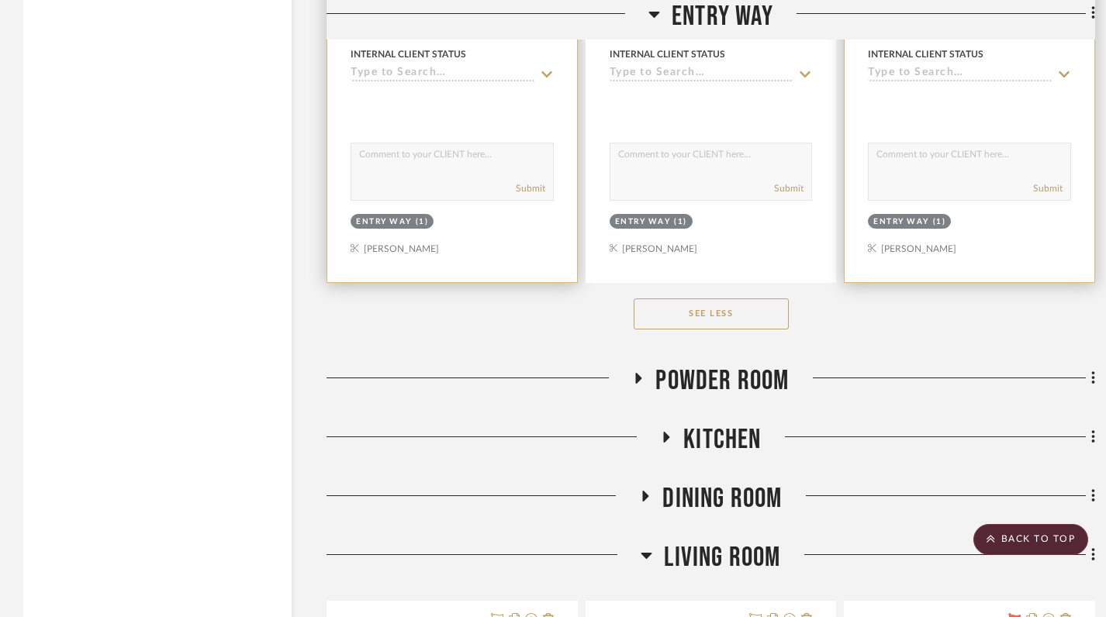
scroll to position [2358, 0]
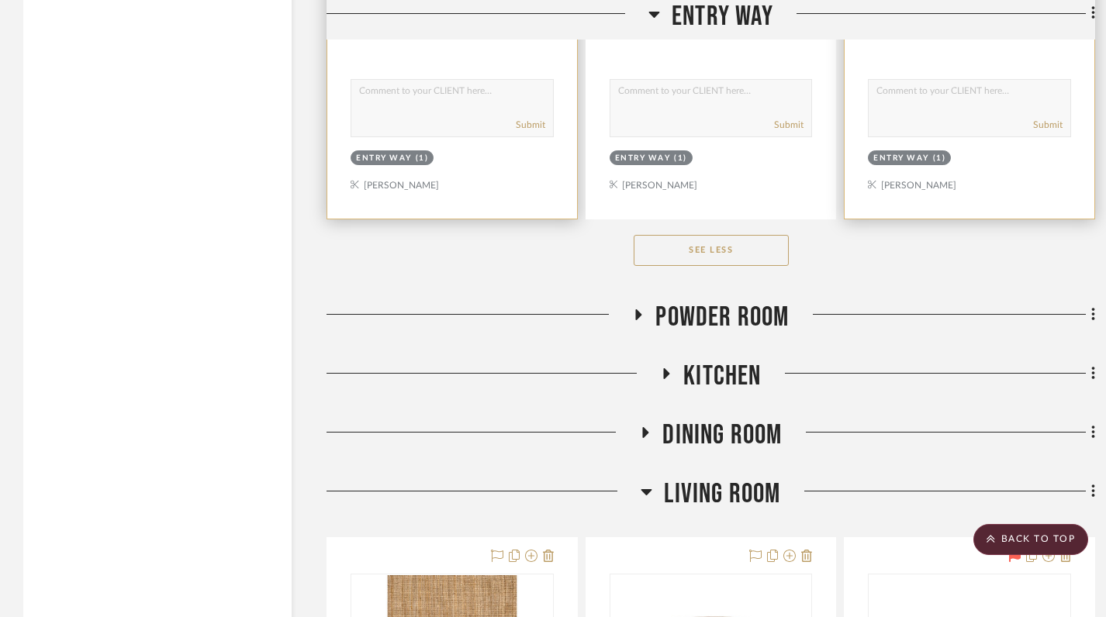
click at [640, 309] on icon at bounding box center [638, 315] width 19 height 12
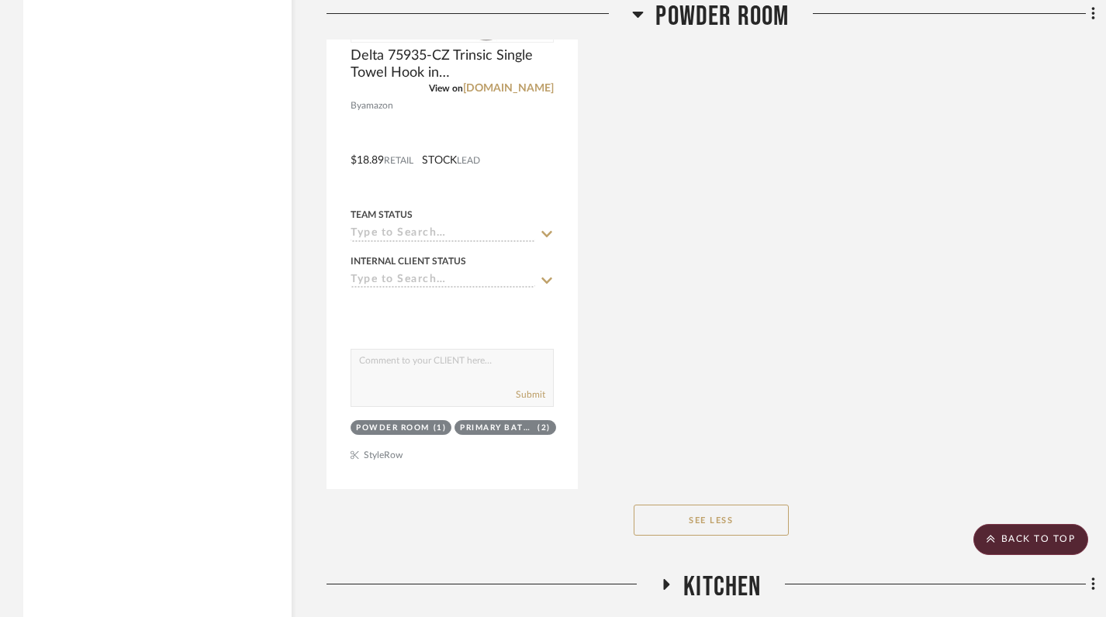
scroll to position [5645, 0]
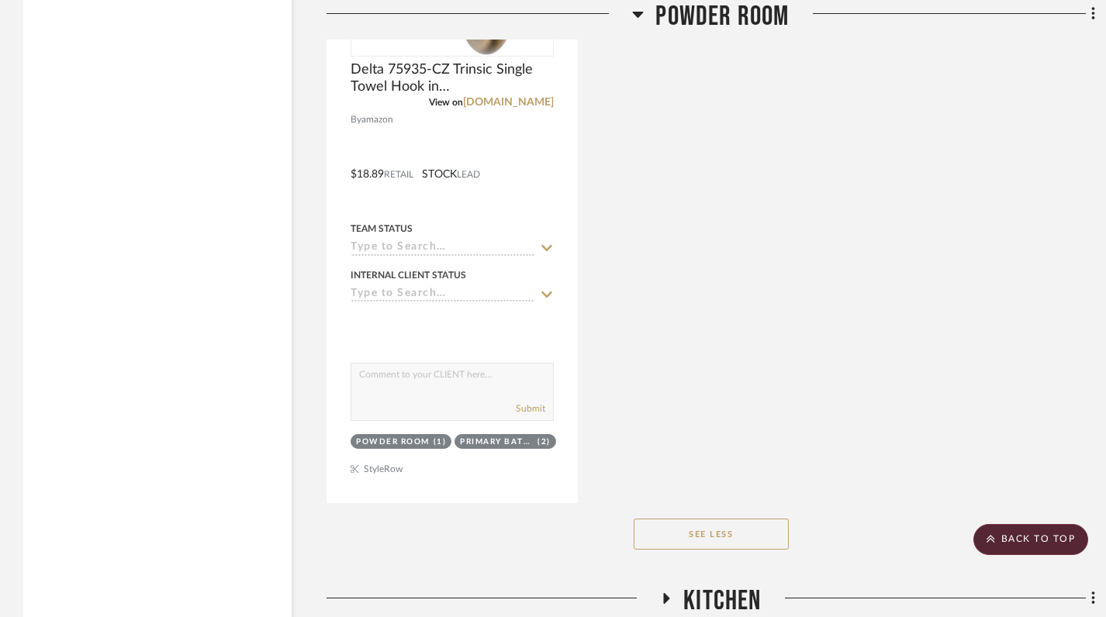
click at [640, 18] on icon at bounding box center [638, 14] width 12 height 19
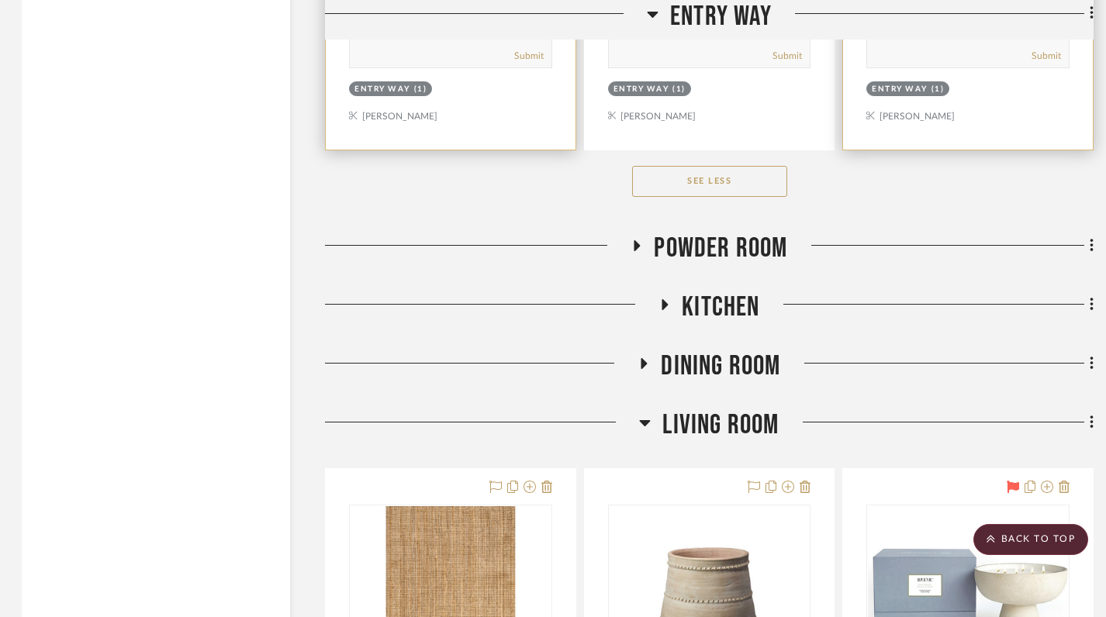
scroll to position [2467, 2]
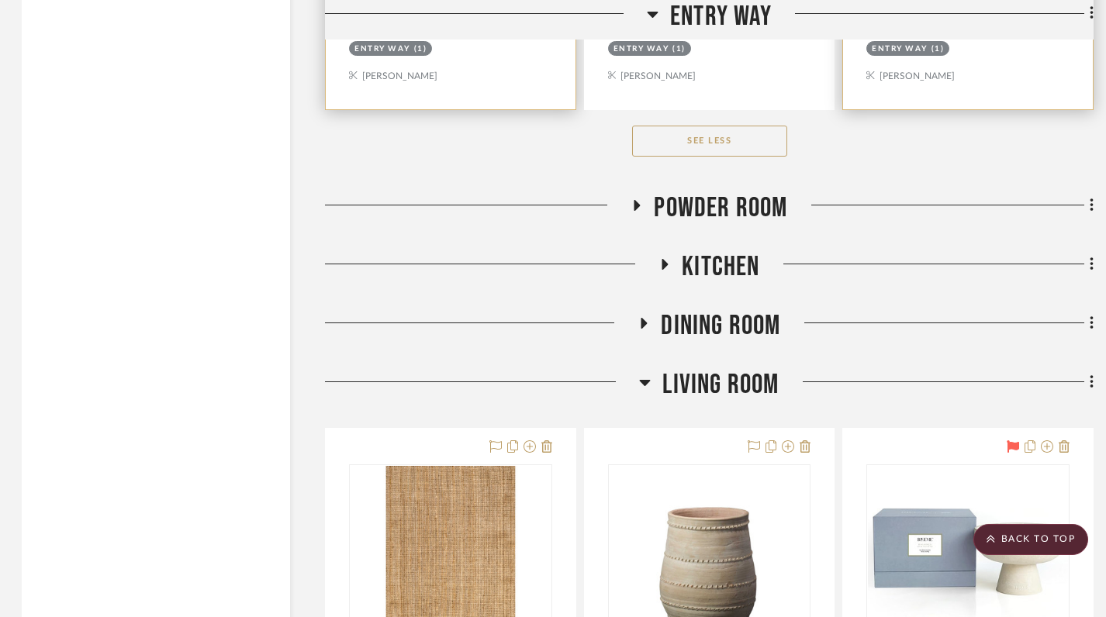
click at [663, 264] on icon at bounding box center [665, 264] width 6 height 11
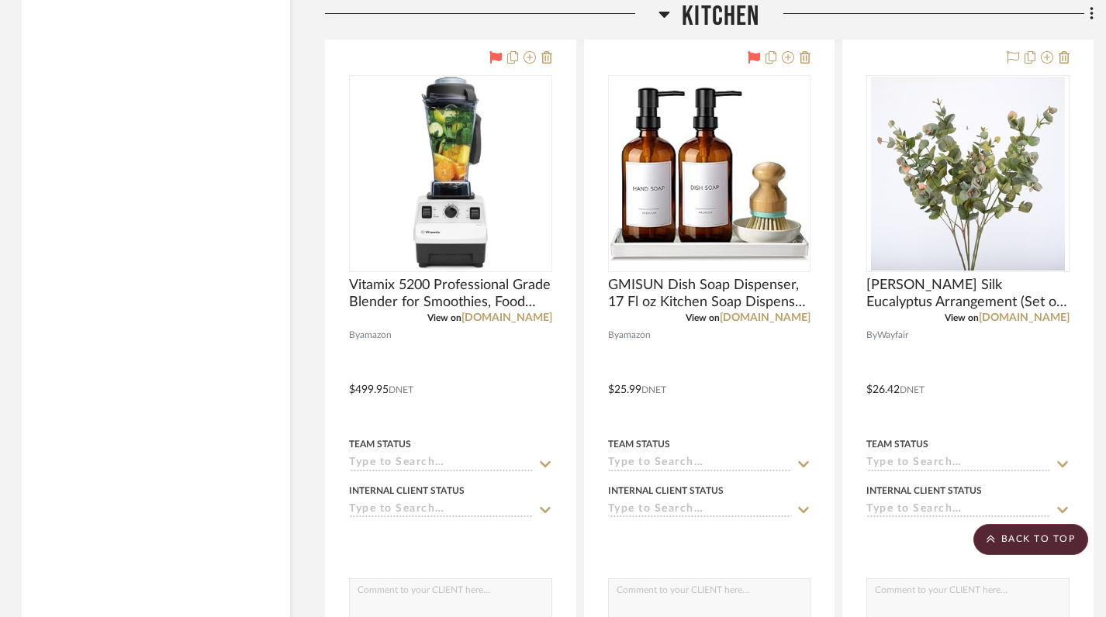
scroll to position [3428, 2]
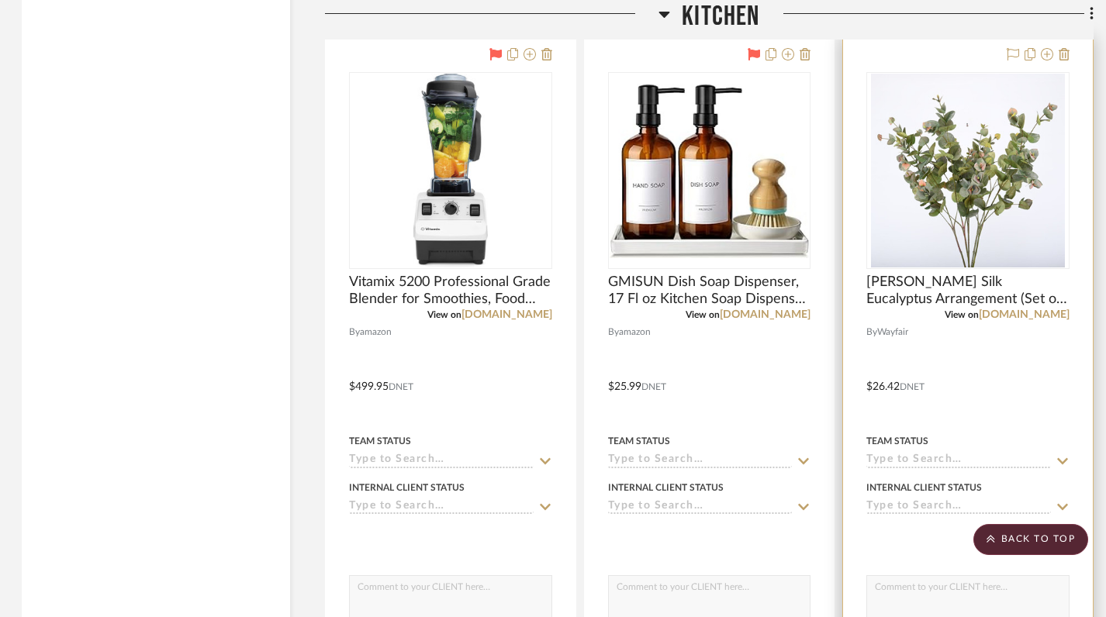
click at [0, 0] on img at bounding box center [0, 0] width 0 height 0
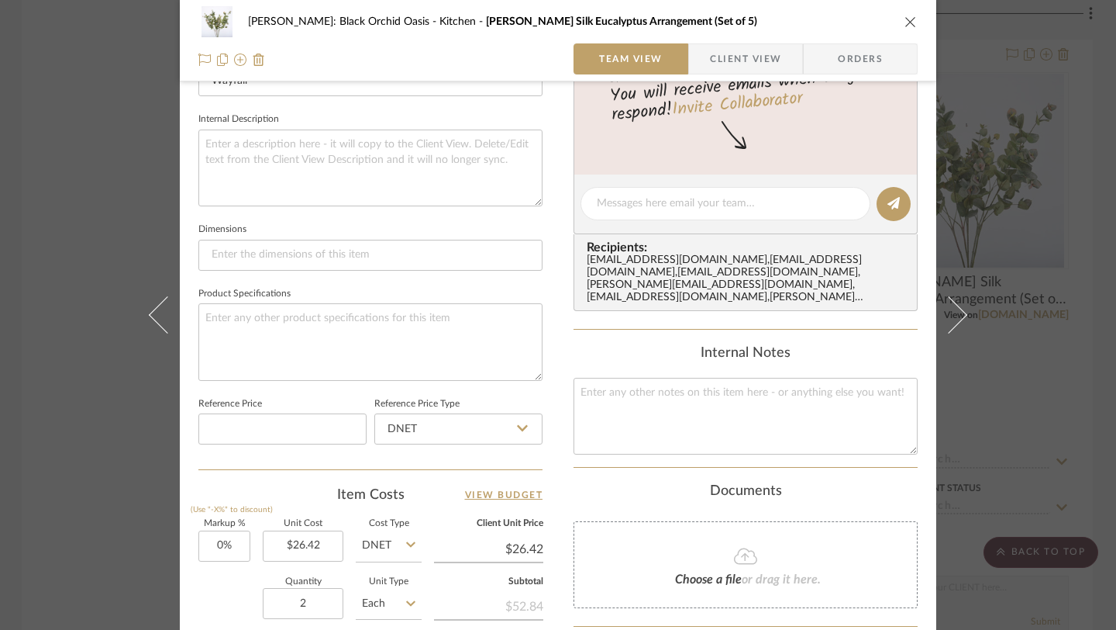
scroll to position [382, 0]
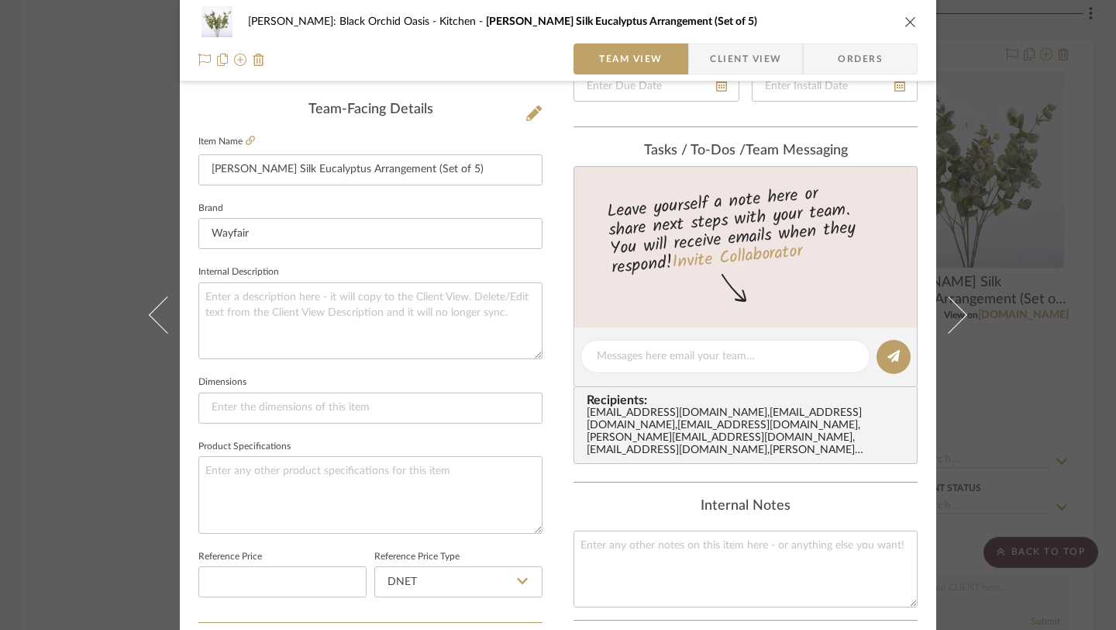
click at [905, 17] on icon "close" at bounding box center [911, 22] width 12 height 12
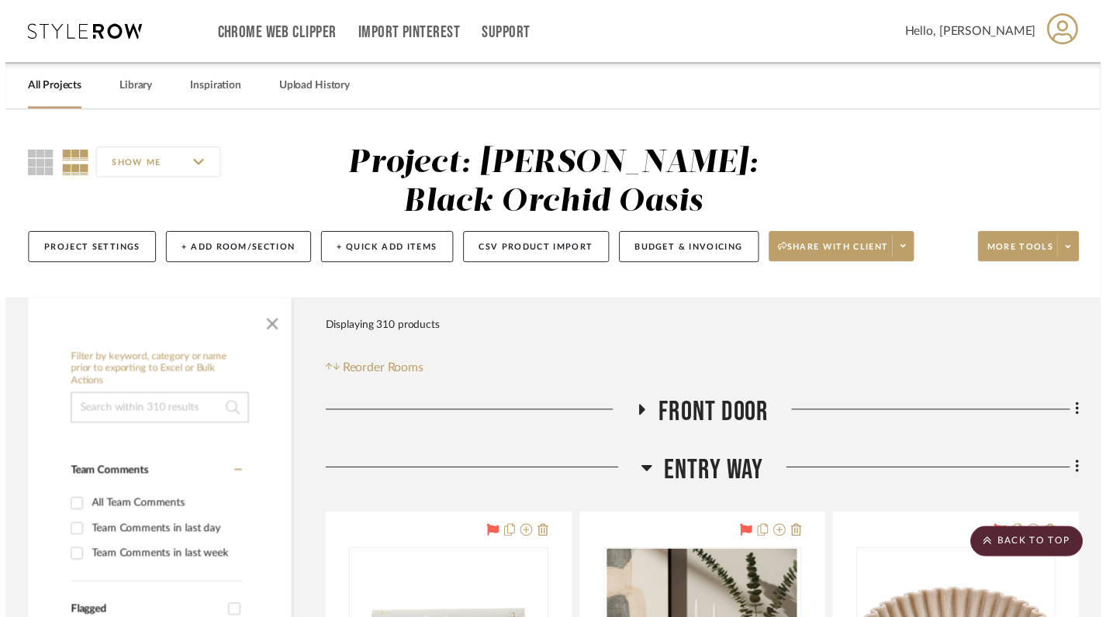
scroll to position [3428, 2]
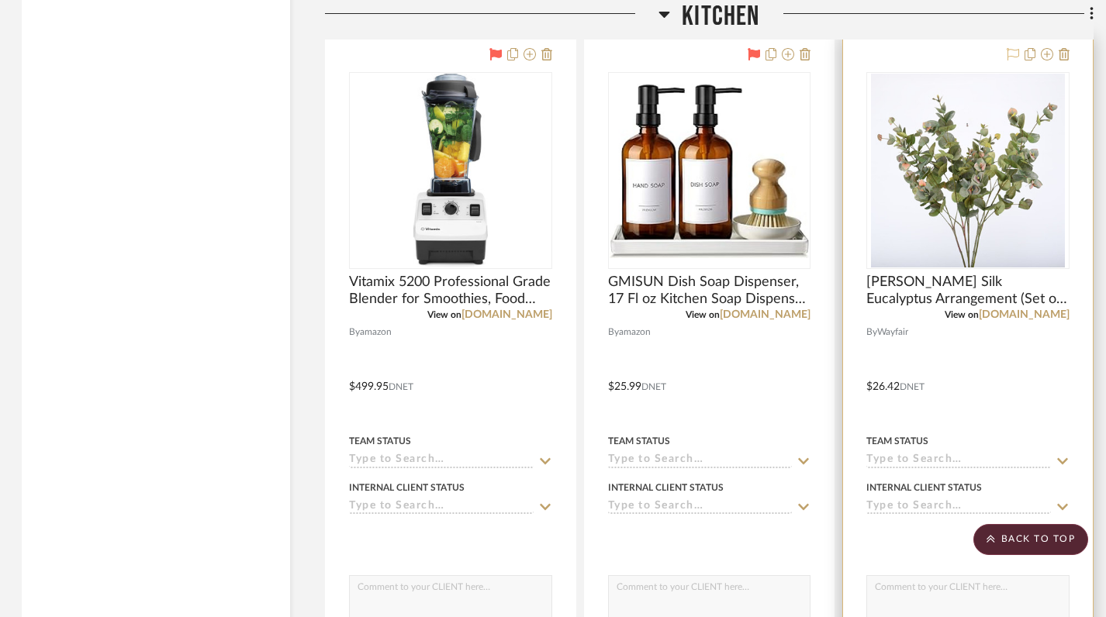
click at [1012, 53] on icon at bounding box center [1012, 54] width 12 height 12
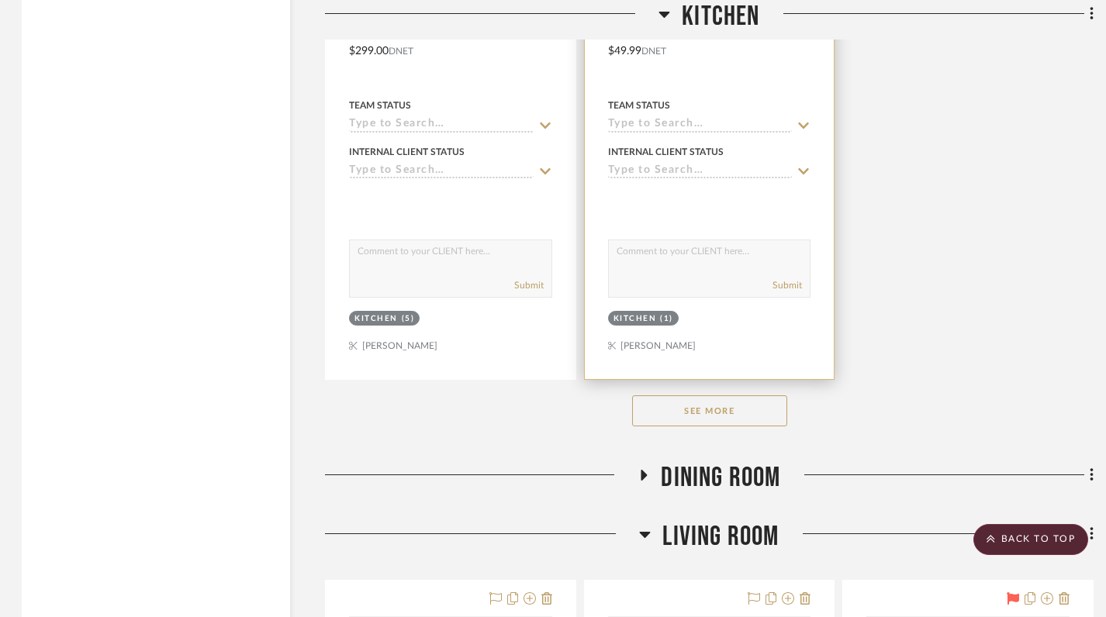
scroll to position [4473, 2]
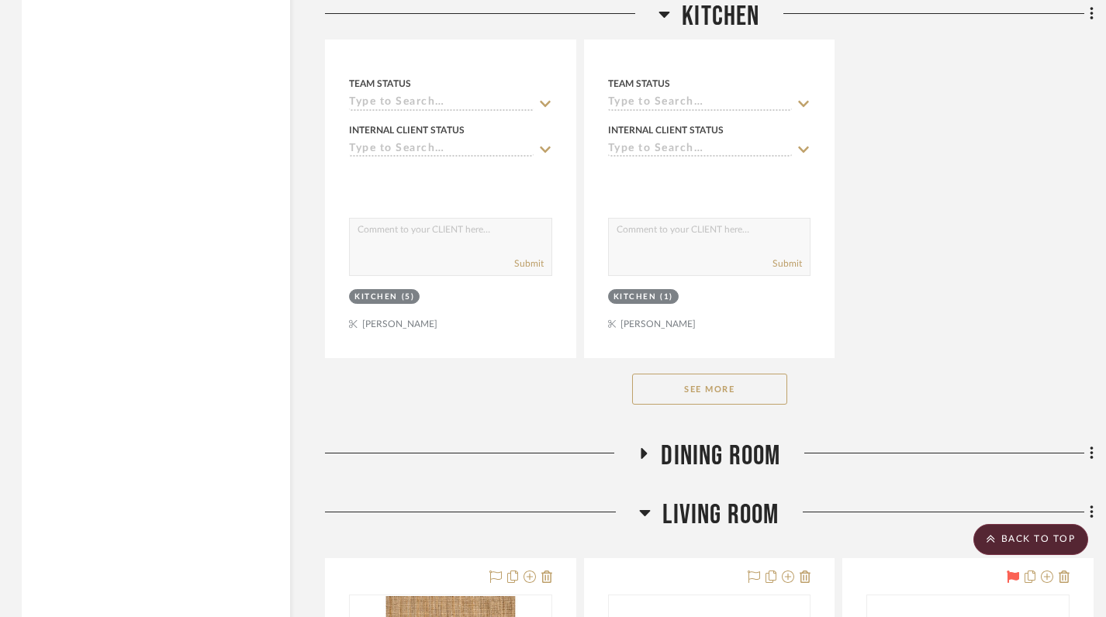
click at [749, 391] on button "See More" at bounding box center [709, 389] width 155 height 31
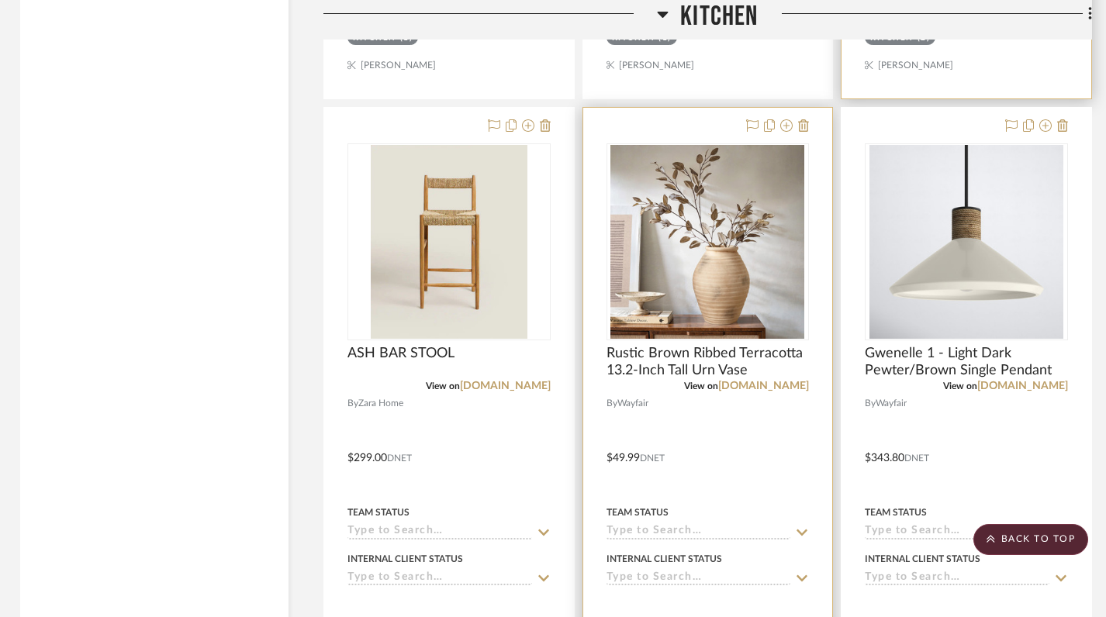
scroll to position [4045, 3]
click at [754, 126] on icon at bounding box center [752, 125] width 12 height 12
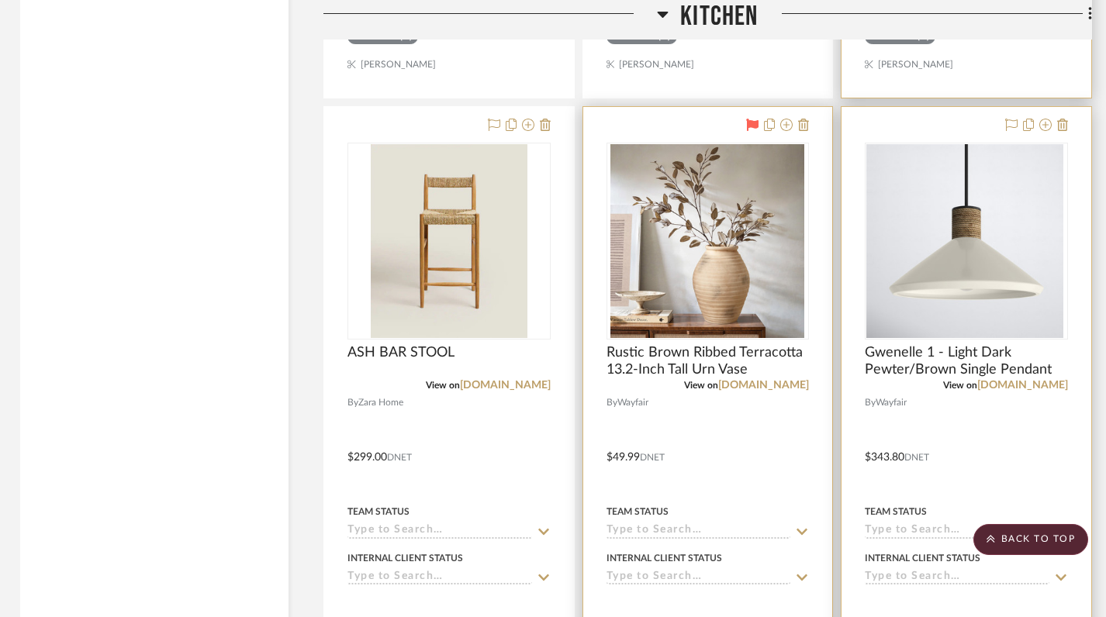
click at [913, 271] on div at bounding box center [965, 241] width 203 height 197
click at [974, 285] on img "0" at bounding box center [966, 241] width 194 height 194
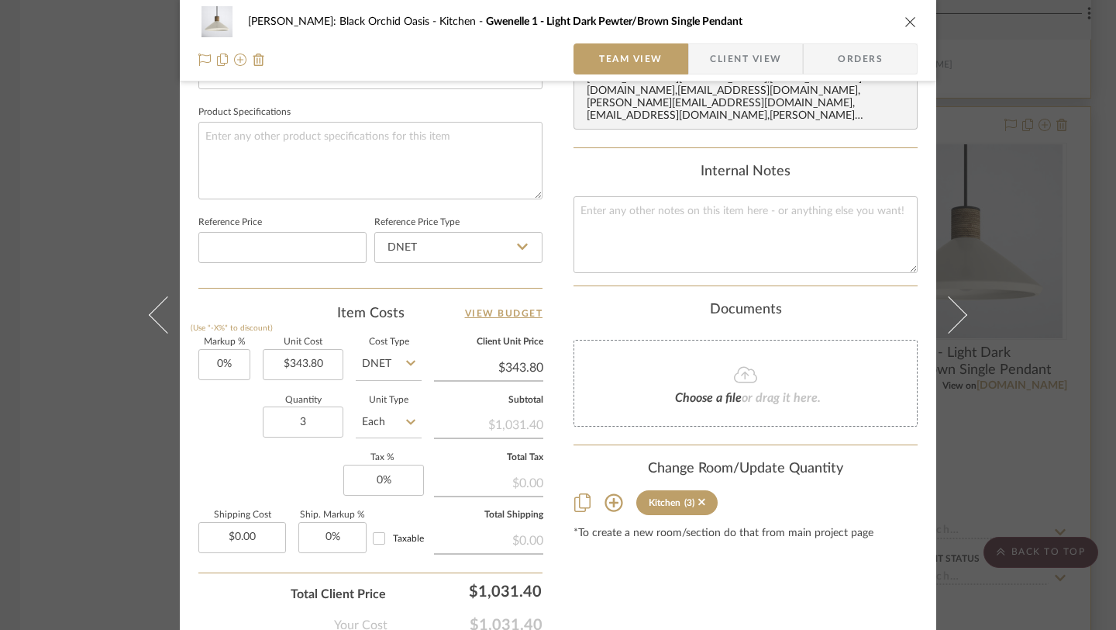
scroll to position [521, 0]
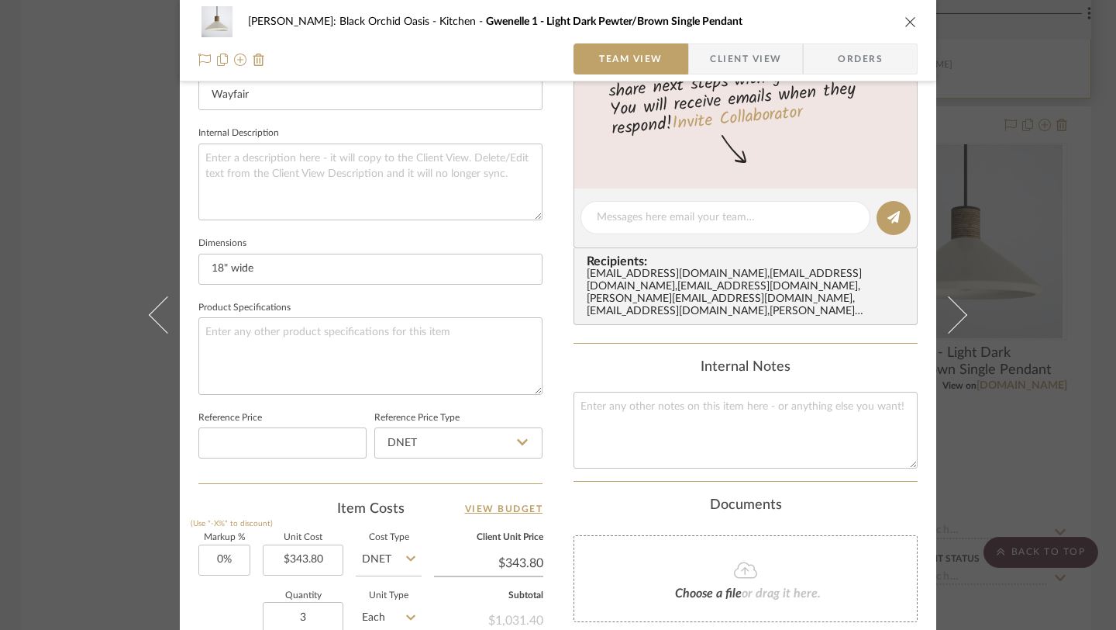
click at [905, 20] on icon "close" at bounding box center [911, 22] width 12 height 12
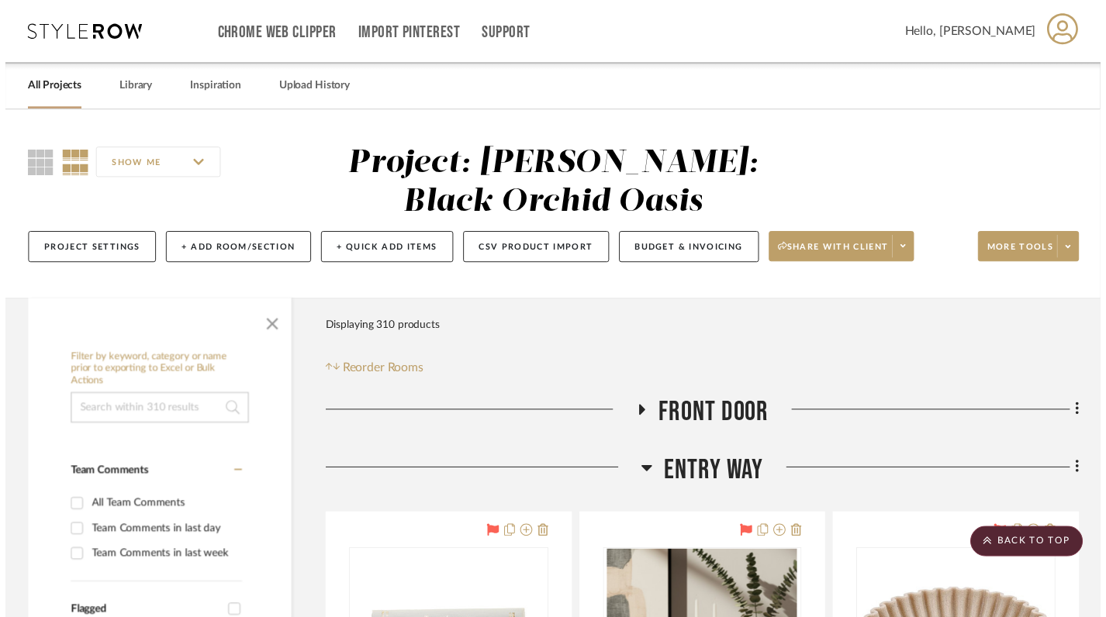
scroll to position [4045, 3]
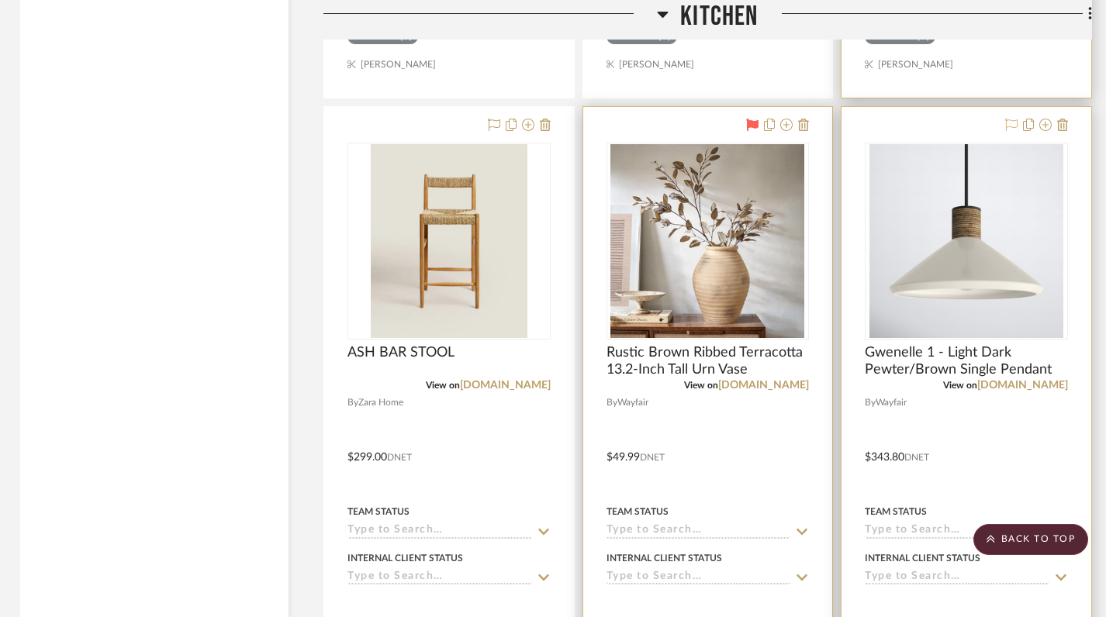
click at [1012, 122] on icon at bounding box center [1011, 125] width 12 height 12
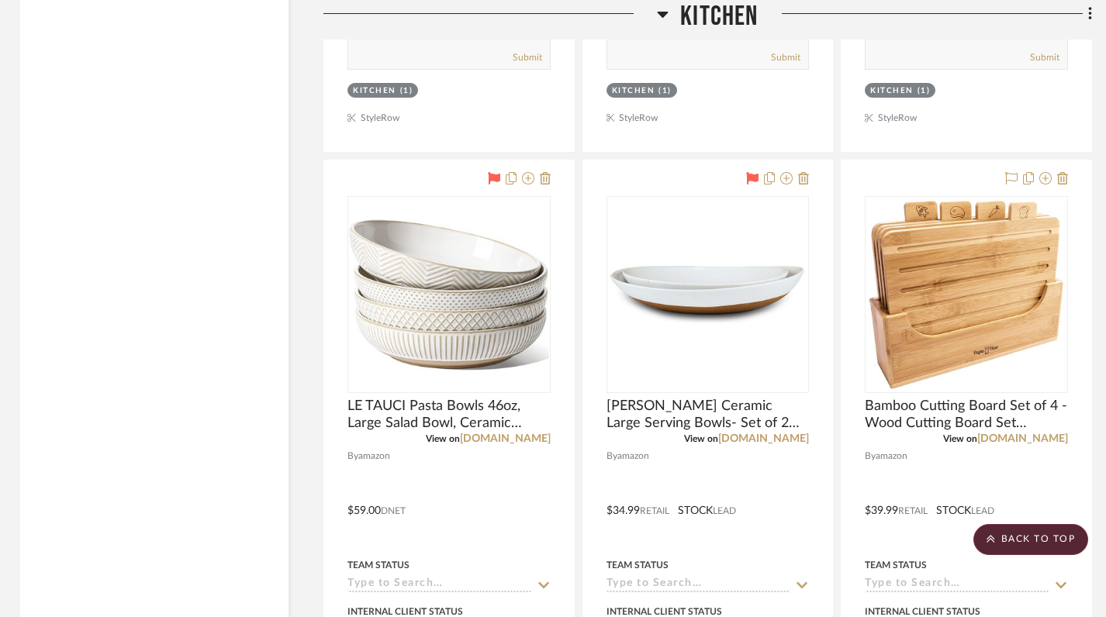
scroll to position [11578, 3]
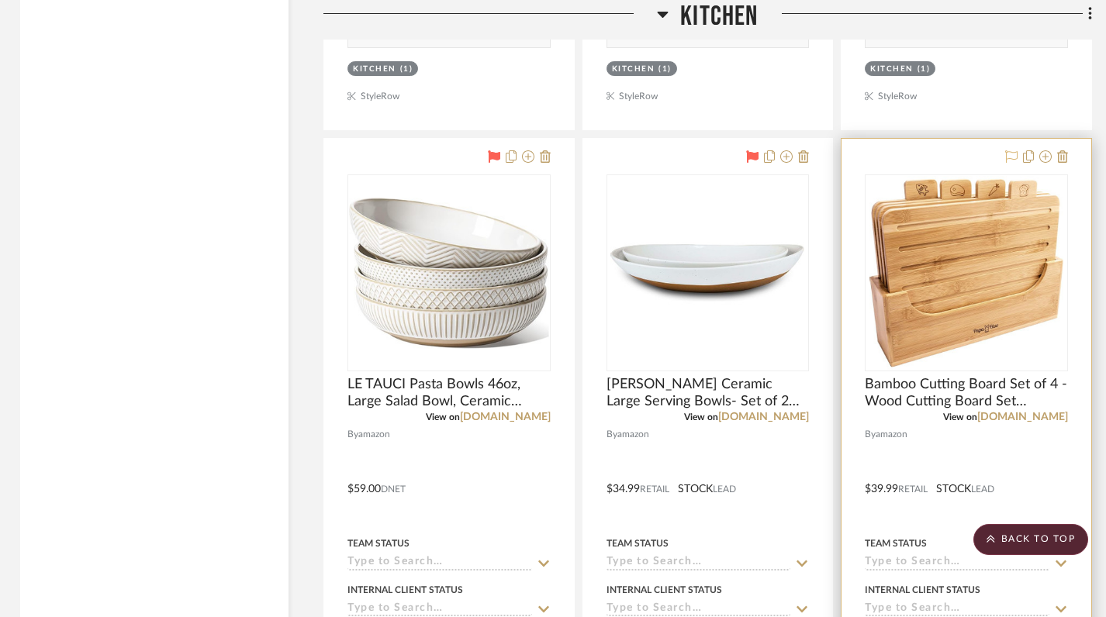
click at [1016, 150] on icon at bounding box center [1011, 156] width 12 height 12
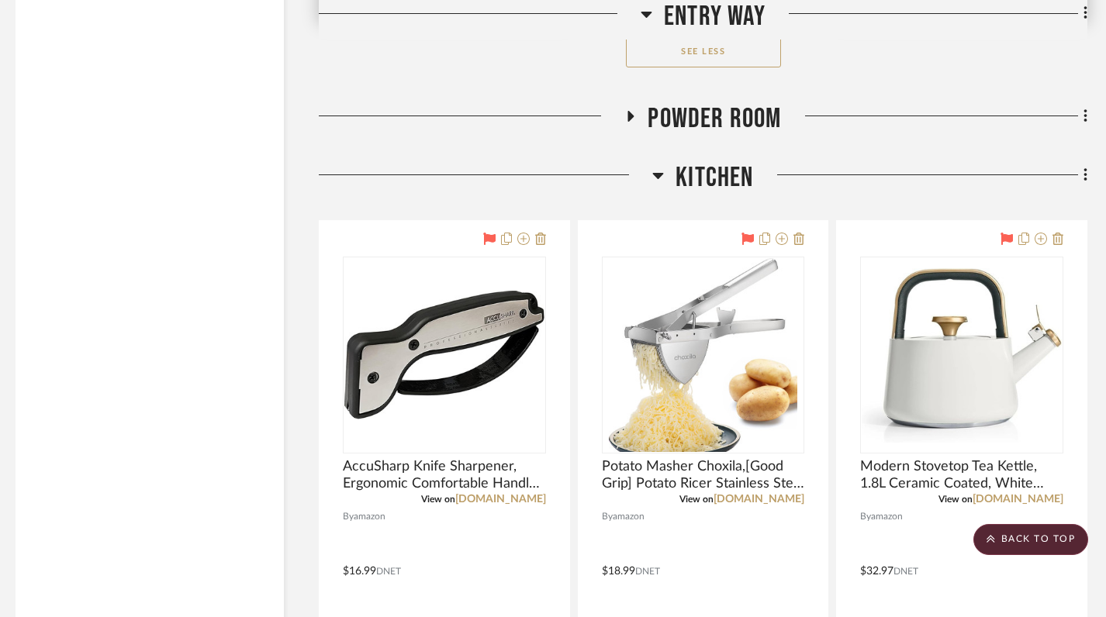
scroll to position [2525, 8]
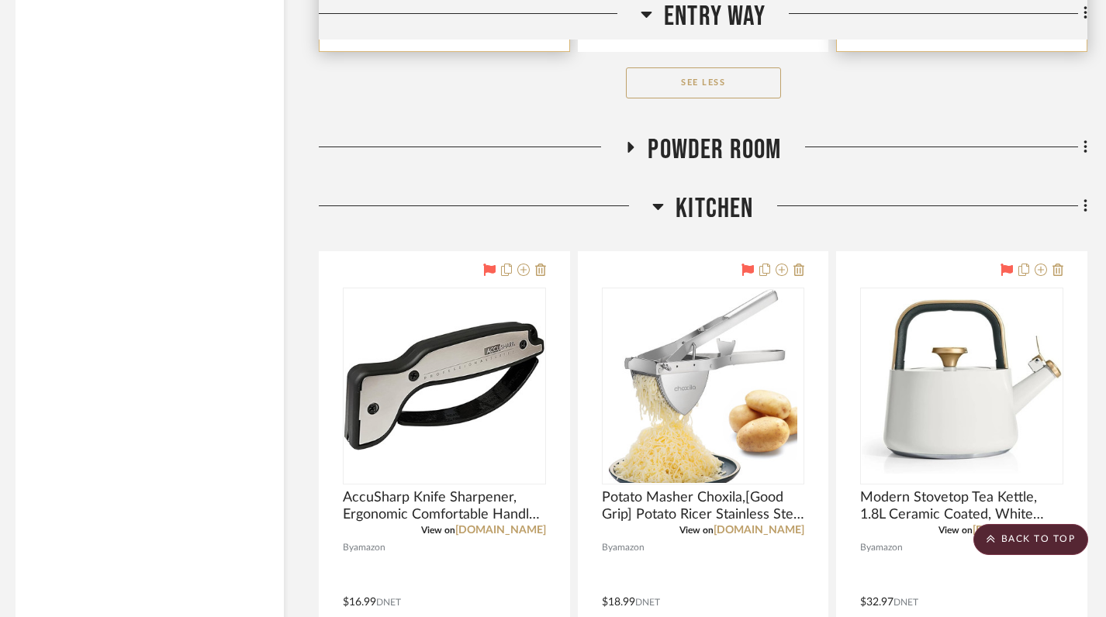
click at [664, 202] on h3 "Kitchen" at bounding box center [702, 208] width 101 height 33
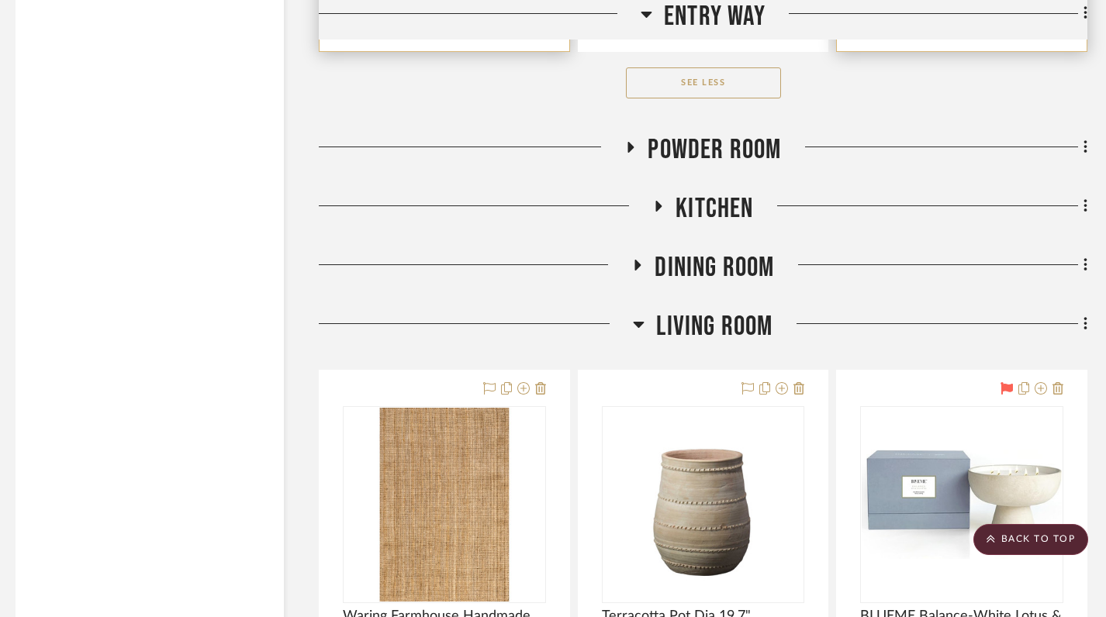
click at [641, 264] on icon at bounding box center [637, 266] width 19 height 12
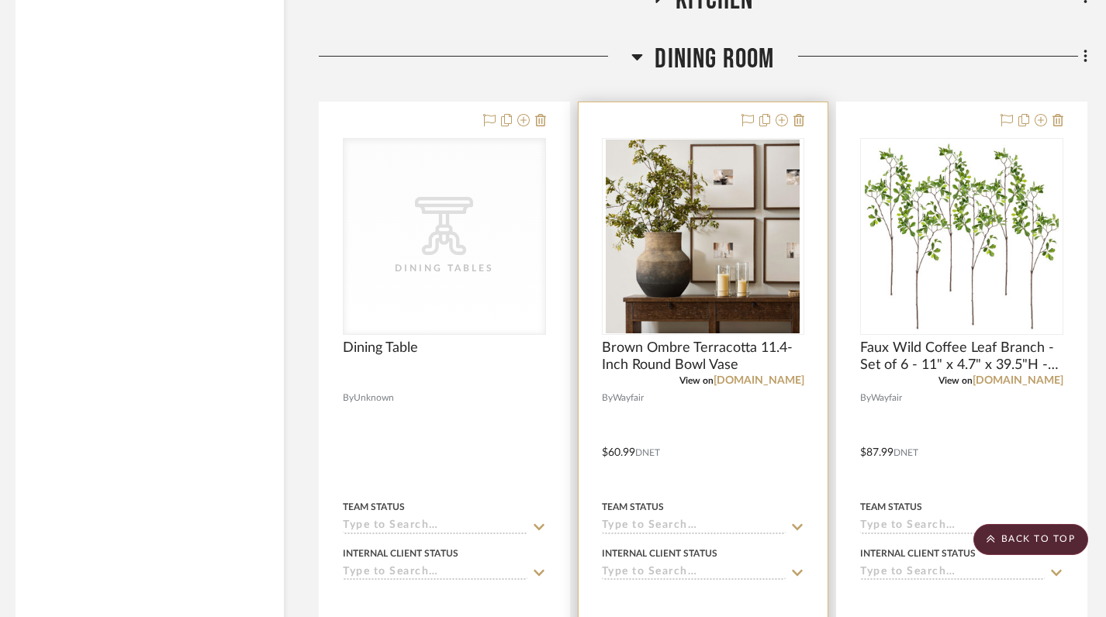
scroll to position [2754, 8]
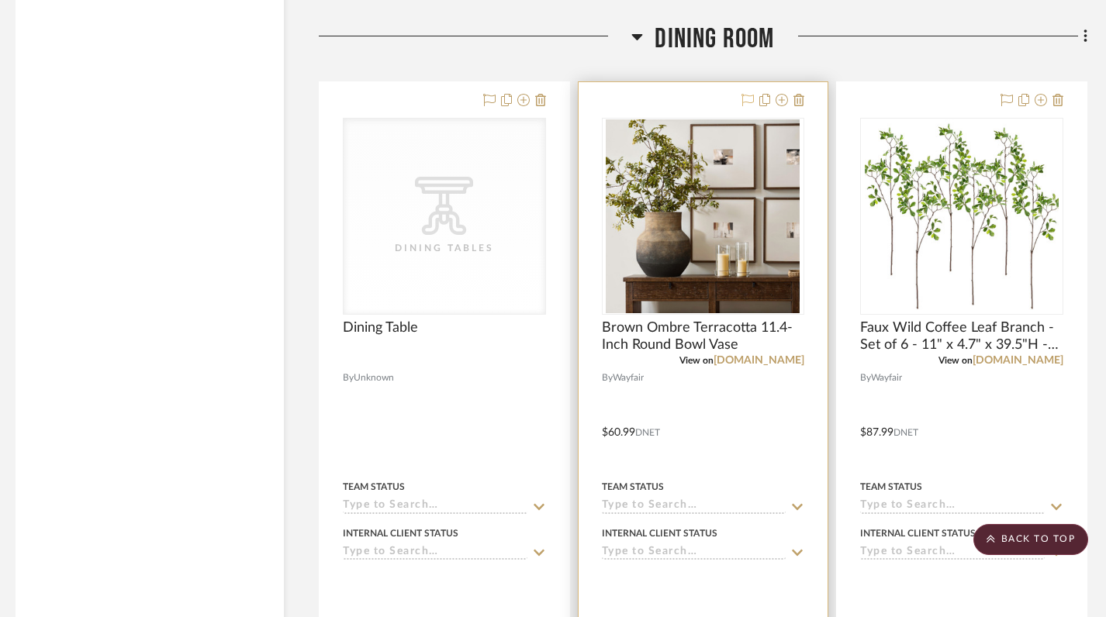
click at [748, 95] on icon at bounding box center [747, 100] width 12 height 12
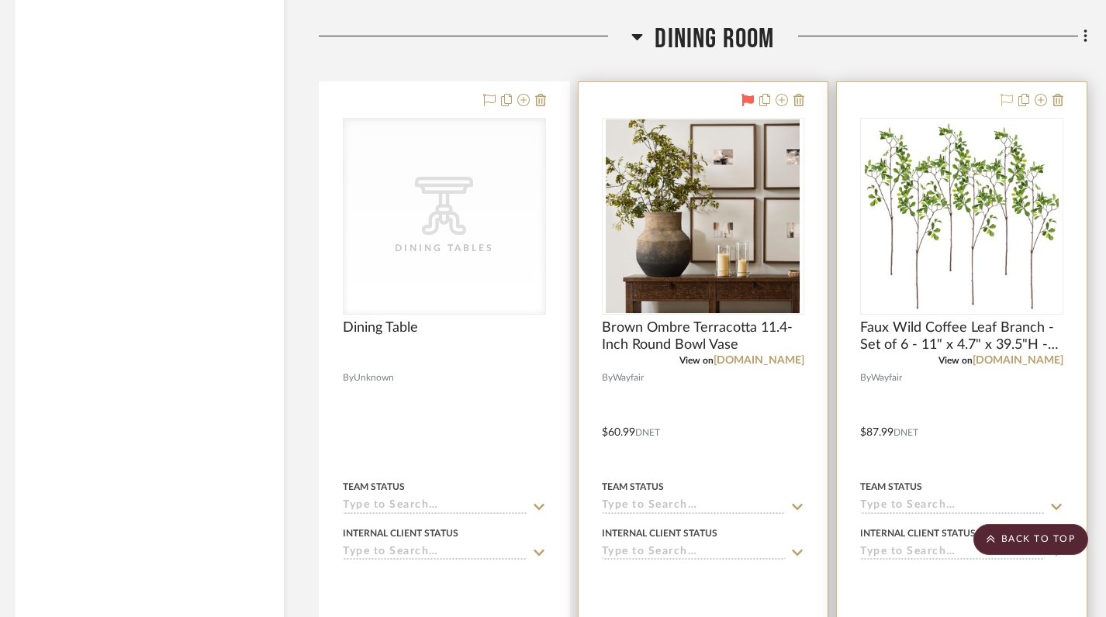
click at [1010, 102] on icon at bounding box center [1006, 100] width 12 height 12
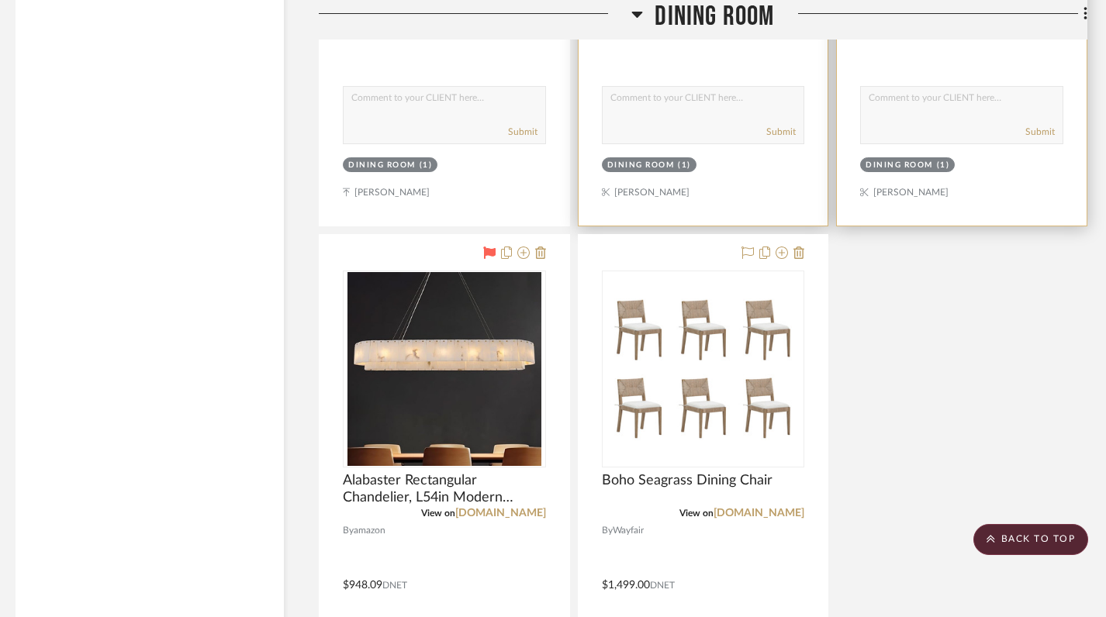
scroll to position [3289, 8]
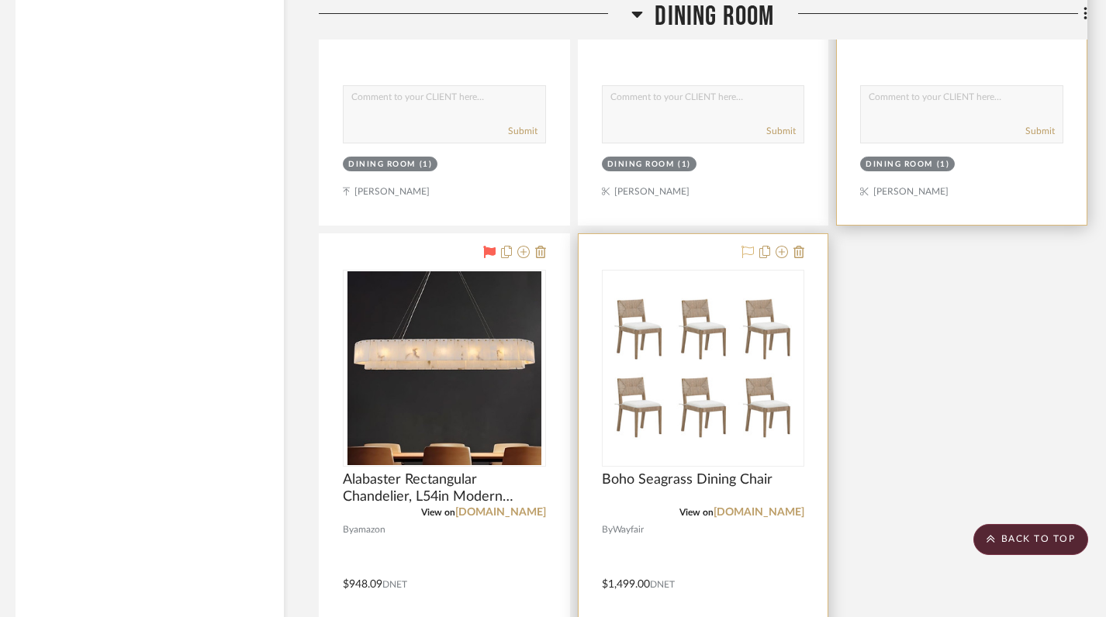
click at [744, 250] on icon at bounding box center [747, 252] width 12 height 12
click at [699, 345] on img "0" at bounding box center [702, 368] width 194 height 194
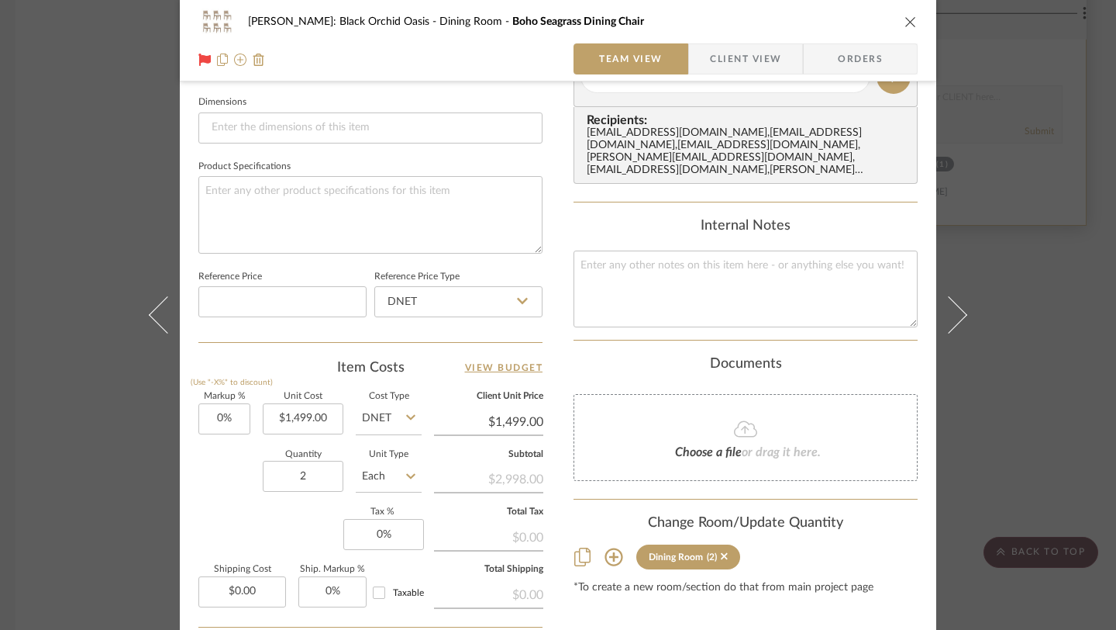
scroll to position [657, 0]
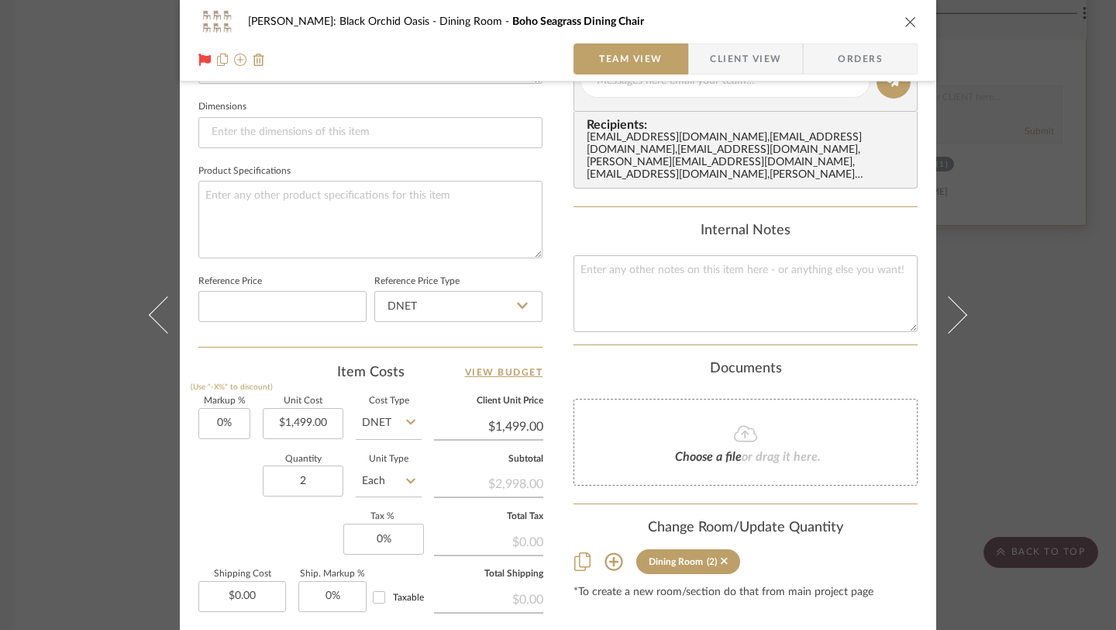
click at [905, 25] on icon "close" at bounding box center [911, 22] width 12 height 12
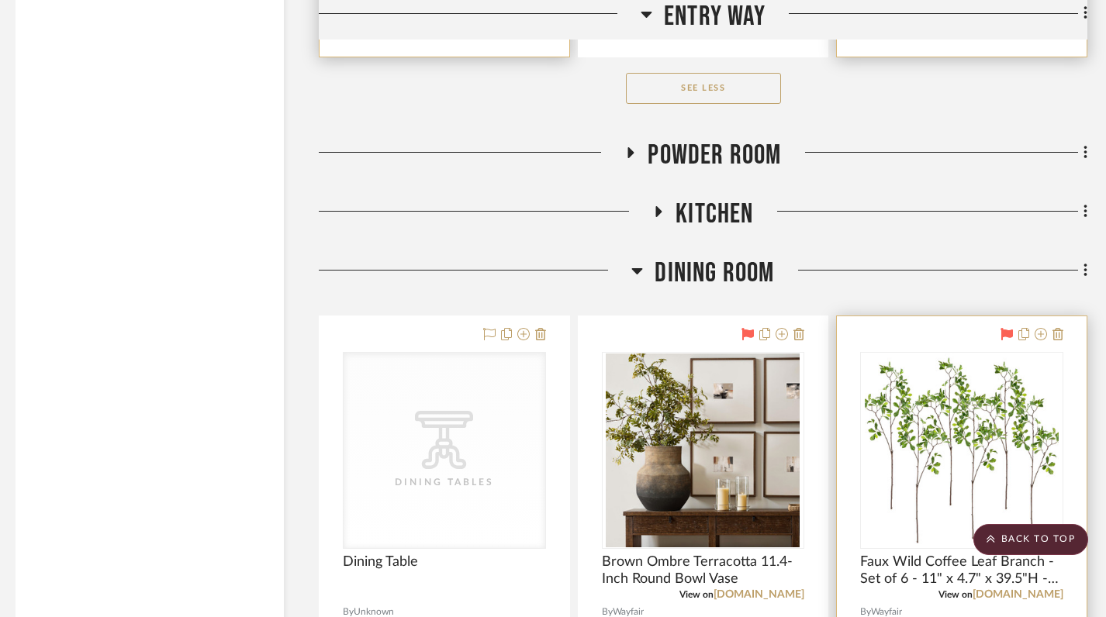
scroll to position [2514, 8]
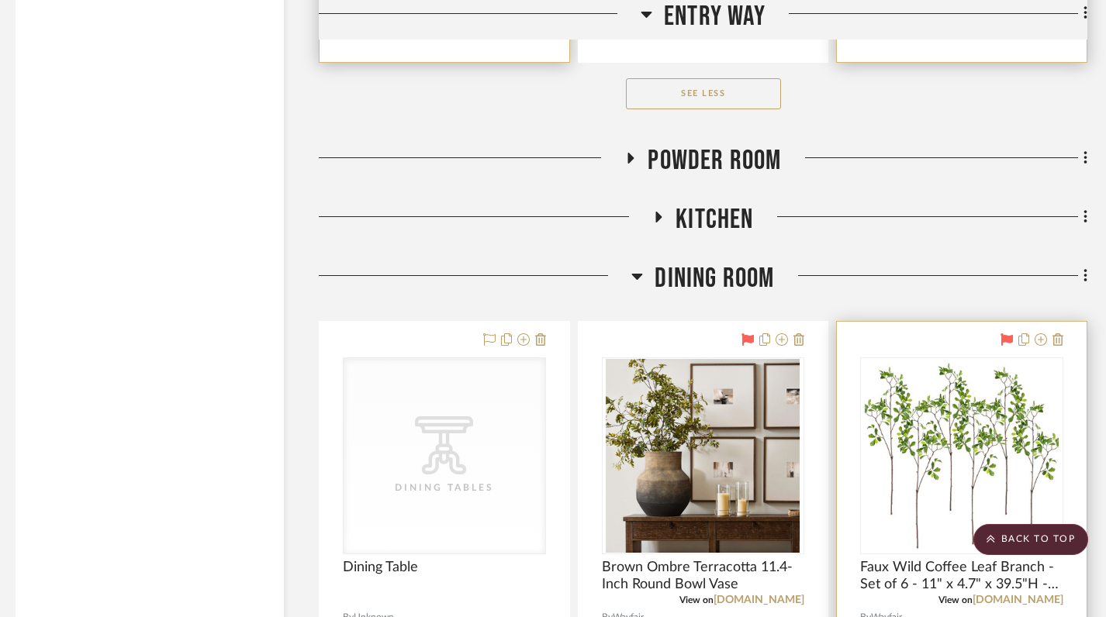
click at [640, 271] on icon at bounding box center [637, 276] width 12 height 19
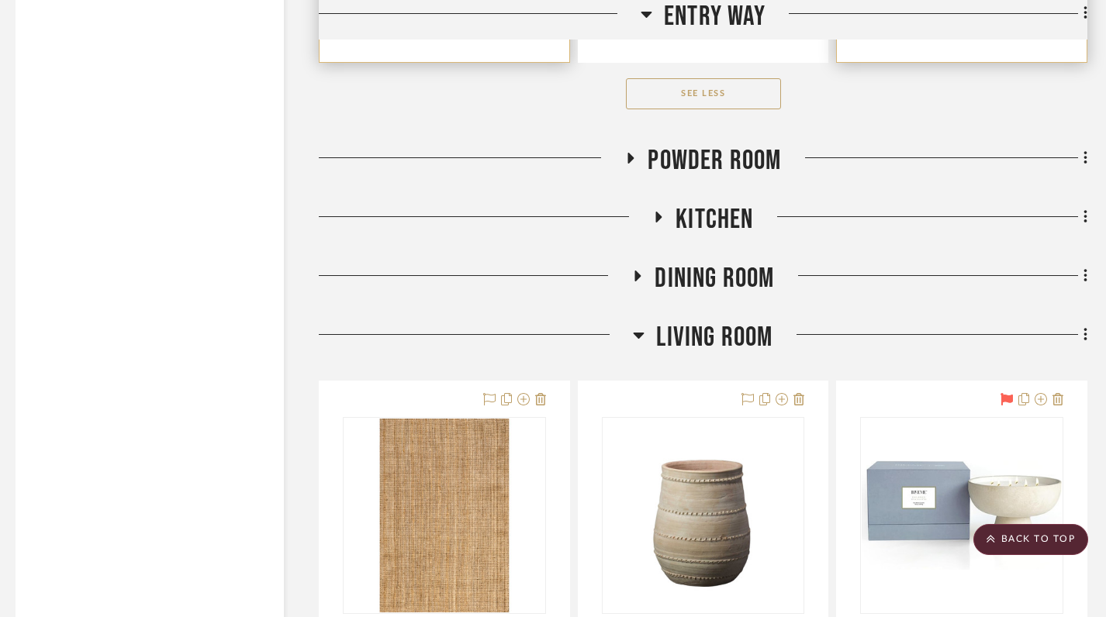
scroll to position [2639, 8]
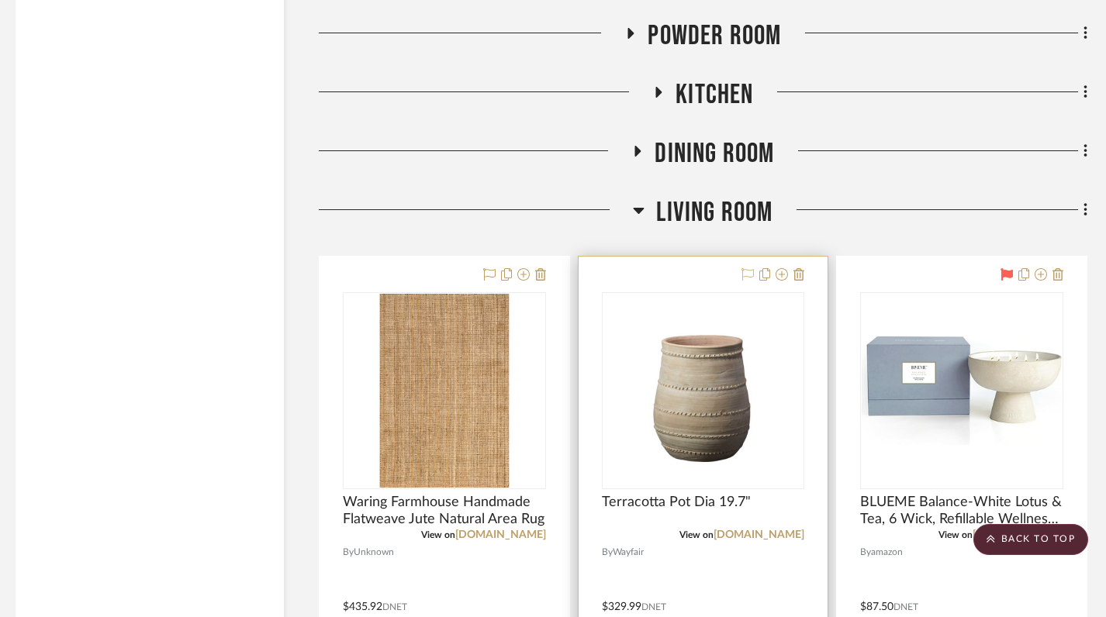
click at [747, 273] on icon at bounding box center [747, 274] width 12 height 12
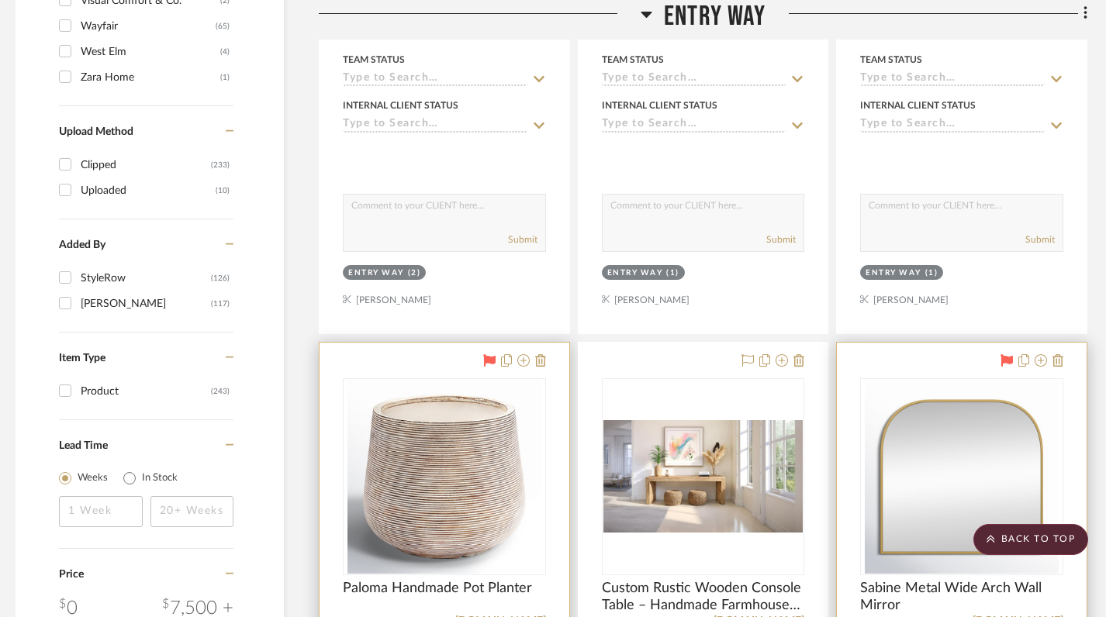
scroll to position [0, 8]
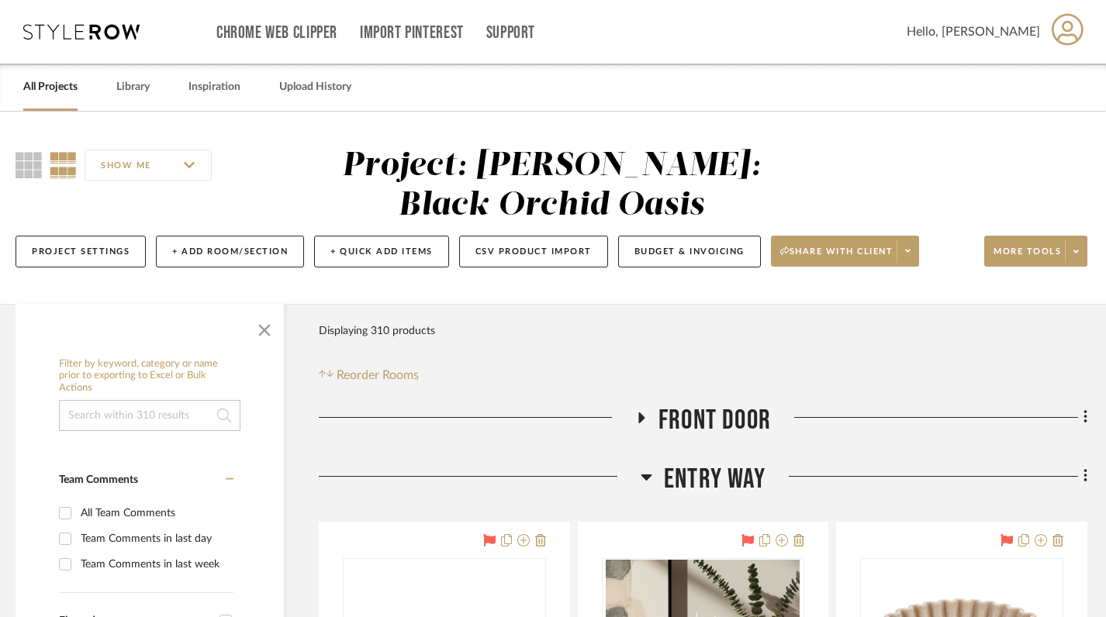
click at [641, 409] on h3 "Front Door" at bounding box center [703, 420] width 136 height 33
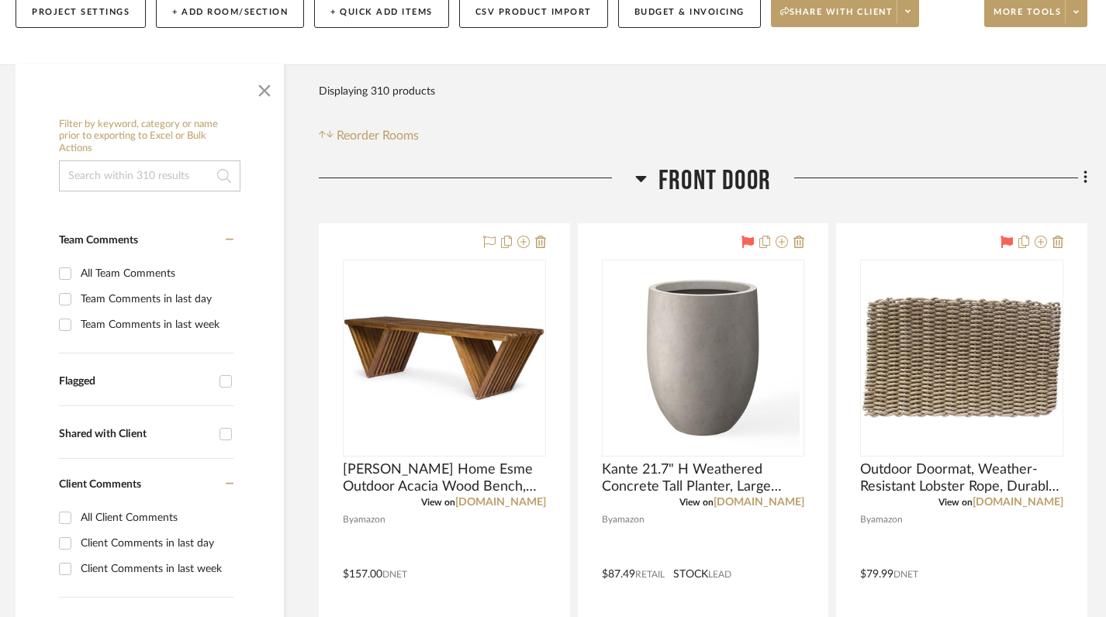
scroll to position [108, 8]
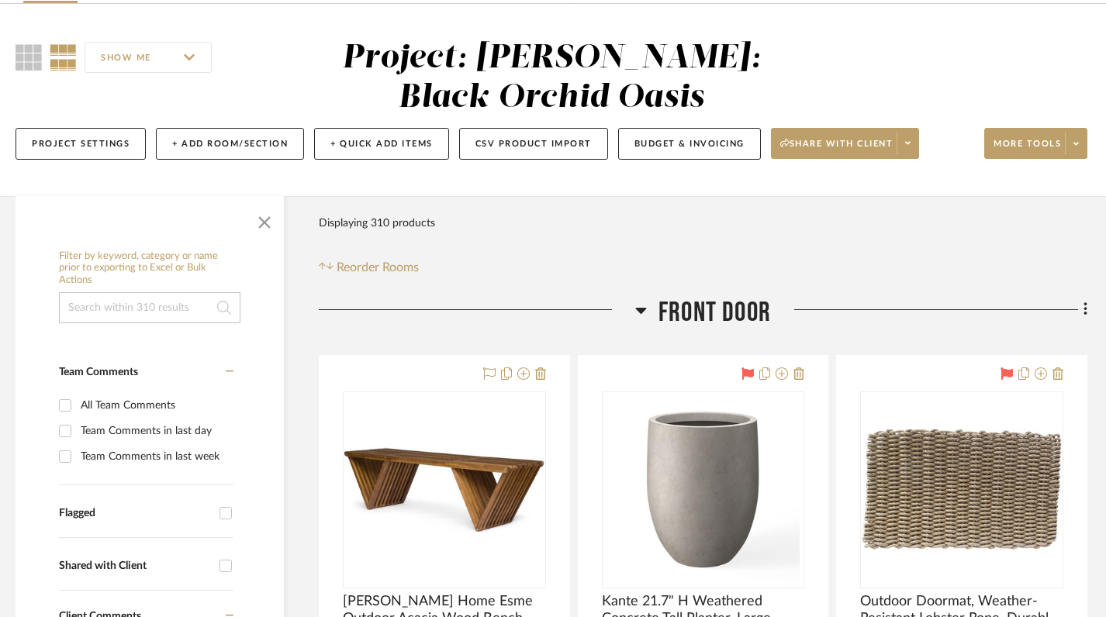
click at [636, 316] on icon at bounding box center [641, 310] width 12 height 19
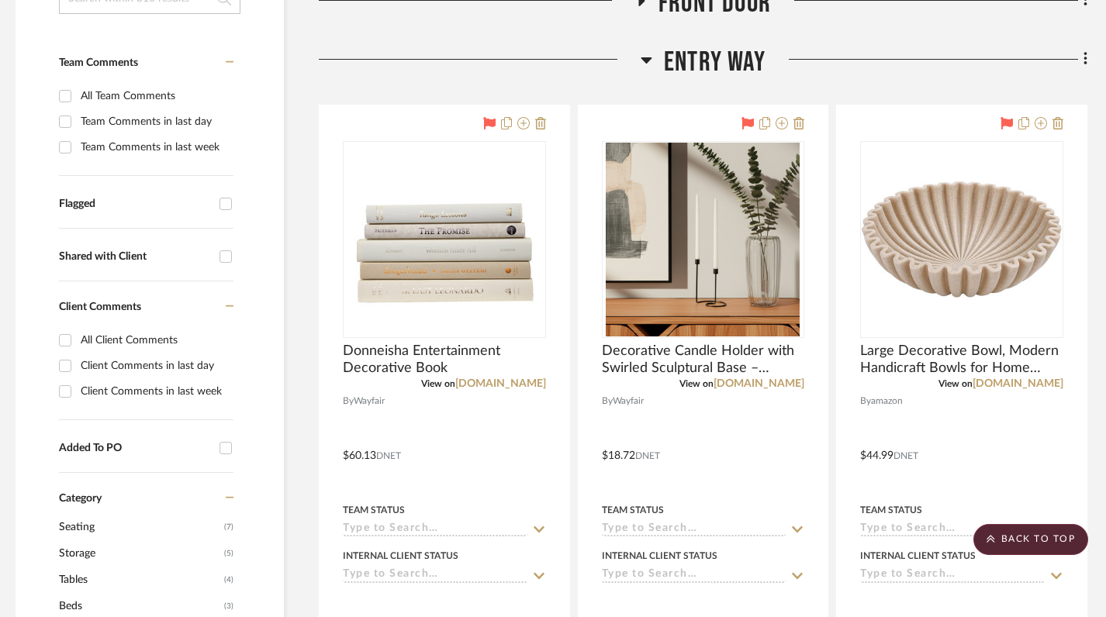
scroll to position [418, 8]
click at [644, 61] on icon at bounding box center [646, 60] width 11 height 6
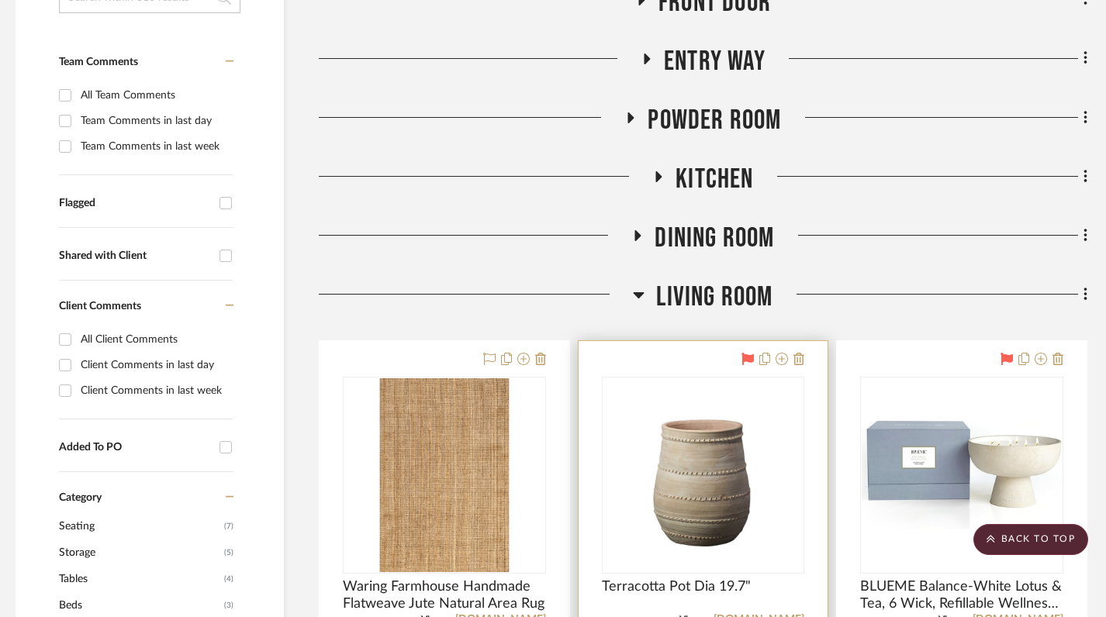
click at [629, 117] on icon at bounding box center [631, 117] width 6 height 11
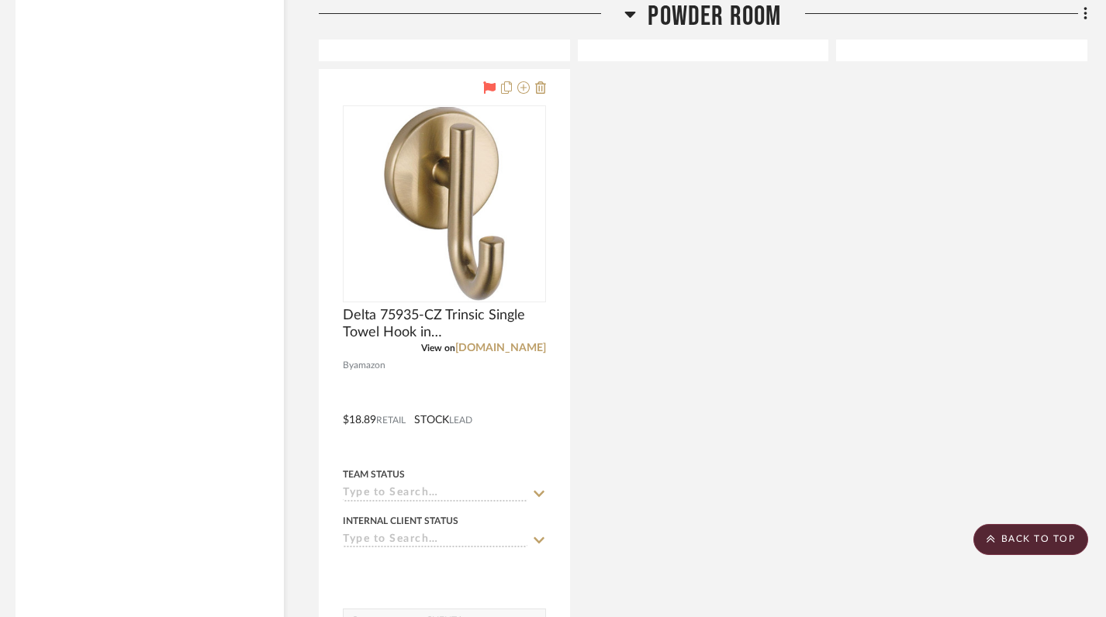
scroll to position [3294, 8]
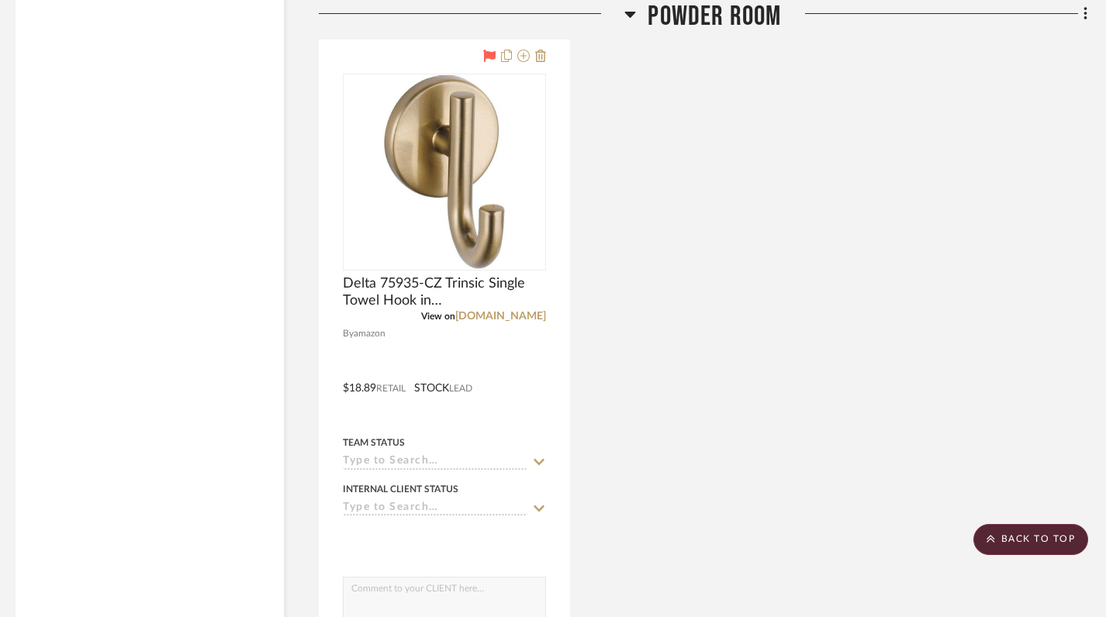
click at [624, 14] on icon at bounding box center [630, 14] width 12 height 19
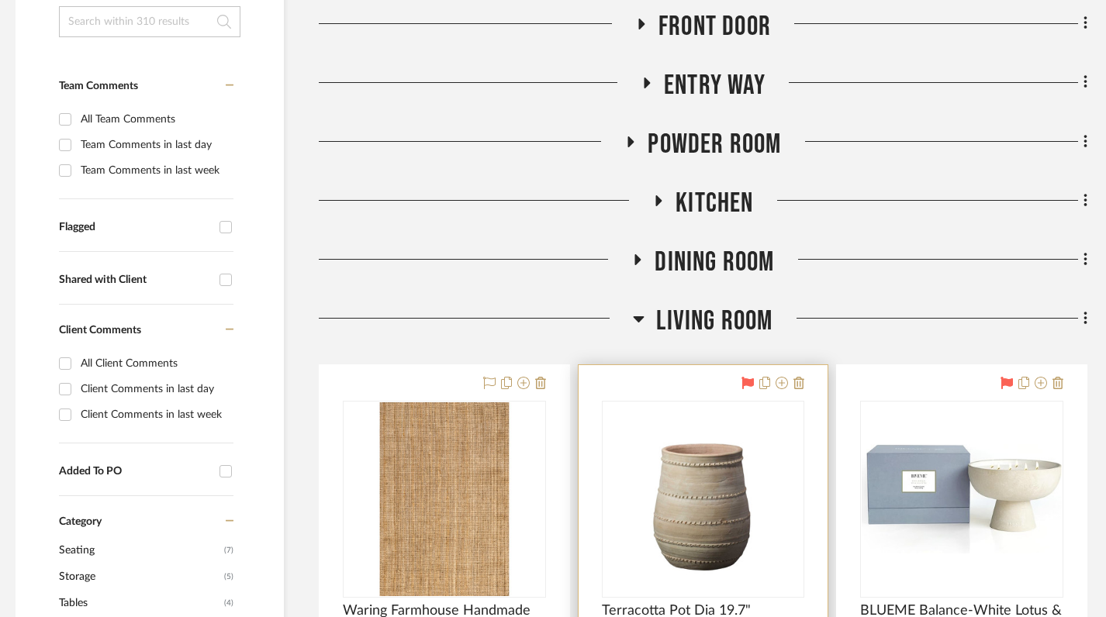
scroll to position [412, 8]
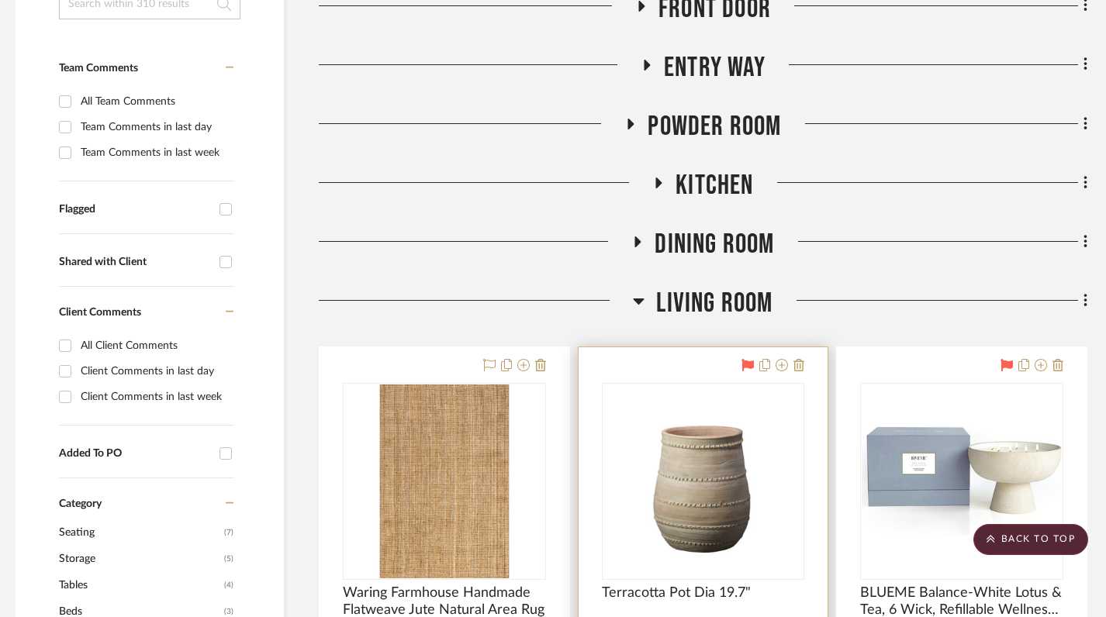
click at [661, 183] on icon at bounding box center [658, 184] width 19 height 12
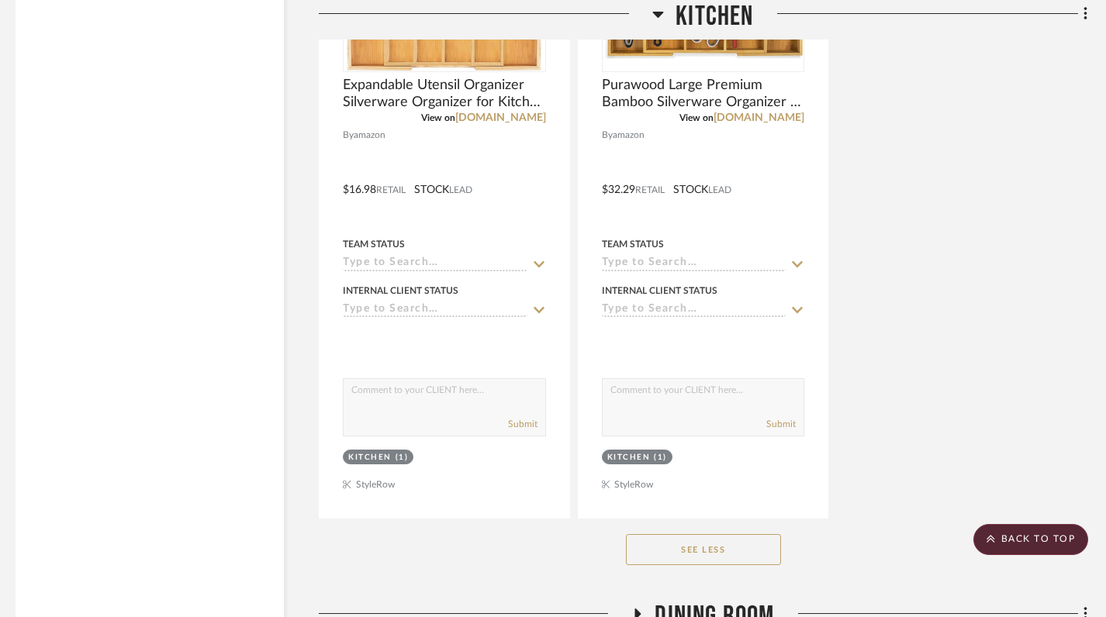
scroll to position [14608, 8]
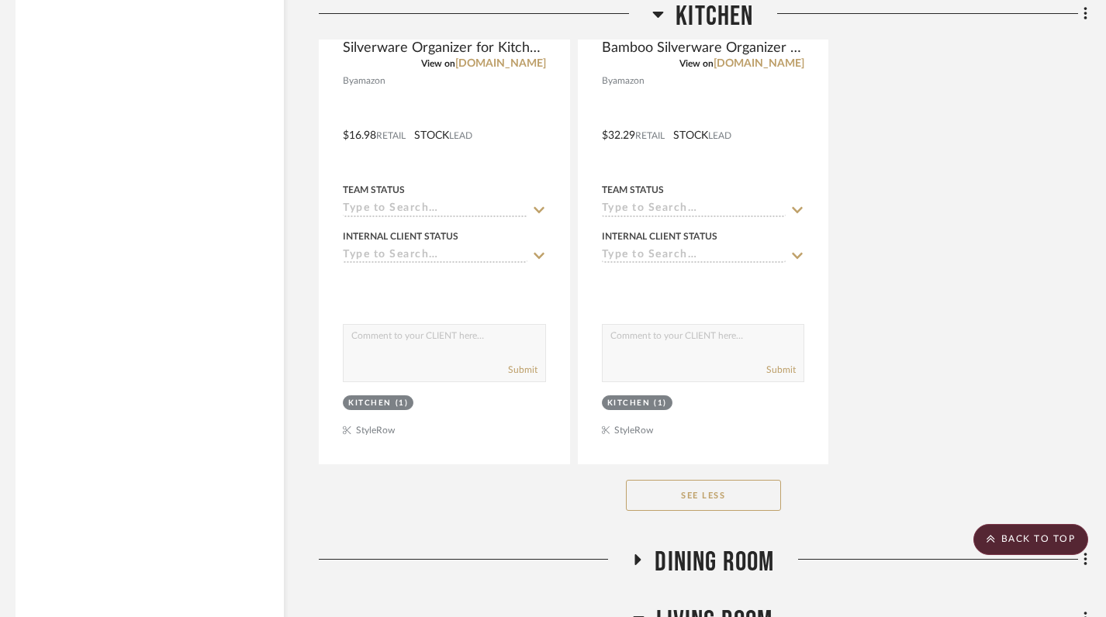
click at [661, 16] on icon at bounding box center [658, 14] width 12 height 19
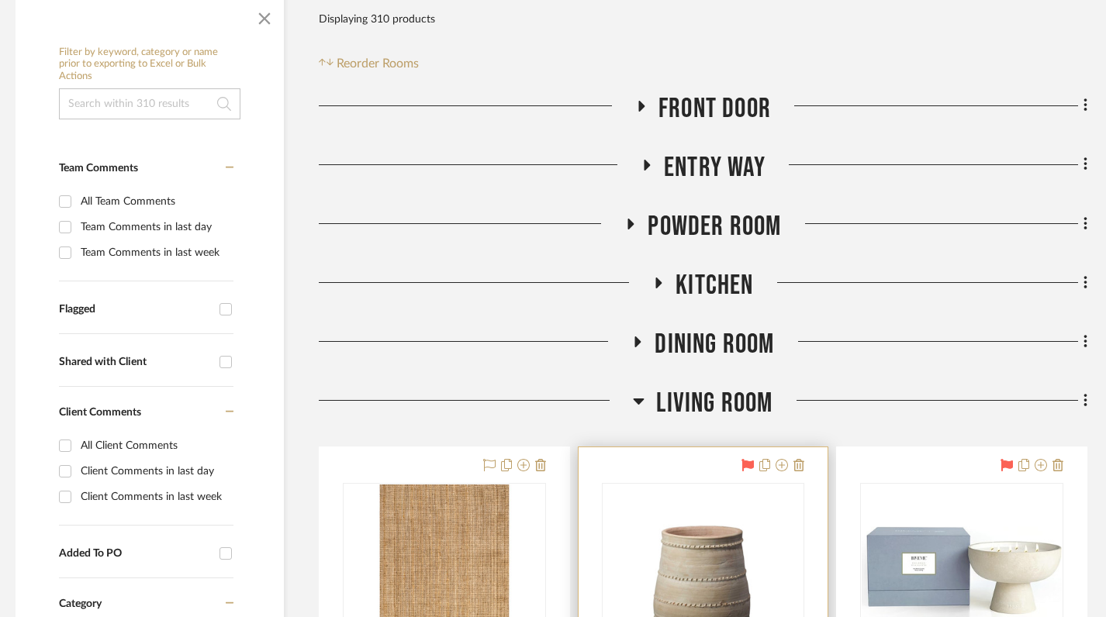
scroll to position [381, 8]
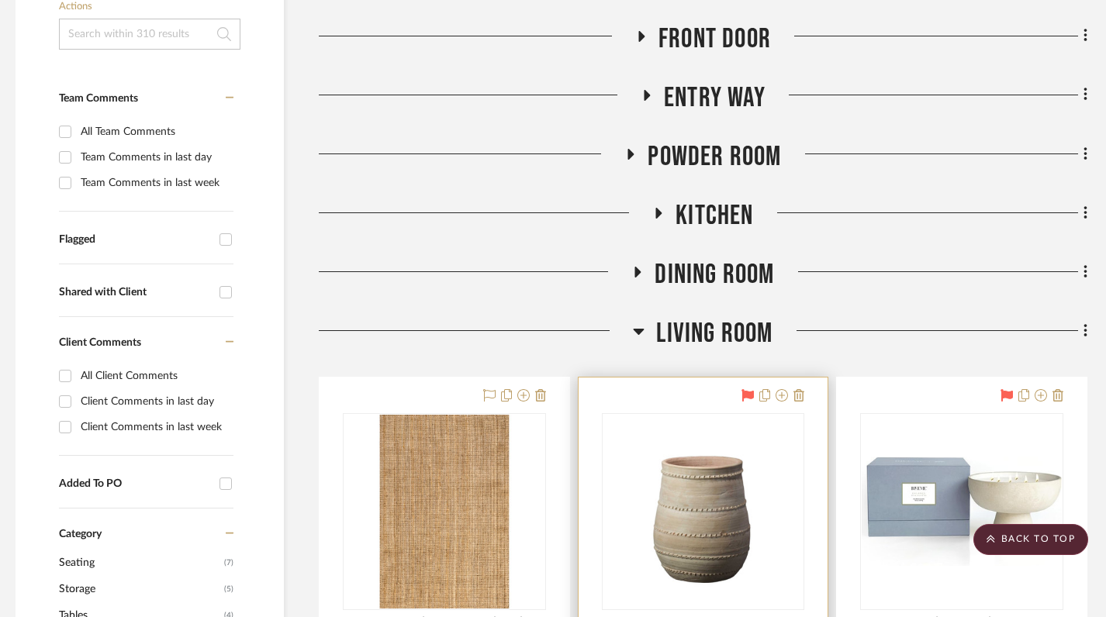
click at [639, 272] on icon at bounding box center [638, 272] width 6 height 11
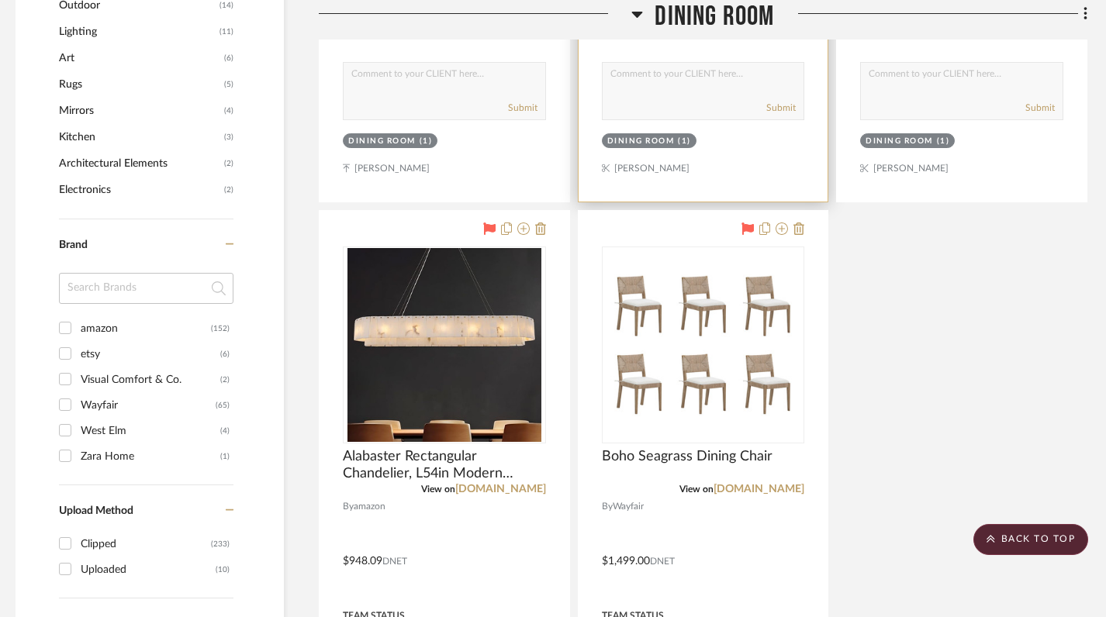
scroll to position [1074, 8]
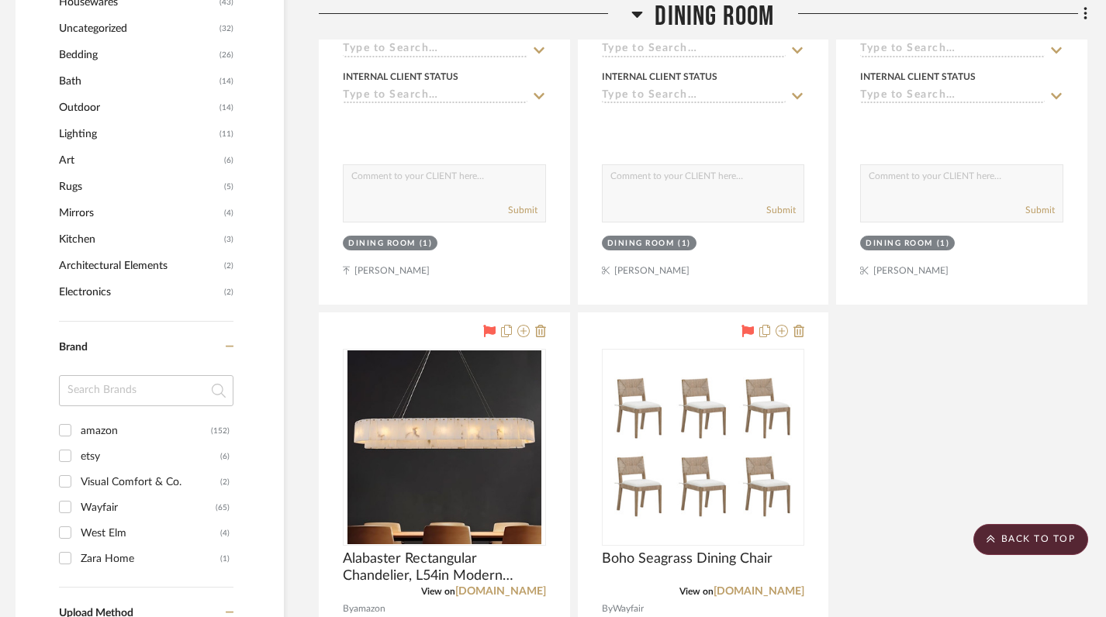
click at [639, 12] on icon at bounding box center [637, 15] width 11 height 6
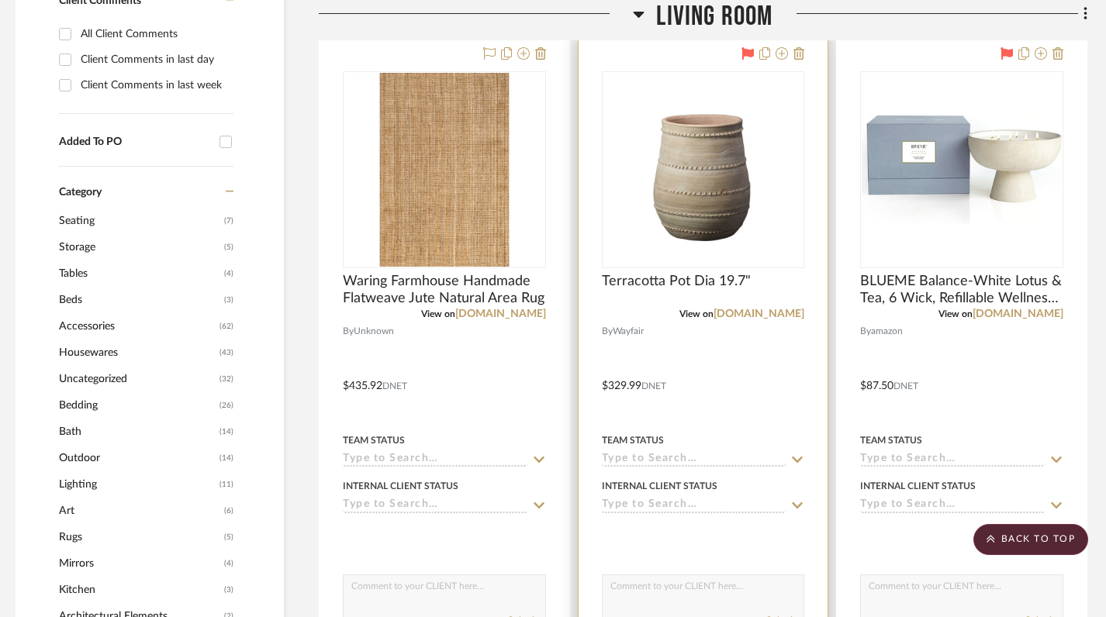
scroll to position [737, 8]
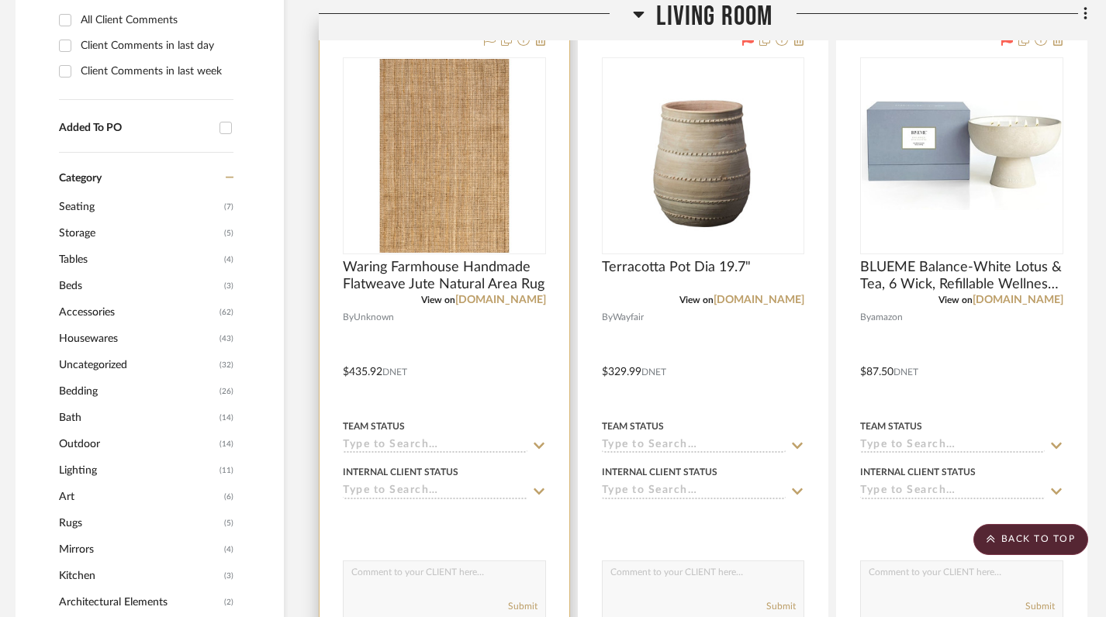
click at [0, 0] on img at bounding box center [0, 0] width 0 height 0
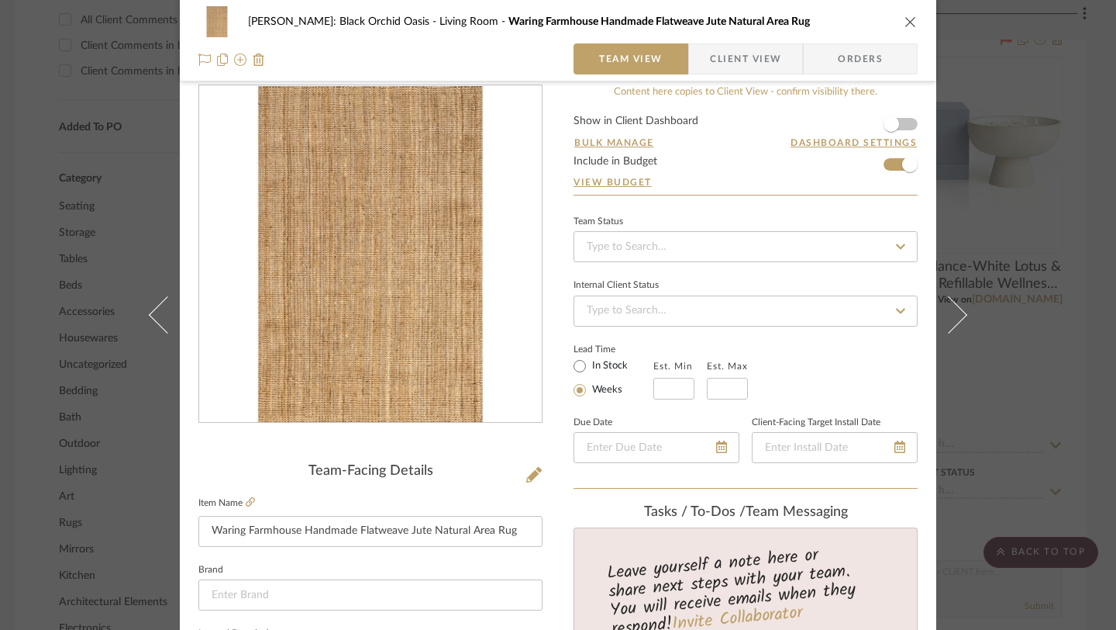
scroll to position [0, 0]
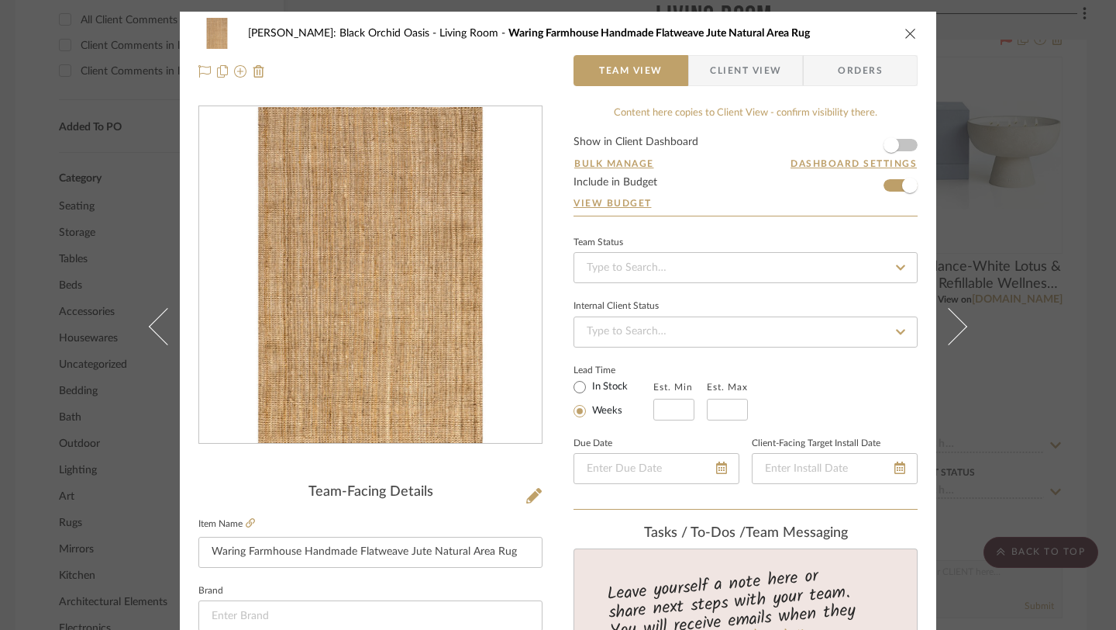
click at [905, 28] on icon "close" at bounding box center [911, 33] width 12 height 12
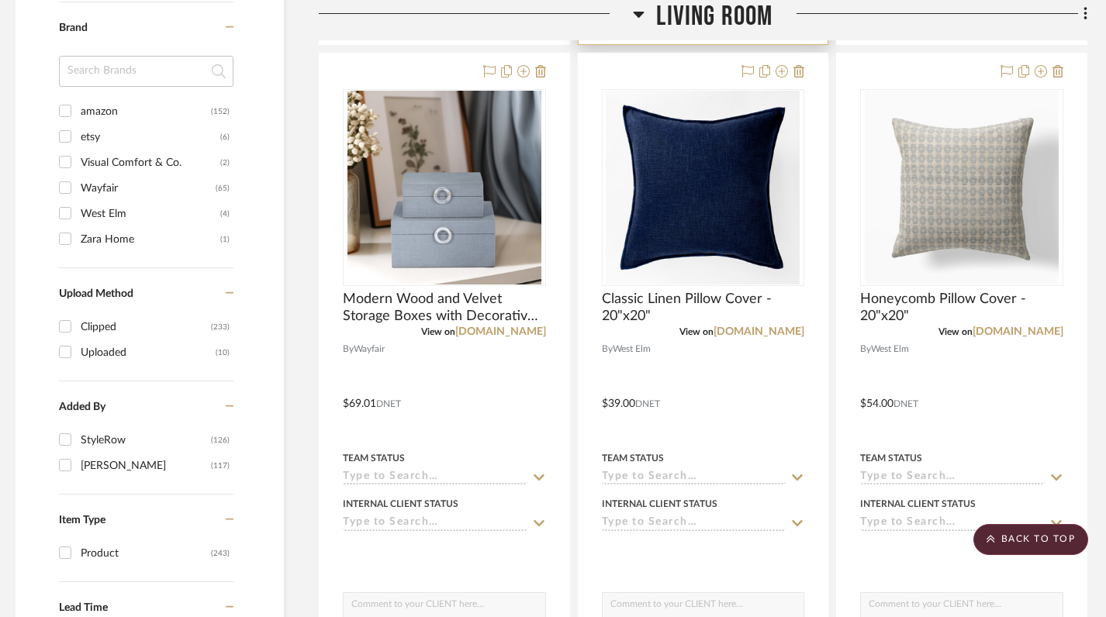
scroll to position [1390, 8]
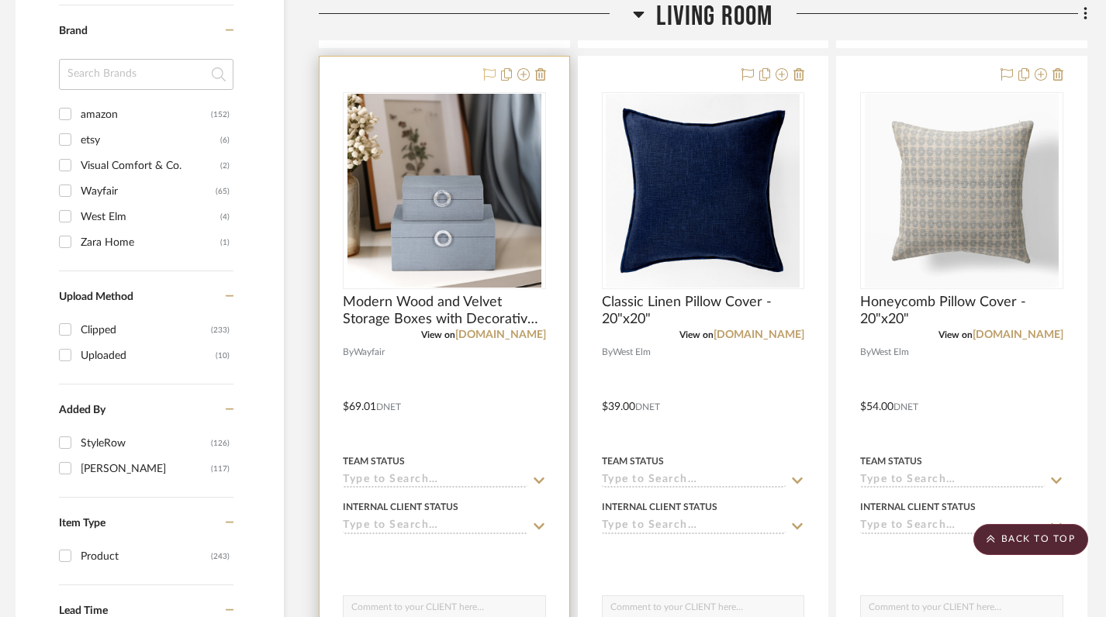
click at [489, 75] on icon at bounding box center [489, 74] width 12 height 12
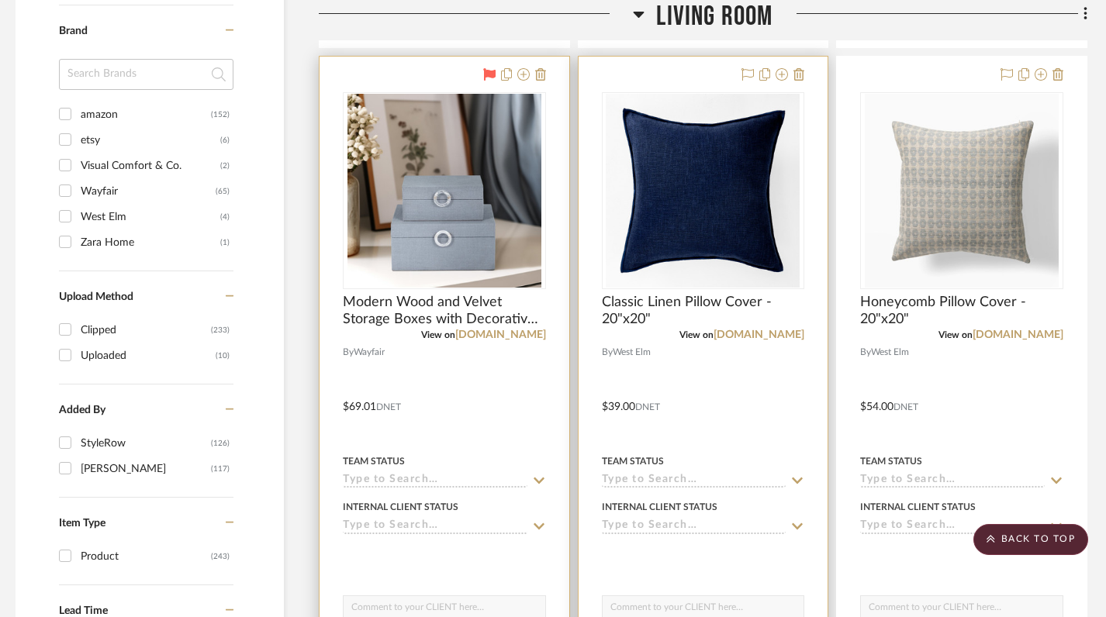
click at [668, 167] on img "0" at bounding box center [702, 191] width 194 height 194
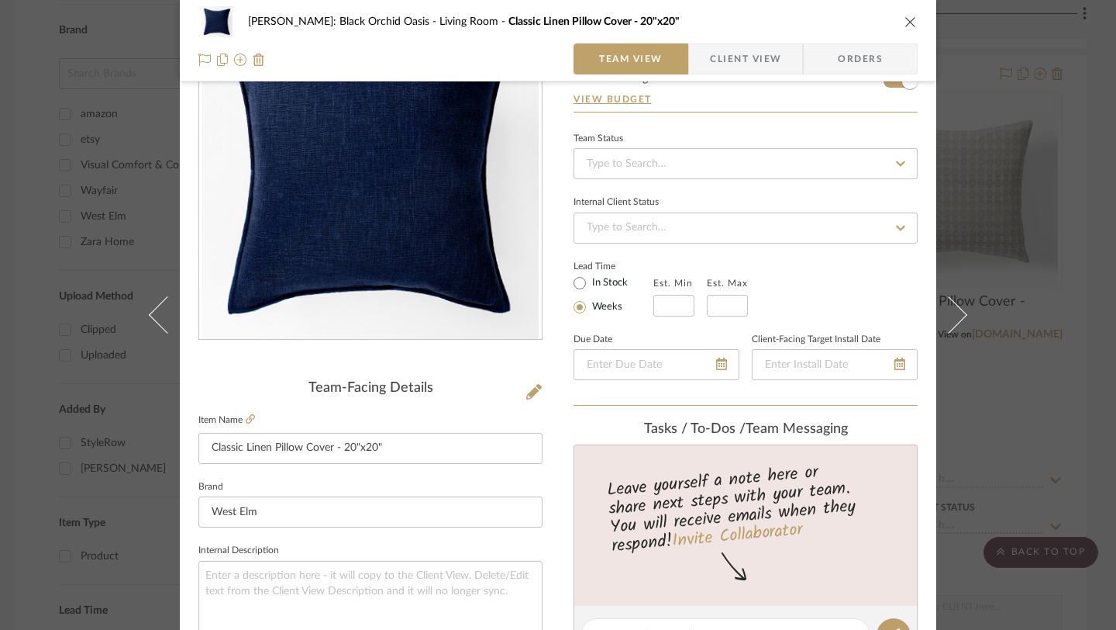
scroll to position [102, 0]
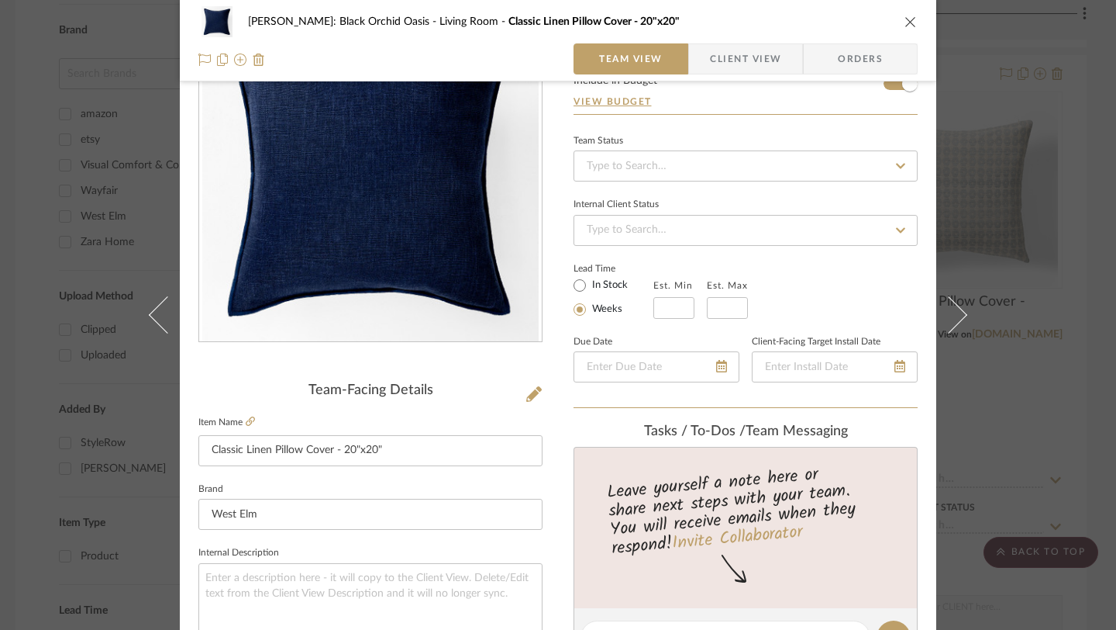
click at [905, 23] on icon "close" at bounding box center [911, 22] width 12 height 12
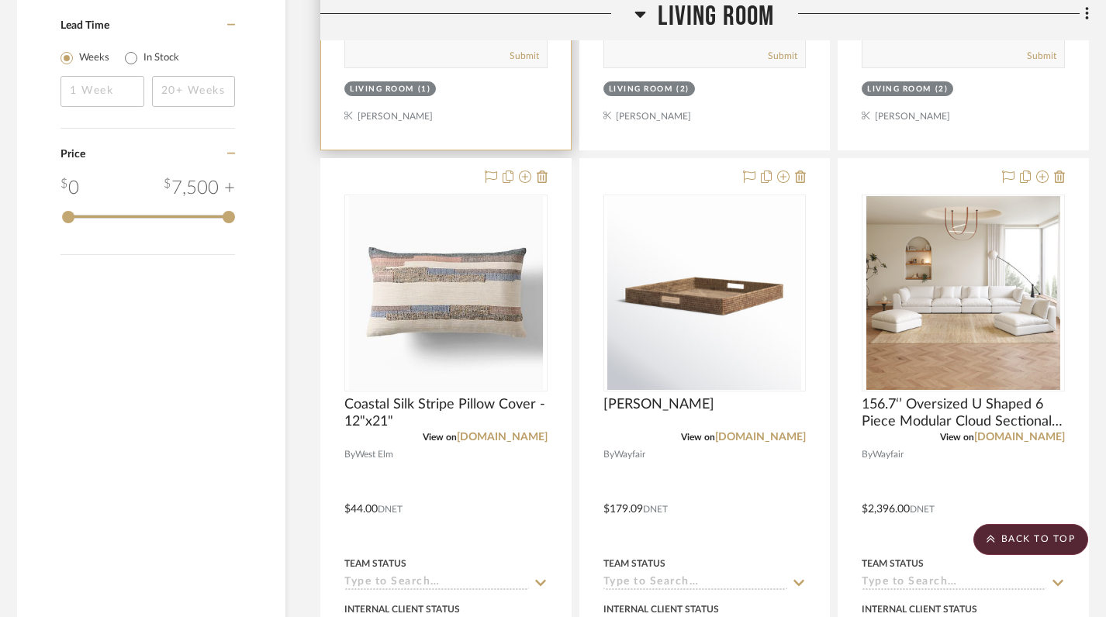
scroll to position [1982, 6]
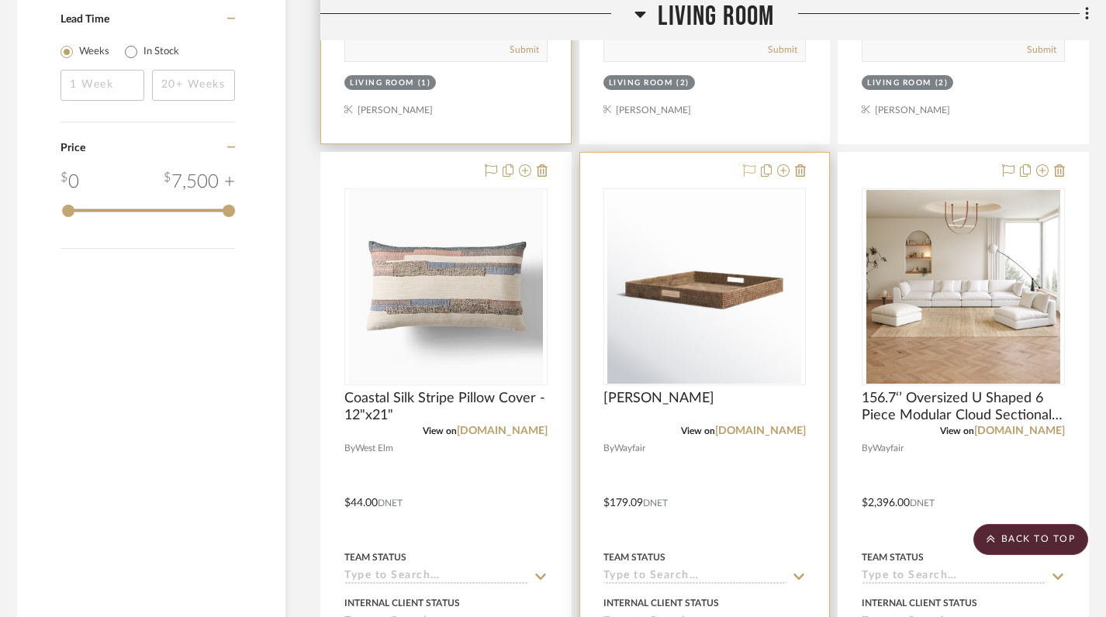
click at [747, 170] on icon at bounding box center [749, 170] width 12 height 12
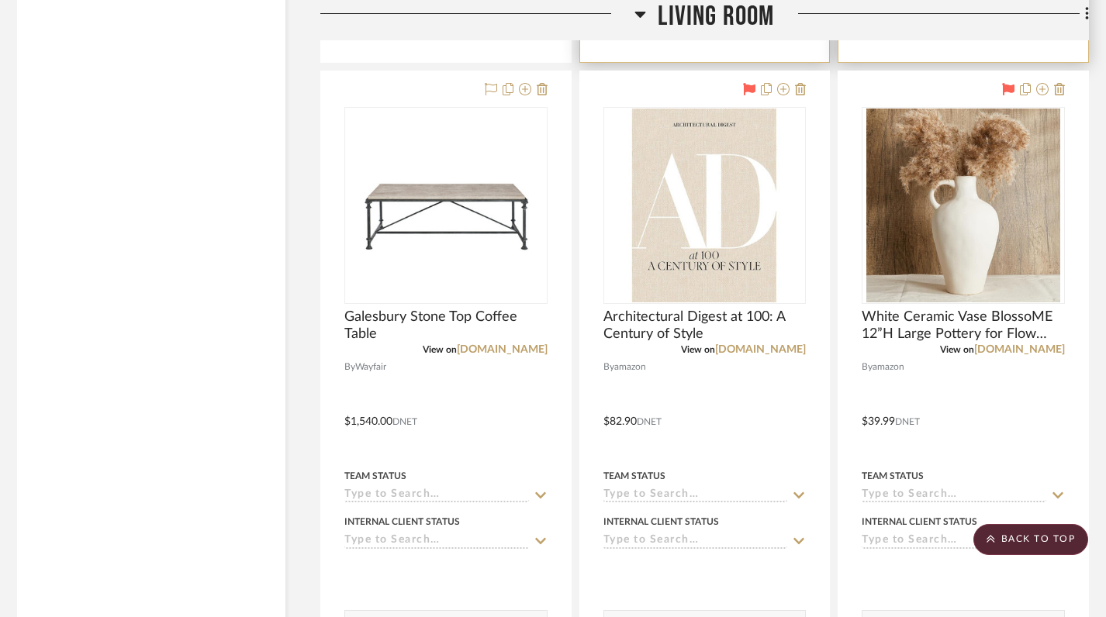
scroll to position [2760, 6]
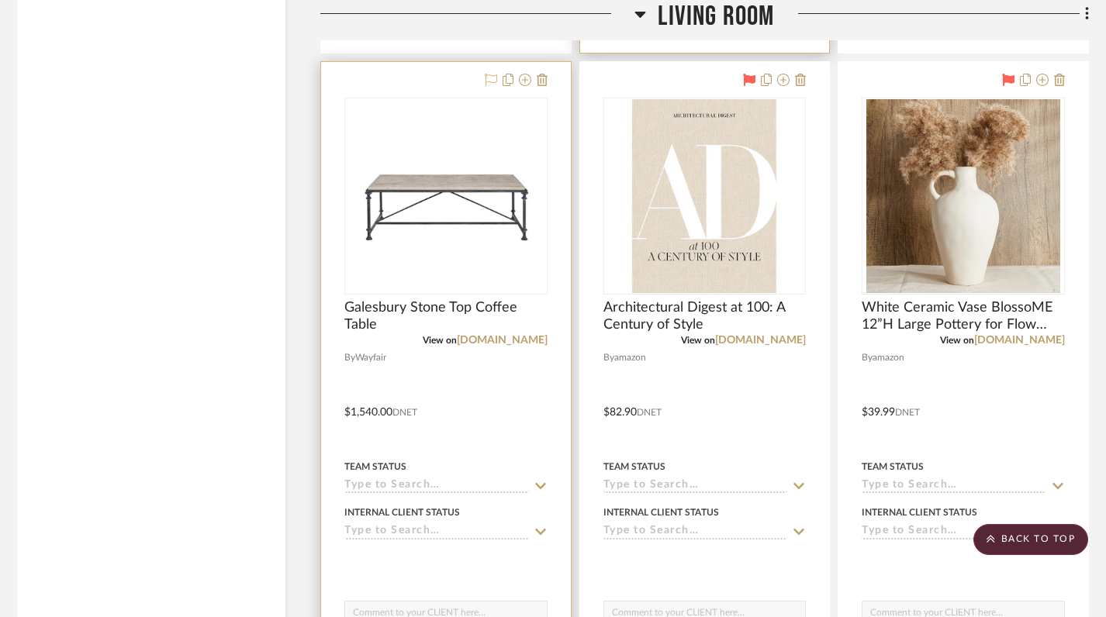
click at [492, 74] on icon at bounding box center [491, 80] width 12 height 12
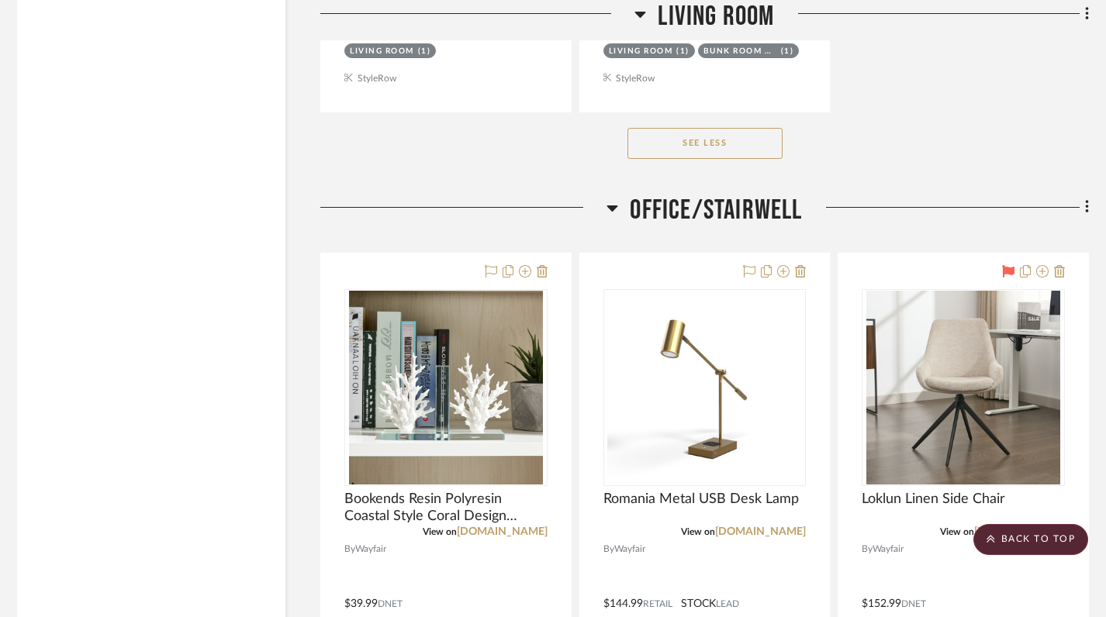
scroll to position [6870, 6]
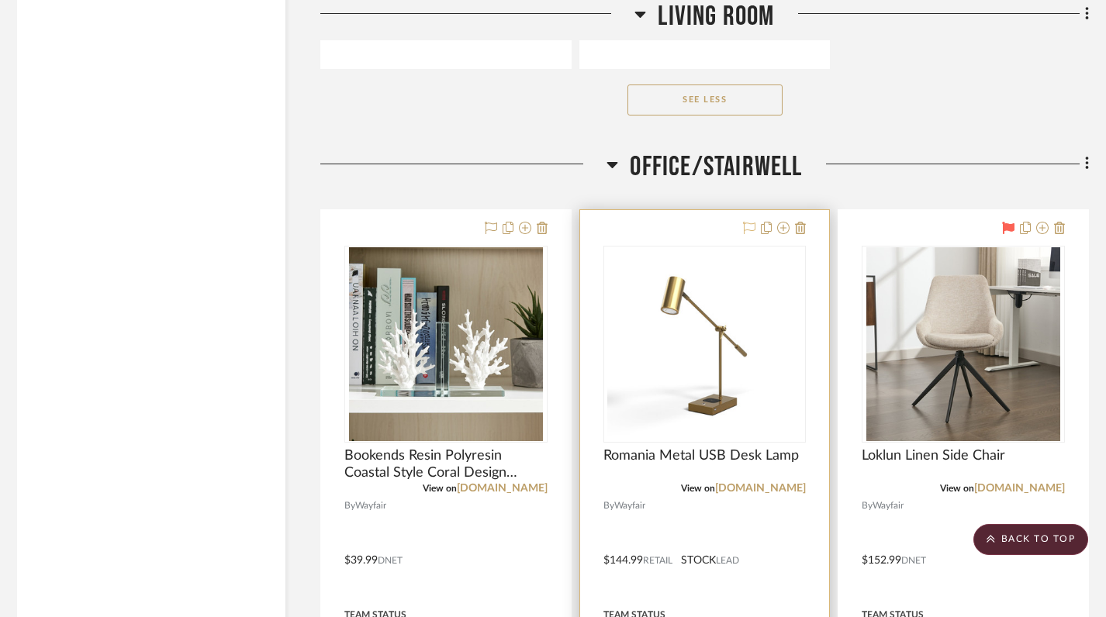
click at [747, 222] on icon at bounding box center [749, 228] width 12 height 12
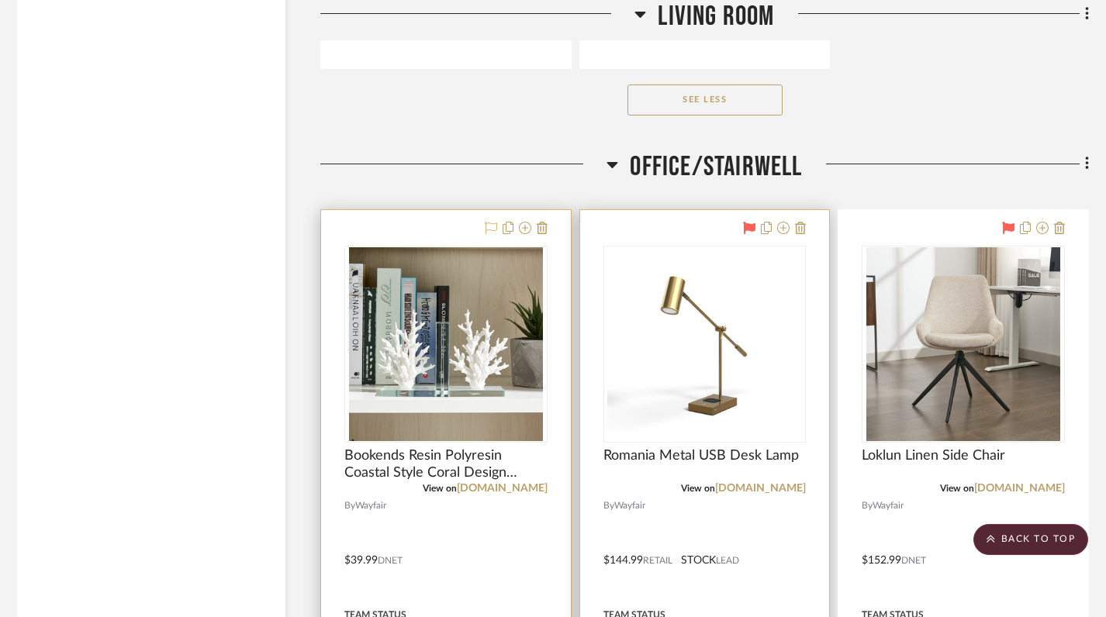
click at [492, 222] on icon at bounding box center [491, 228] width 12 height 12
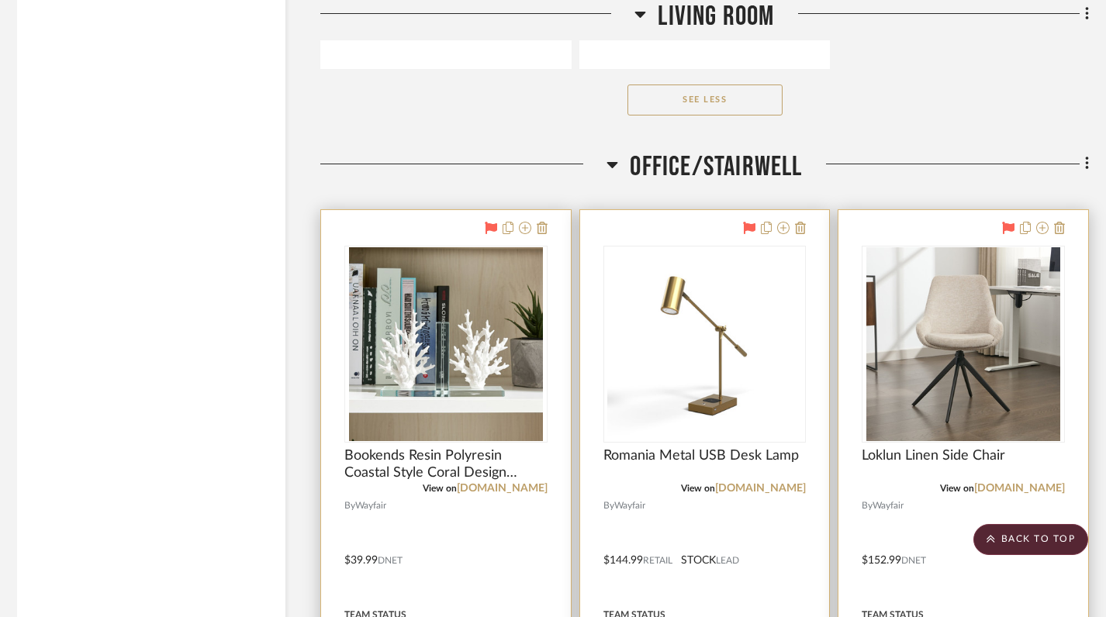
click at [921, 346] on div at bounding box center [962, 344] width 203 height 197
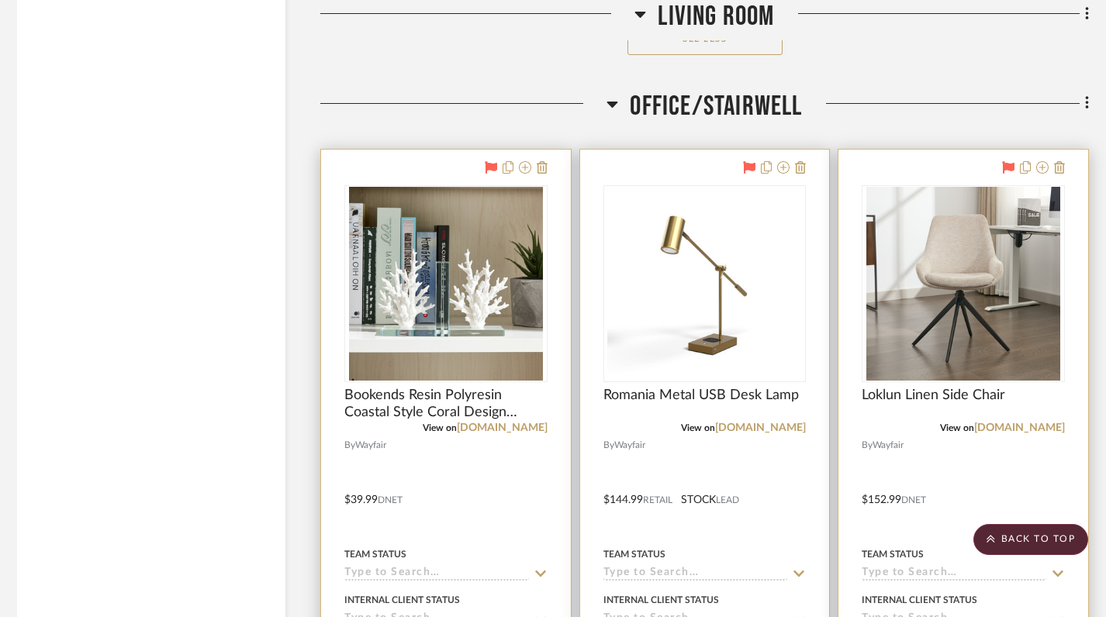
click at [1004, 367] on img "0" at bounding box center [963, 284] width 194 height 194
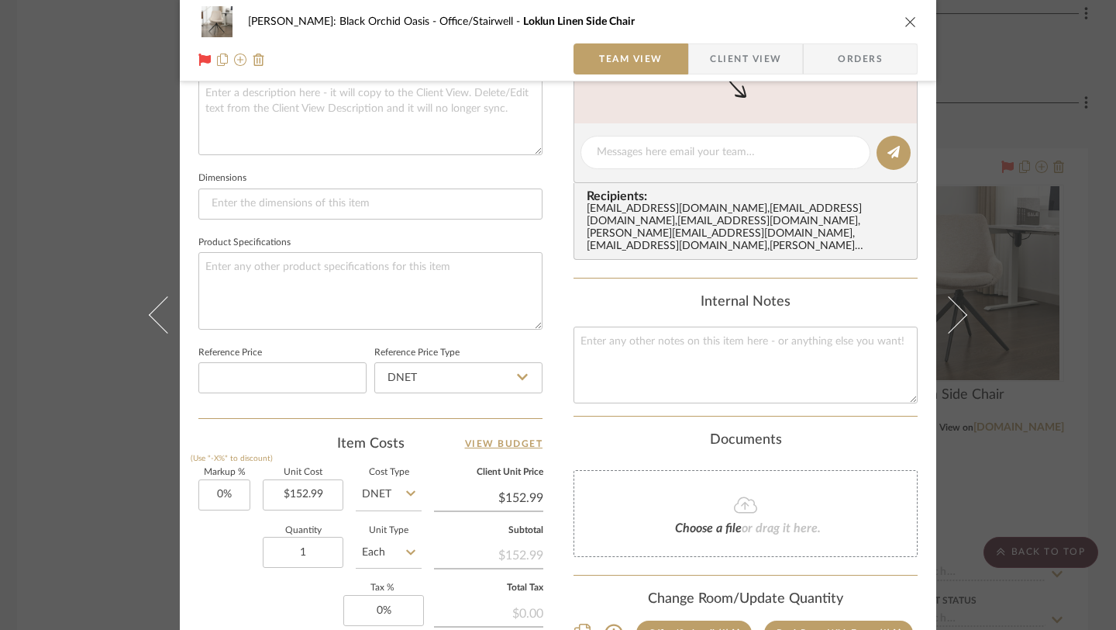
scroll to position [110, 0]
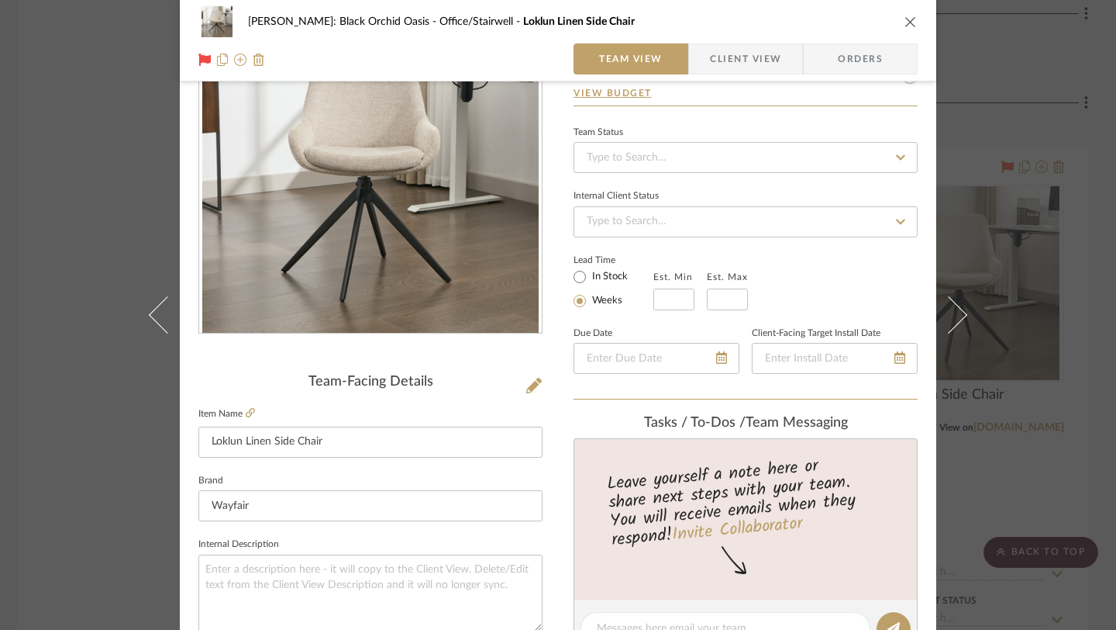
click at [905, 25] on icon "close" at bounding box center [911, 22] width 12 height 12
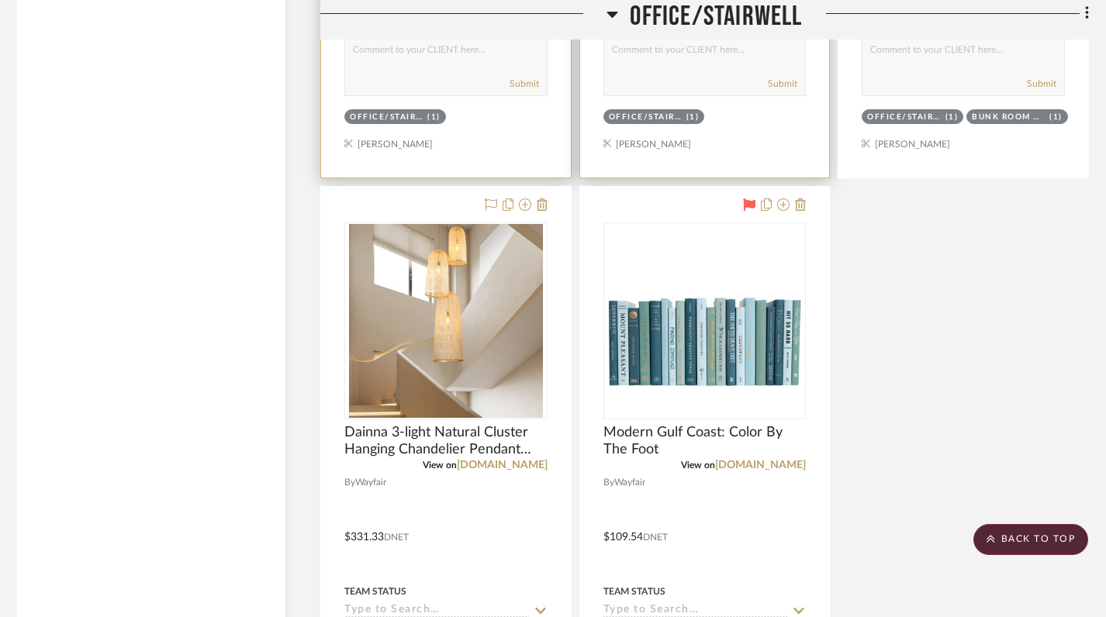
scroll to position [7606, 6]
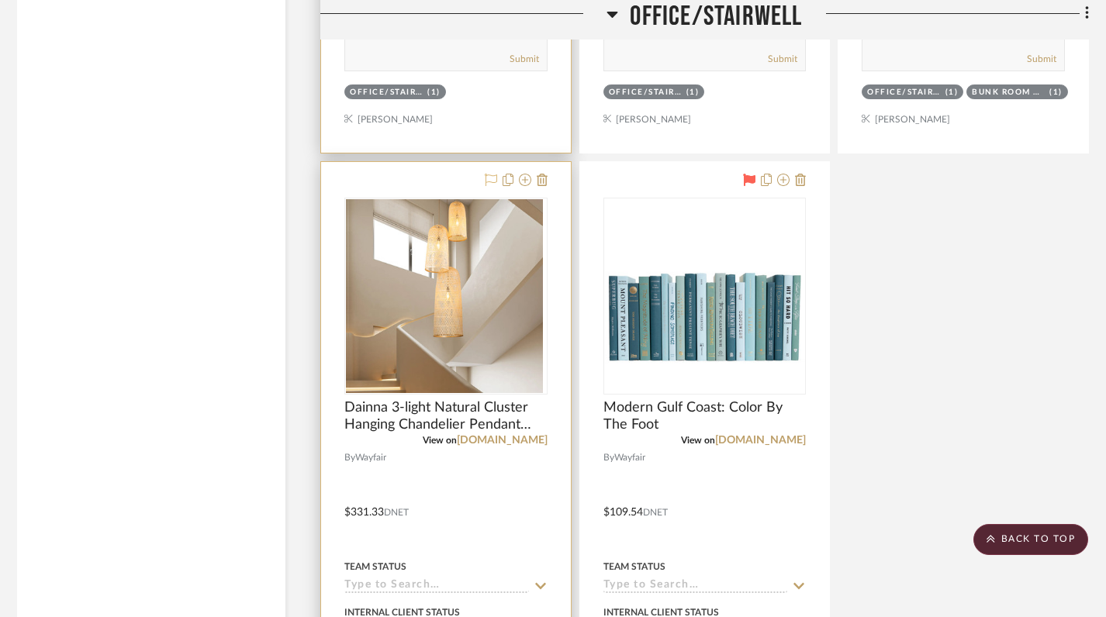
click at [490, 174] on icon at bounding box center [491, 180] width 12 height 12
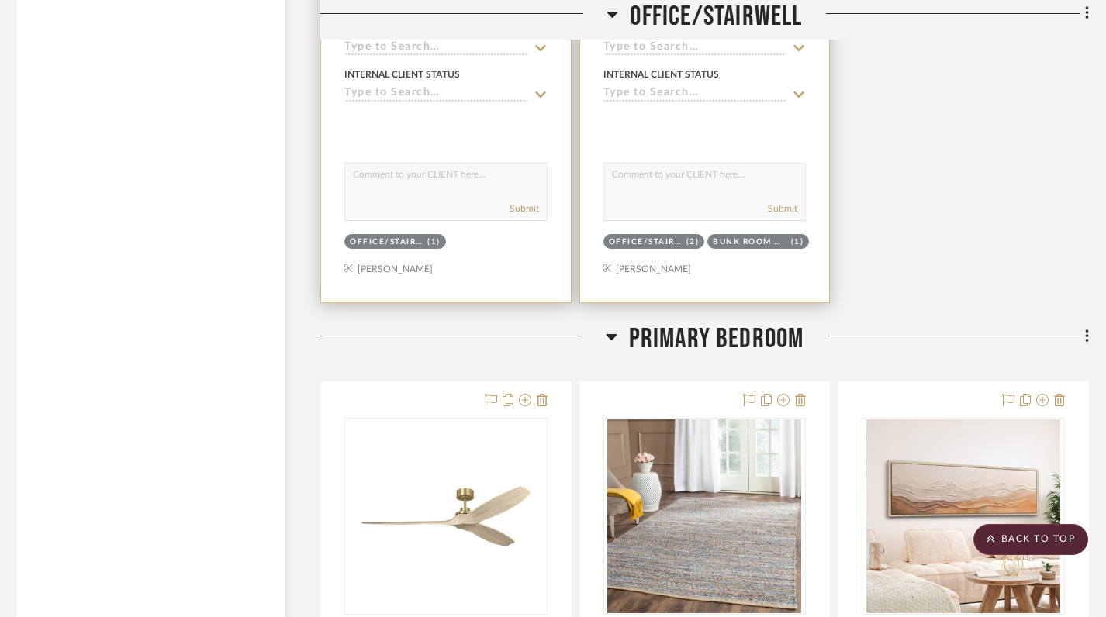
scroll to position [7812, 6]
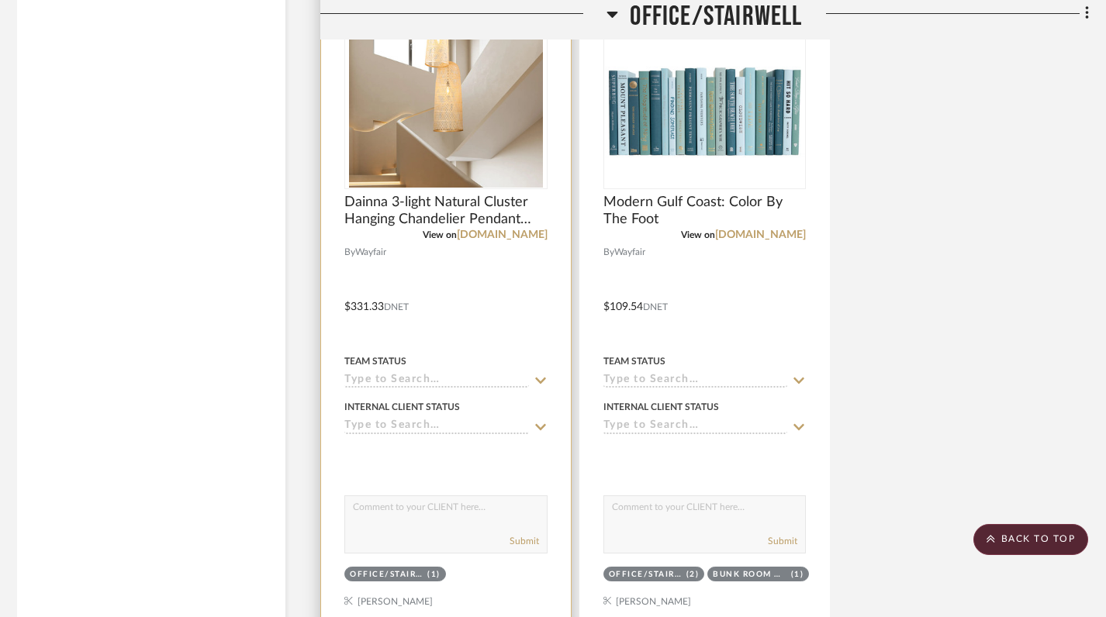
click at [612, 19] on icon at bounding box center [612, 14] width 12 height 19
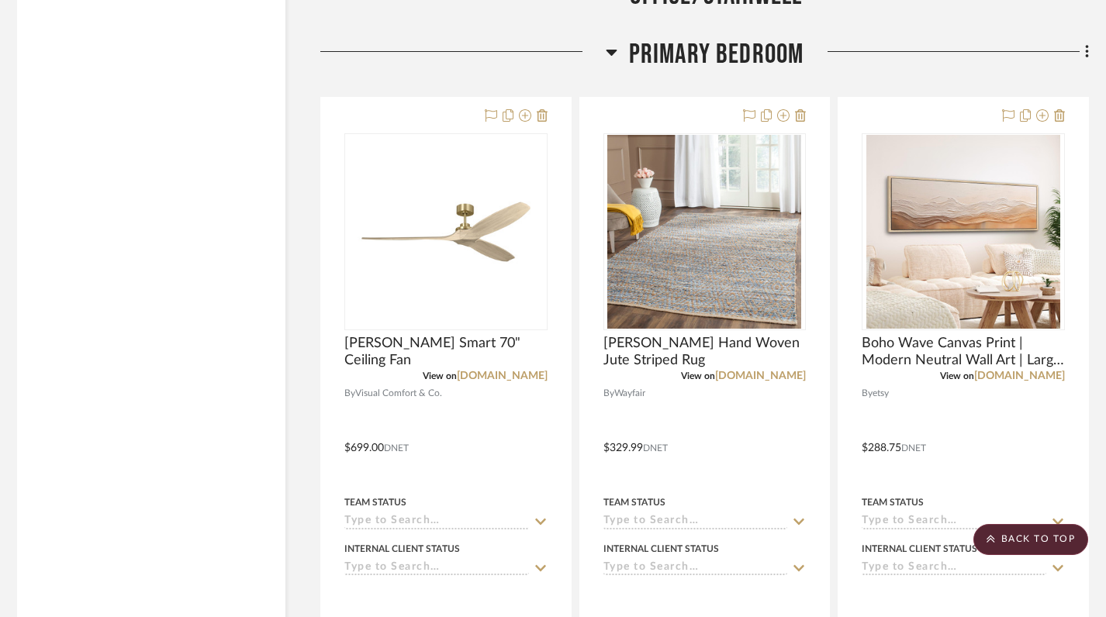
scroll to position [7047, 6]
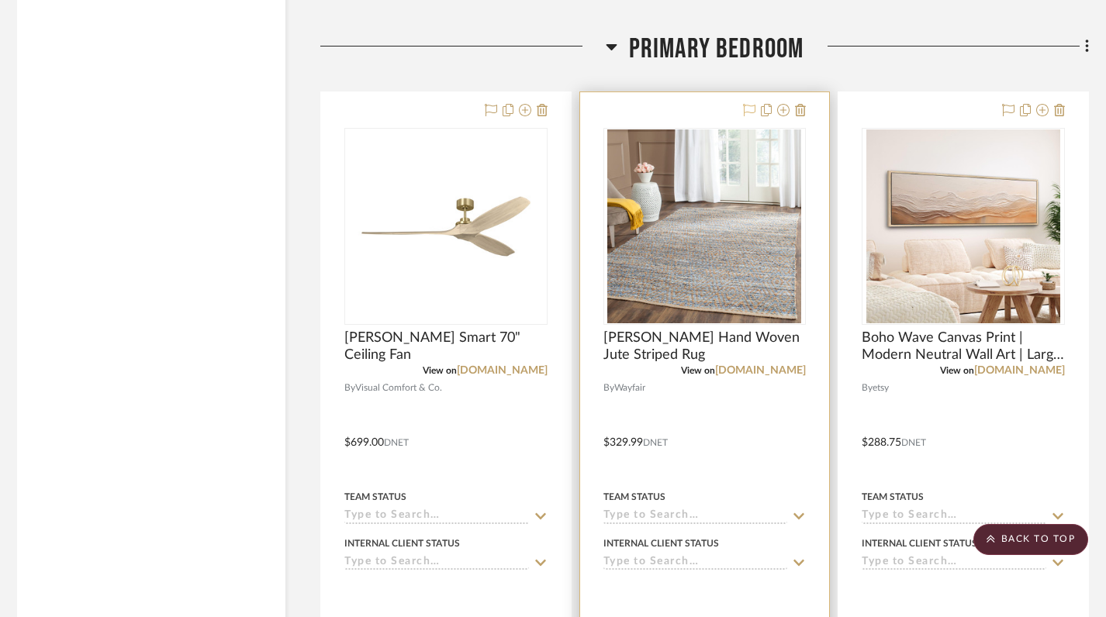
click at [750, 104] on icon at bounding box center [749, 110] width 12 height 12
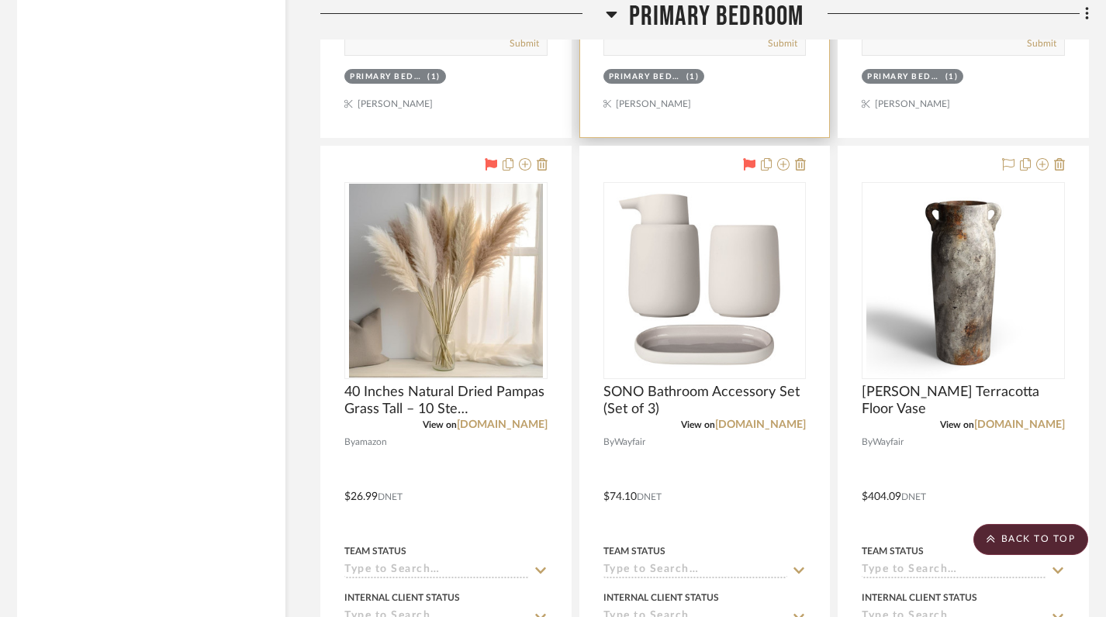
scroll to position [7683, 6]
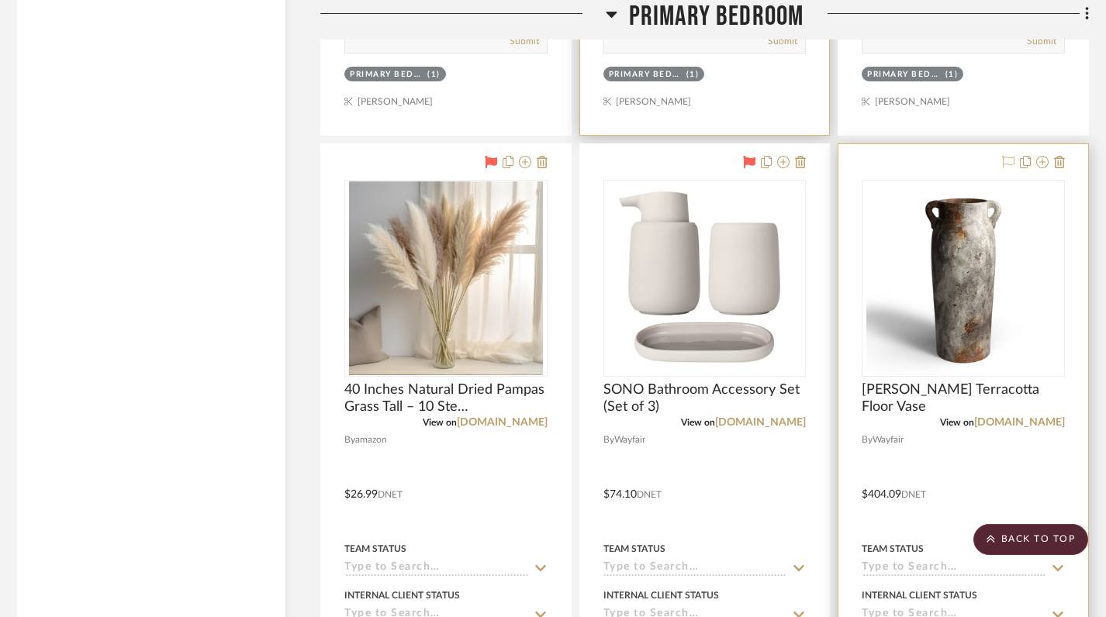
click at [1008, 156] on icon at bounding box center [1008, 162] width 12 height 12
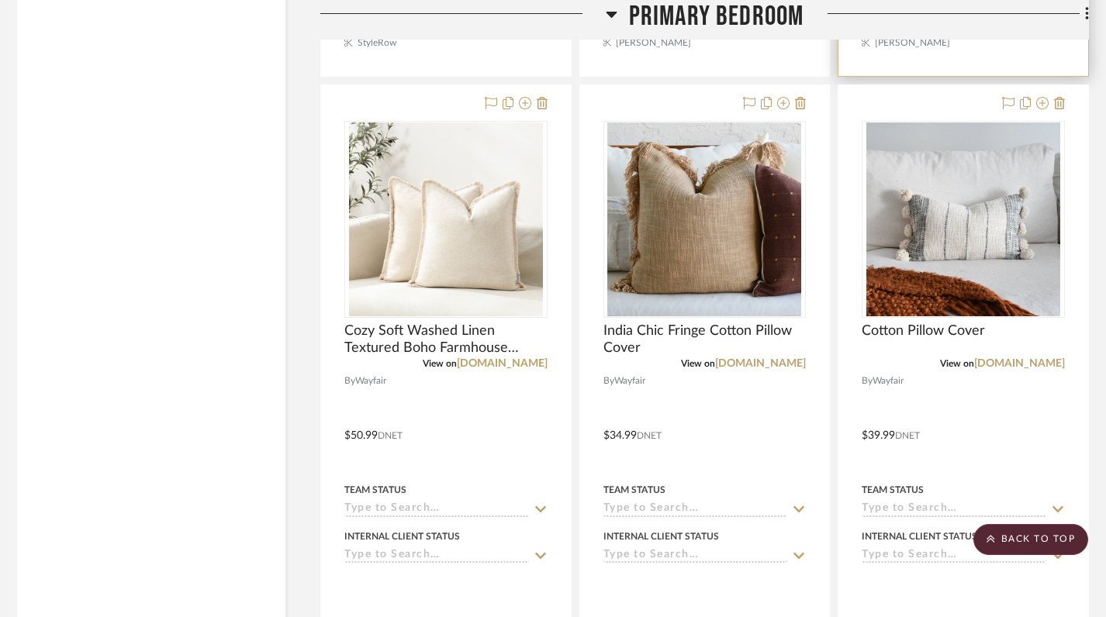
scroll to position [8426, 6]
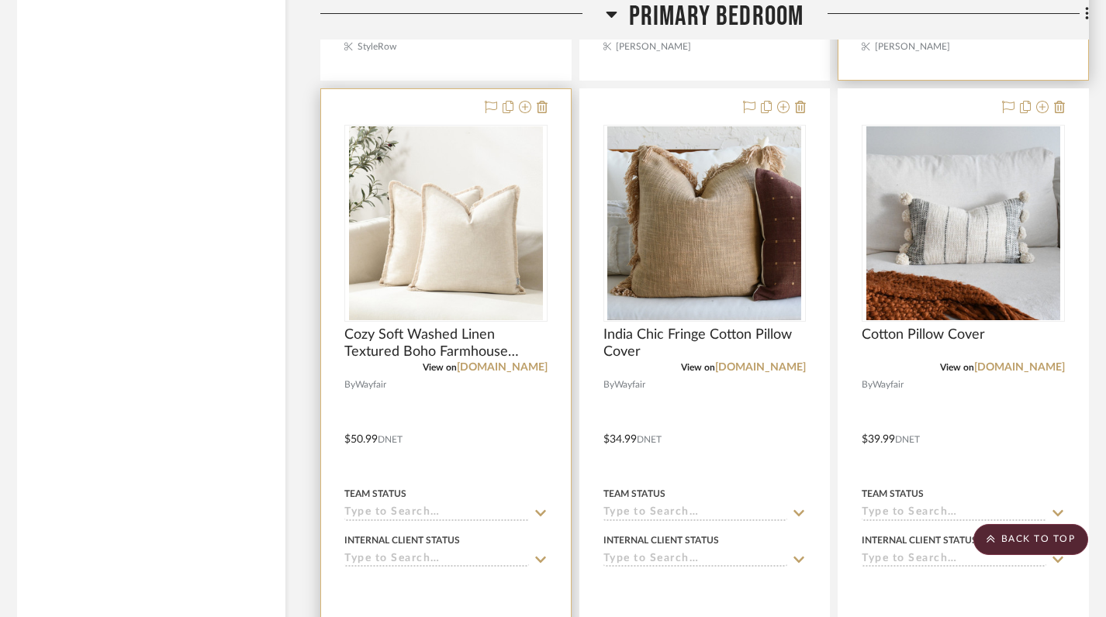
click at [519, 262] on img "0" at bounding box center [446, 223] width 194 height 194
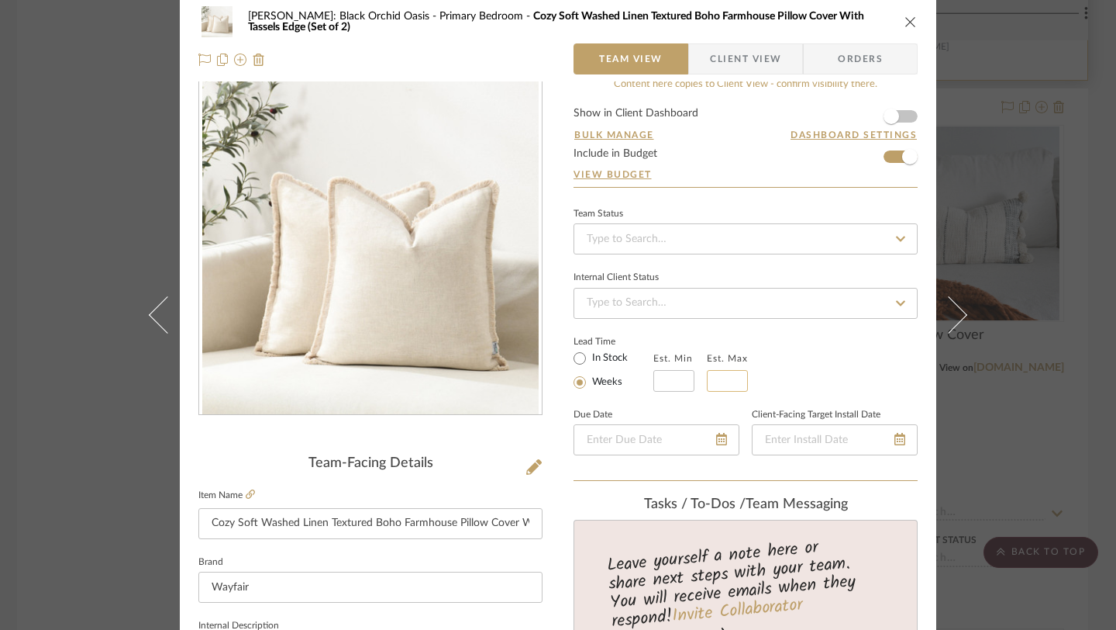
scroll to position [0, 0]
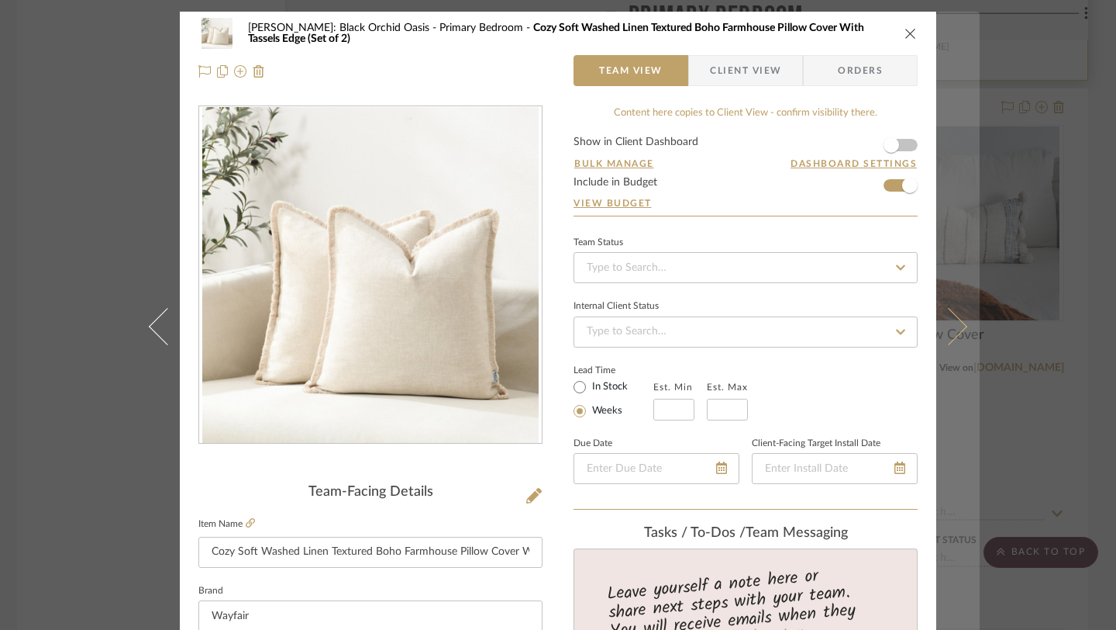
click at [947, 329] on icon at bounding box center [948, 326] width 37 height 37
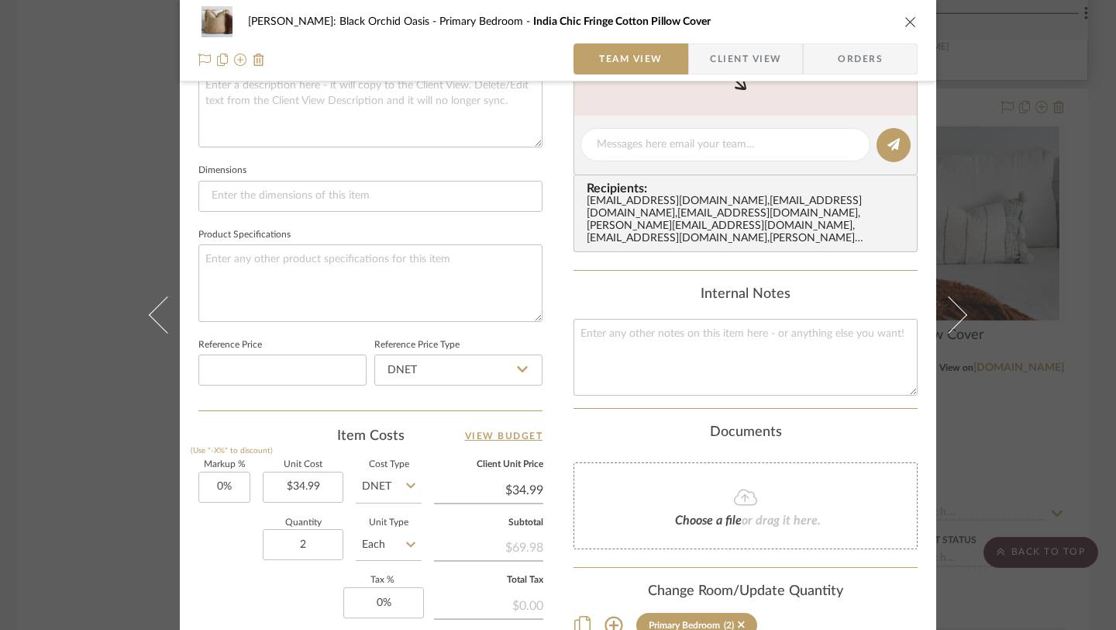
scroll to position [571, 0]
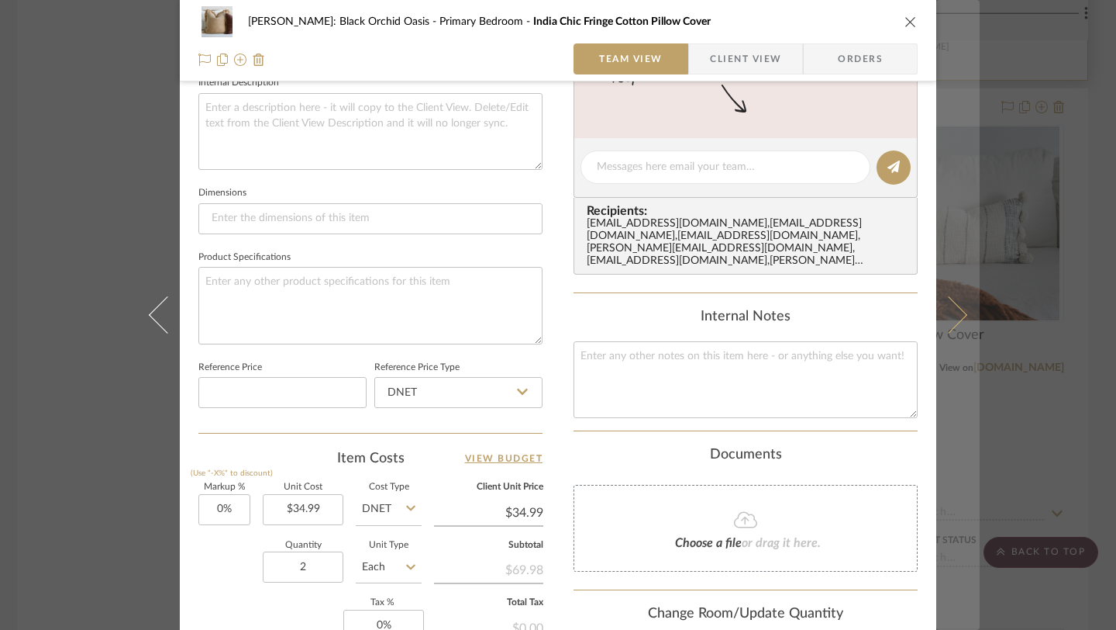
click at [949, 319] on icon at bounding box center [948, 314] width 37 height 37
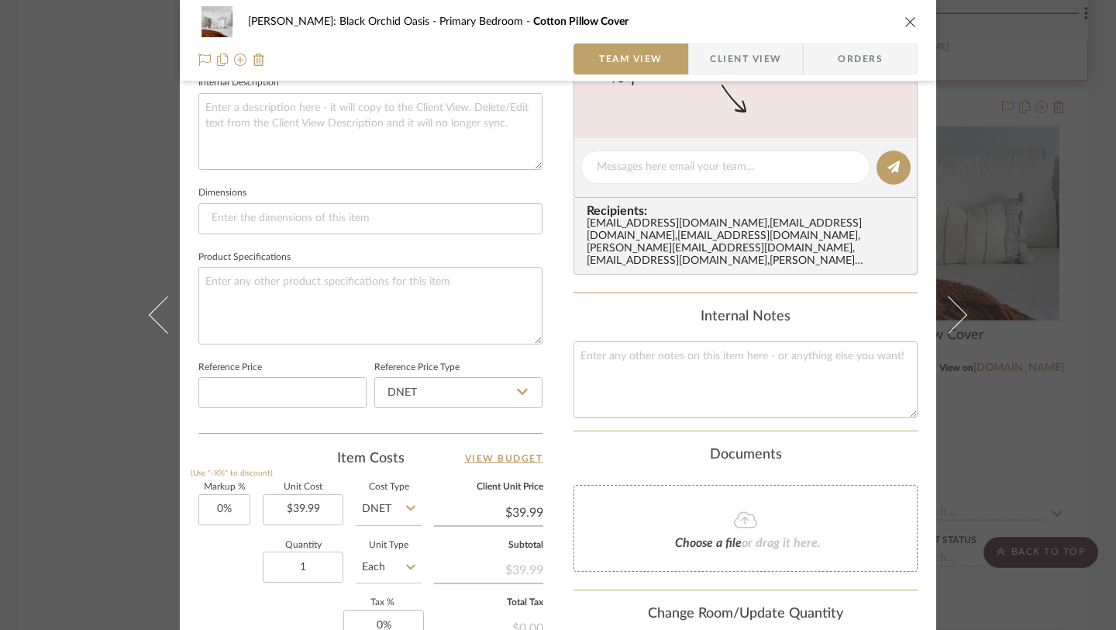
click at [905, 22] on icon "close" at bounding box center [911, 22] width 12 height 12
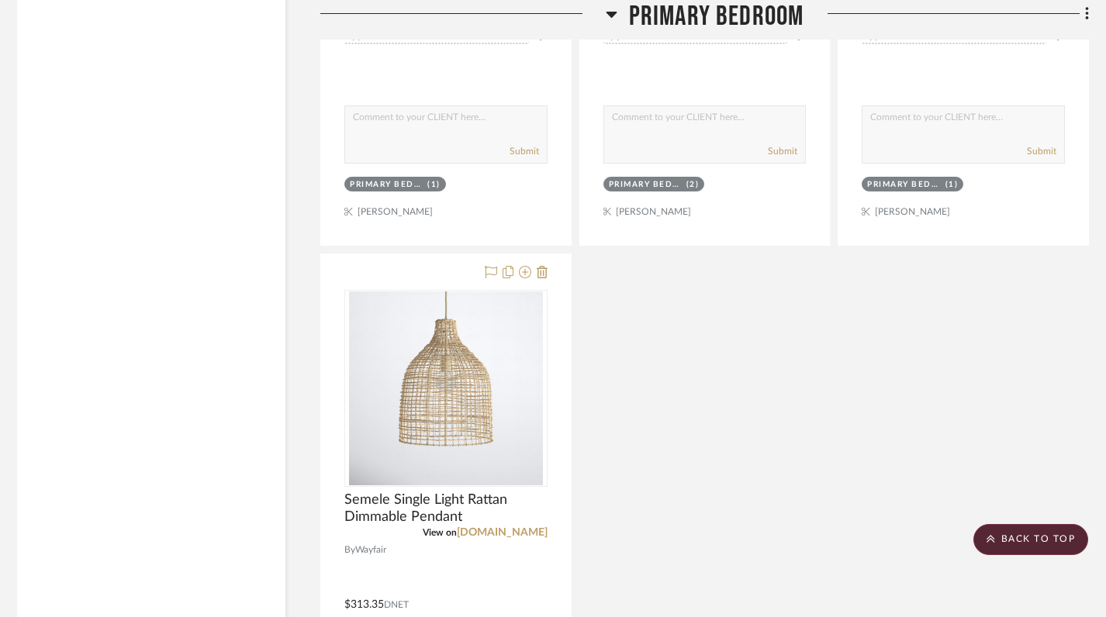
scroll to position [9661, 6]
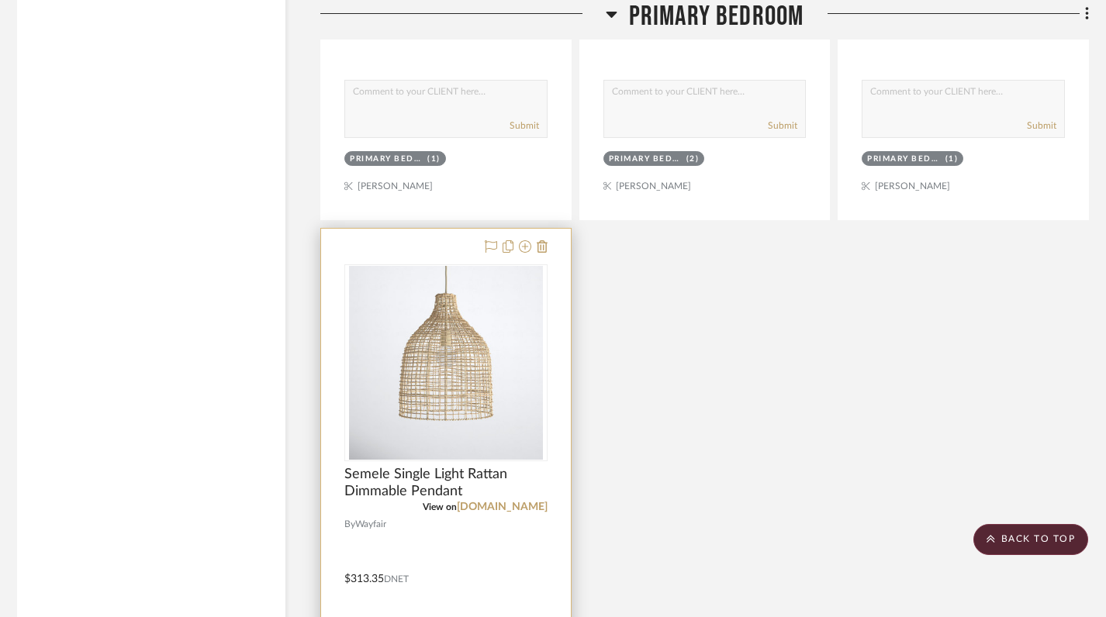
click at [0, 0] on img at bounding box center [0, 0] width 0 height 0
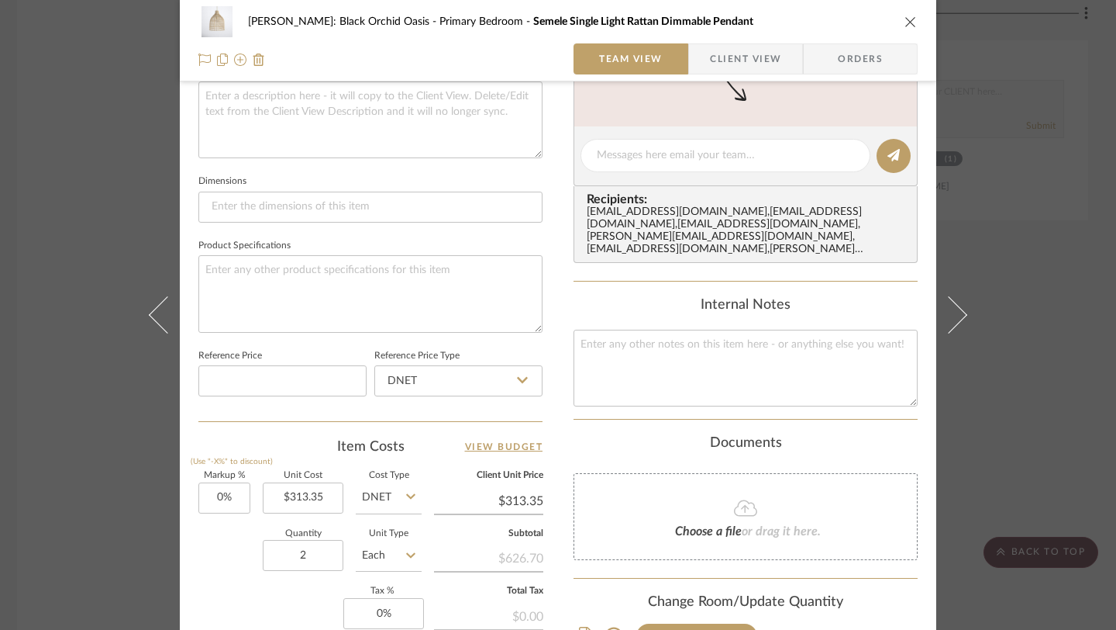
scroll to position [557, 0]
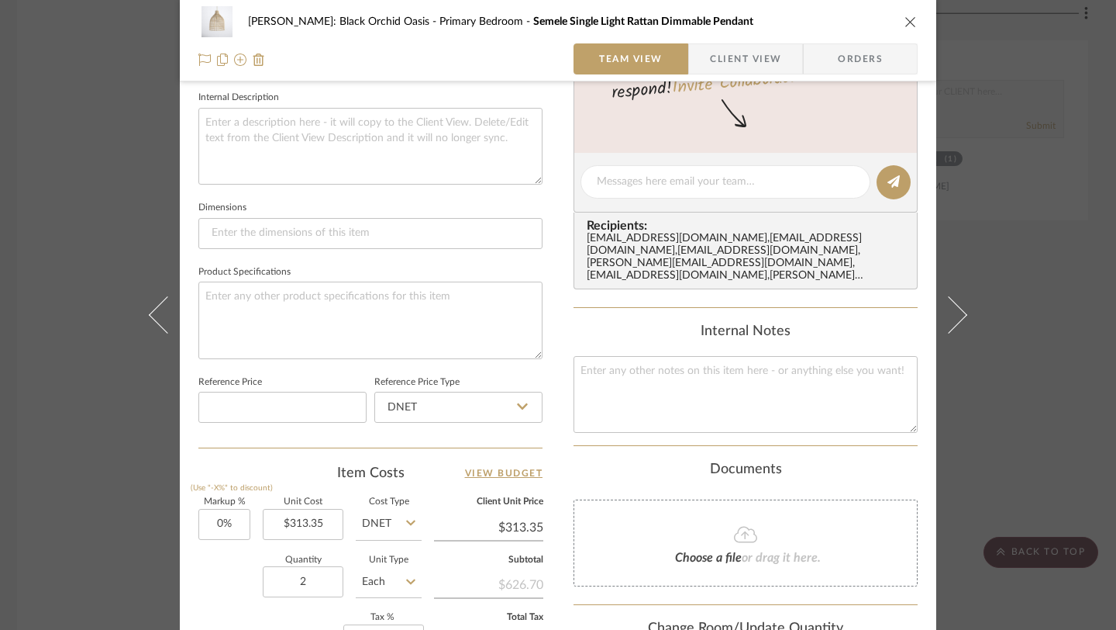
click at [905, 19] on icon "close" at bounding box center [911, 22] width 12 height 12
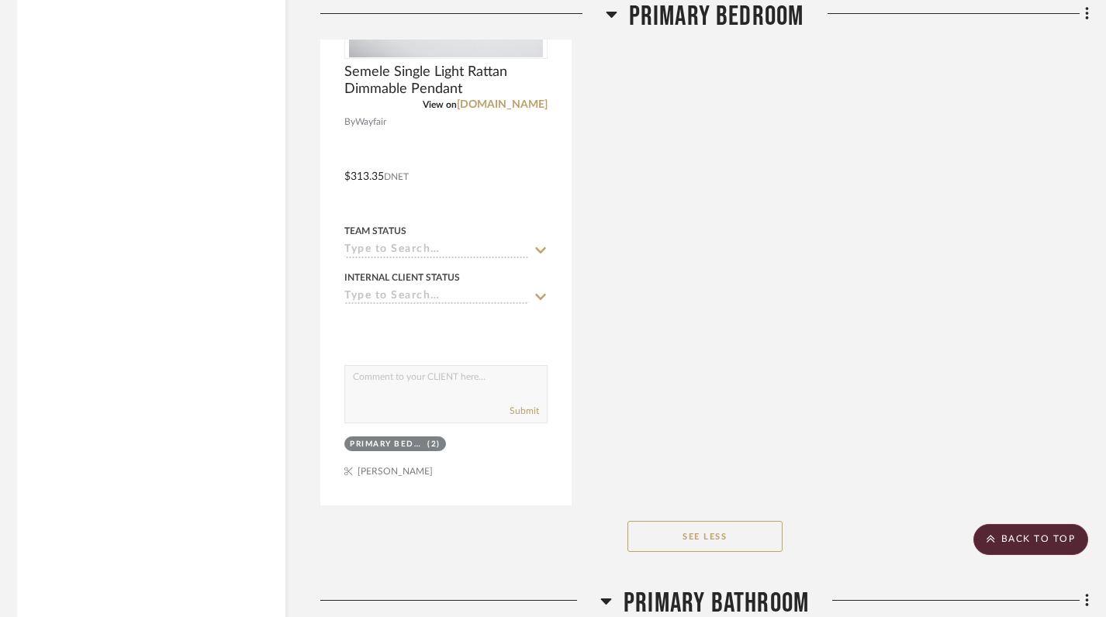
scroll to position [10091, 6]
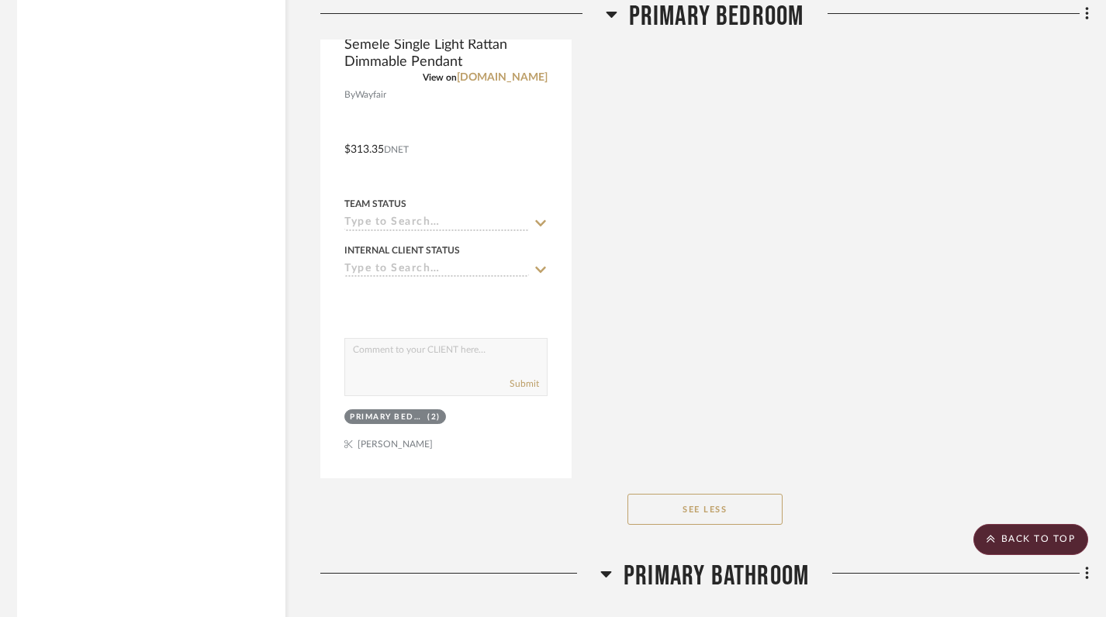
click at [610, 10] on icon at bounding box center [611, 14] width 12 height 19
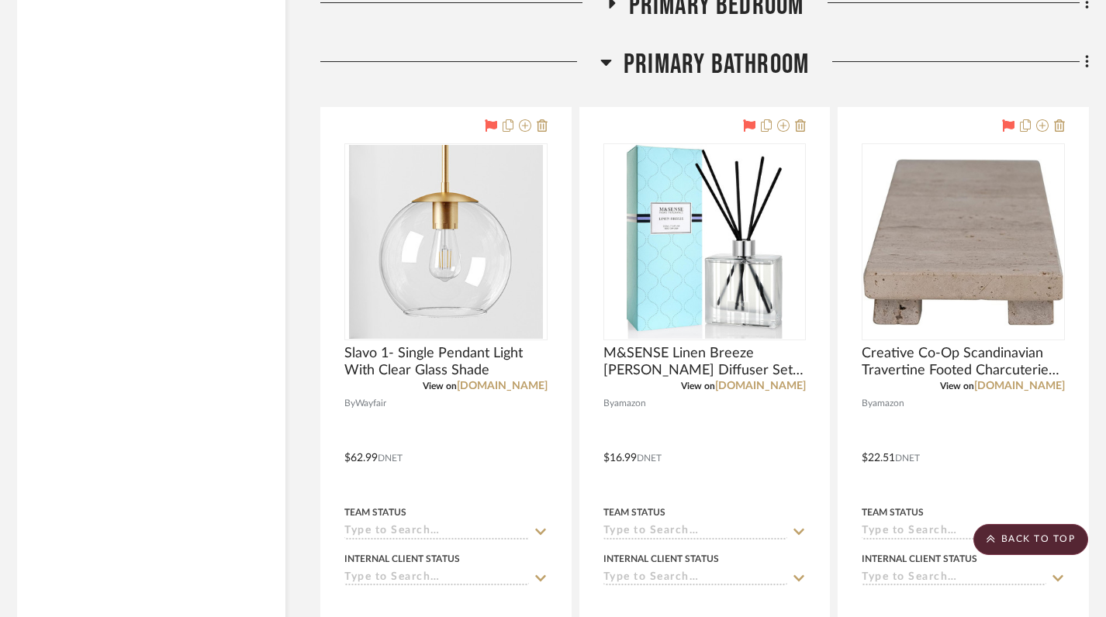
scroll to position [7141, 6]
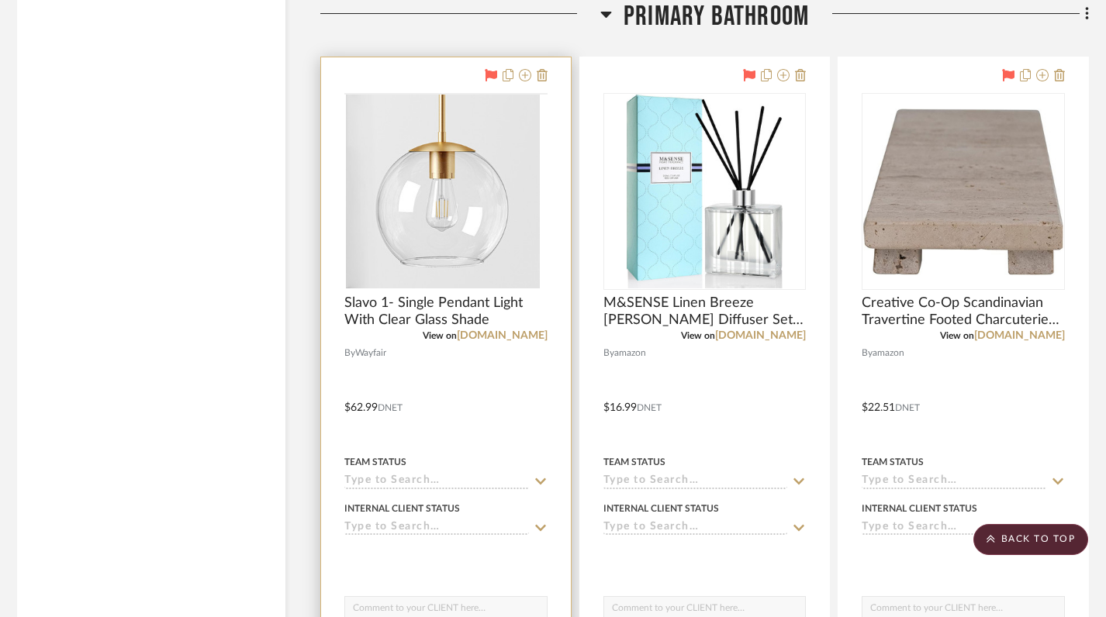
click at [0, 0] on img at bounding box center [0, 0] width 0 height 0
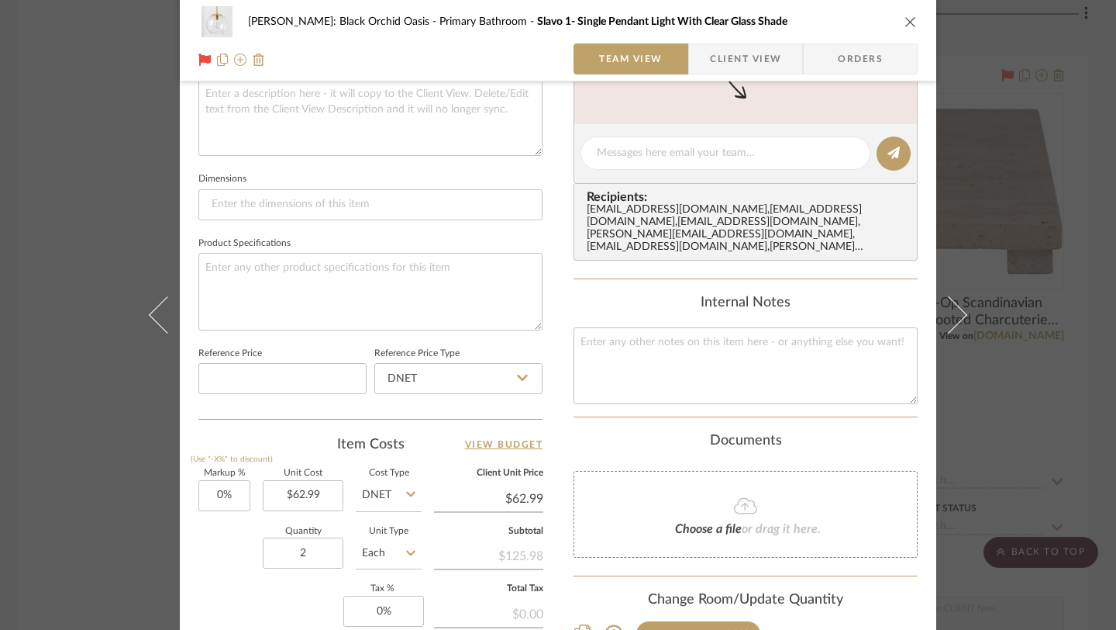
scroll to position [615, 0]
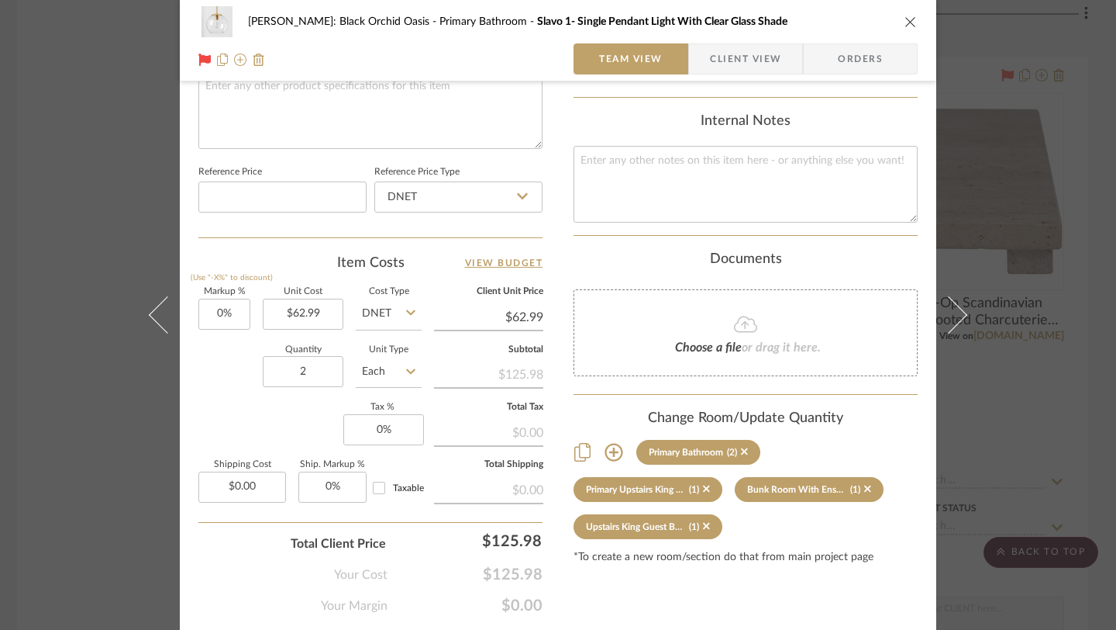
scroll to position [767, 0]
click at [905, 19] on icon "close" at bounding box center [911, 22] width 12 height 12
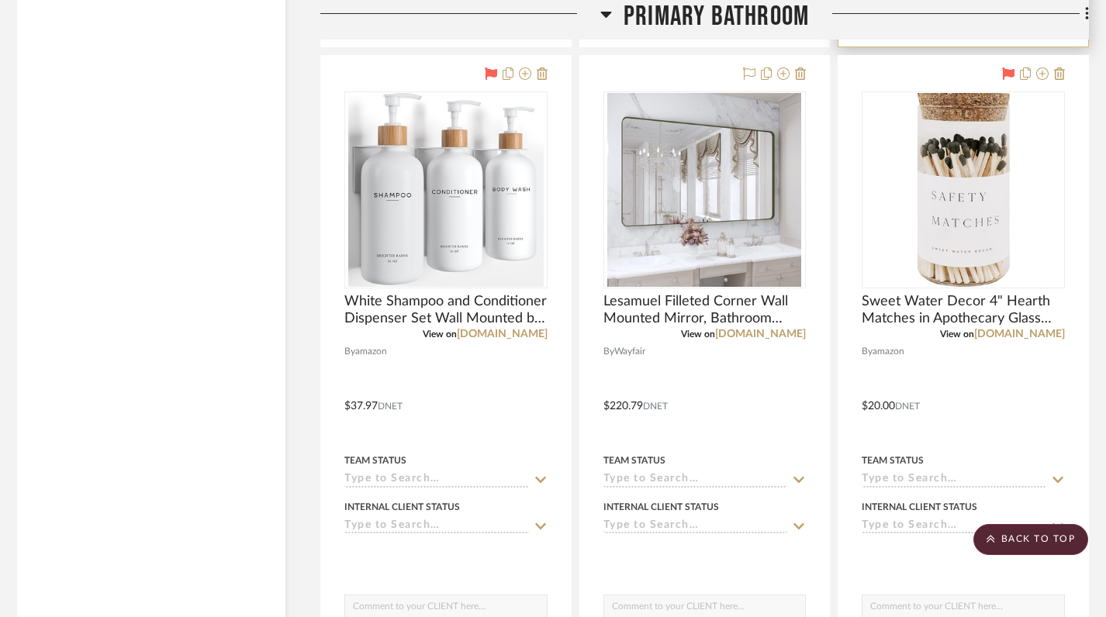
scroll to position [8501, 6]
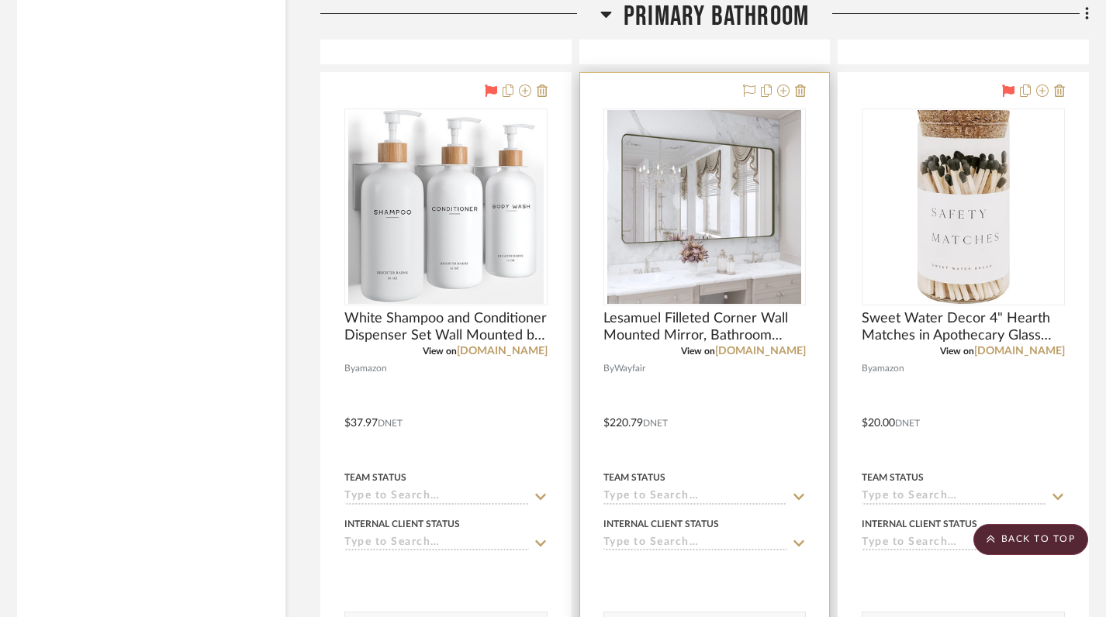
click at [717, 246] on img "0" at bounding box center [704, 207] width 194 height 194
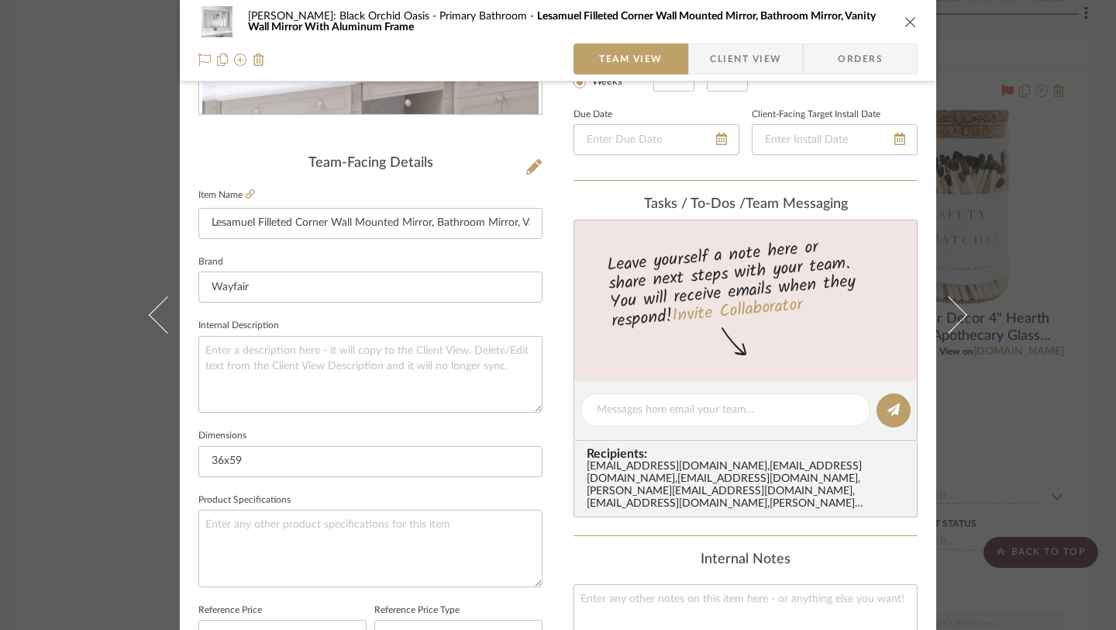
scroll to position [343, 0]
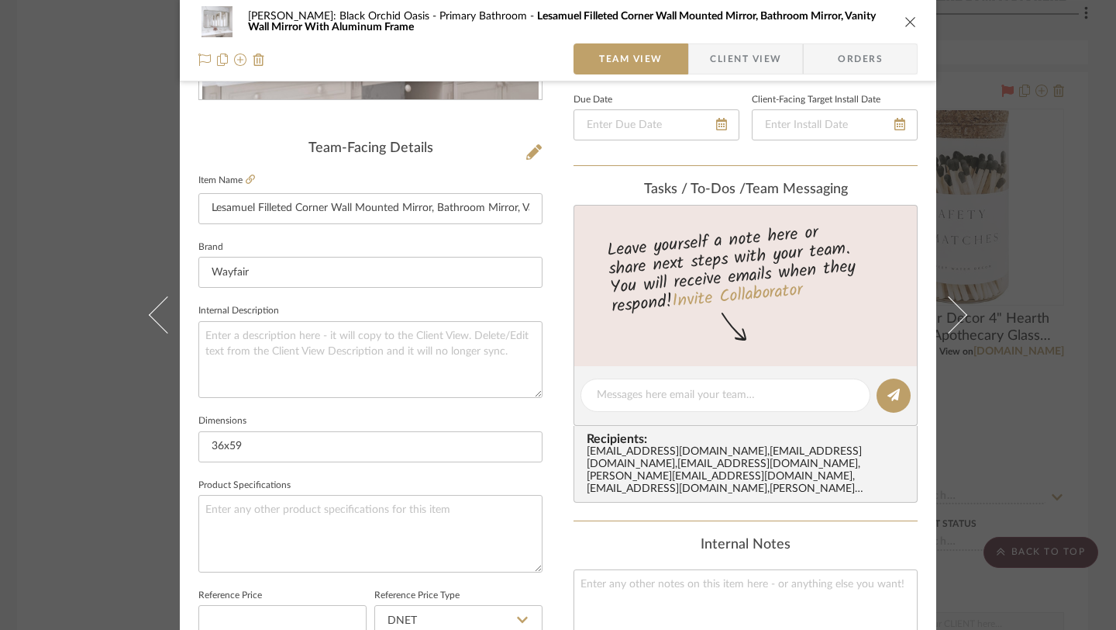
click at [905, 23] on icon "close" at bounding box center [911, 22] width 12 height 12
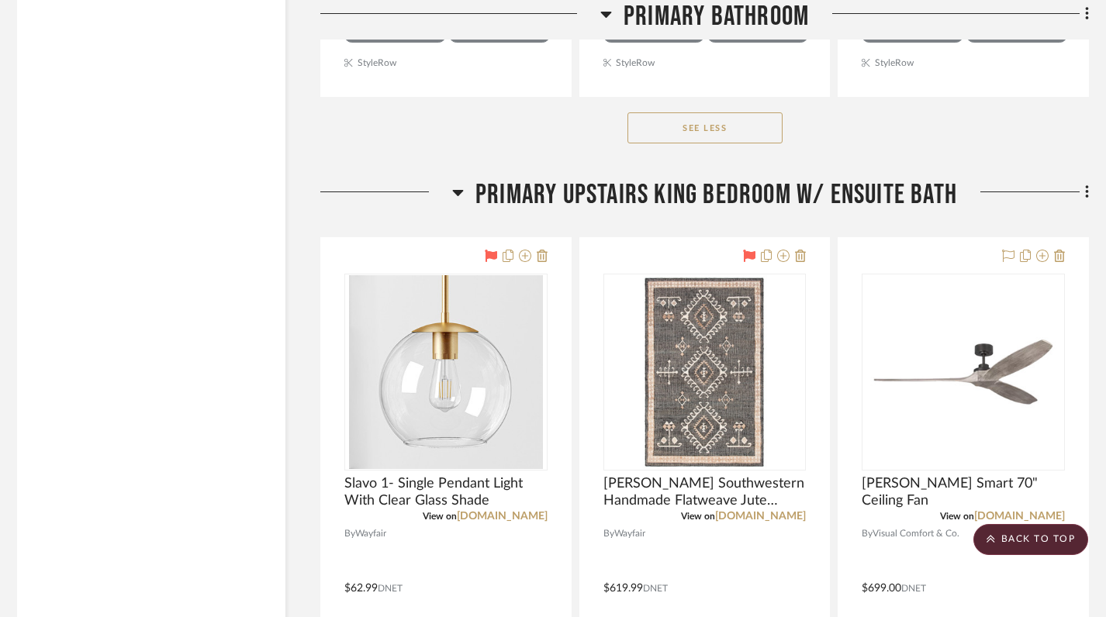
scroll to position [10477, 6]
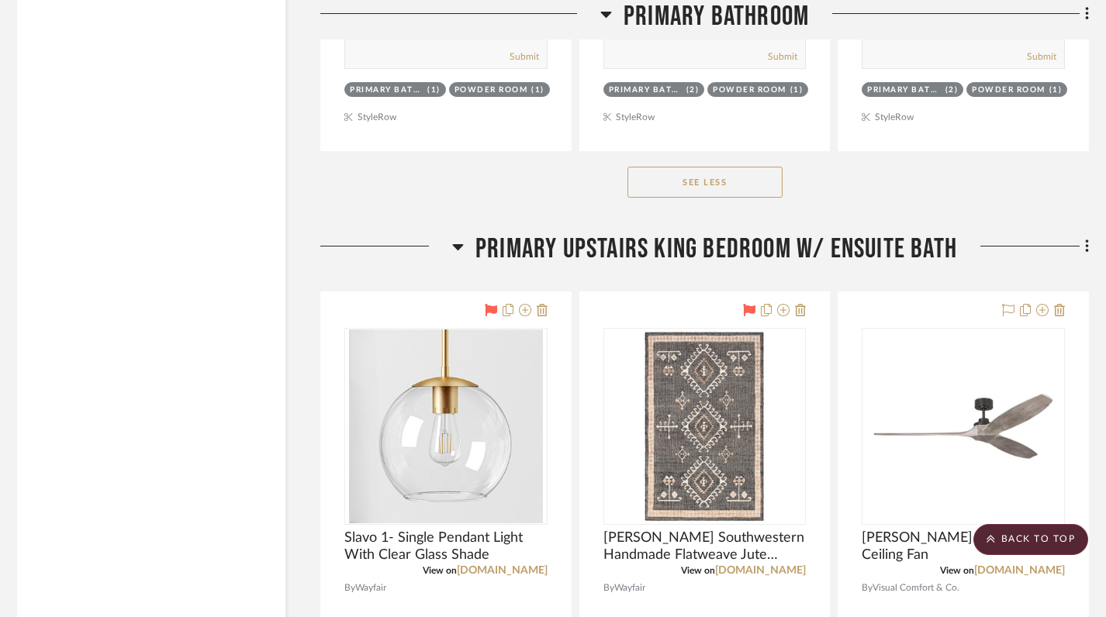
click at [461, 237] on icon at bounding box center [458, 246] width 12 height 19
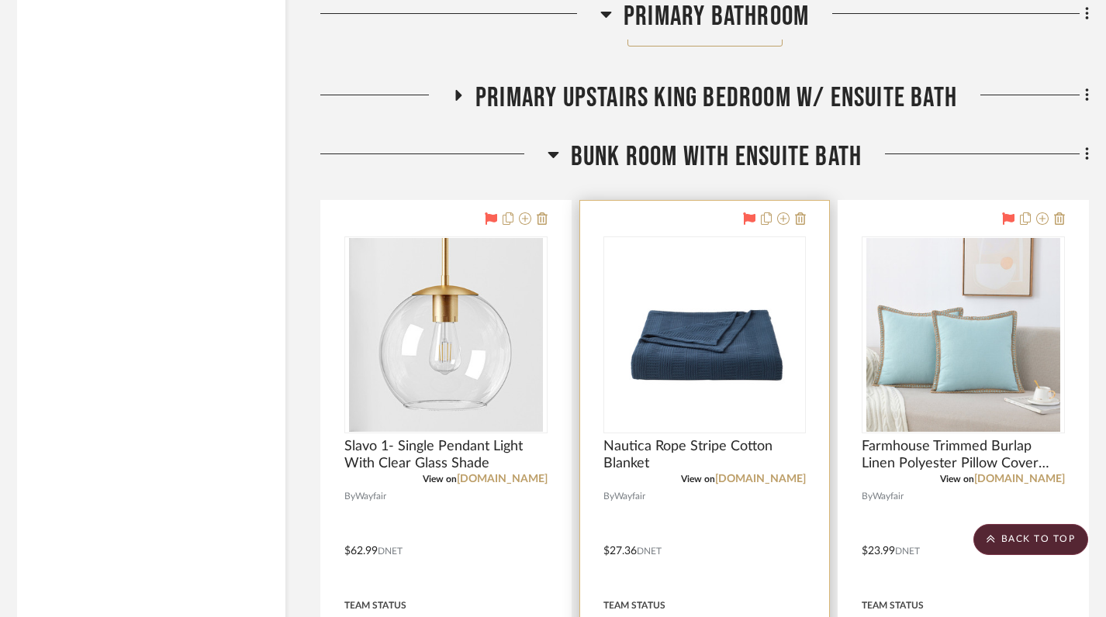
scroll to position [10630, 6]
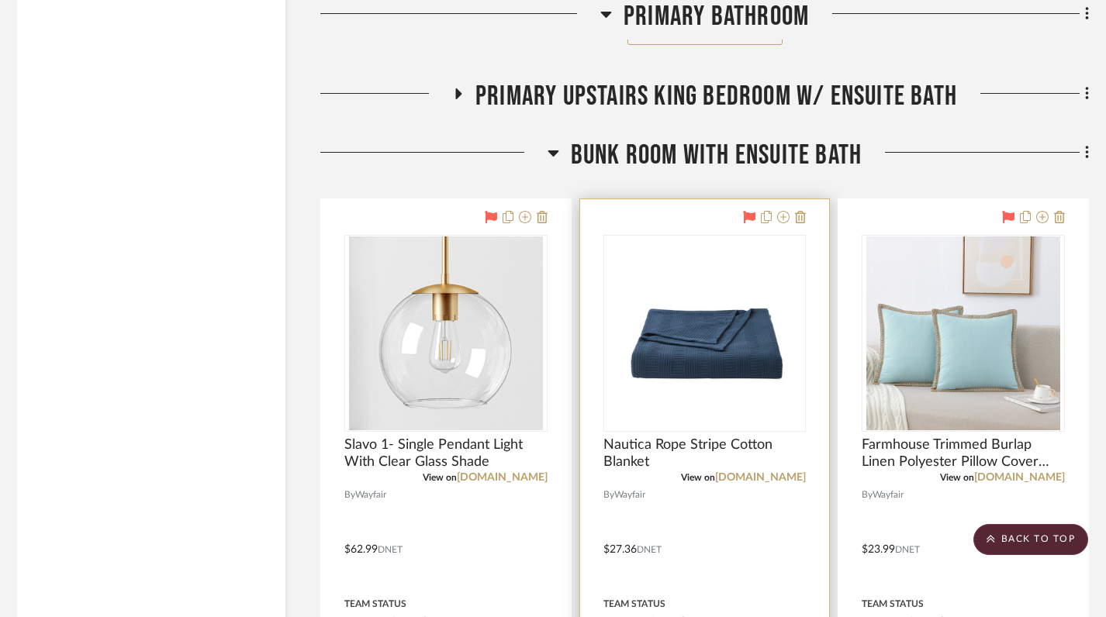
click at [645, 343] on img "0" at bounding box center [704, 333] width 194 height 194
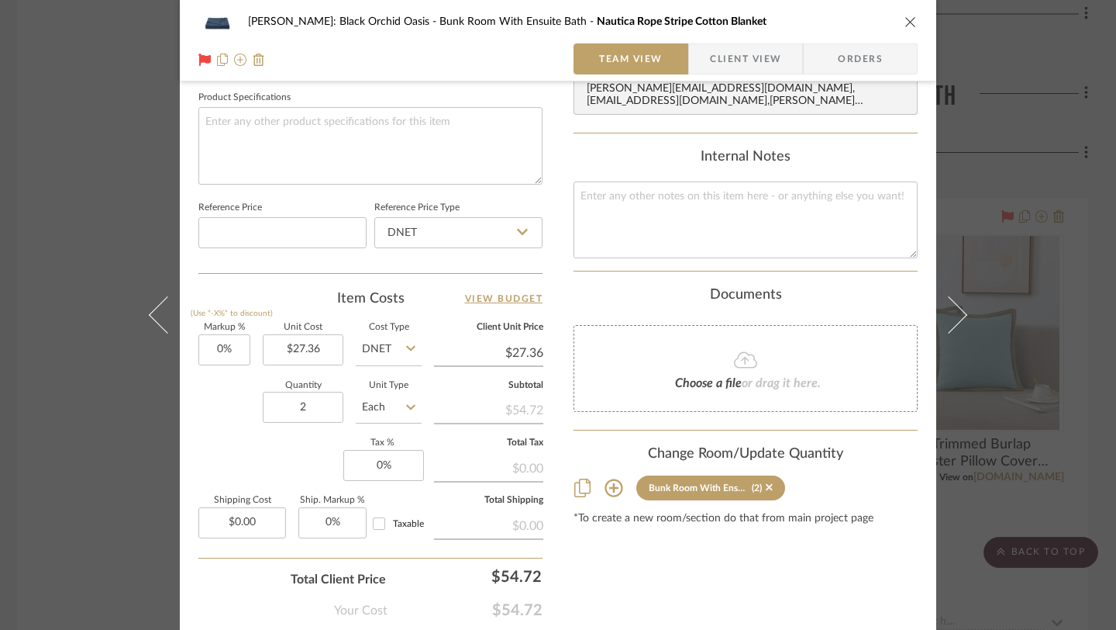
scroll to position [769, 0]
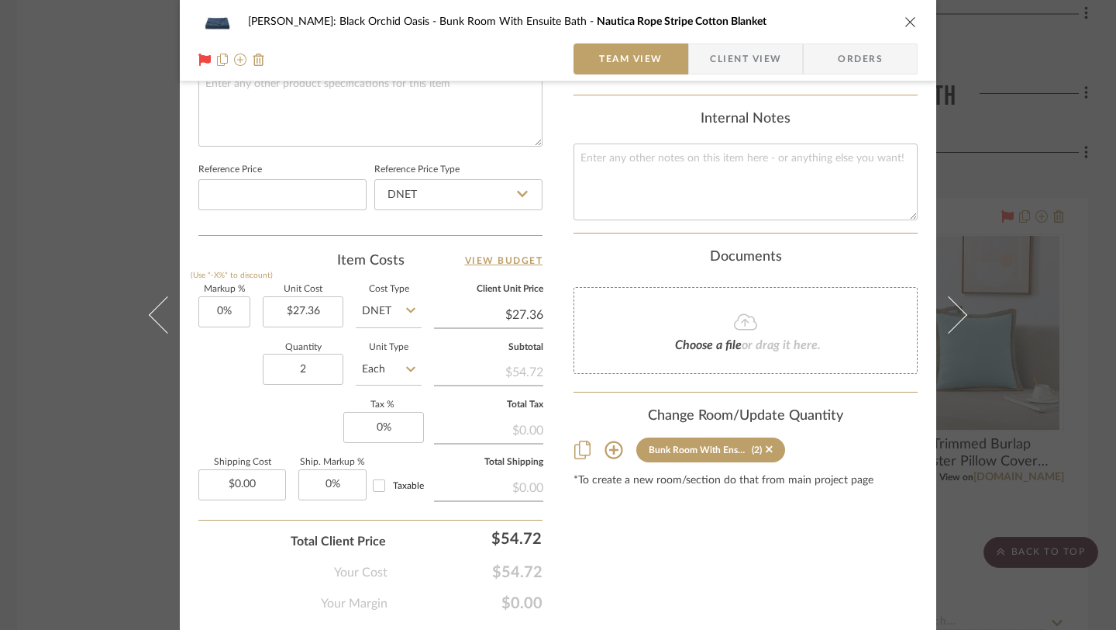
click at [905, 21] on icon "close" at bounding box center [911, 22] width 12 height 12
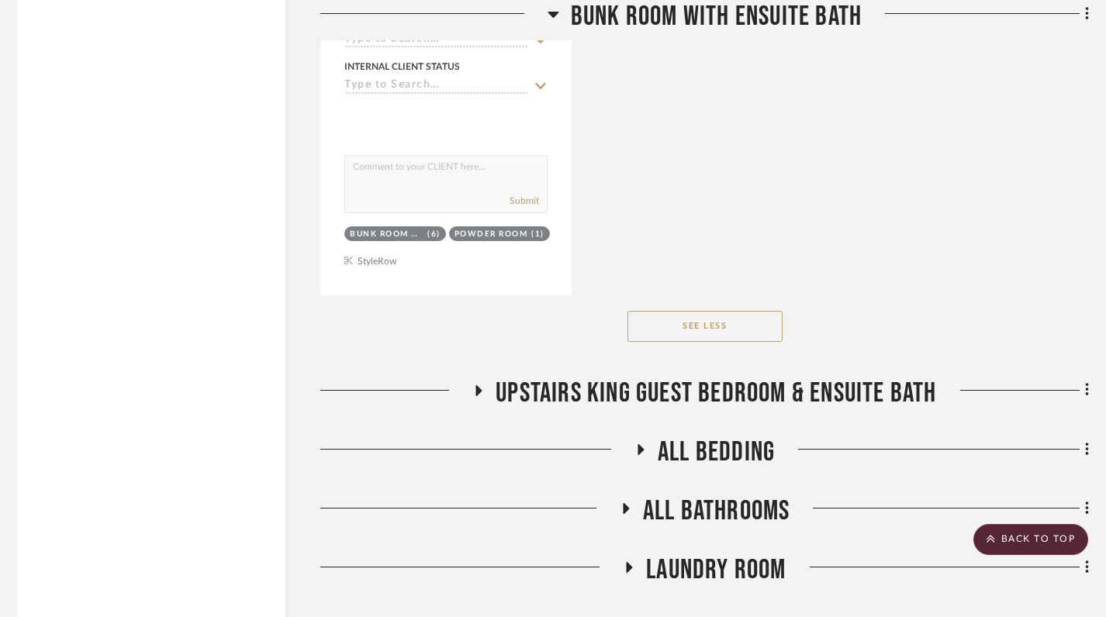
scroll to position [18119, 6]
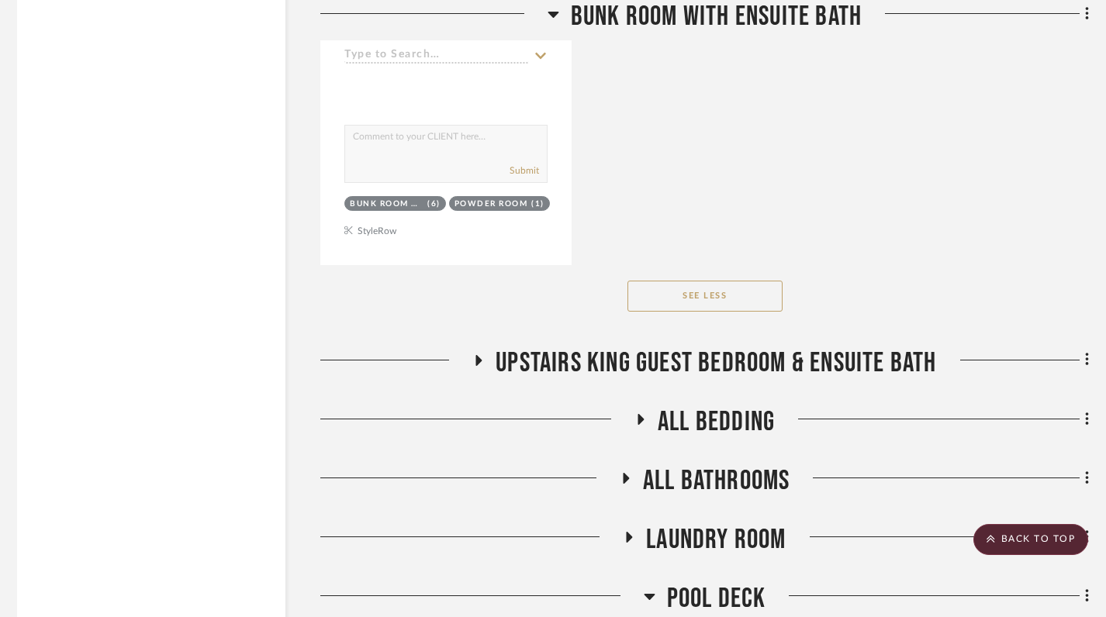
click at [482, 354] on icon at bounding box center [478, 360] width 19 height 12
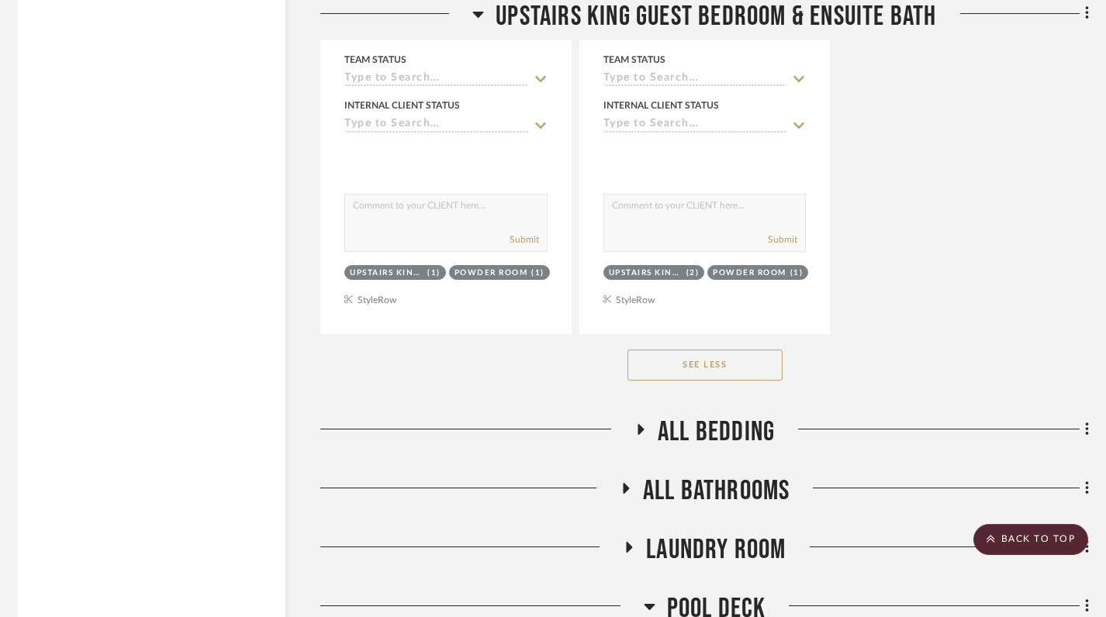
scroll to position [25075, 6]
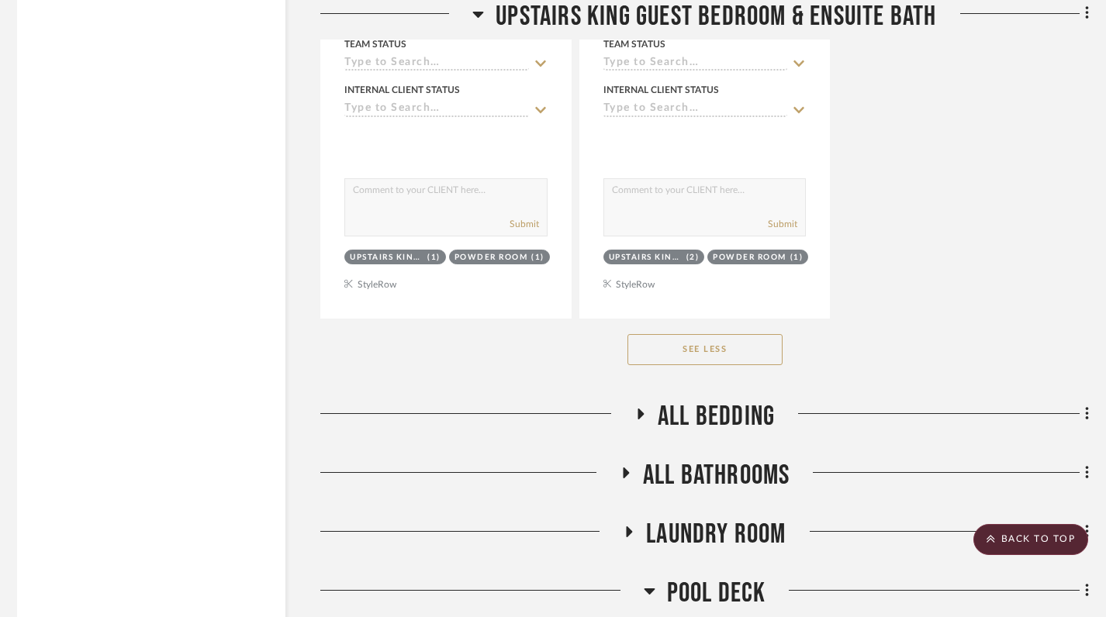
click at [480, 14] on icon at bounding box center [478, 14] width 12 height 19
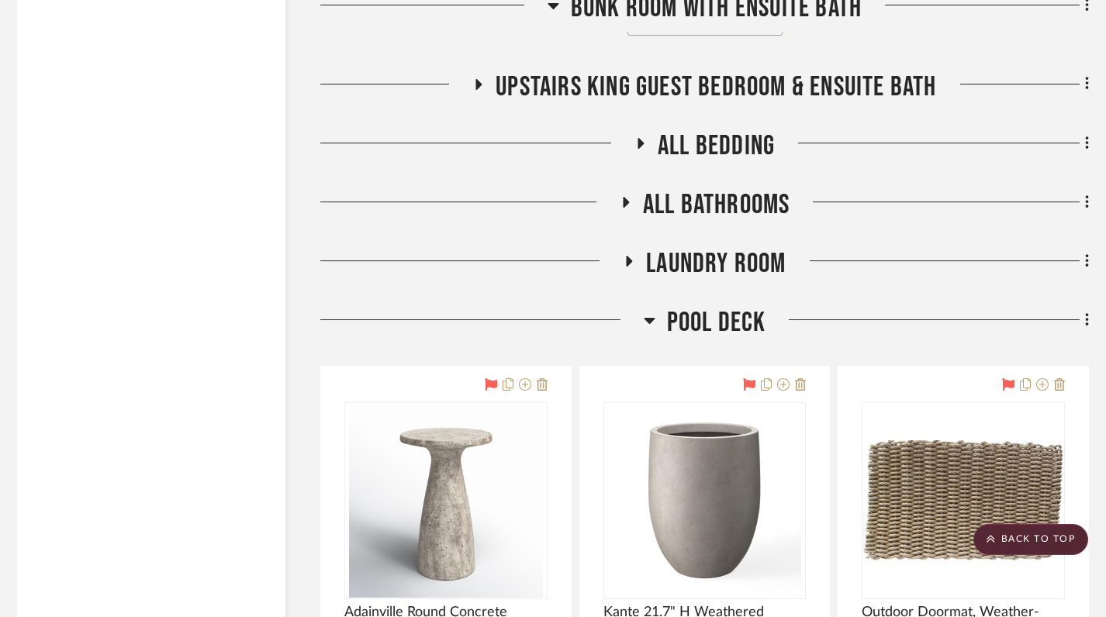
scroll to position [18391, 6]
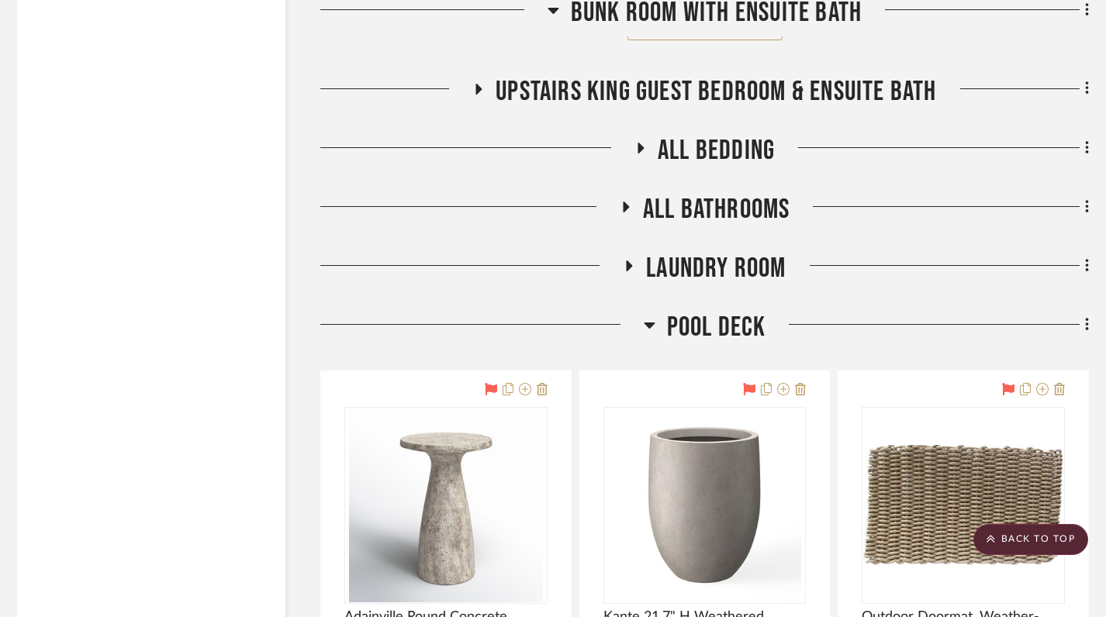
click at [642, 142] on icon at bounding box center [639, 148] width 19 height 12
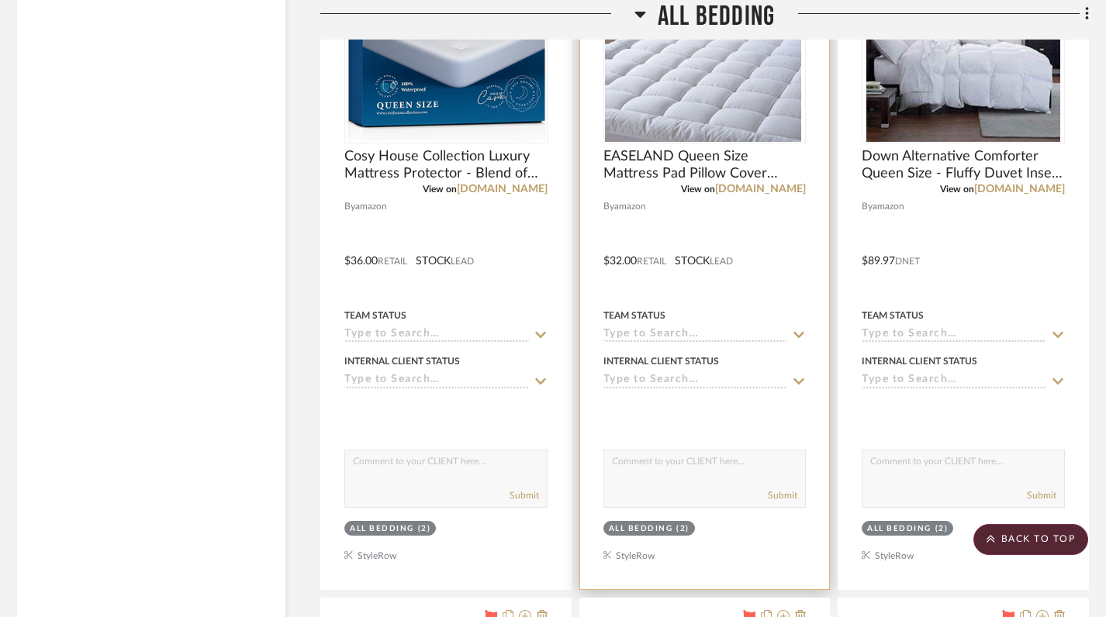
scroll to position [22234, 6]
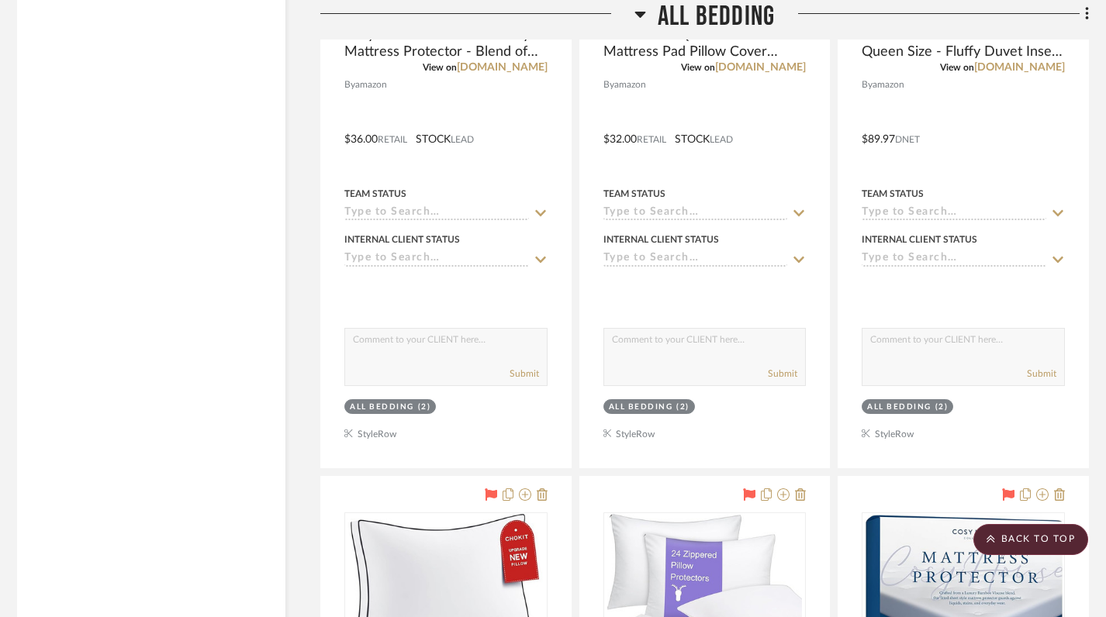
click at [643, 12] on icon at bounding box center [639, 15] width 11 height 6
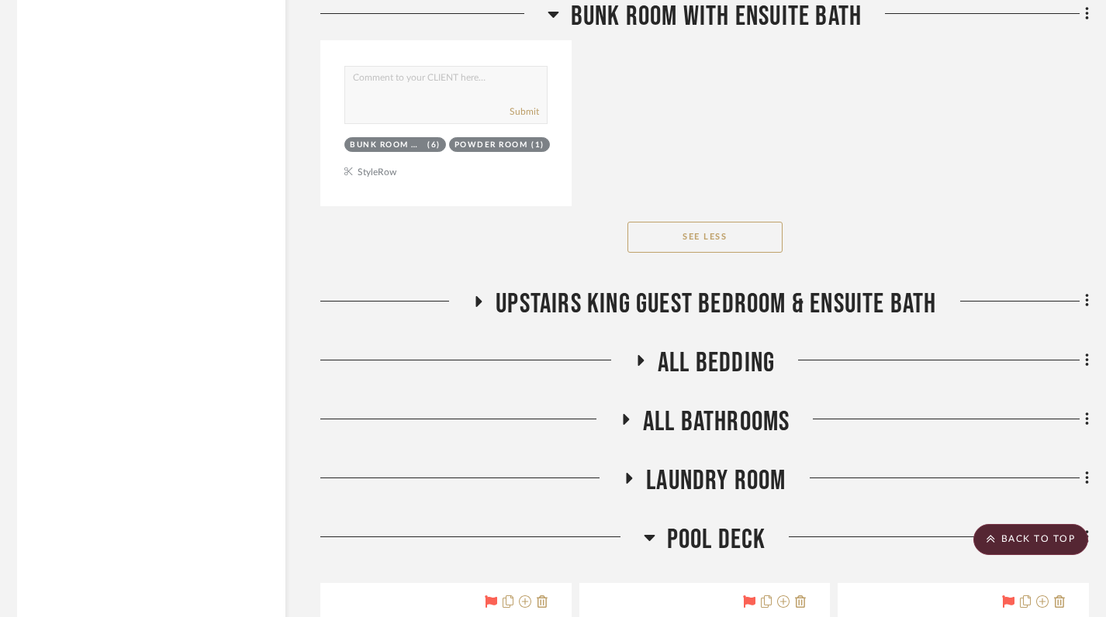
scroll to position [18300, 6]
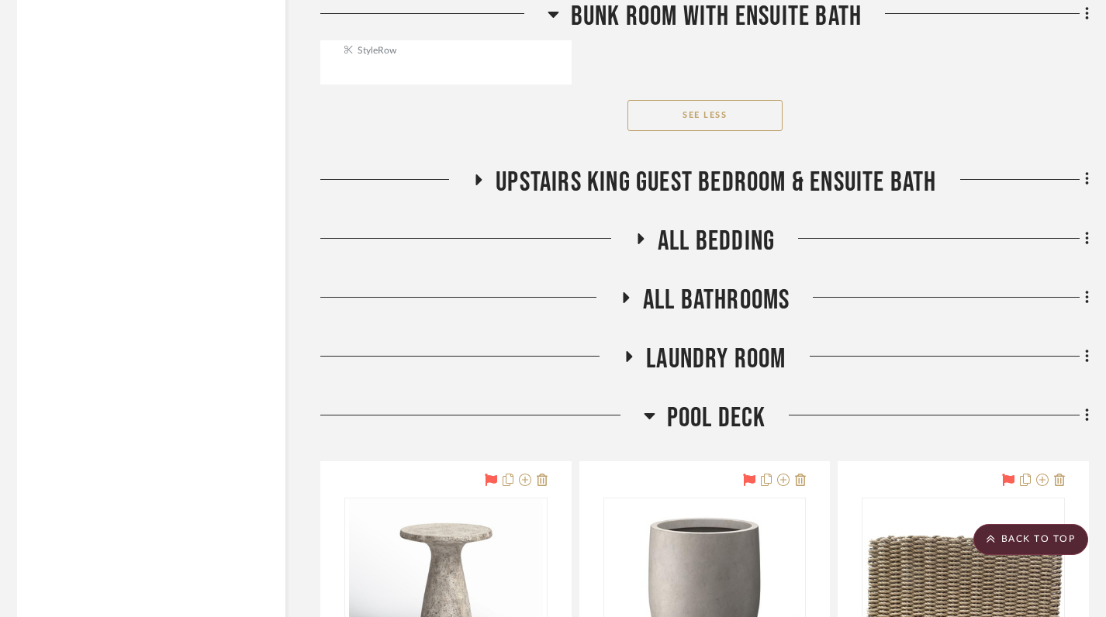
click at [626, 291] on icon at bounding box center [625, 297] width 19 height 12
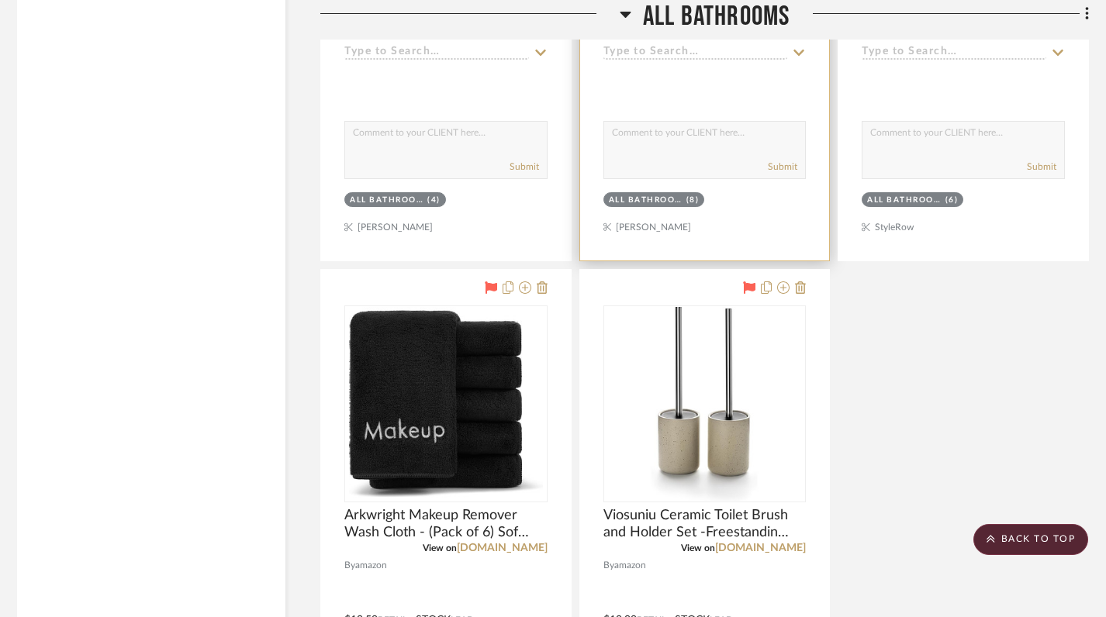
scroll to position [18953, 6]
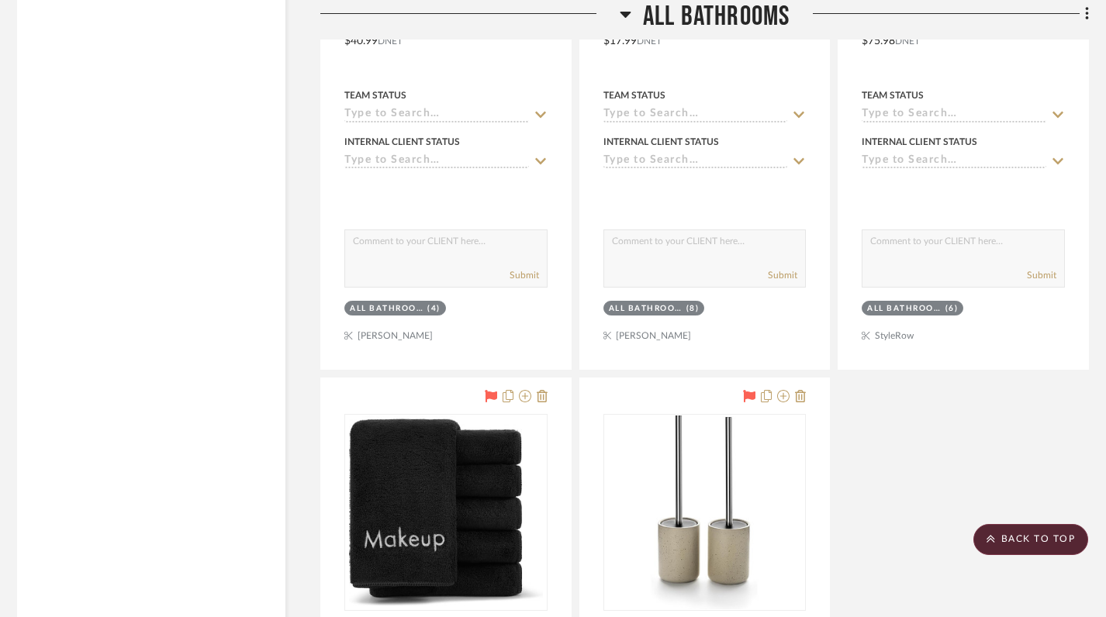
click at [622, 14] on icon at bounding box center [624, 15] width 11 height 6
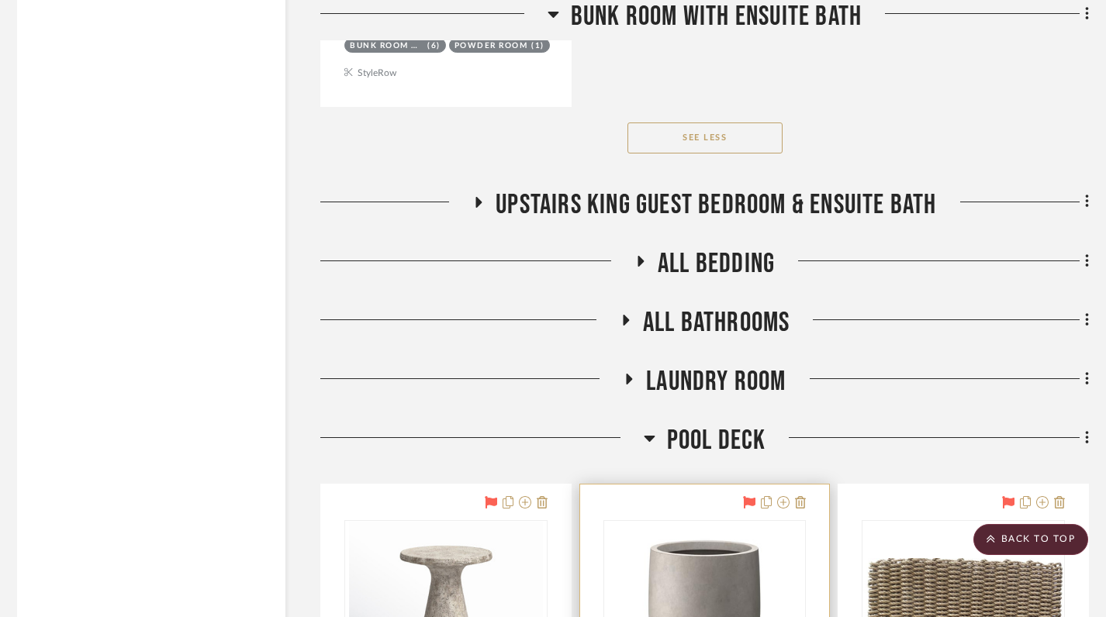
scroll to position [18298, 6]
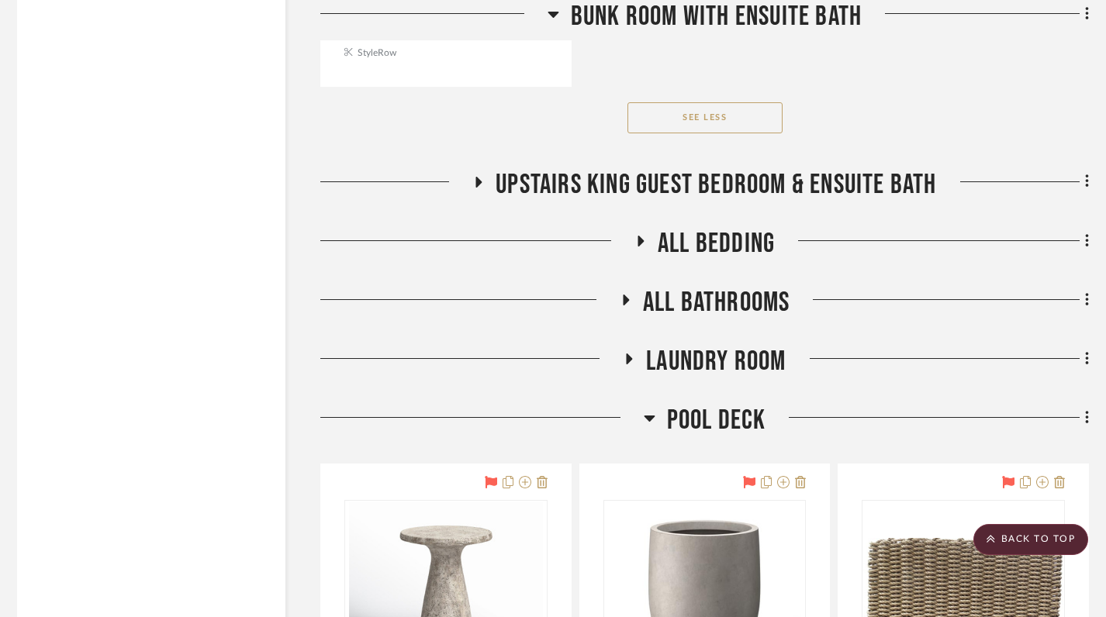
click at [628, 354] on icon at bounding box center [629, 359] width 6 height 11
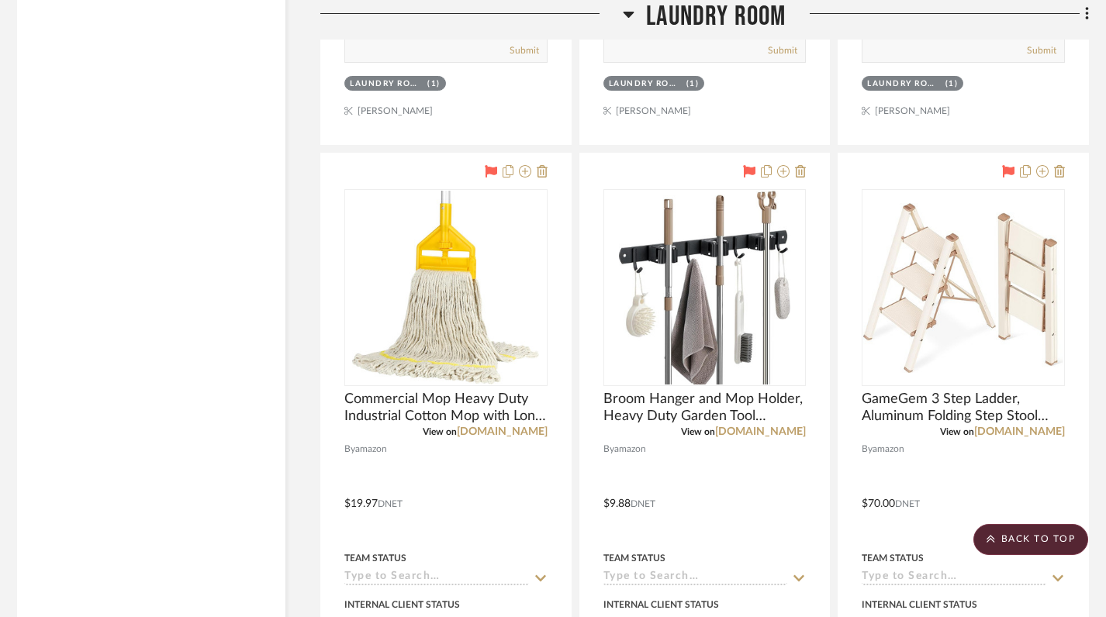
scroll to position [19678, 6]
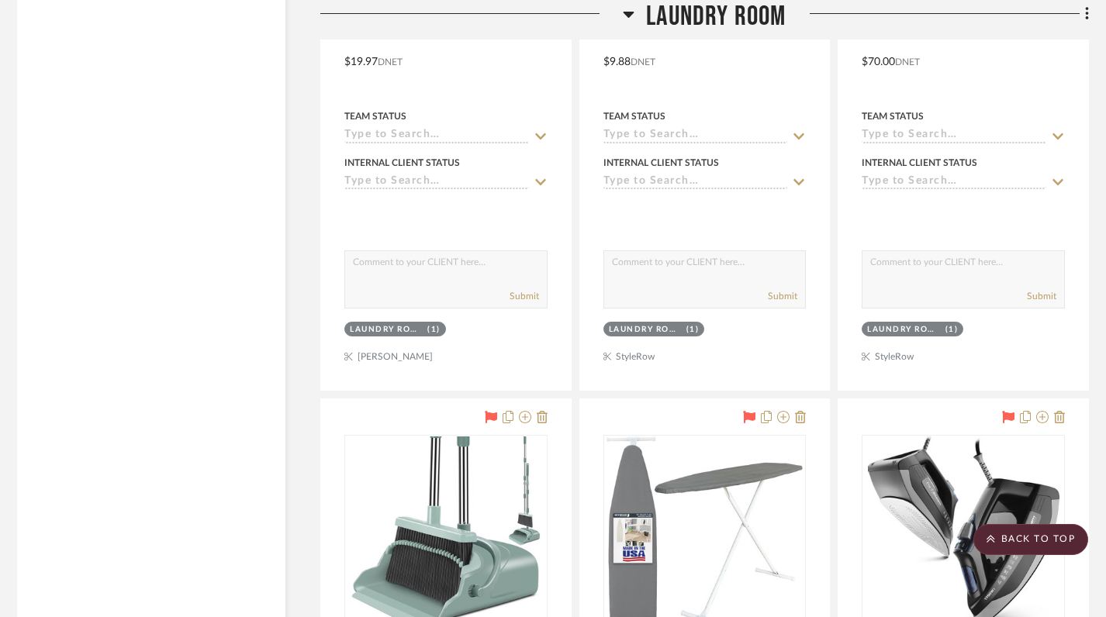
click at [630, 17] on icon at bounding box center [629, 14] width 12 height 19
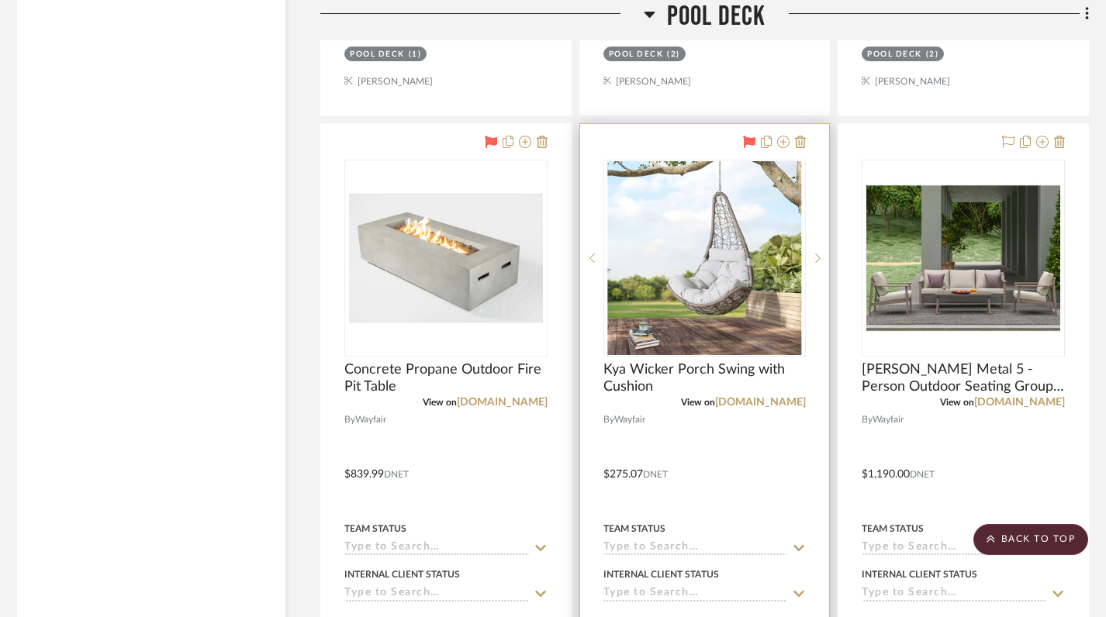
scroll to position [19892, 6]
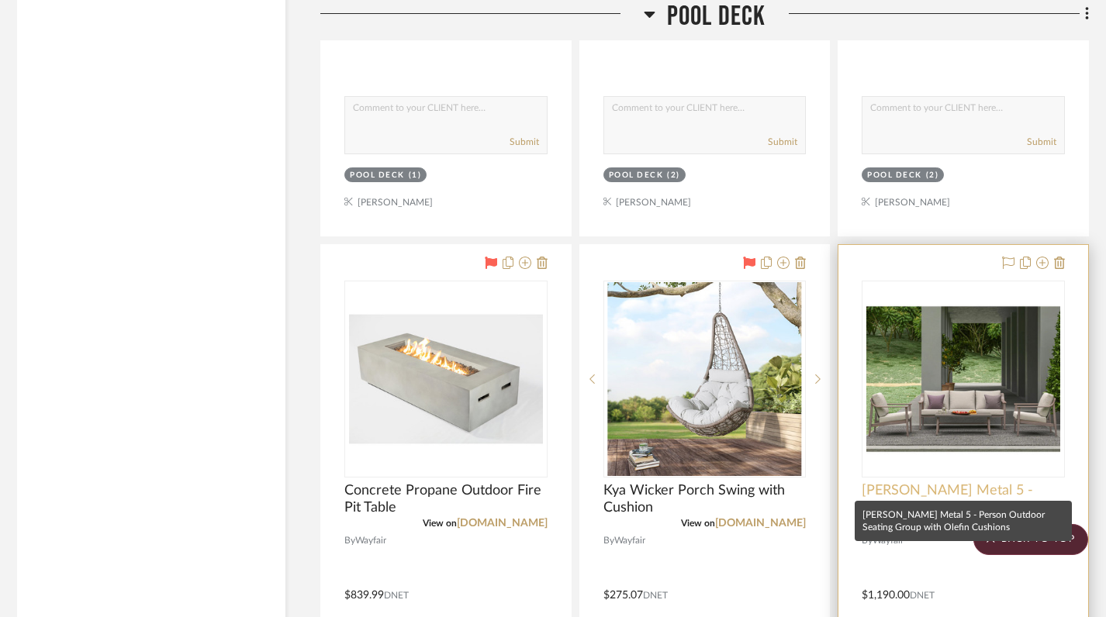
click at [929, 482] on span "[PERSON_NAME] Metal 5 - Person Outdoor Seating Group with Olefin Cushions" at bounding box center [962, 499] width 203 height 34
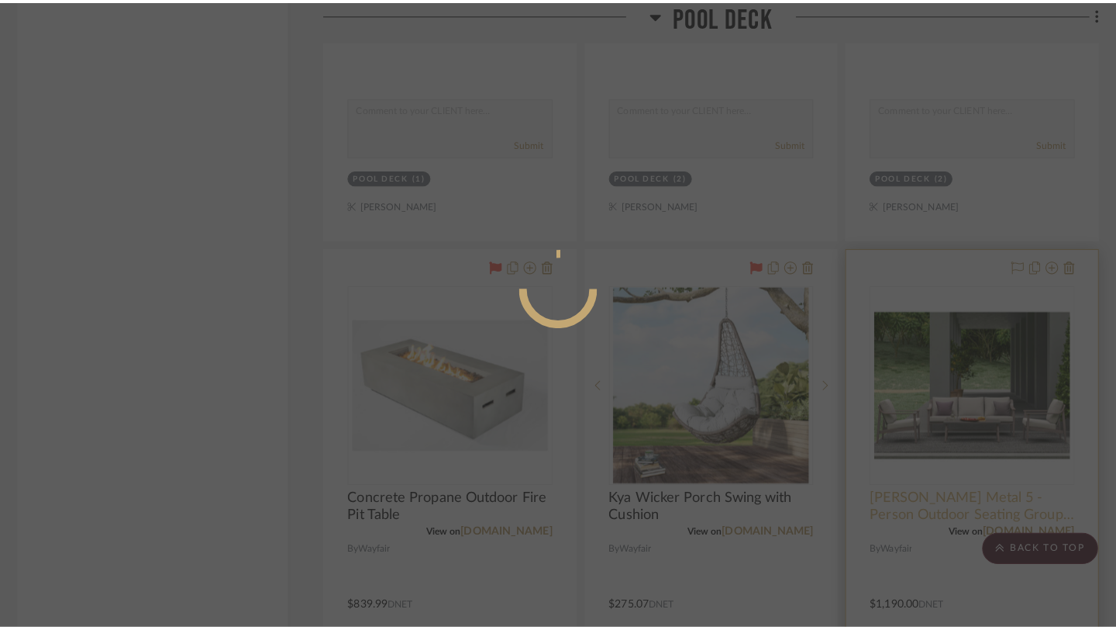
scroll to position [0, 0]
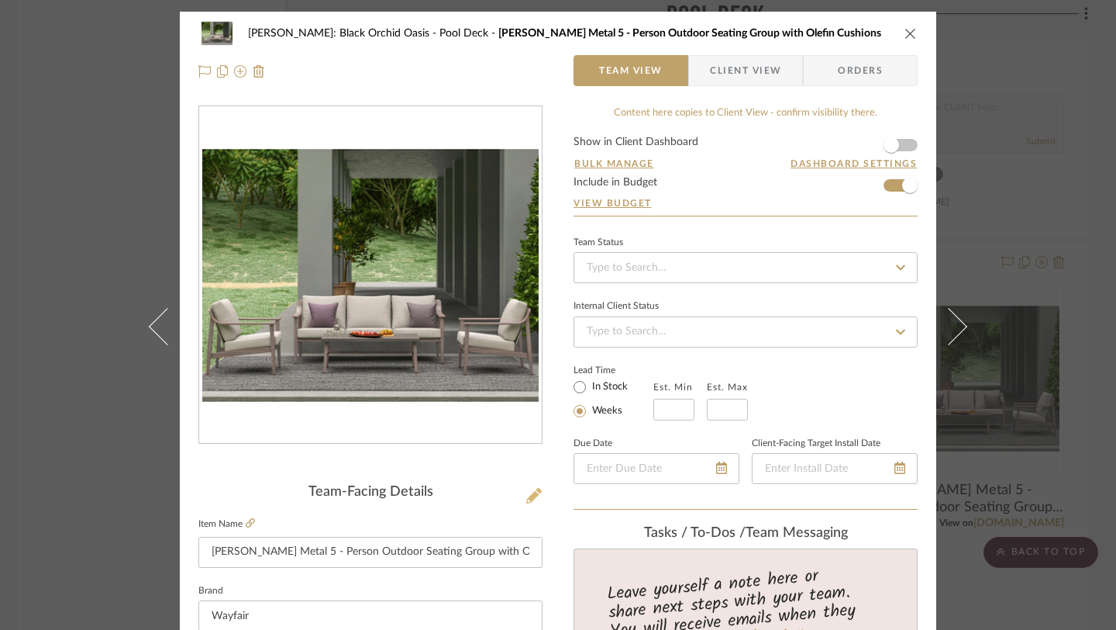
click at [530, 498] on icon at bounding box center [534, 496] width 16 height 16
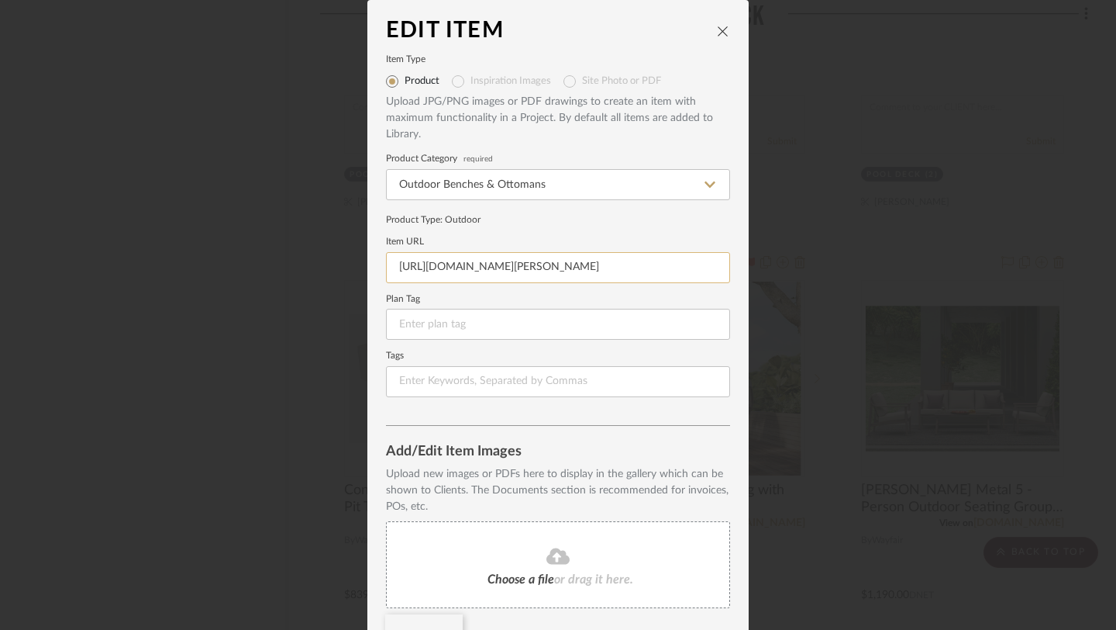
click at [531, 269] on input "https://www.wayfair.com/outdoor/pdp/red-barrel-studio-willich-metal-5-person-ou…" at bounding box center [558, 267] width 344 height 31
click at [717, 33] on icon "close" at bounding box center [723, 31] width 12 height 12
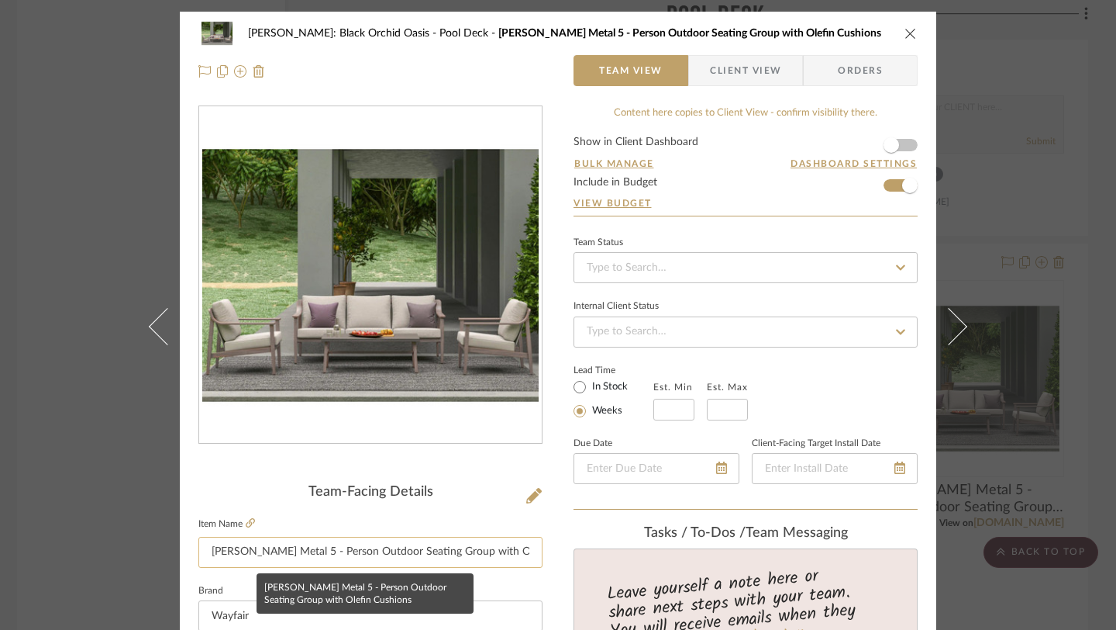
click at [363, 554] on input "[PERSON_NAME] Metal 5 - Person Outdoor Seating Group with Olefin Cushions" at bounding box center [370, 551] width 344 height 31
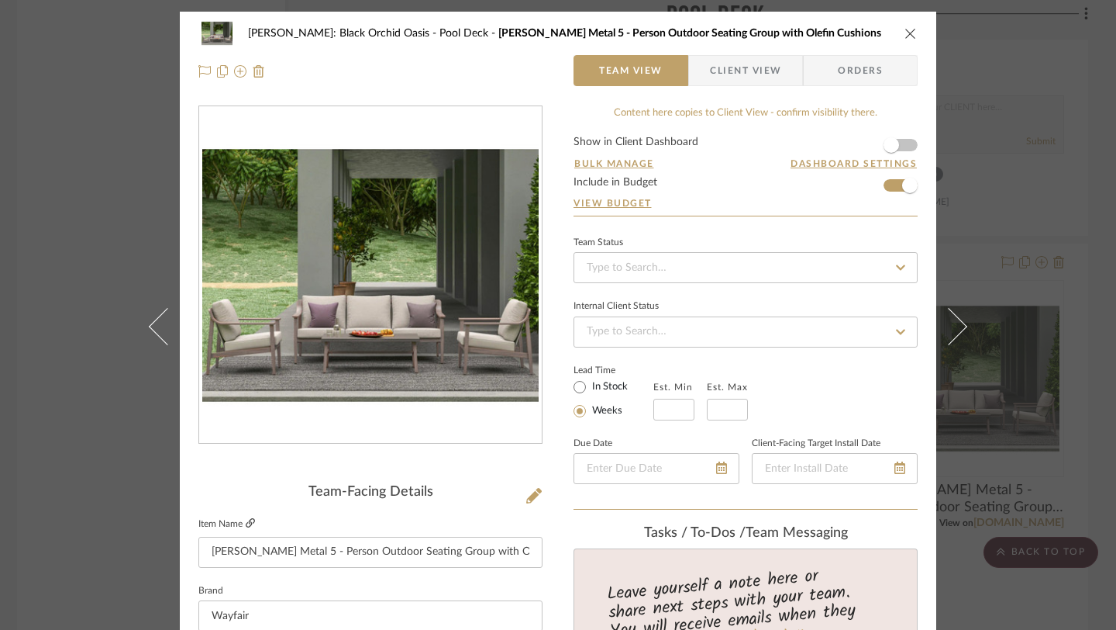
click at [246, 520] on icon at bounding box center [250, 522] width 9 height 9
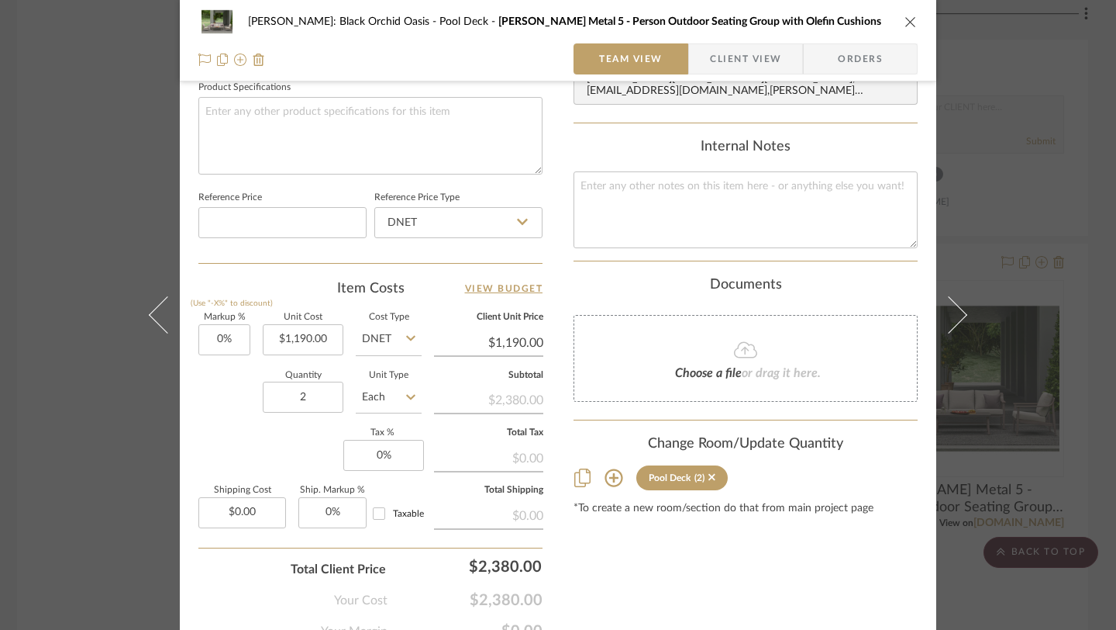
scroll to position [742, 0]
click at [905, 22] on icon "close" at bounding box center [911, 22] width 12 height 12
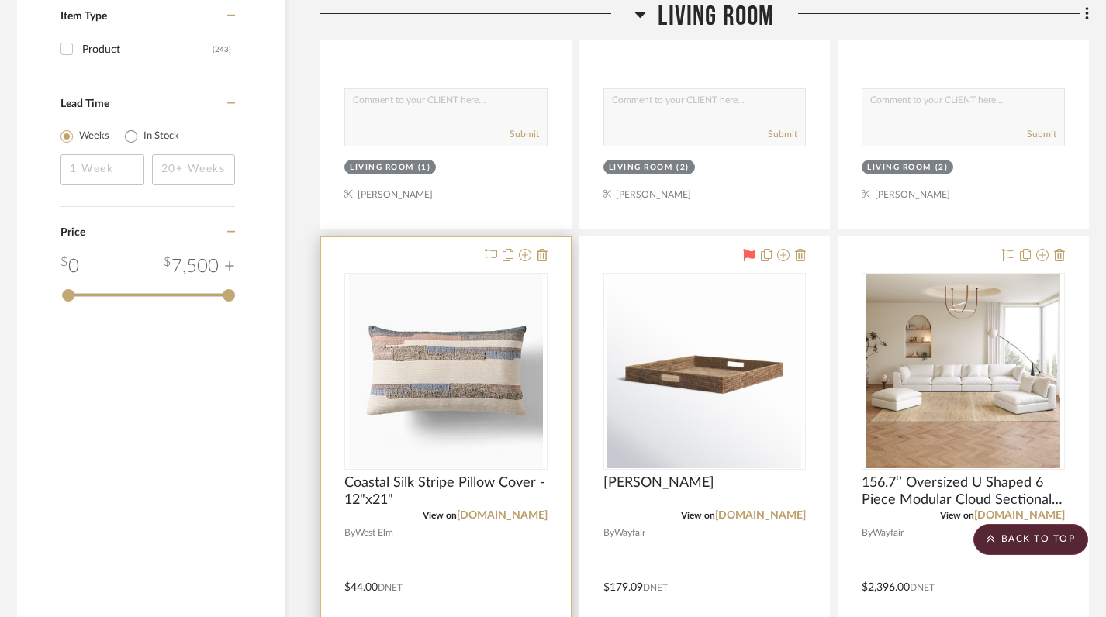
scroll to position [1934, 6]
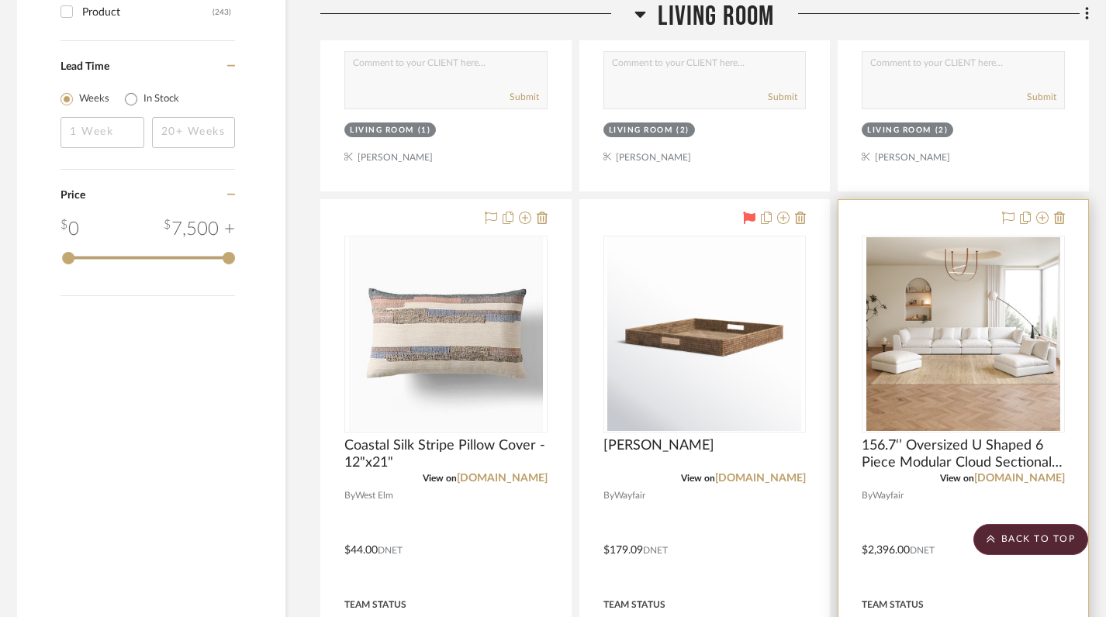
click at [932, 334] on img "0" at bounding box center [963, 334] width 194 height 194
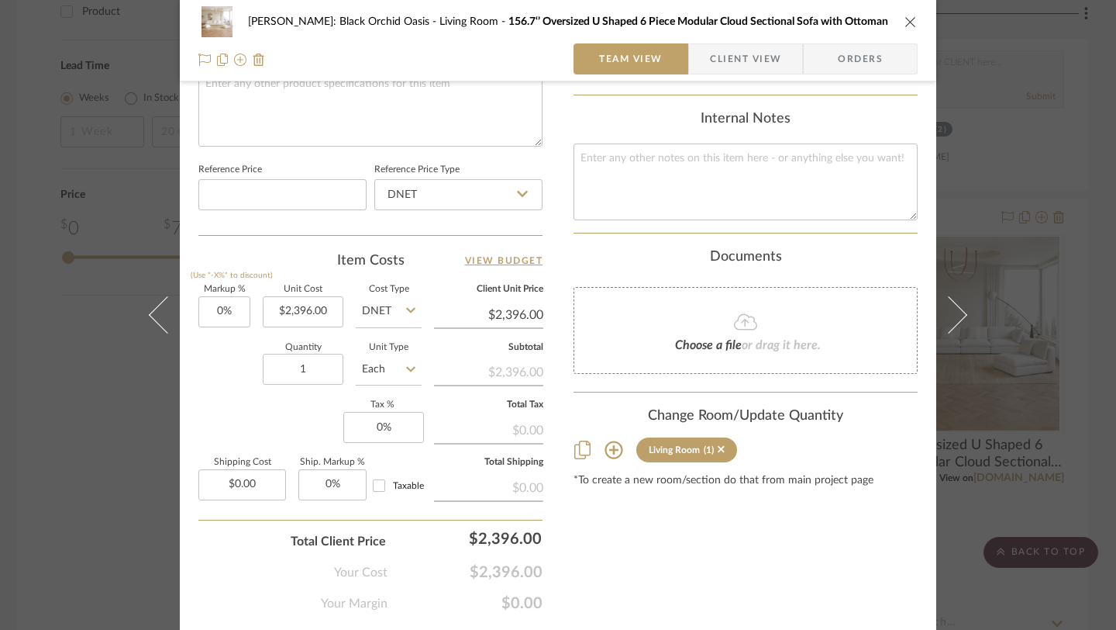
scroll to position [784, 0]
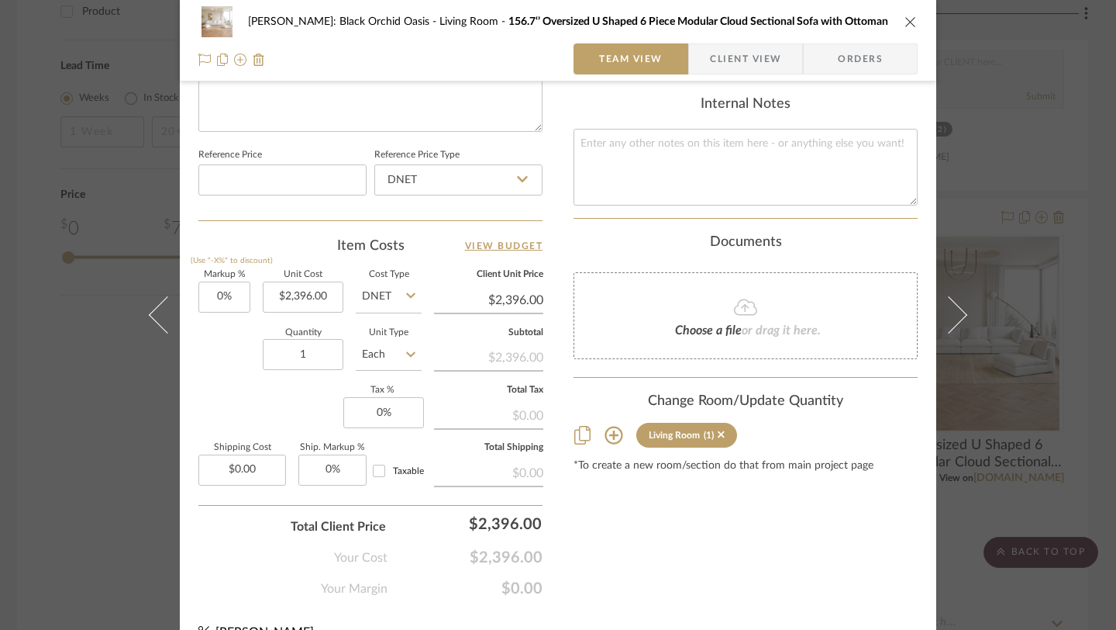
click at [905, 18] on icon "close" at bounding box center [911, 22] width 12 height 12
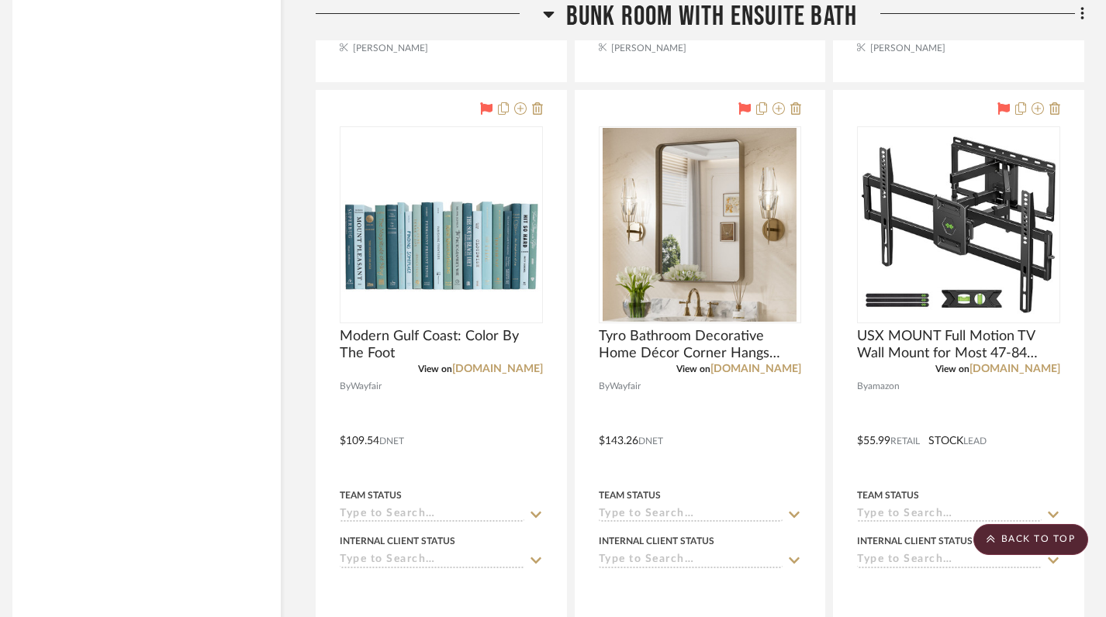
scroll to position [14185, 11]
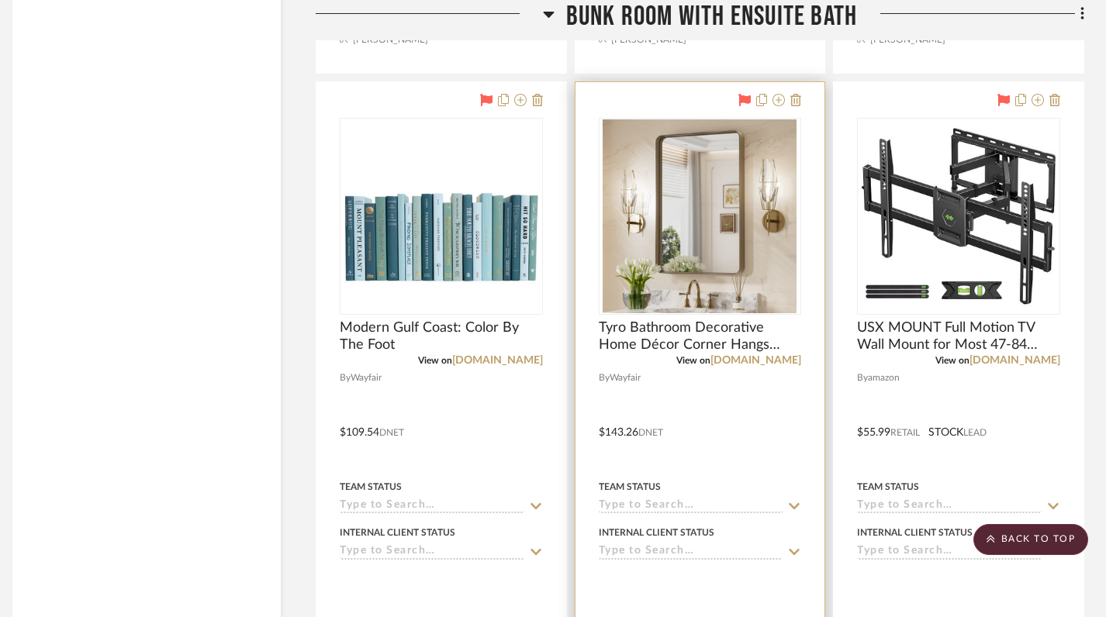
click at [664, 209] on img "0" at bounding box center [699, 216] width 194 height 194
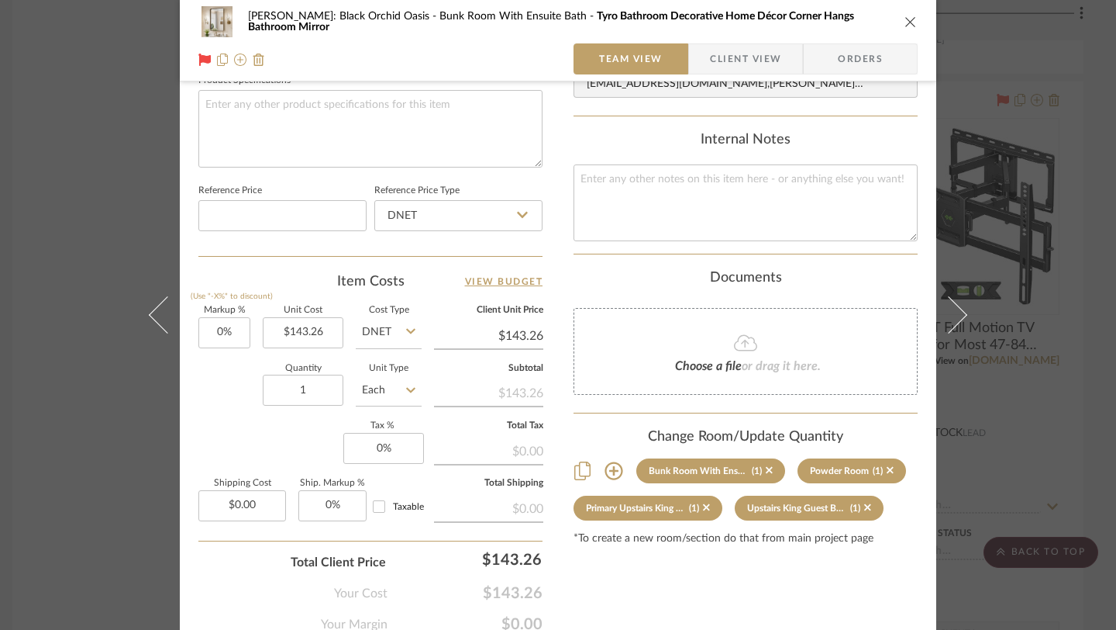
scroll to position [811, 0]
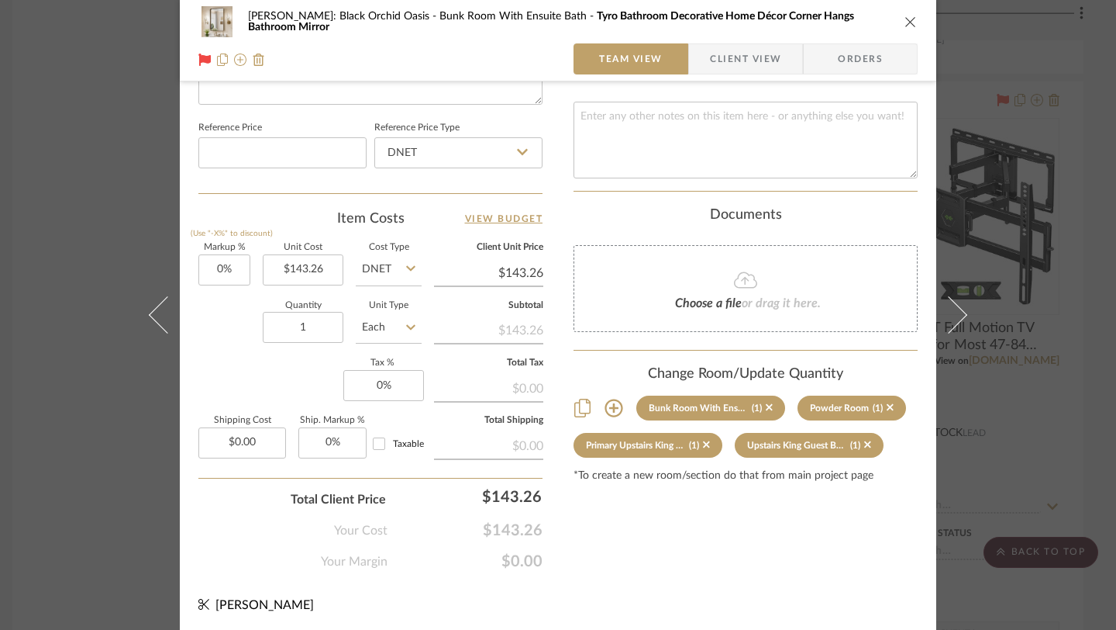
click at [905, 19] on icon "close" at bounding box center [911, 22] width 12 height 12
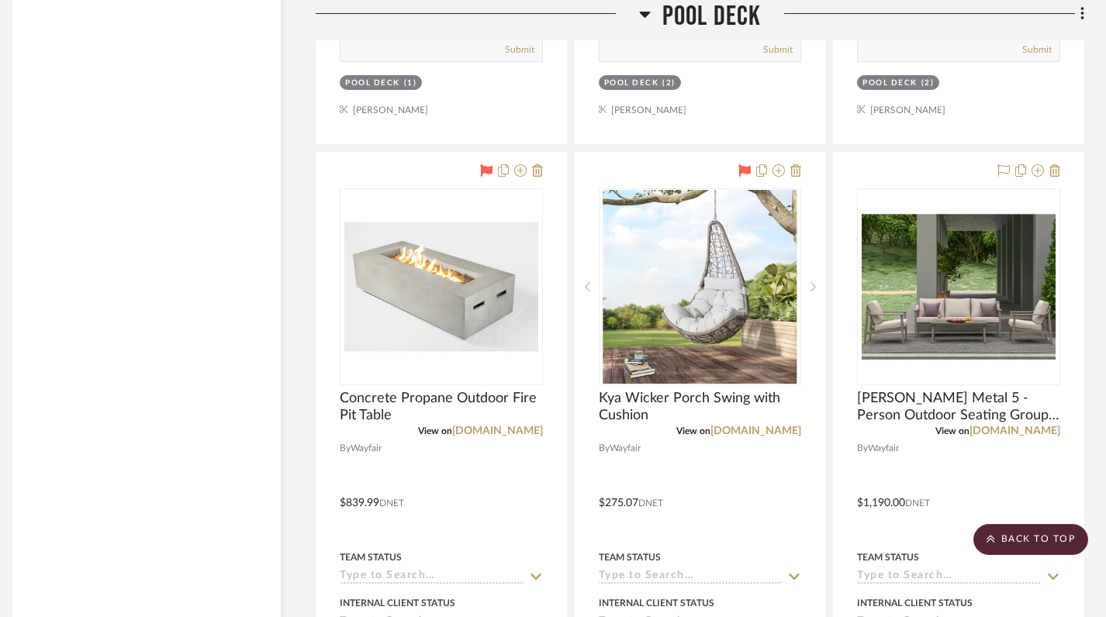
scroll to position [19988, 11]
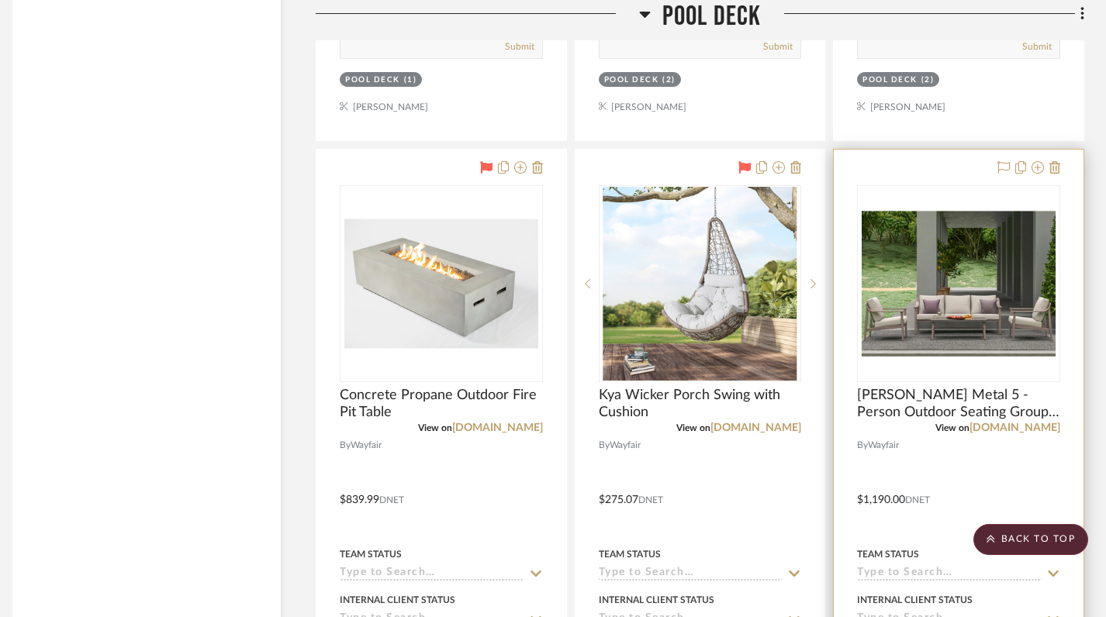
click at [933, 254] on img "0" at bounding box center [958, 284] width 194 height 194
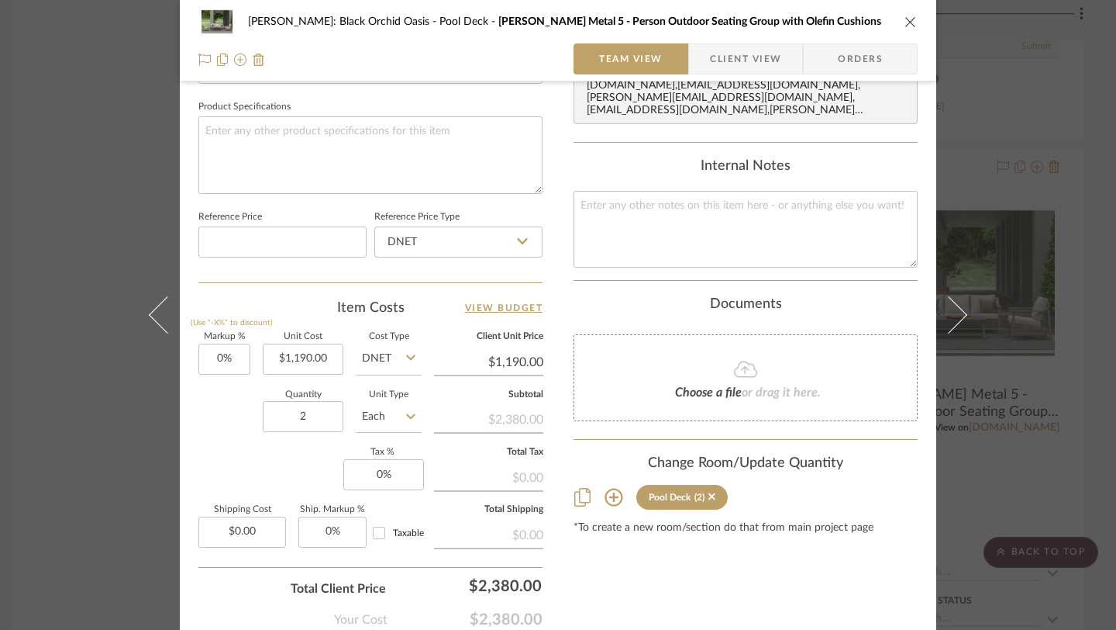
scroll to position [736, 0]
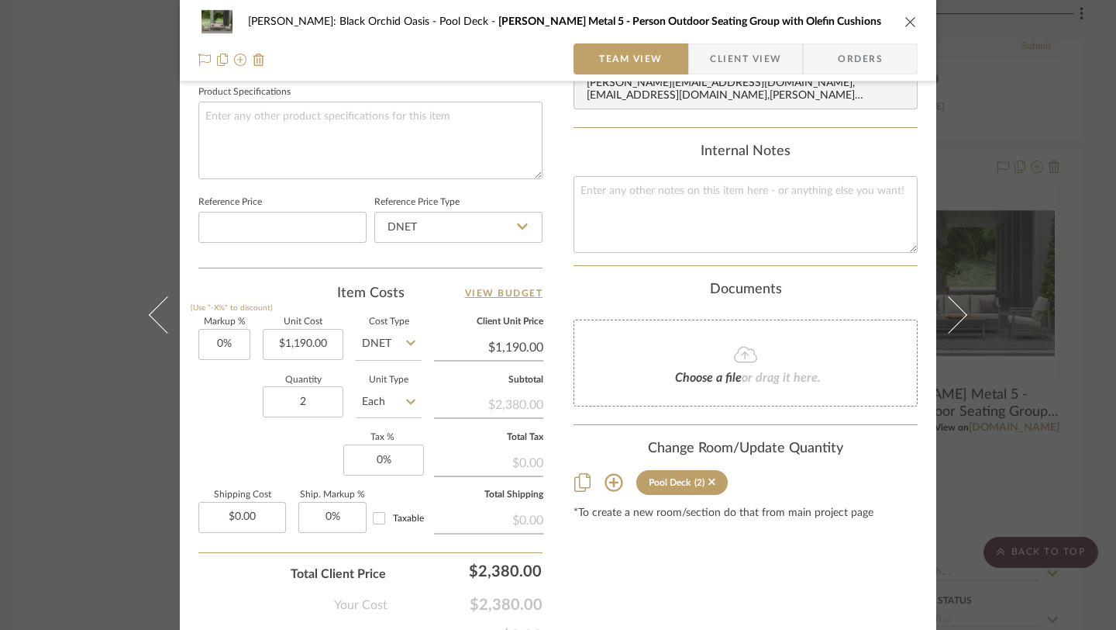
click at [908, 22] on icon "close" at bounding box center [911, 22] width 12 height 12
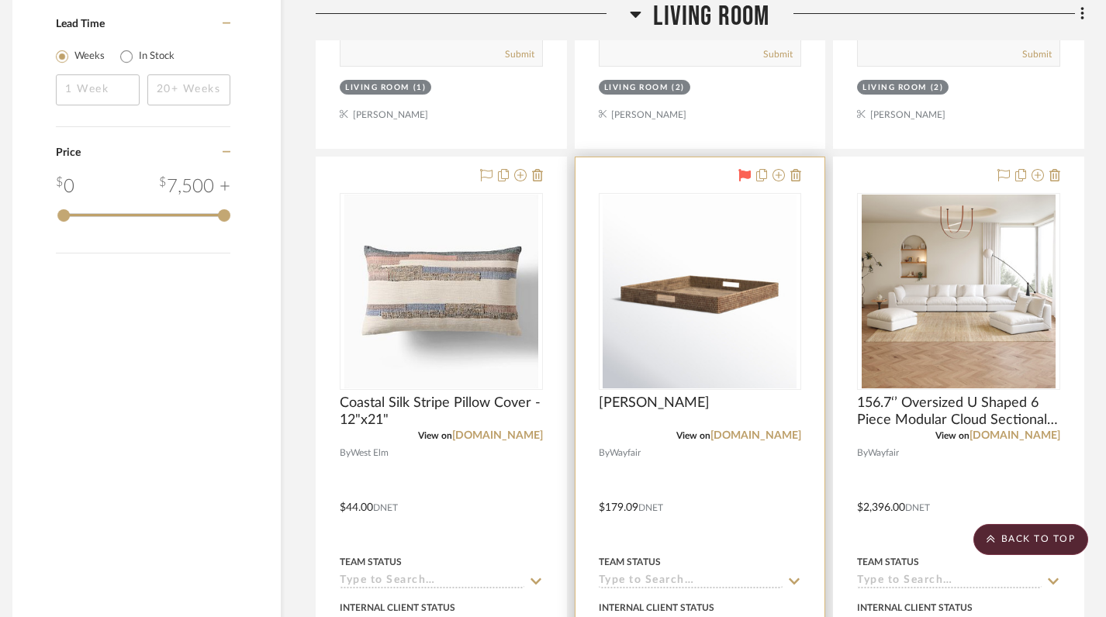
scroll to position [1948, 11]
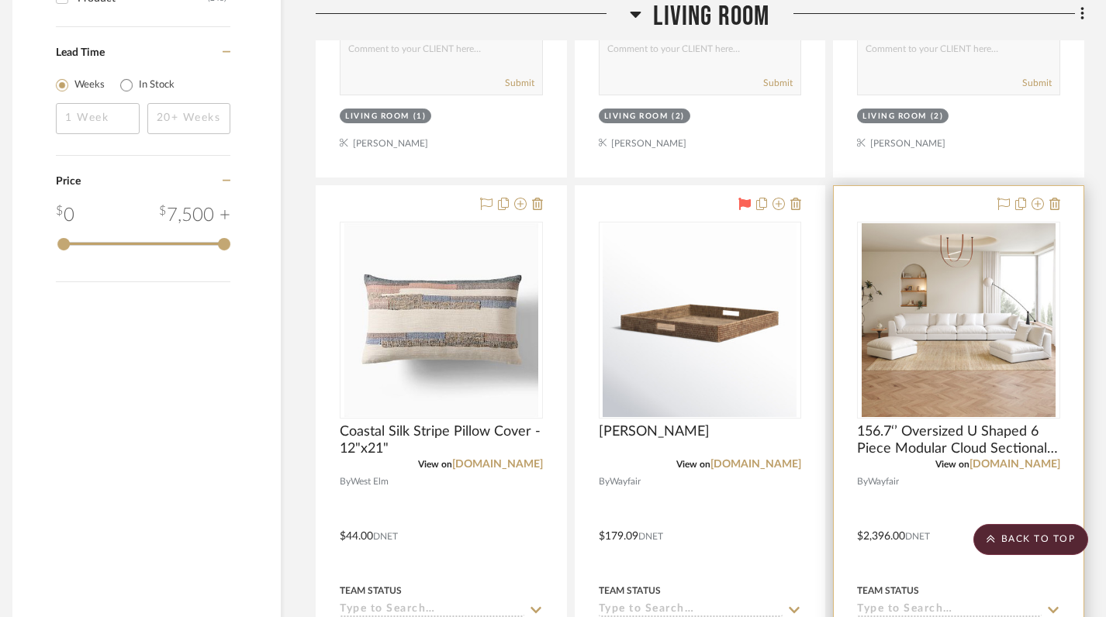
click at [1023, 296] on img "0" at bounding box center [958, 320] width 194 height 194
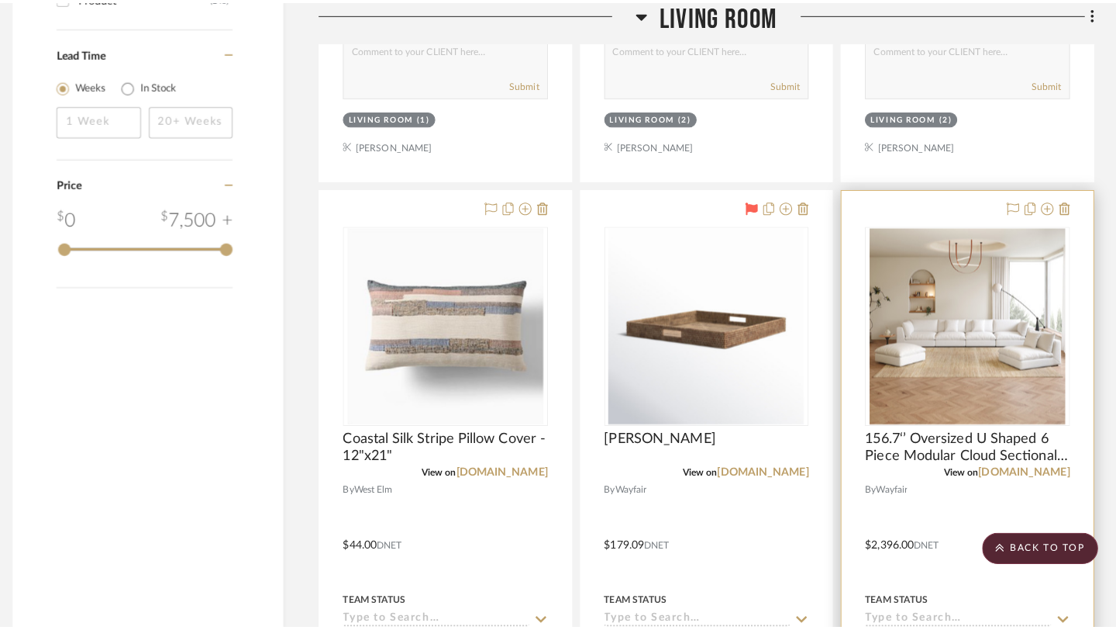
scroll to position [0, 0]
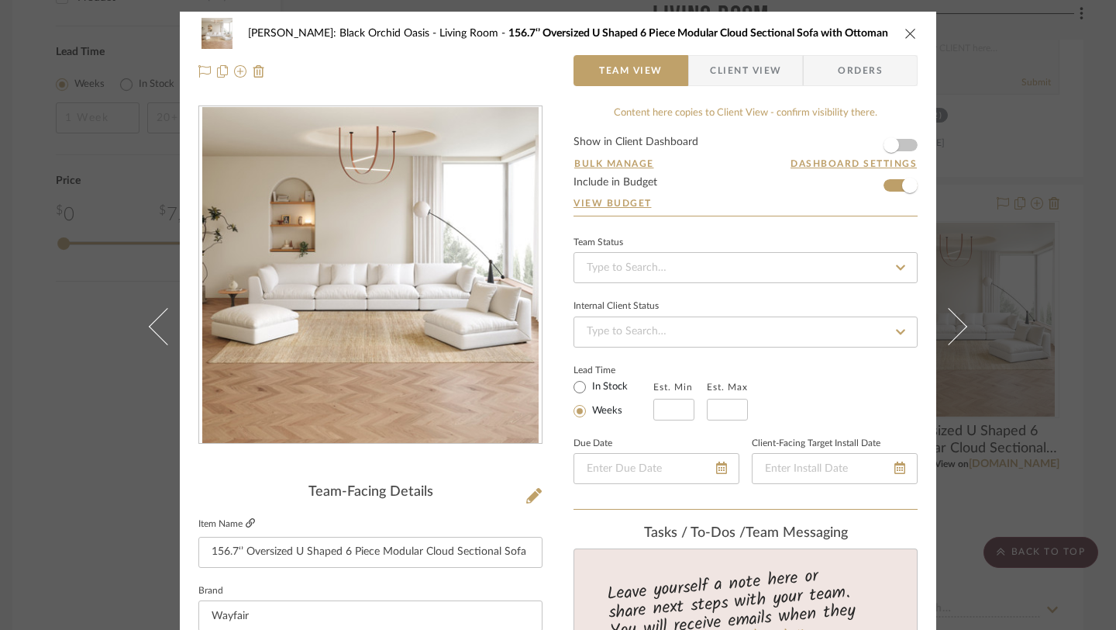
click at [246, 526] on icon at bounding box center [250, 522] width 9 height 9
click at [909, 33] on icon "close" at bounding box center [911, 33] width 12 height 12
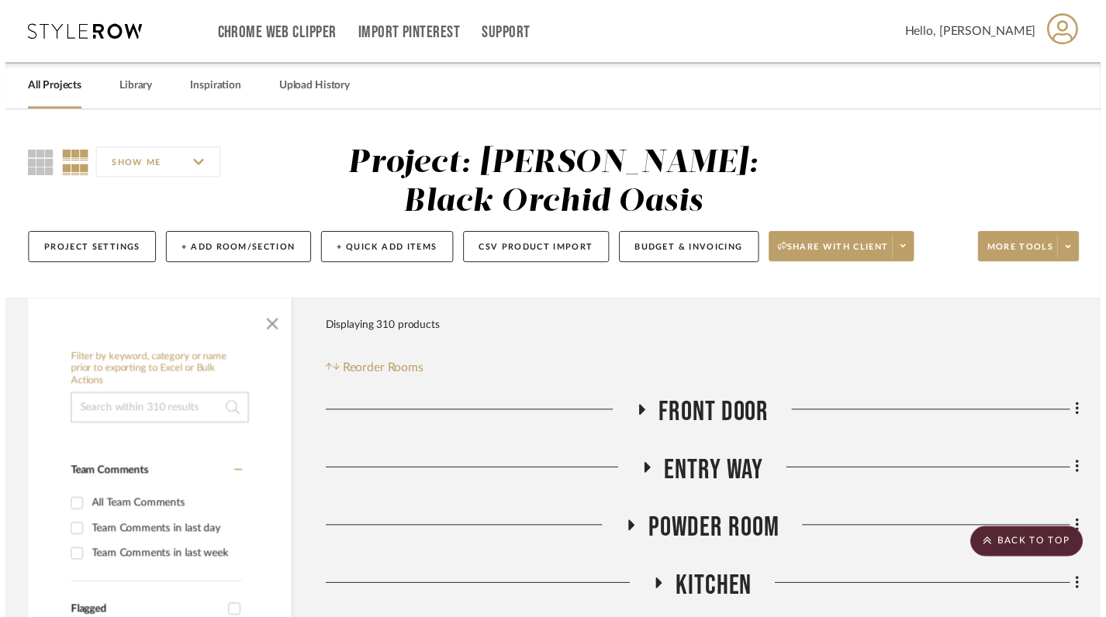
scroll to position [1948, 11]
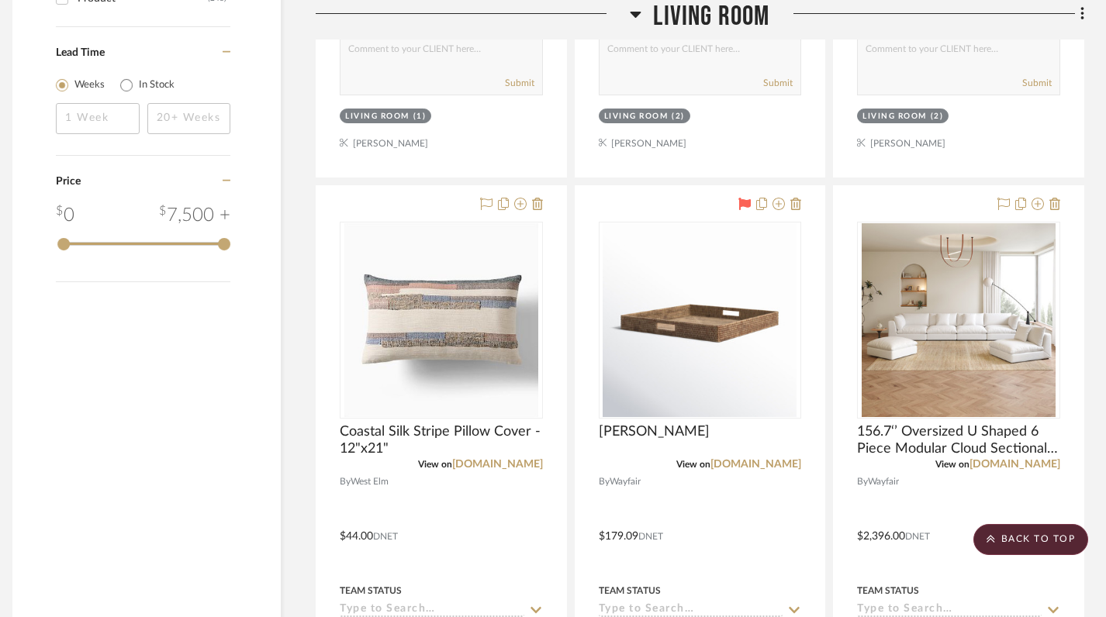
click at [638, 8] on icon at bounding box center [636, 14] width 12 height 19
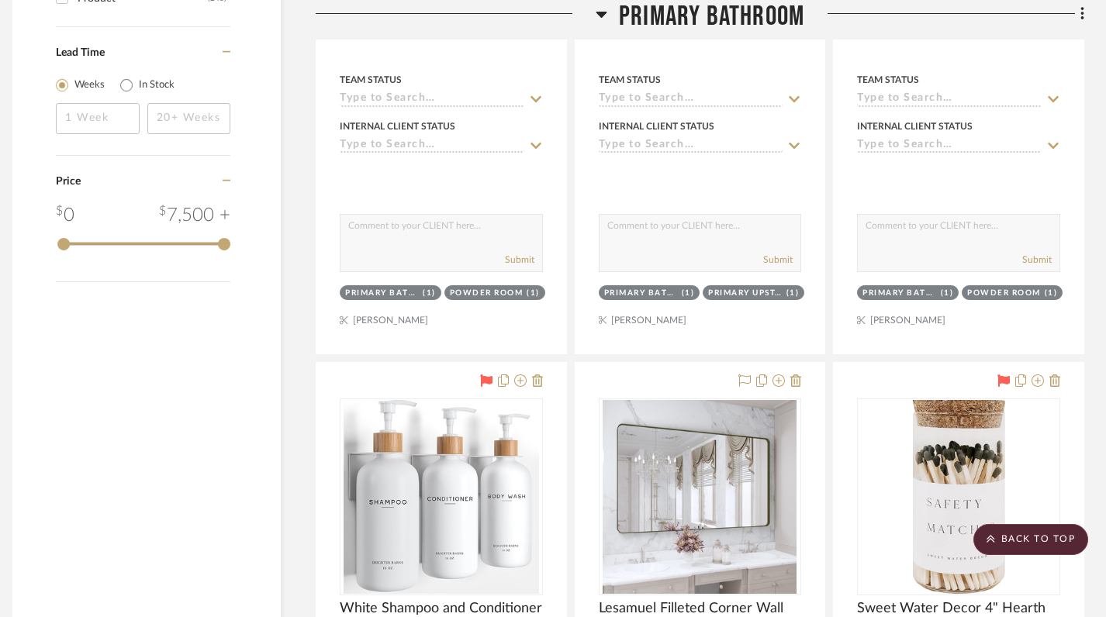
click at [607, 15] on h3 "Primary Bathroom" at bounding box center [699, 16] width 209 height 33
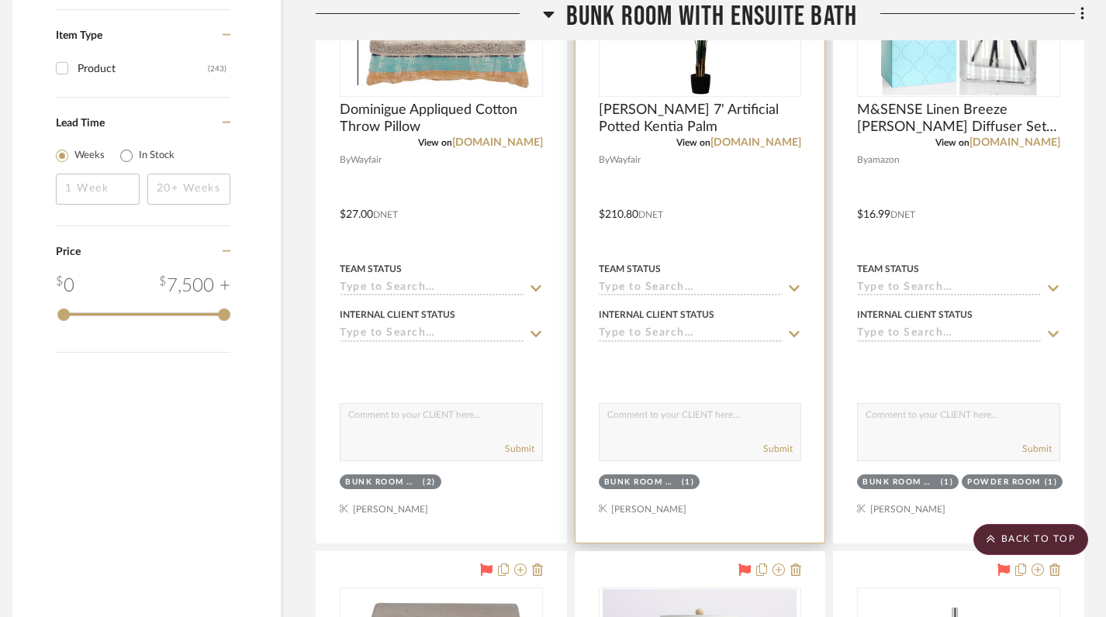
scroll to position [1856, 11]
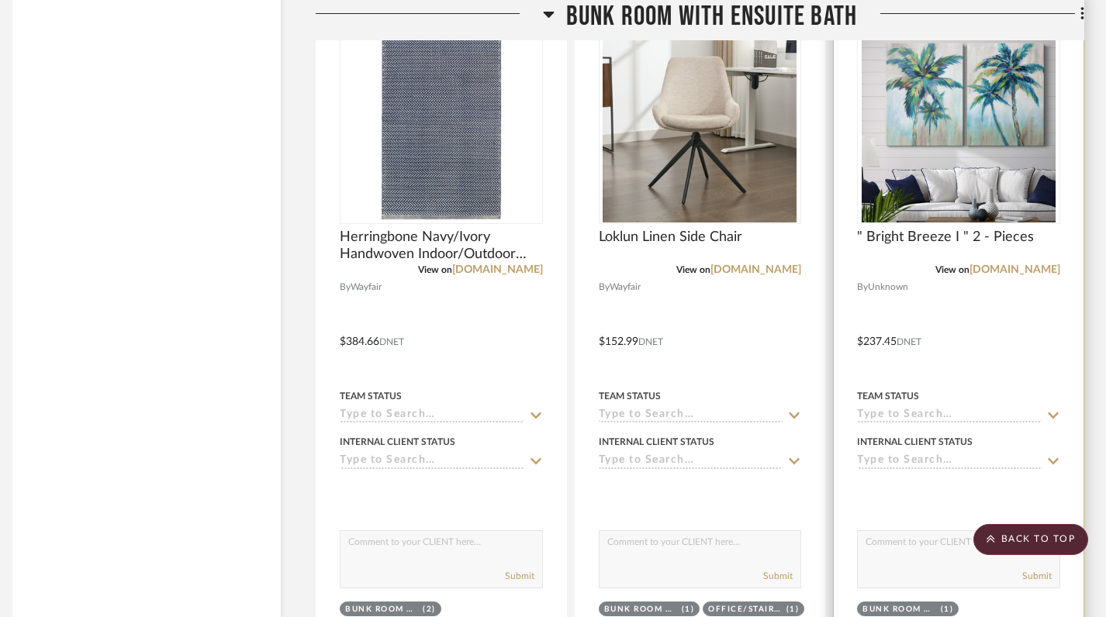
click at [0, 0] on img at bounding box center [0, 0] width 0 height 0
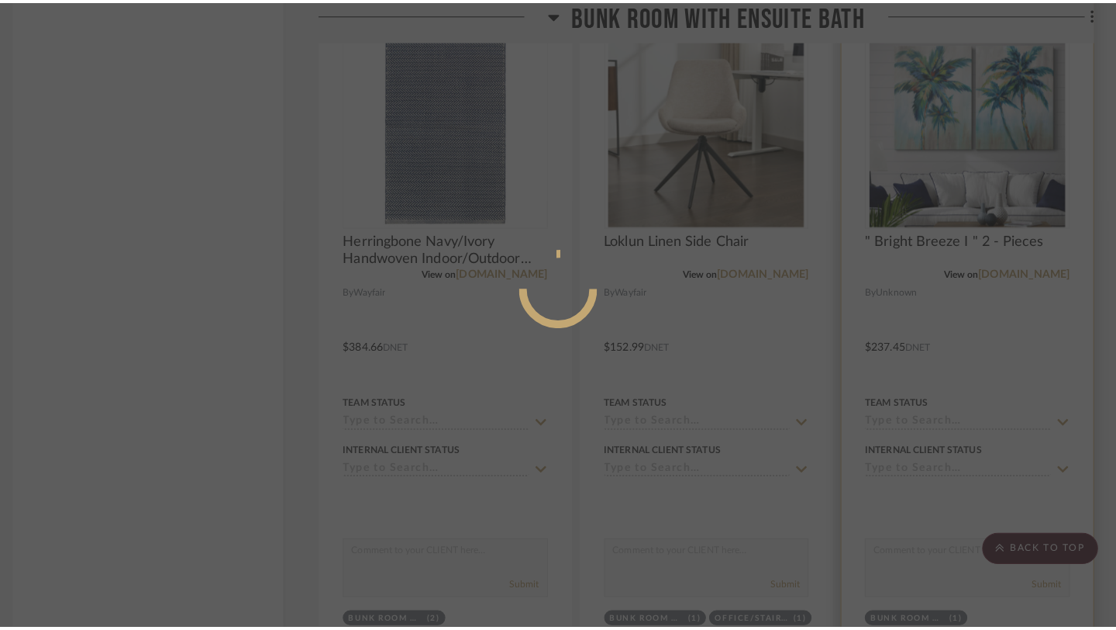
scroll to position [0, 0]
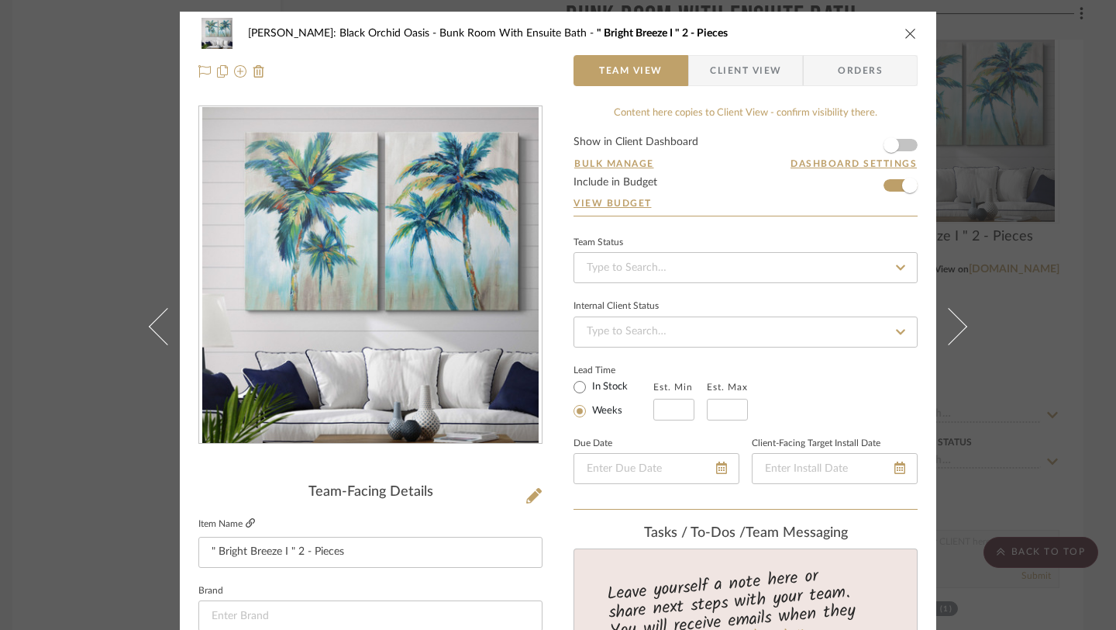
click at [246, 527] on fa-icon at bounding box center [250, 523] width 9 height 9
click at [905, 32] on icon "close" at bounding box center [911, 33] width 12 height 12
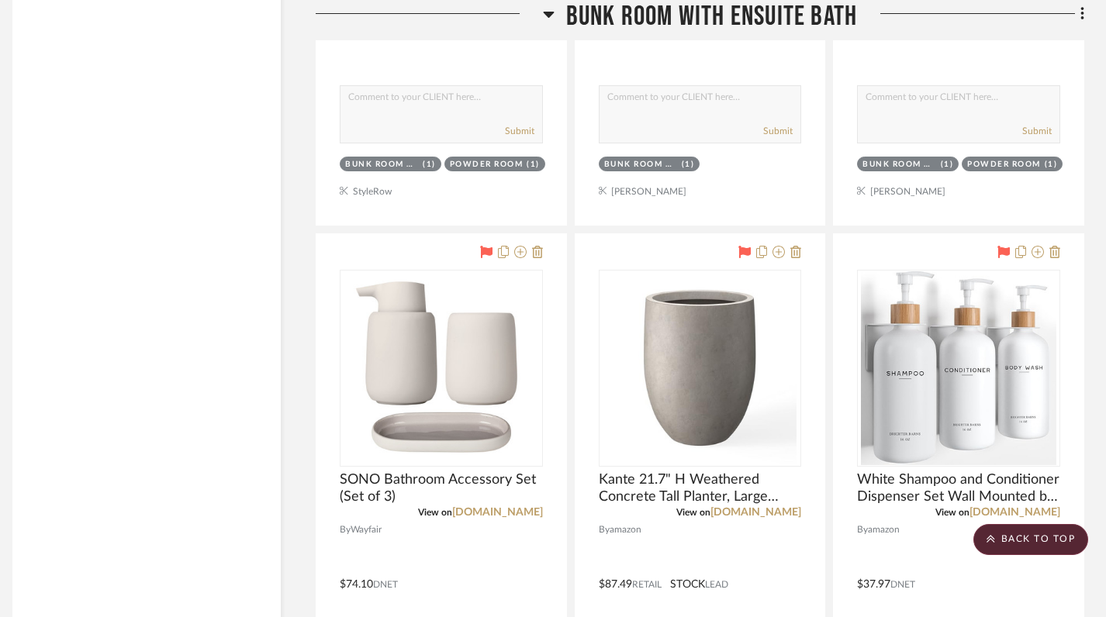
scroll to position [2852, 11]
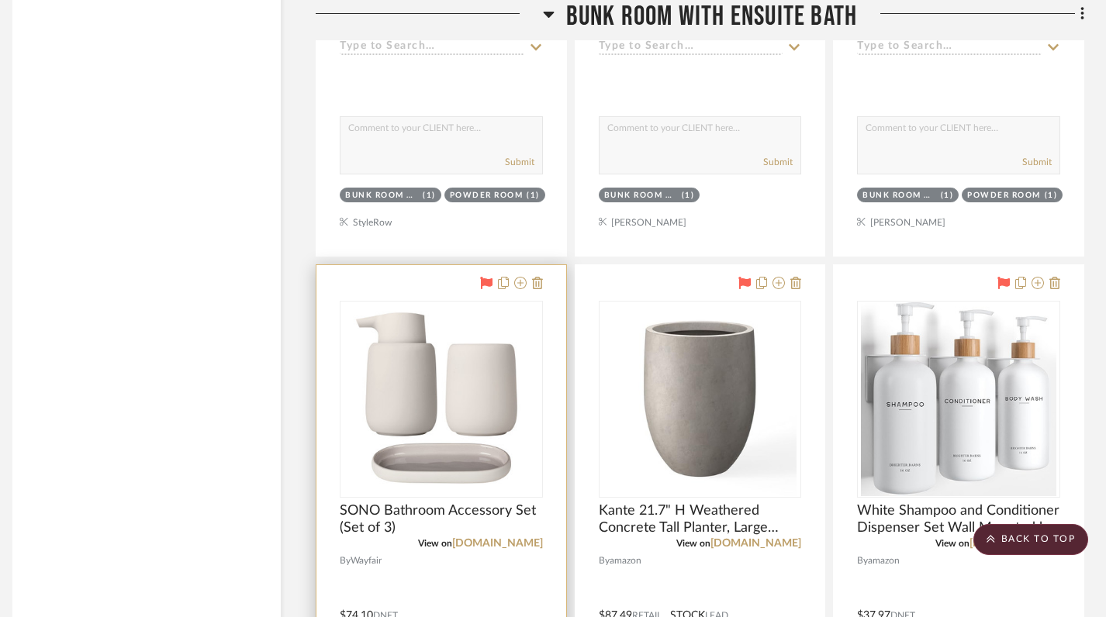
click at [0, 0] on img at bounding box center [0, 0] width 0 height 0
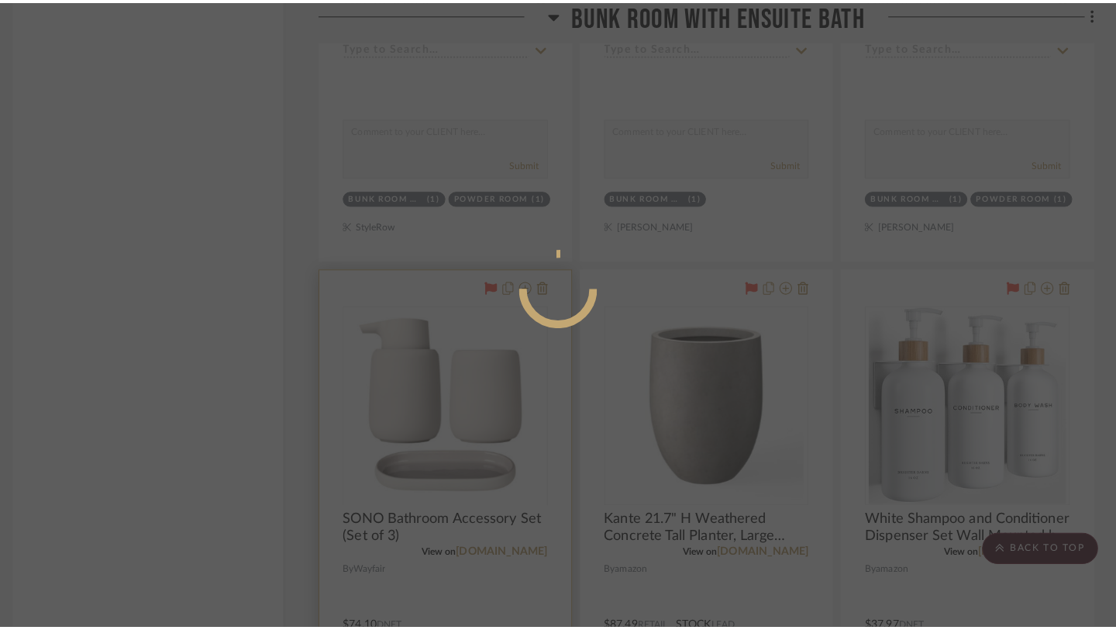
scroll to position [0, 0]
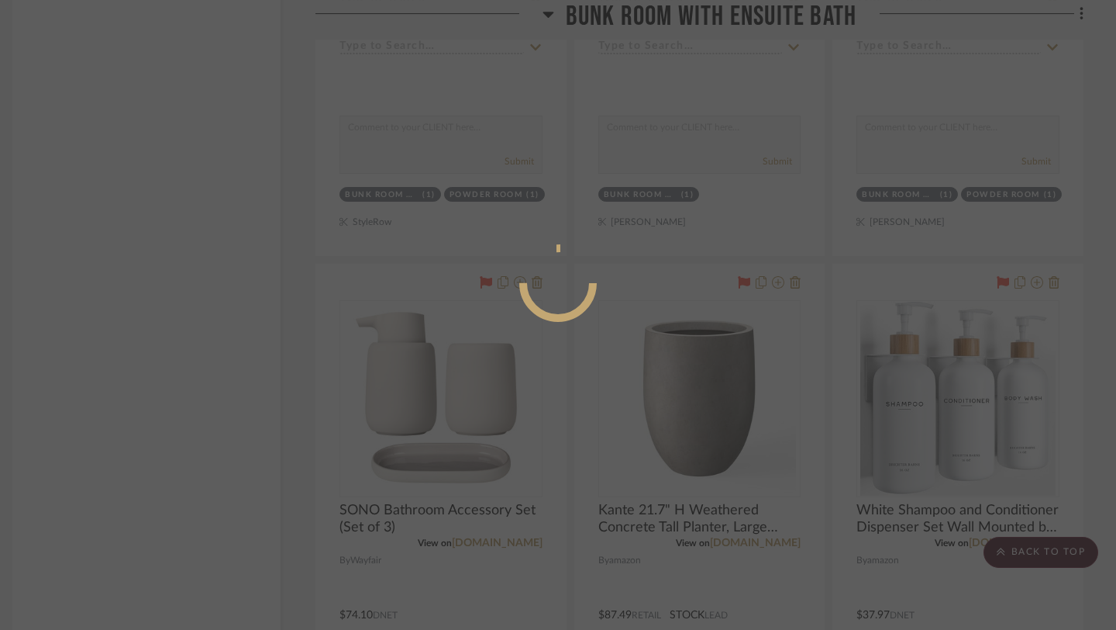
click at [229, 341] on div at bounding box center [558, 315] width 1116 height 630
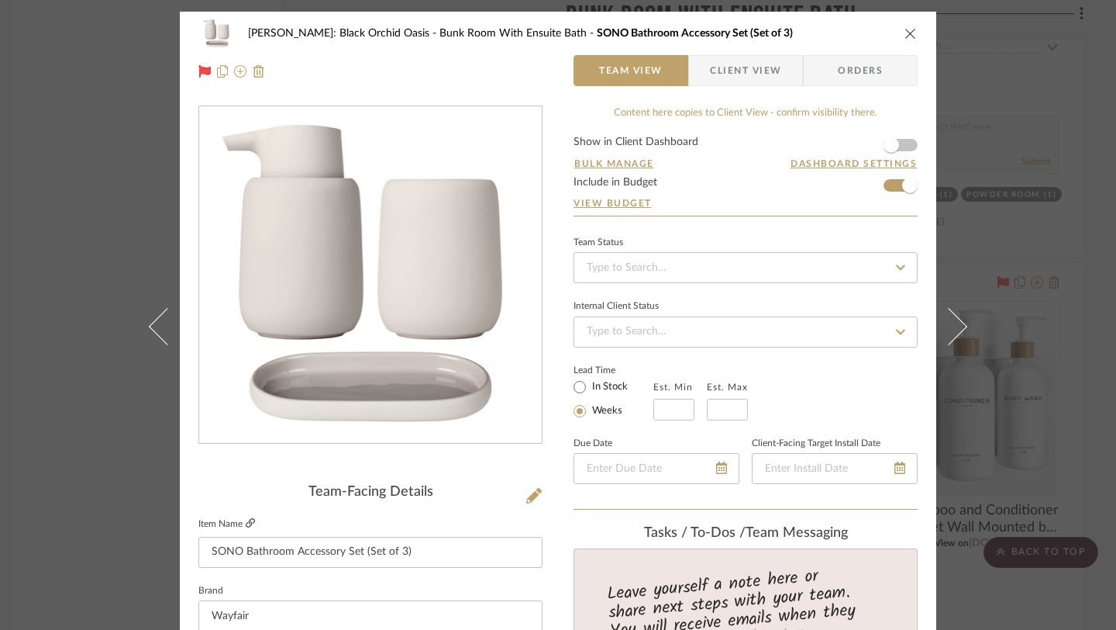
click at [247, 523] on icon at bounding box center [250, 522] width 9 height 9
click at [897, 40] on div "Josh Metzger: Black Orchid Oasis Bunk Room With Ensuite Bath SONO Bathroom Acce…" at bounding box center [557, 33] width 719 height 31
click at [905, 34] on icon "close" at bounding box center [911, 33] width 12 height 12
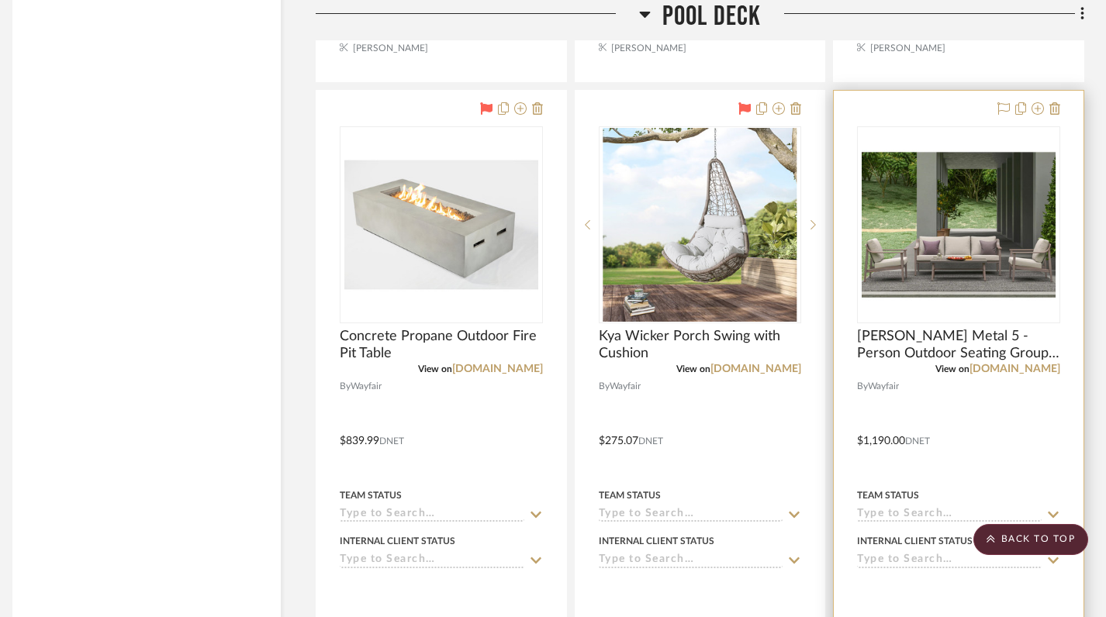
scroll to position [10271, 11]
click at [900, 250] on img "0" at bounding box center [958, 226] width 194 height 194
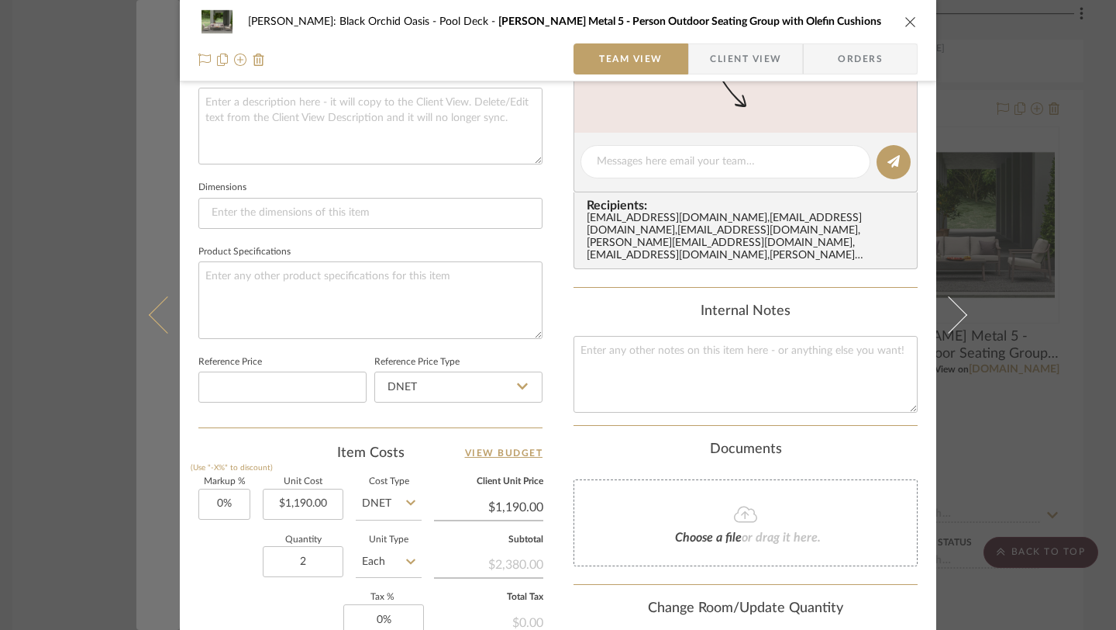
scroll to position [595, 0]
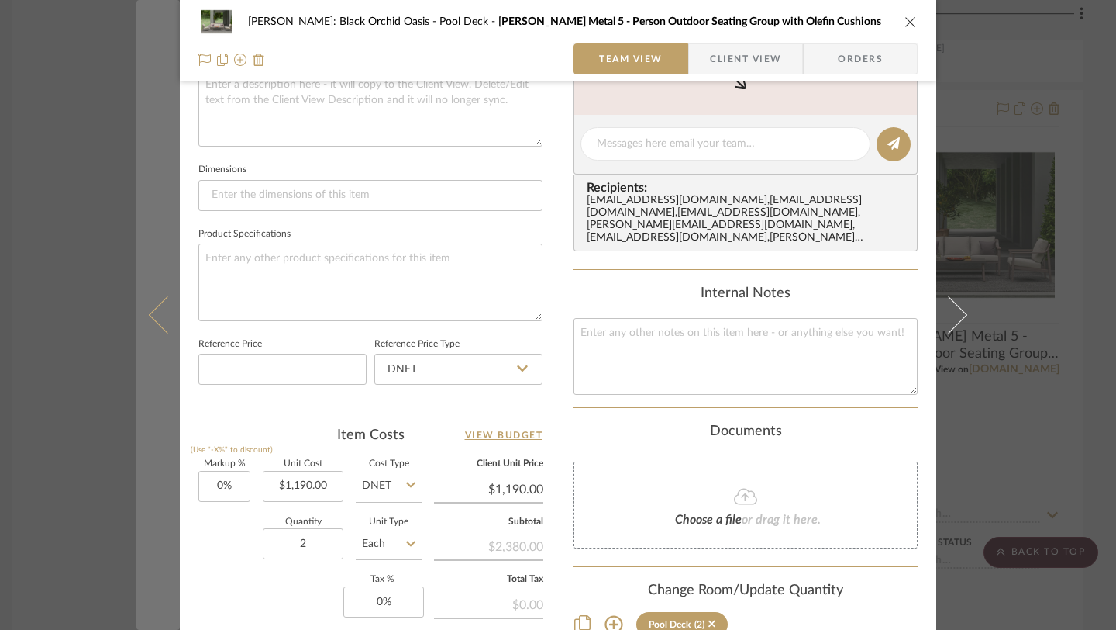
click at [141, 458] on button at bounding box center [157, 315] width 43 height 630
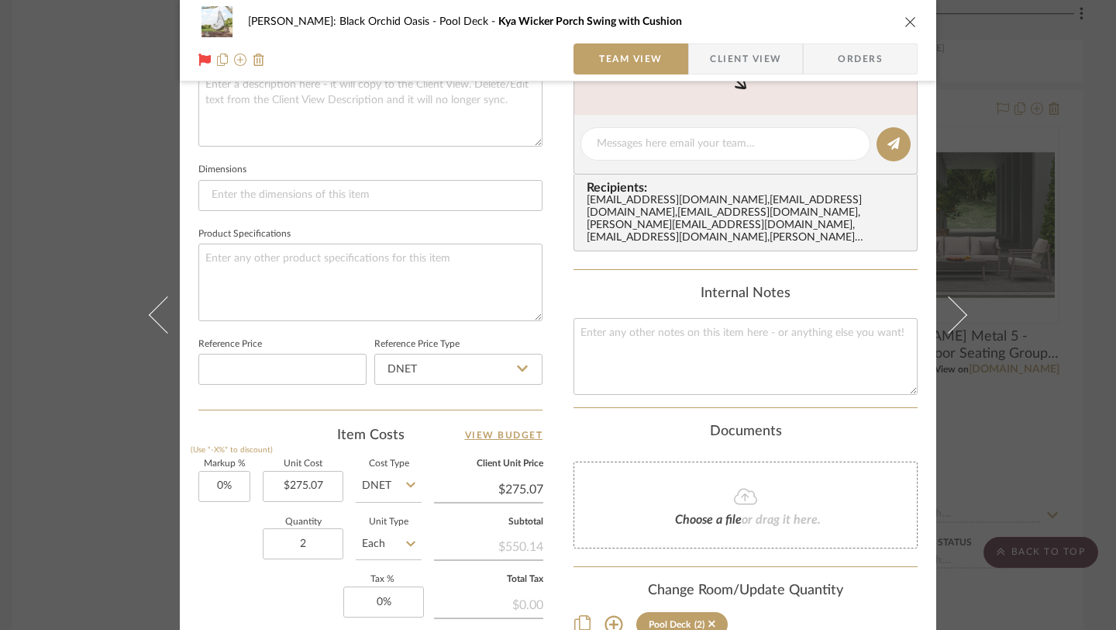
click at [905, 22] on icon "close" at bounding box center [911, 22] width 12 height 12
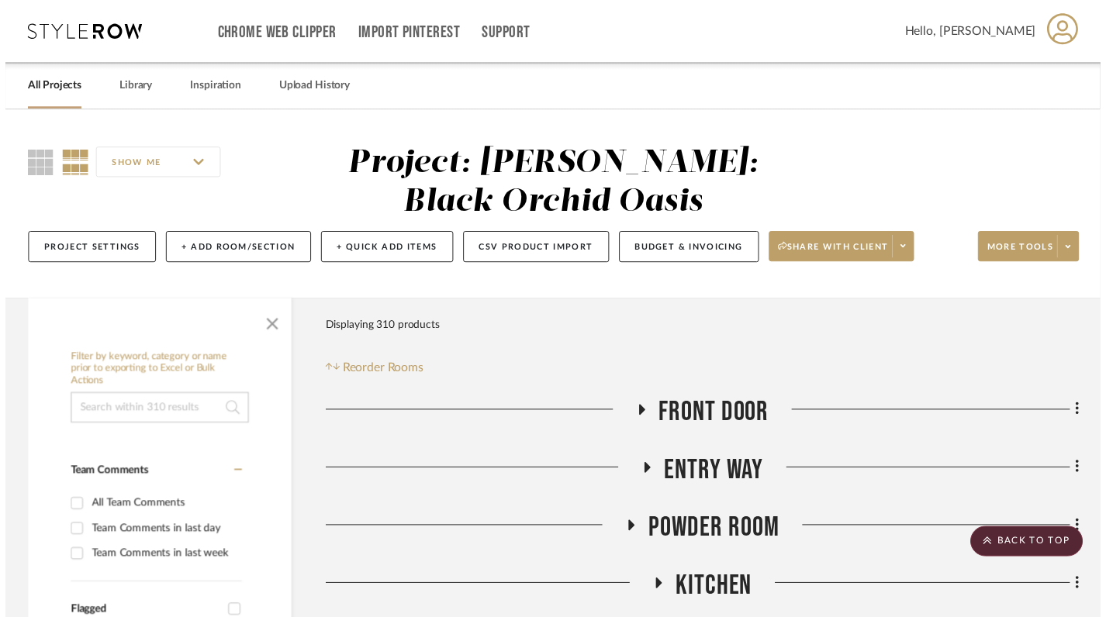
scroll to position [10271, 11]
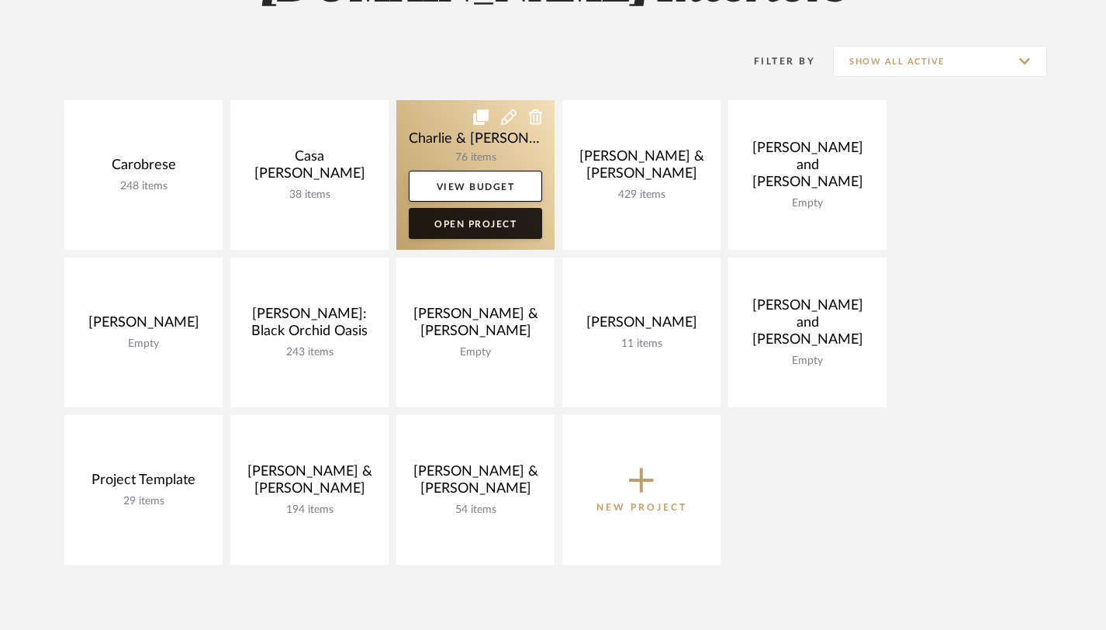
scroll to position [195, 0]
